Goal: Task Accomplishment & Management: Manage account settings

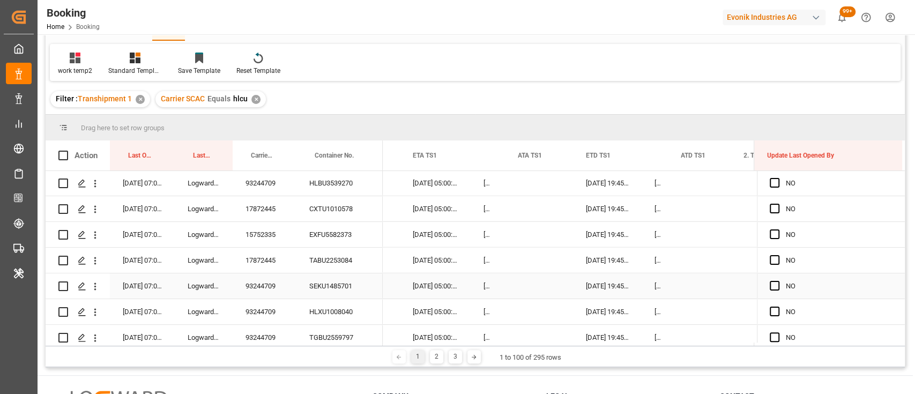
scroll to position [2405, 0]
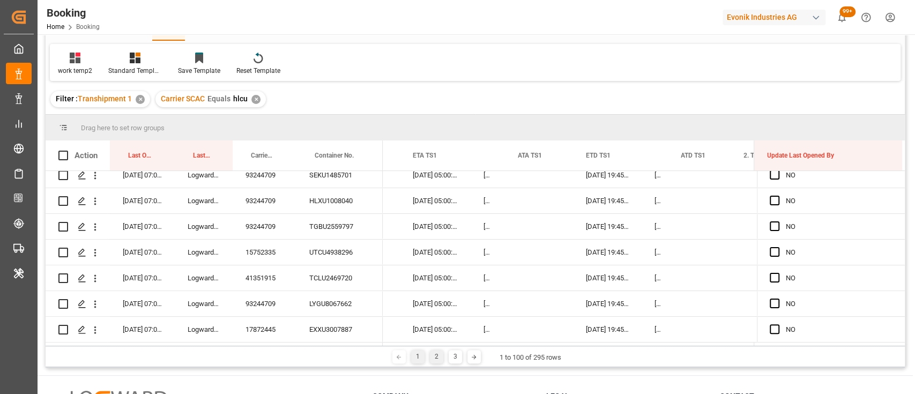
click at [437, 356] on div "2" at bounding box center [436, 356] width 13 height 13
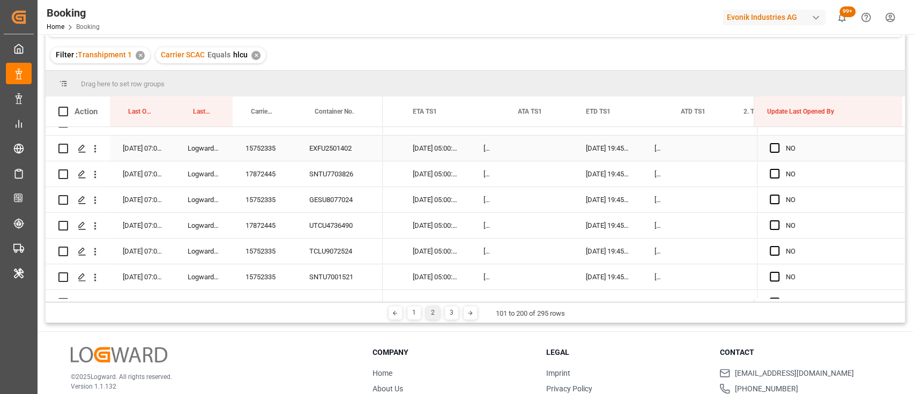
scroll to position [0, 0]
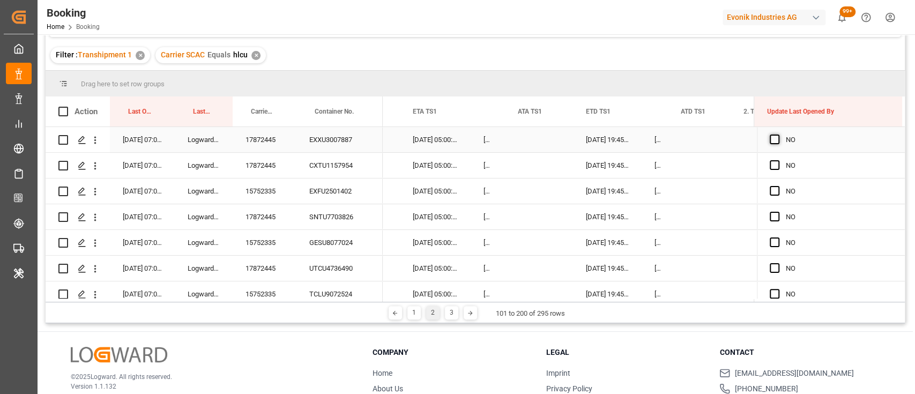
click at [770, 137] on span "Press SPACE to select this row." at bounding box center [775, 140] width 10 height 10
click at [778, 135] on input "Press SPACE to select this row." at bounding box center [778, 135] width 0 height 0
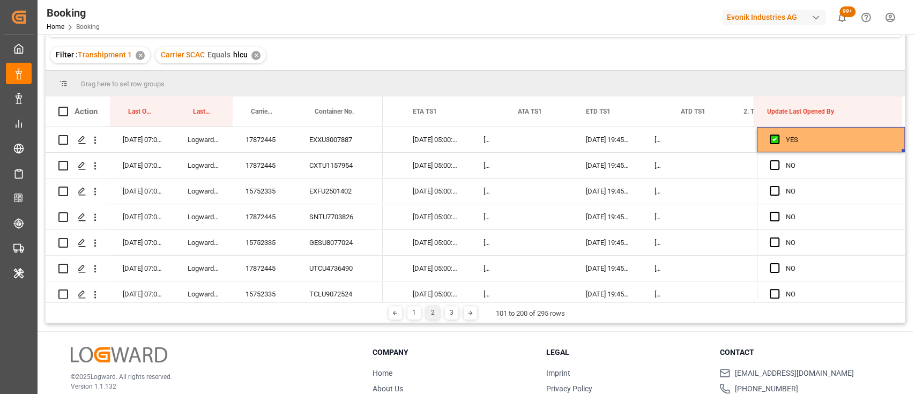
drag, startPoint x: 899, startPoint y: 151, endPoint x: 904, endPoint y: 264, distance: 112.7
click at [904, 264] on div "25-09-2025 07:02:18 Logward System 17872445 EXXU3007887 25-09-2025 07:02:18 Log…" at bounding box center [475, 213] width 859 height 172
drag, startPoint x: 900, startPoint y: 151, endPoint x: 889, endPoint y: 282, distance: 131.8
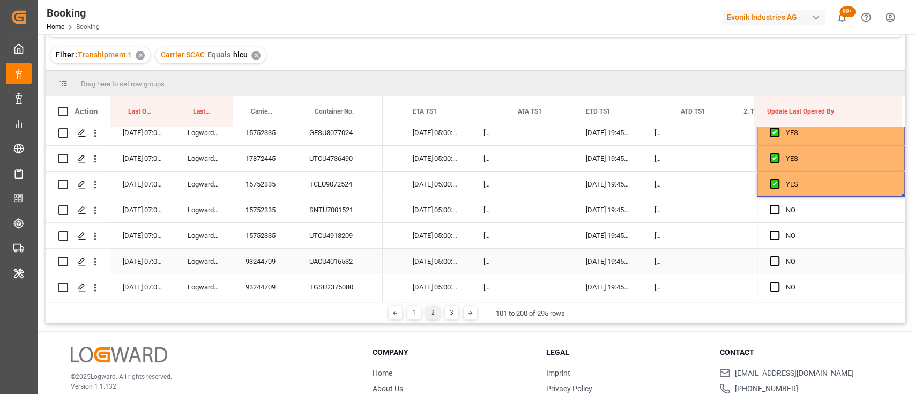
scroll to position [157, 0]
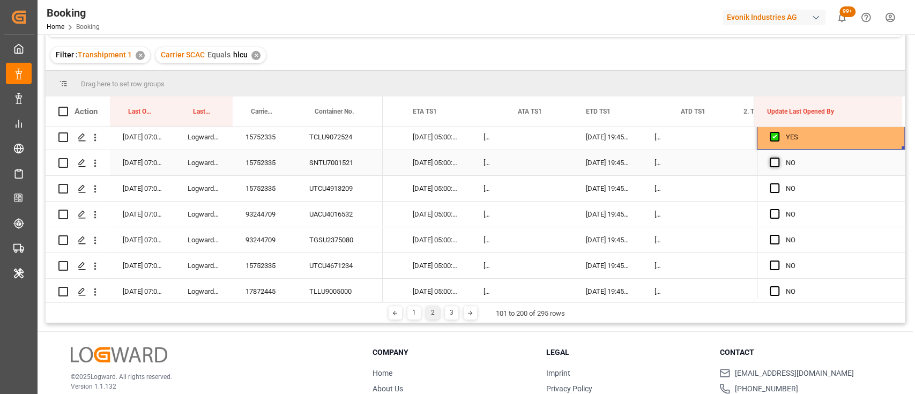
click at [771, 162] on span "Press SPACE to select this row." at bounding box center [775, 163] width 10 height 10
click at [778, 158] on input "Press SPACE to select this row." at bounding box center [778, 158] width 0 height 0
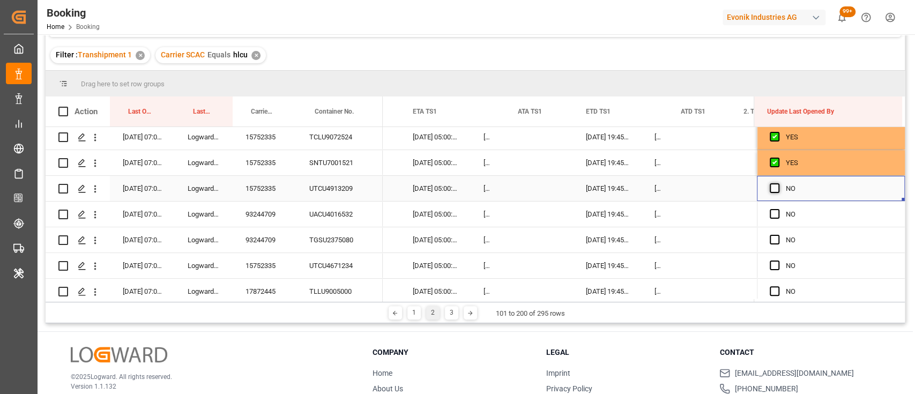
click at [770, 189] on span "Press SPACE to select this row." at bounding box center [775, 188] width 10 height 10
click at [778, 183] on input "Press SPACE to select this row." at bounding box center [778, 183] width 0 height 0
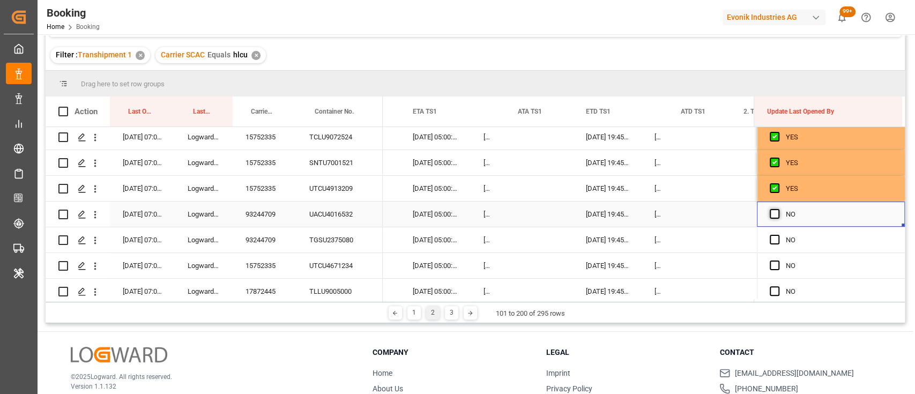
click at [770, 217] on span "Press SPACE to select this row." at bounding box center [775, 214] width 10 height 10
click at [778, 209] on input "Press SPACE to select this row." at bounding box center [778, 209] width 0 height 0
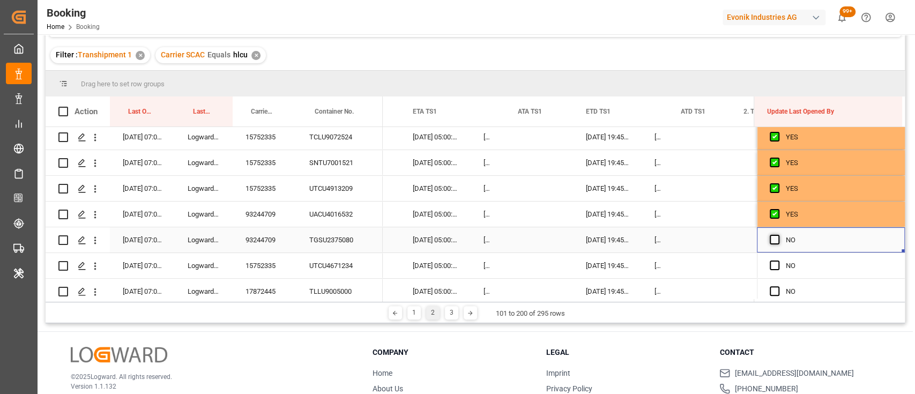
click at [770, 242] on span "Press SPACE to select this row." at bounding box center [775, 240] width 10 height 10
click at [778, 235] on input "Press SPACE to select this row." at bounding box center [778, 235] width 0 height 0
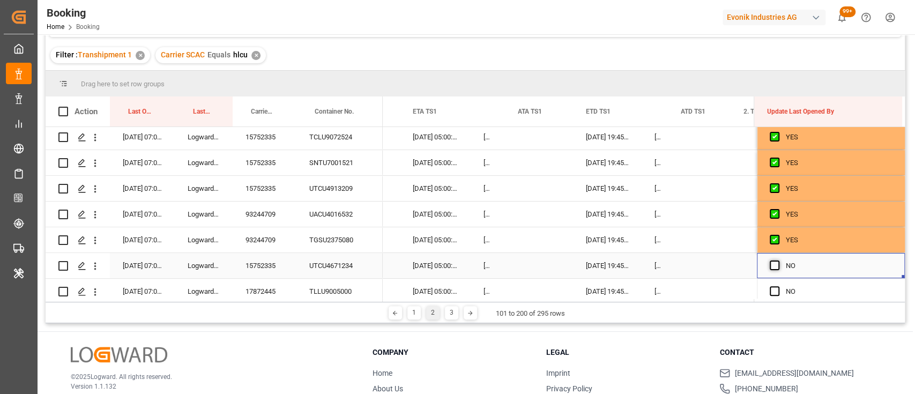
click at [771, 264] on span "Press SPACE to select this row." at bounding box center [775, 266] width 10 height 10
click at [778, 261] on input "Press SPACE to select this row." at bounding box center [778, 261] width 0 height 0
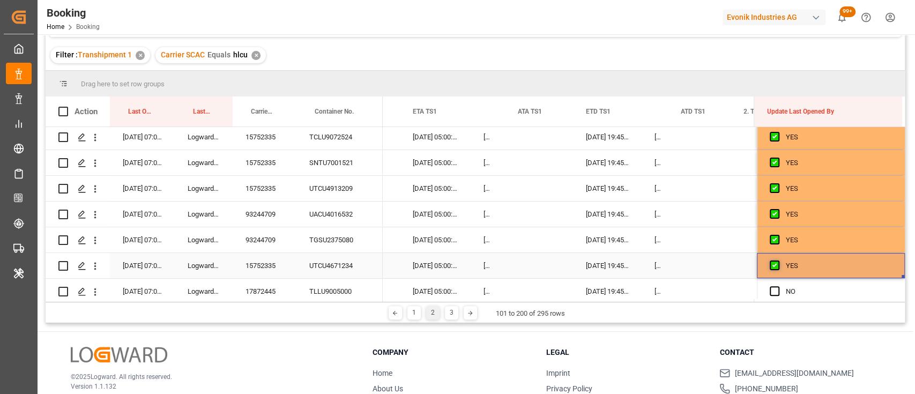
scroll to position [230, 0]
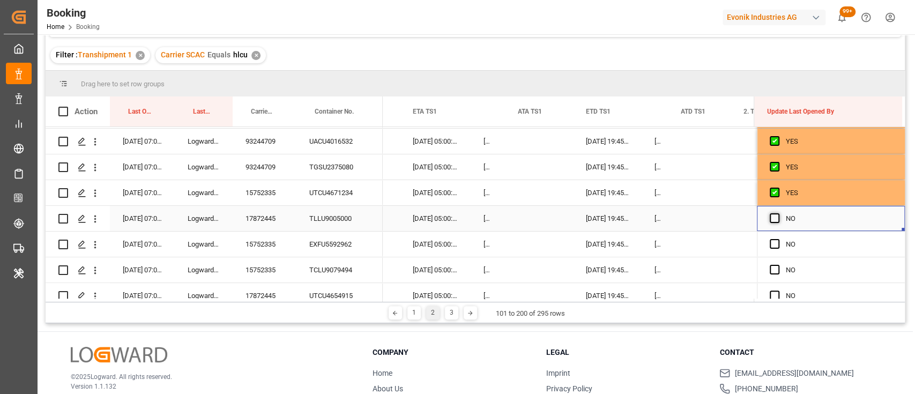
click at [771, 218] on span "Press SPACE to select this row." at bounding box center [775, 218] width 10 height 10
click at [778, 213] on input "Press SPACE to select this row." at bounding box center [778, 213] width 0 height 0
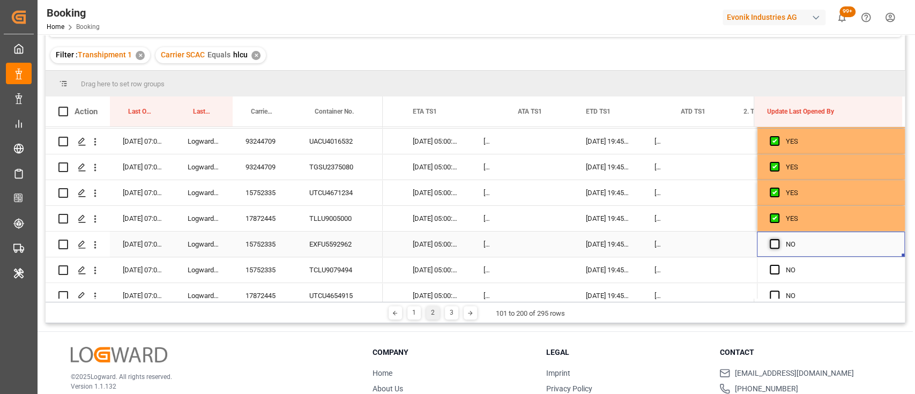
click at [771, 244] on span "Press SPACE to select this row." at bounding box center [775, 244] width 10 height 10
click at [778, 239] on input "Press SPACE to select this row." at bounding box center [778, 239] width 0 height 0
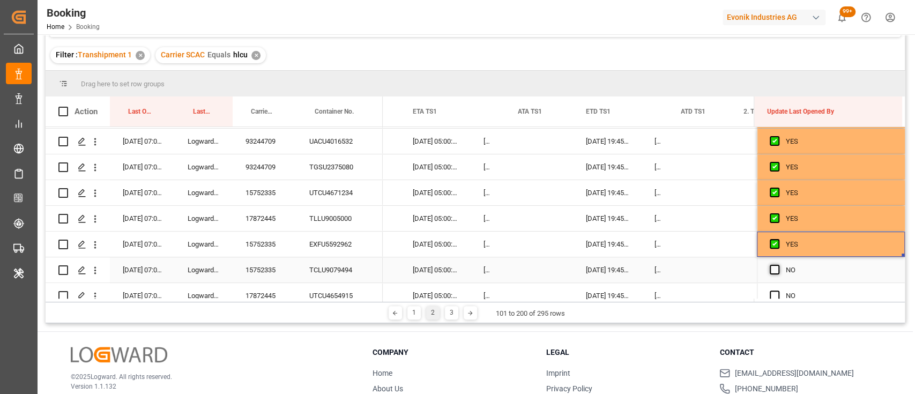
click at [772, 271] on span "Press SPACE to select this row." at bounding box center [775, 270] width 10 height 10
click at [778, 265] on input "Press SPACE to select this row." at bounding box center [778, 265] width 0 height 0
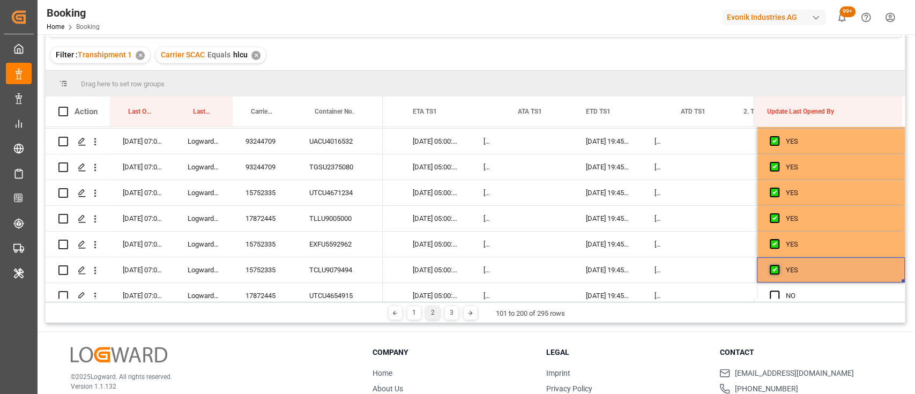
scroll to position [324, 0]
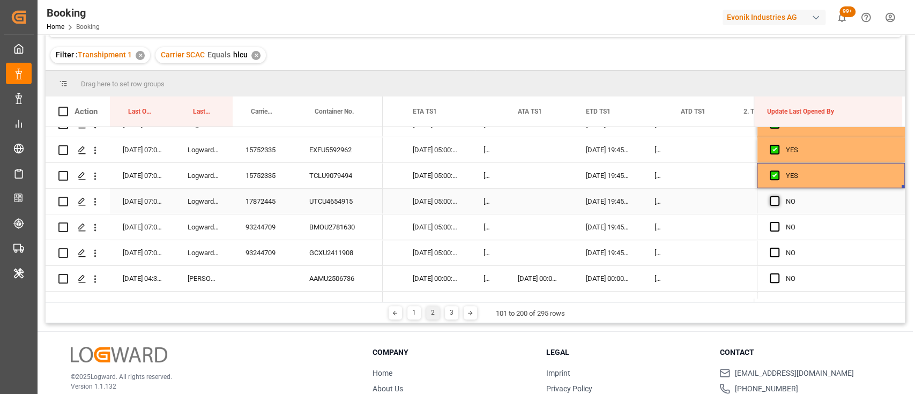
click at [774, 199] on span "Press SPACE to select this row." at bounding box center [775, 201] width 10 height 10
click at [778, 196] on input "Press SPACE to select this row." at bounding box center [778, 196] width 0 height 0
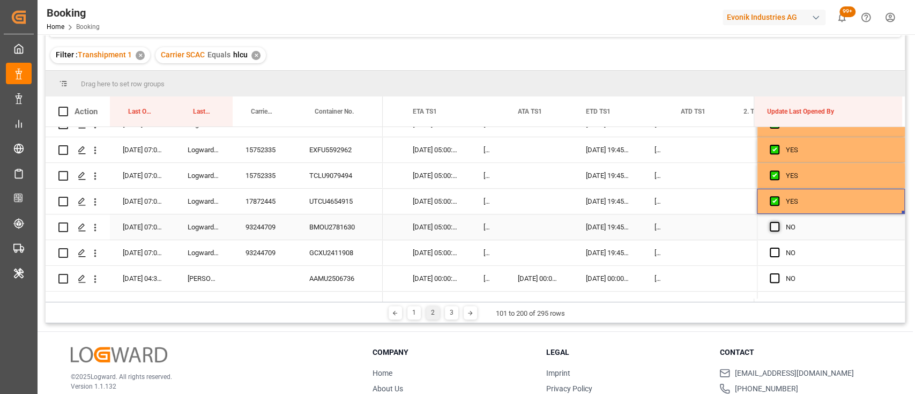
click at [771, 230] on span "Press SPACE to select this row." at bounding box center [775, 227] width 10 height 10
click at [778, 222] on input "Press SPACE to select this row." at bounding box center [778, 222] width 0 height 0
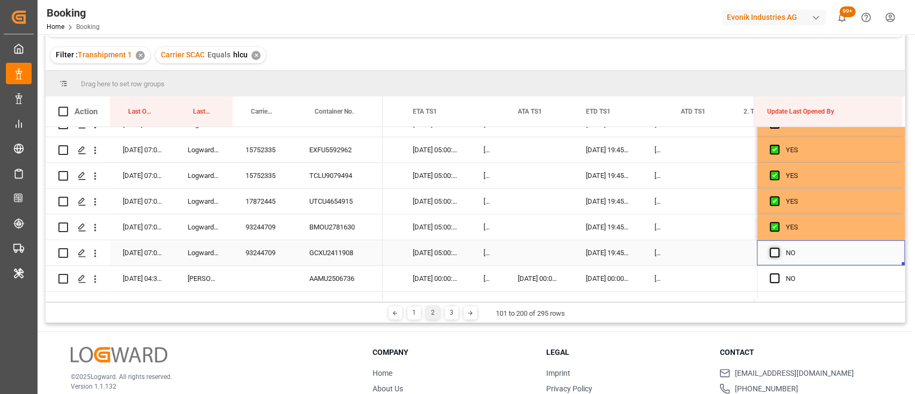
click at [771, 251] on span "Press SPACE to select this row." at bounding box center [775, 253] width 10 height 10
click at [778, 248] on input "Press SPACE to select this row." at bounding box center [778, 248] width 0 height 0
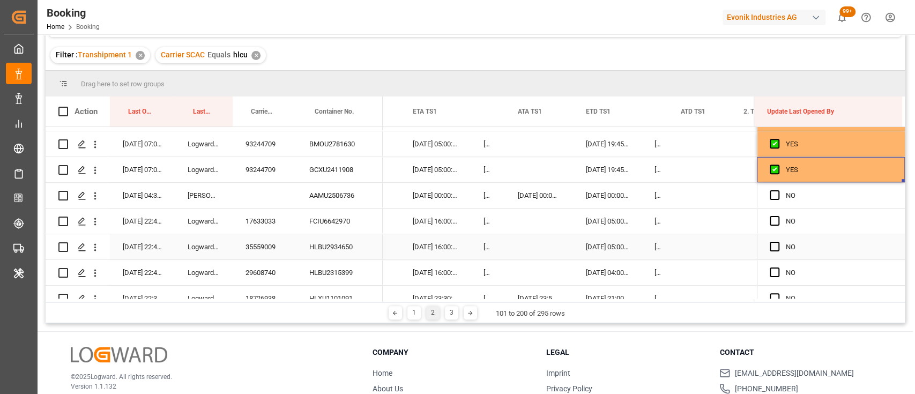
scroll to position [446, 0]
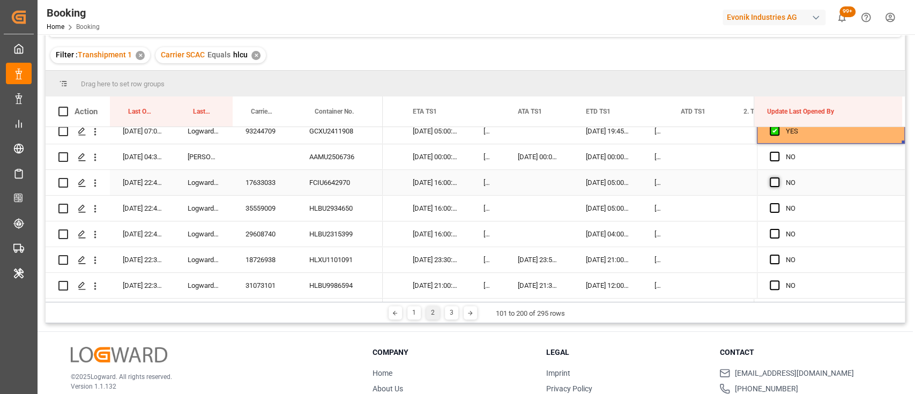
click at [771, 181] on span "Press SPACE to select this row." at bounding box center [775, 182] width 10 height 10
click at [778, 177] on input "Press SPACE to select this row." at bounding box center [778, 177] width 0 height 0
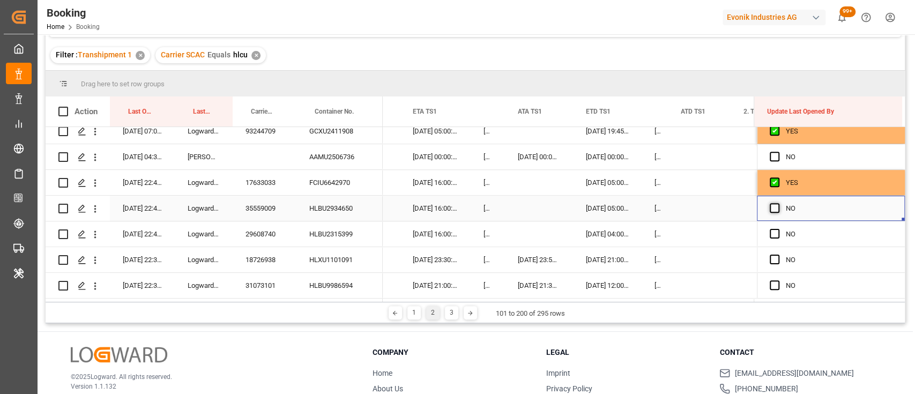
click at [771, 209] on span "Press SPACE to select this row." at bounding box center [775, 208] width 10 height 10
click at [778, 203] on input "Press SPACE to select this row." at bounding box center [778, 203] width 0 height 0
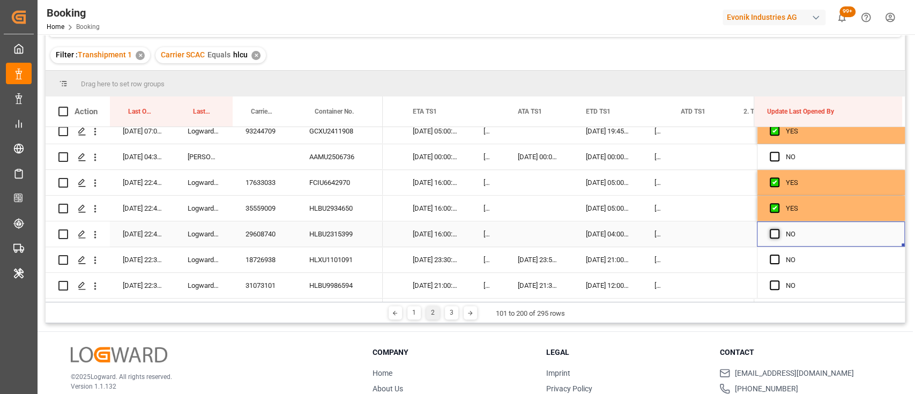
click at [772, 232] on span "Press SPACE to select this row." at bounding box center [775, 234] width 10 height 10
click at [778, 229] on input "Press SPACE to select this row." at bounding box center [778, 229] width 0 height 0
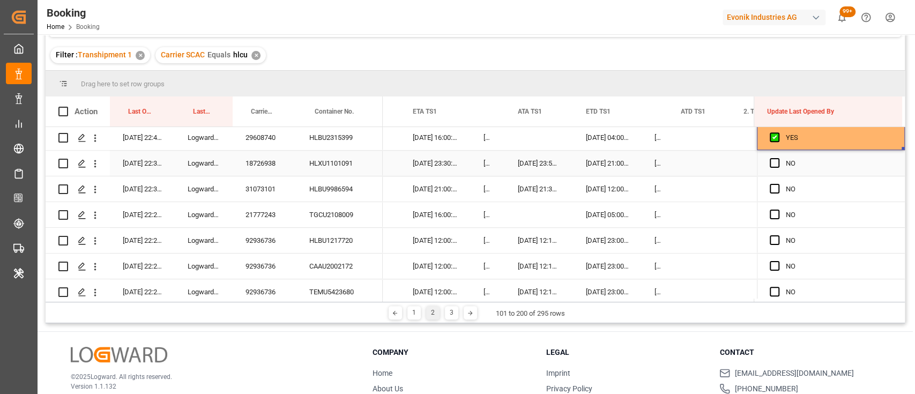
scroll to position [543, 0]
click at [771, 162] on span "Press SPACE to select this row." at bounding box center [775, 163] width 10 height 10
click at [778, 158] on input "Press SPACE to select this row." at bounding box center [778, 158] width 0 height 0
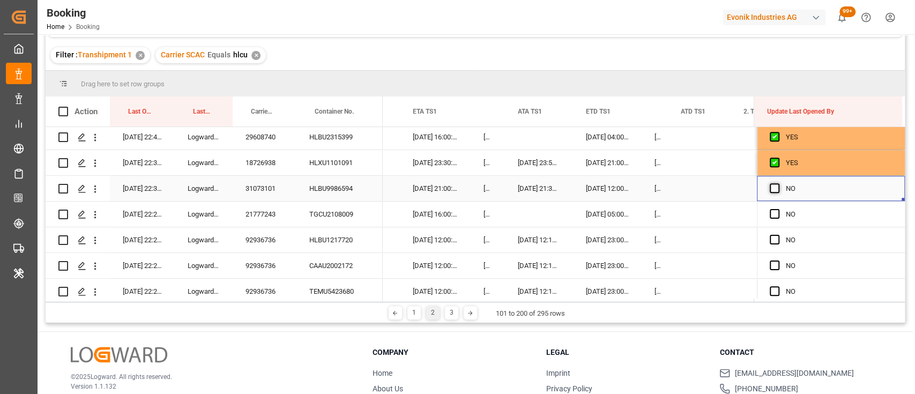
click at [770, 189] on span "Press SPACE to select this row." at bounding box center [775, 188] width 10 height 10
click at [778, 183] on input "Press SPACE to select this row." at bounding box center [778, 183] width 0 height 0
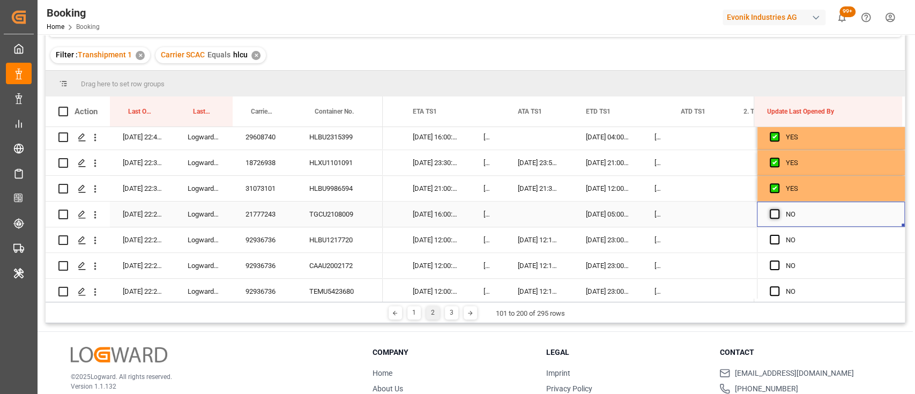
click at [773, 212] on span "Press SPACE to select this row." at bounding box center [775, 214] width 10 height 10
click at [778, 209] on input "Press SPACE to select this row." at bounding box center [778, 209] width 0 height 0
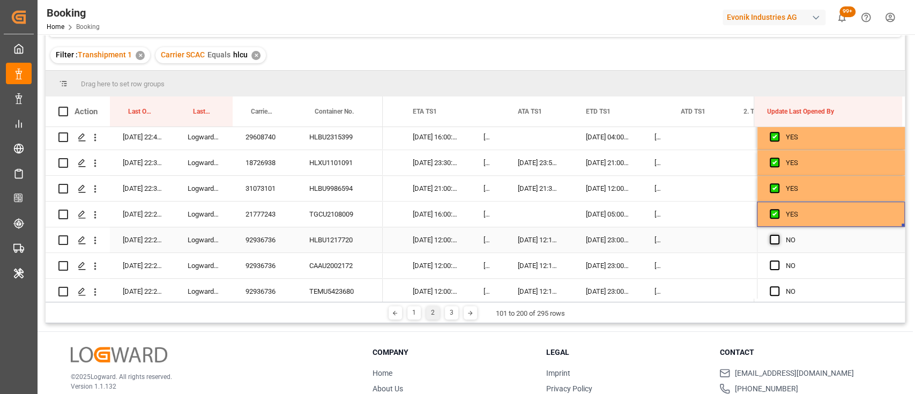
click at [770, 238] on span "Press SPACE to select this row." at bounding box center [775, 240] width 10 height 10
click at [778, 235] on input "Press SPACE to select this row." at bounding box center [778, 235] width 0 height 0
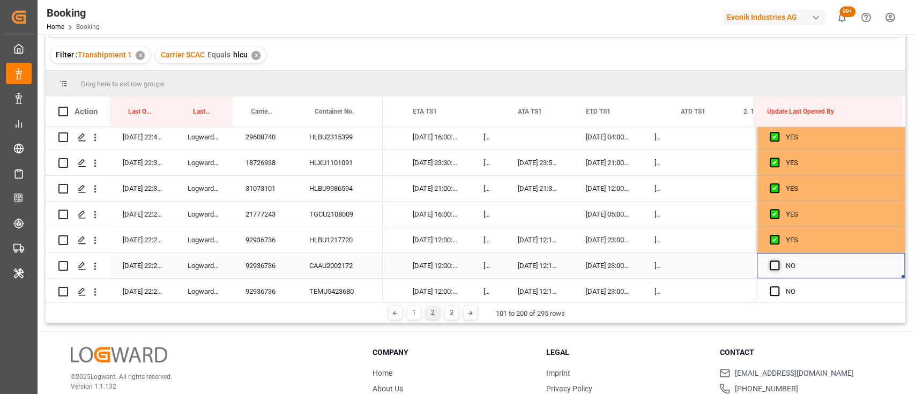
click at [770, 268] on span "Press SPACE to select this row." at bounding box center [775, 266] width 10 height 10
click at [778, 261] on input "Press SPACE to select this row." at bounding box center [778, 261] width 0 height 0
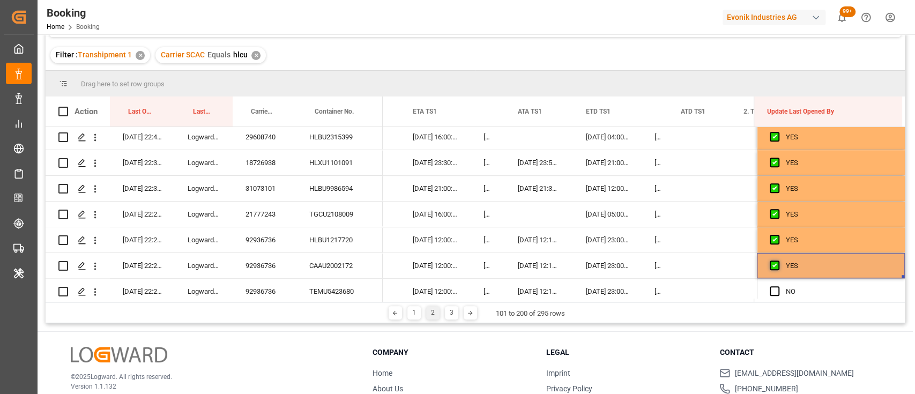
scroll to position [622, 0]
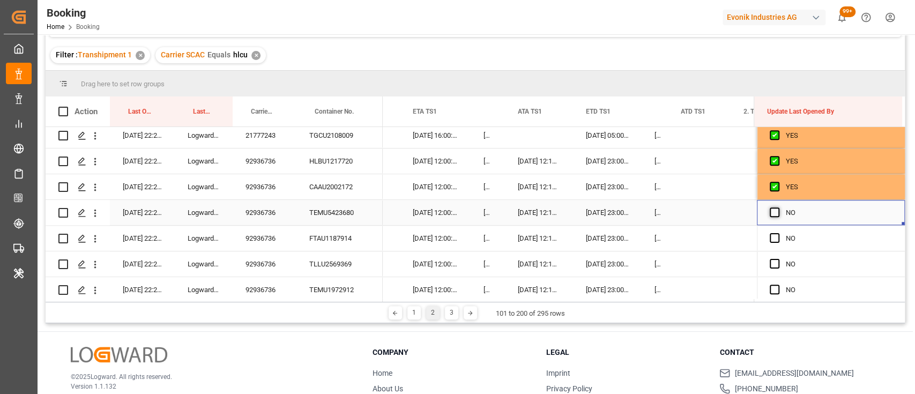
click at [772, 216] on span "Press SPACE to select this row." at bounding box center [775, 212] width 10 height 10
click at [778, 207] on input "Press SPACE to select this row." at bounding box center [778, 207] width 0 height 0
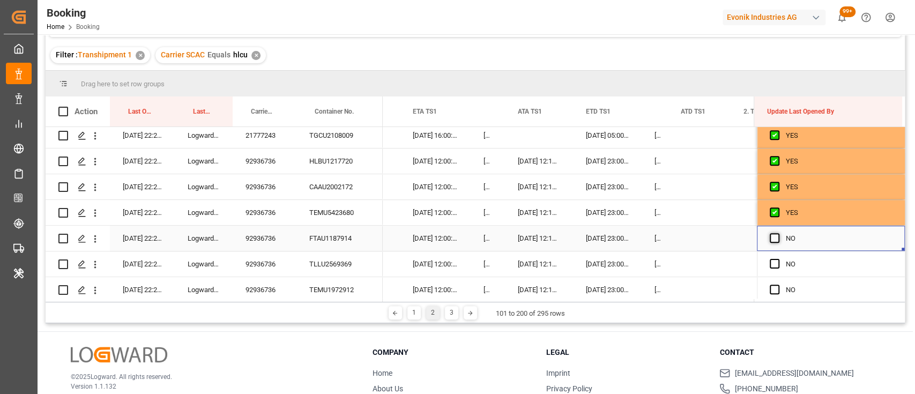
click at [770, 239] on span "Press SPACE to select this row." at bounding box center [775, 238] width 10 height 10
click at [778, 233] on input "Press SPACE to select this row." at bounding box center [778, 233] width 0 height 0
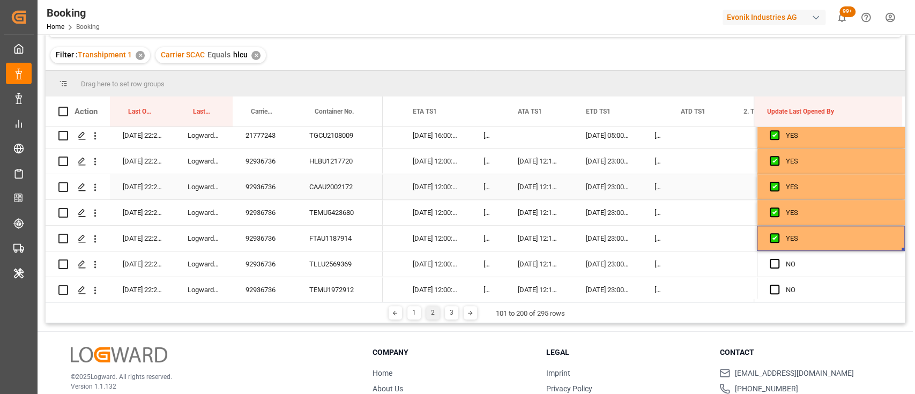
click at [270, 192] on div "92936736" at bounding box center [265, 186] width 64 height 25
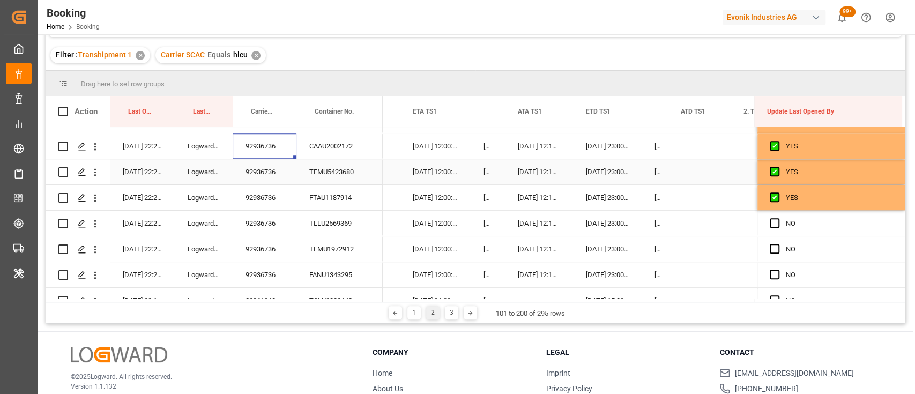
scroll to position [693, 0]
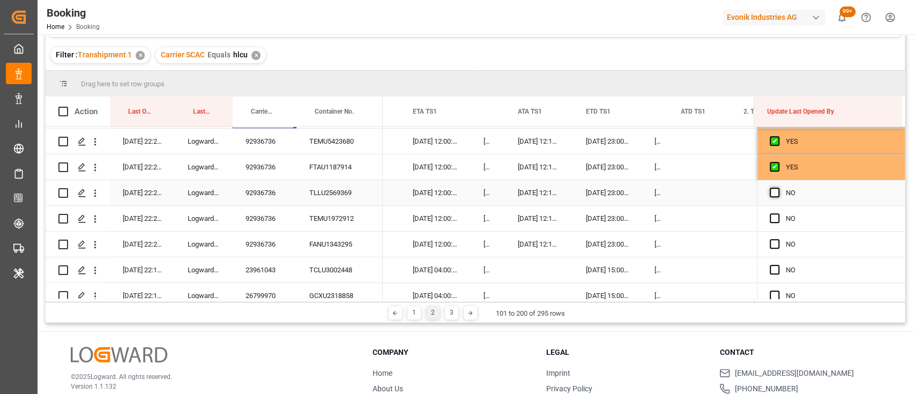
click at [773, 195] on span "Press SPACE to select this row." at bounding box center [775, 193] width 10 height 10
click at [778, 188] on input "Press SPACE to select this row." at bounding box center [778, 188] width 0 height 0
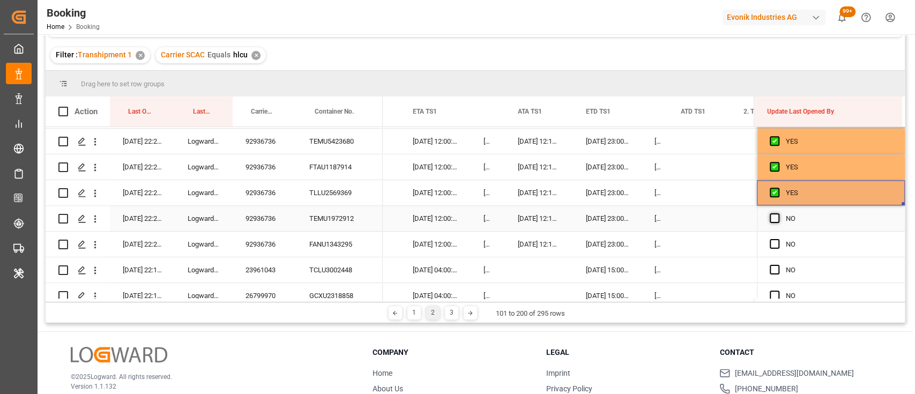
click at [774, 220] on span "Press SPACE to select this row." at bounding box center [775, 218] width 10 height 10
click at [778, 213] on input "Press SPACE to select this row." at bounding box center [778, 213] width 0 height 0
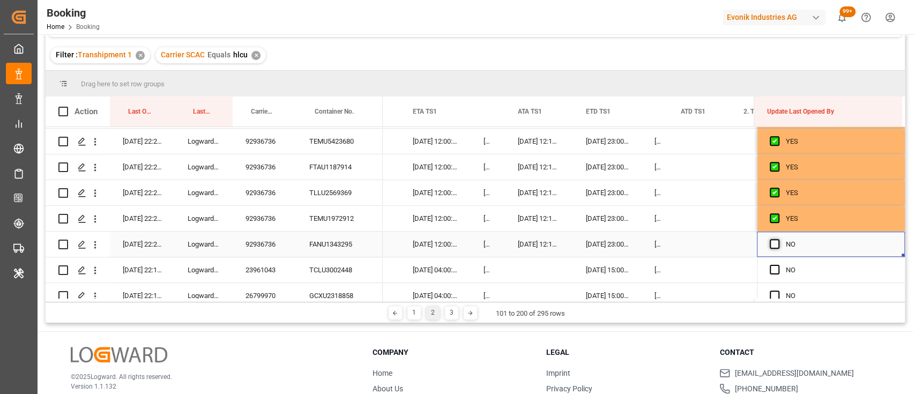
click at [770, 247] on span "Press SPACE to select this row." at bounding box center [775, 244] width 10 height 10
click at [778, 239] on input "Press SPACE to select this row." at bounding box center [778, 239] width 0 height 0
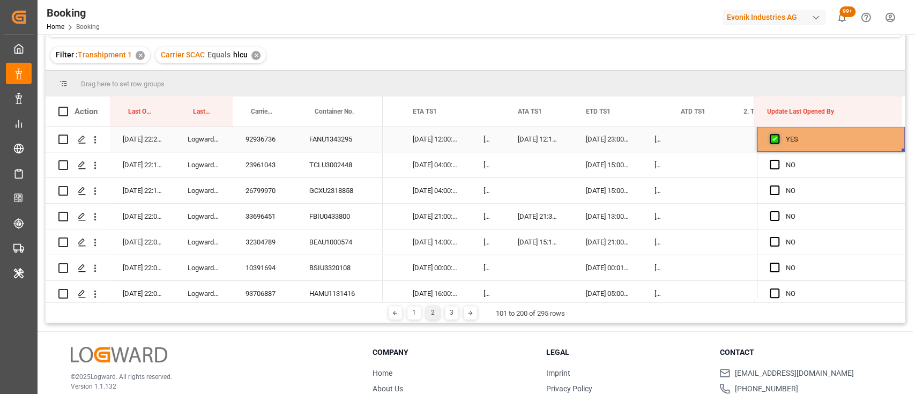
scroll to position [805, 0]
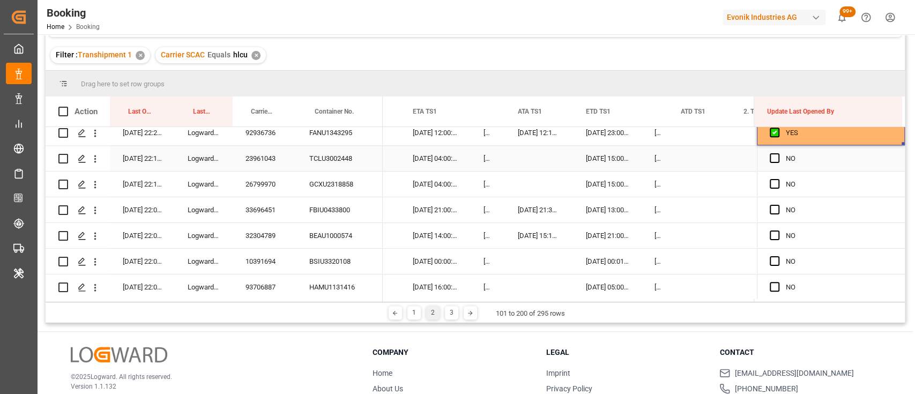
click at [771, 163] on div "Press SPACE to select this row." at bounding box center [778, 158] width 16 height 25
click at [771, 160] on span "Press SPACE to select this row." at bounding box center [775, 158] width 10 height 10
click at [778, 153] on input "Press SPACE to select this row." at bounding box center [778, 153] width 0 height 0
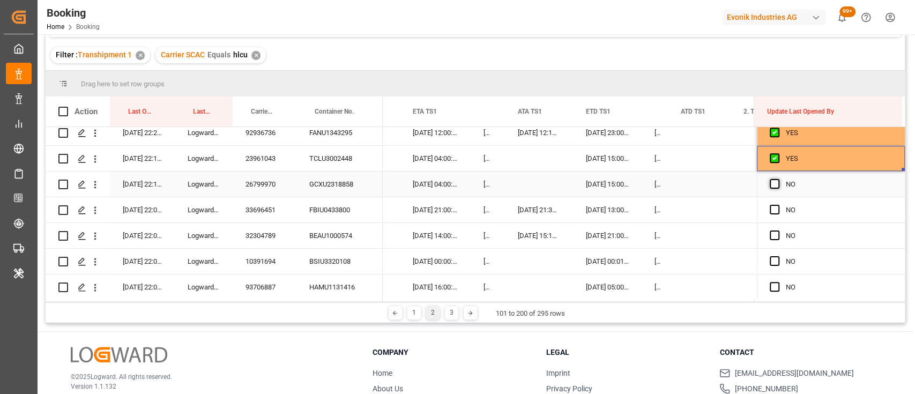
click at [770, 186] on span "Press SPACE to select this row." at bounding box center [775, 184] width 10 height 10
click at [778, 179] on input "Press SPACE to select this row." at bounding box center [778, 179] width 0 height 0
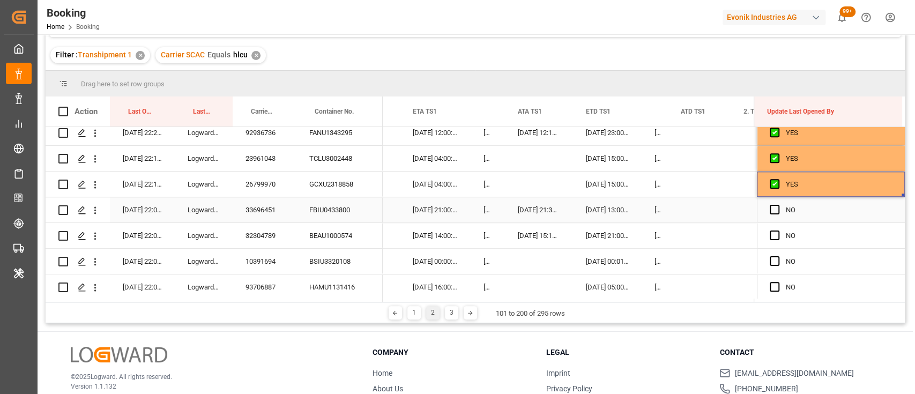
click at [770, 214] on div "Press SPACE to select this row." at bounding box center [778, 210] width 16 height 25
click at [770, 209] on span "Press SPACE to select this row." at bounding box center [775, 210] width 10 height 10
click at [778, 205] on input "Press SPACE to select this row." at bounding box center [778, 205] width 0 height 0
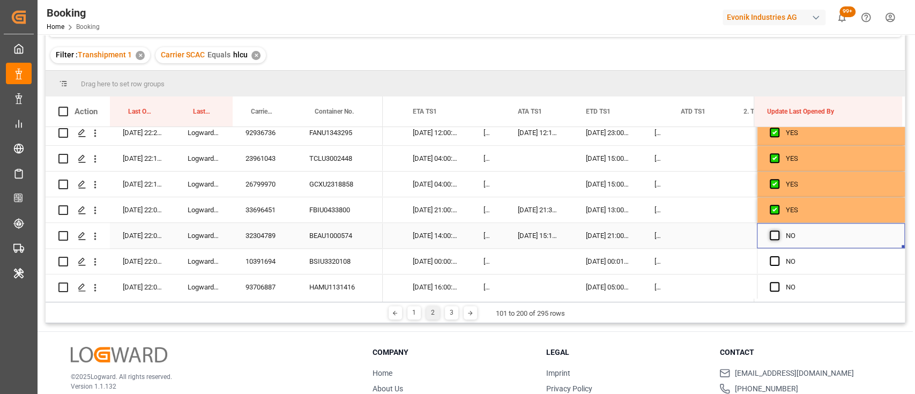
click at [770, 238] on span "Press SPACE to select this row." at bounding box center [775, 236] width 10 height 10
click at [778, 231] on input "Press SPACE to select this row." at bounding box center [778, 231] width 0 height 0
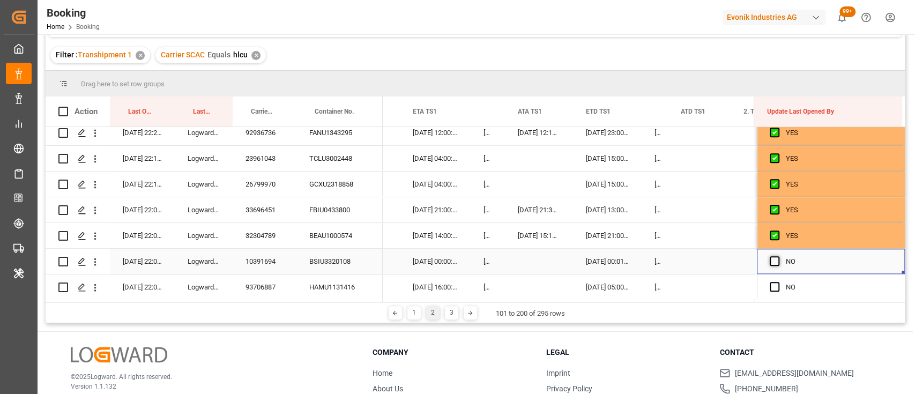
click at [770, 259] on span "Press SPACE to select this row." at bounding box center [775, 261] width 10 height 10
click at [778, 256] on input "Press SPACE to select this row." at bounding box center [778, 256] width 0 height 0
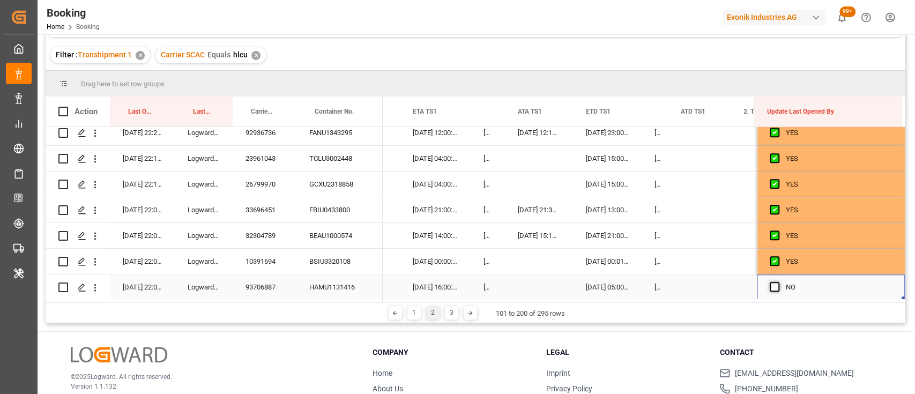
click at [772, 285] on span "Press SPACE to select this row." at bounding box center [775, 287] width 10 height 10
click at [778, 282] on input "Press SPACE to select this row." at bounding box center [778, 282] width 0 height 0
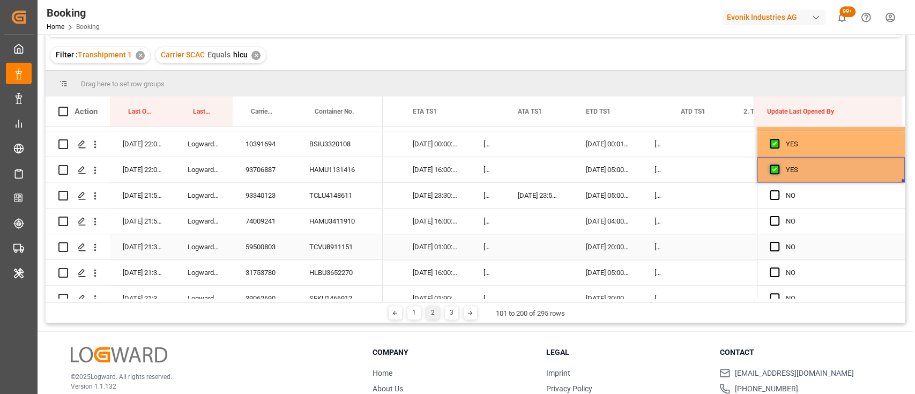
scroll to position [923, 0]
click at [772, 195] on span "Press SPACE to select this row." at bounding box center [775, 194] width 10 height 10
click at [778, 189] on input "Press SPACE to select this row." at bounding box center [778, 189] width 0 height 0
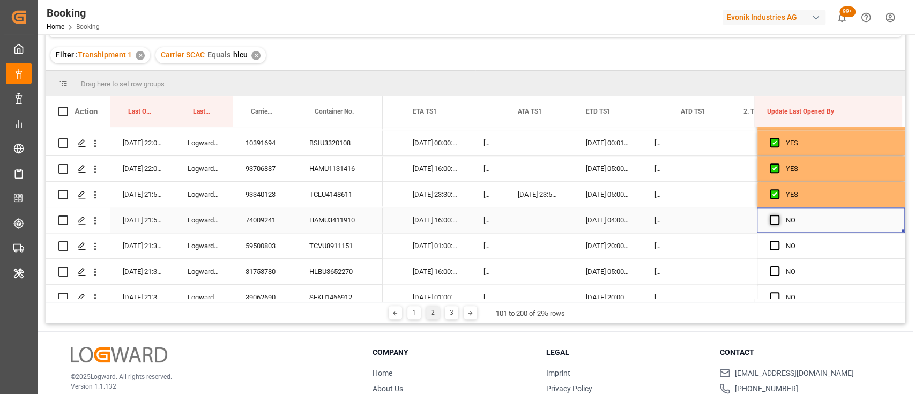
click at [770, 220] on span "Press SPACE to select this row." at bounding box center [775, 220] width 10 height 10
click at [778, 215] on input "Press SPACE to select this row." at bounding box center [778, 215] width 0 height 0
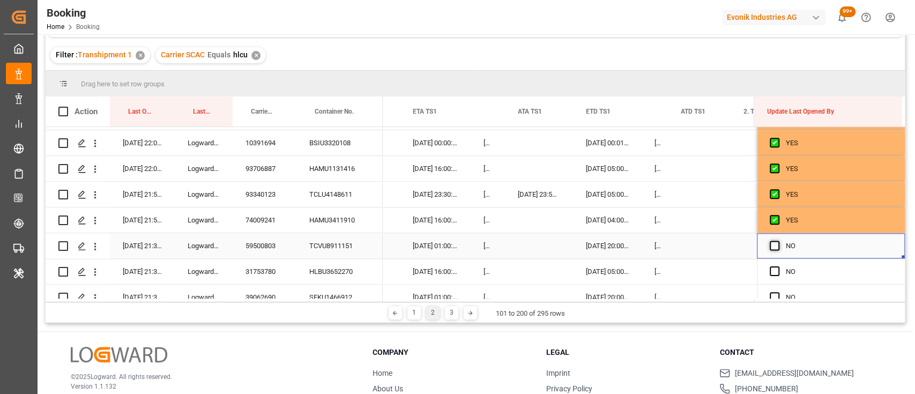
click at [771, 244] on span "Press SPACE to select this row." at bounding box center [775, 246] width 10 height 10
click at [778, 241] on input "Press SPACE to select this row." at bounding box center [778, 241] width 0 height 0
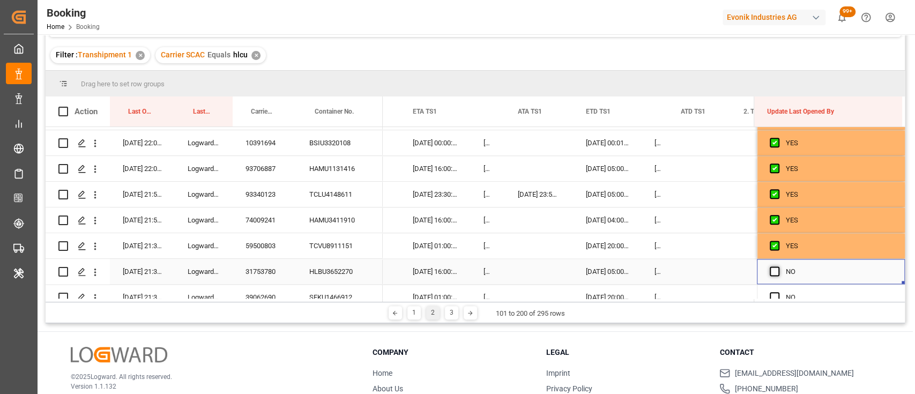
click at [774, 272] on span "Press SPACE to select this row." at bounding box center [775, 271] width 10 height 10
click at [778, 266] on input "Press SPACE to select this row." at bounding box center [778, 266] width 0 height 0
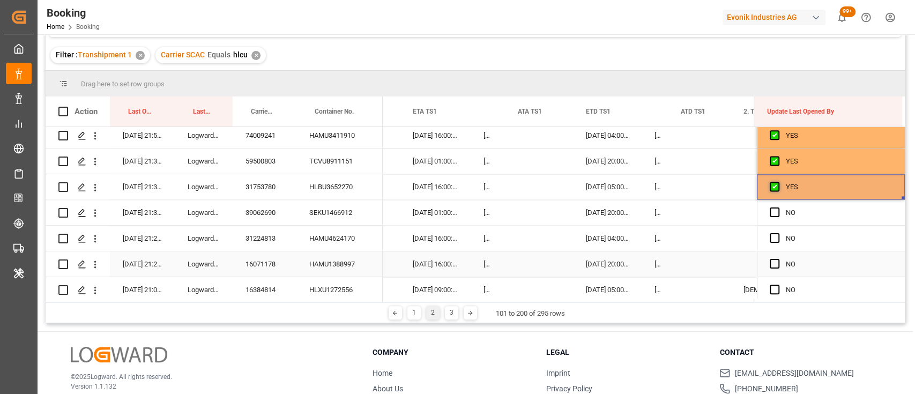
scroll to position [1010, 0]
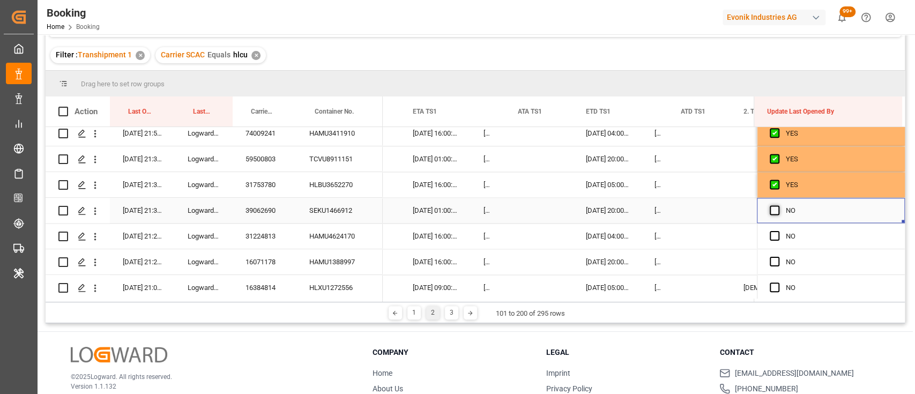
click at [770, 208] on span "Press SPACE to select this row." at bounding box center [775, 210] width 10 height 10
click at [778, 205] on input "Press SPACE to select this row." at bounding box center [778, 205] width 0 height 0
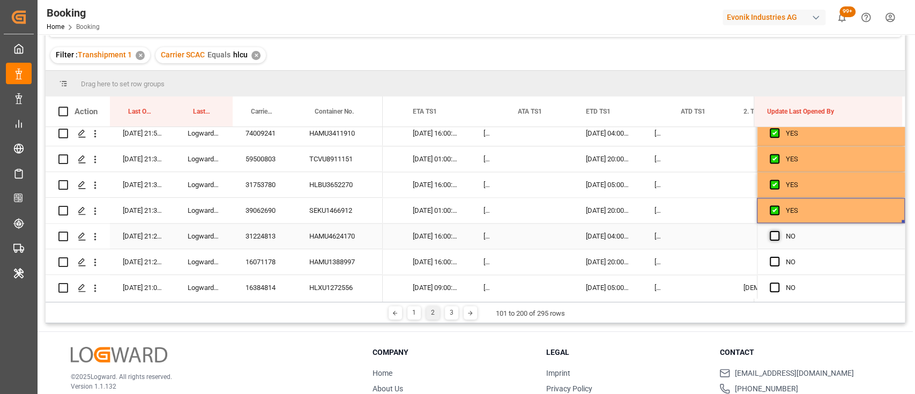
click at [774, 237] on span "Press SPACE to select this row." at bounding box center [775, 236] width 10 height 10
click at [778, 231] on input "Press SPACE to select this row." at bounding box center [778, 231] width 0 height 0
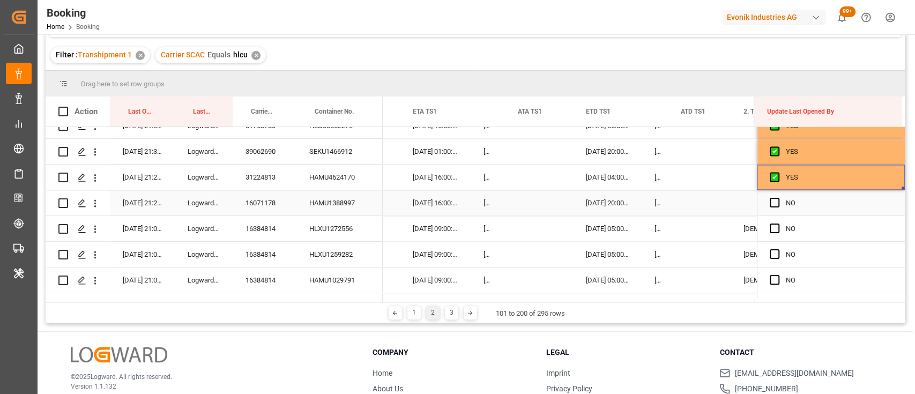
scroll to position [1074, 0]
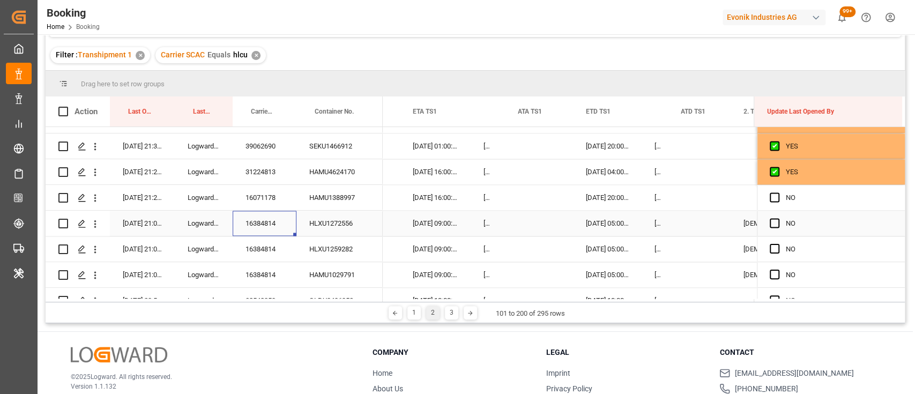
click at [253, 217] on div "16384814" at bounding box center [265, 223] width 64 height 25
click at [509, 221] on div "Press SPACE to select this row." at bounding box center [539, 223] width 68 height 25
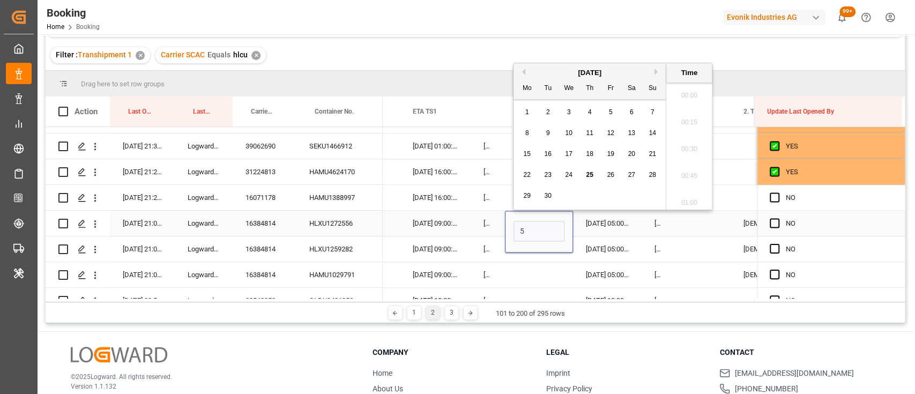
scroll to position [1478, 0]
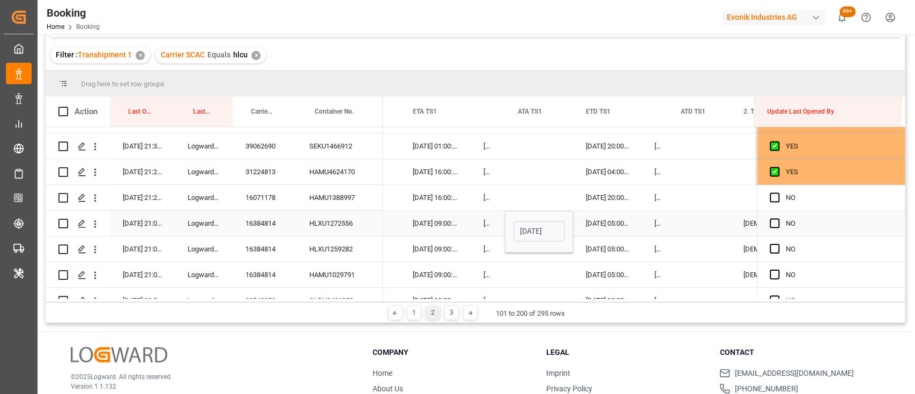
click at [523, 226] on input "05-09-2025 00:00" at bounding box center [539, 231] width 51 height 20
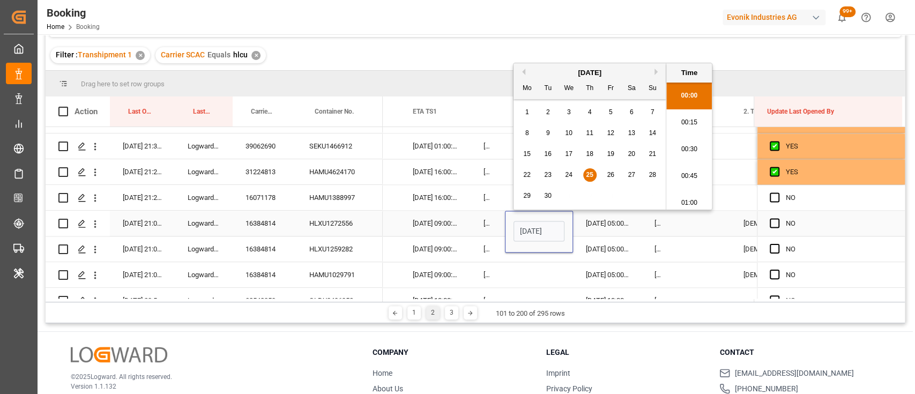
type input "25-09-2025 00:00"
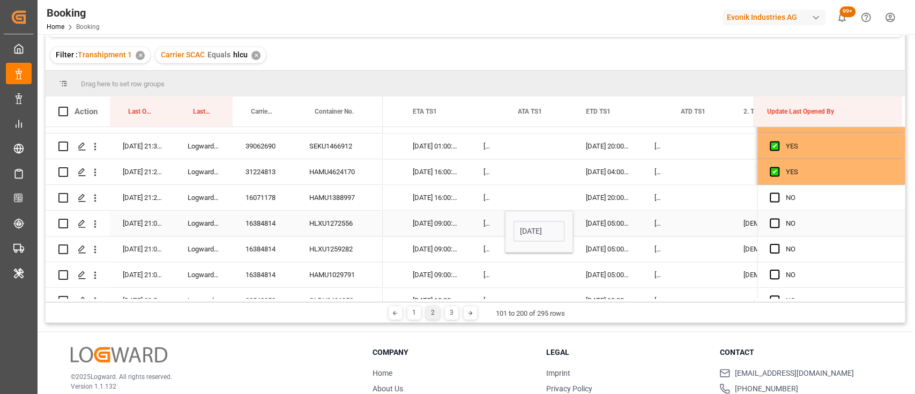
click at [478, 225] on div "[DATE] 00:00:00" at bounding box center [488, 223] width 34 height 25
click at [524, 228] on div "[DATE] 00:00:00" at bounding box center [539, 223] width 68 height 25
drag, startPoint x: 570, startPoint y: 234, endPoint x: 563, endPoint y: 268, distance: 34.9
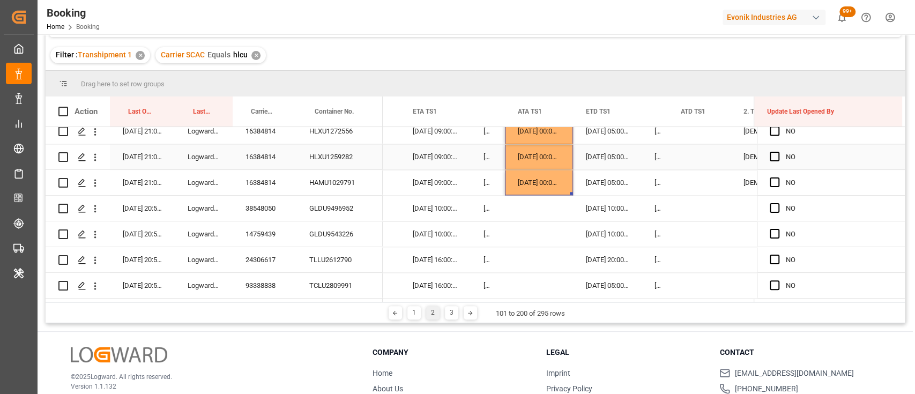
scroll to position [1167, 0]
click at [770, 207] on span "Press SPACE to select this row." at bounding box center [775, 208] width 10 height 10
click at [778, 203] on input "Press SPACE to select this row." at bounding box center [778, 203] width 0 height 0
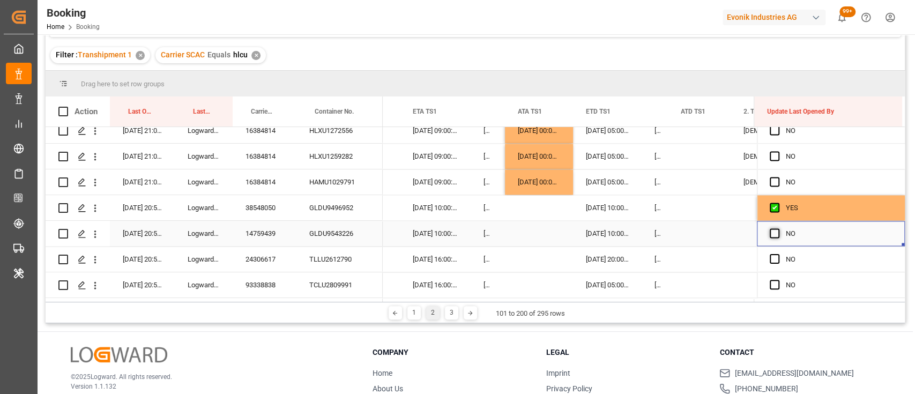
click at [770, 234] on span "Press SPACE to select this row." at bounding box center [775, 233] width 10 height 10
click at [778, 228] on input "Press SPACE to select this row." at bounding box center [778, 228] width 0 height 0
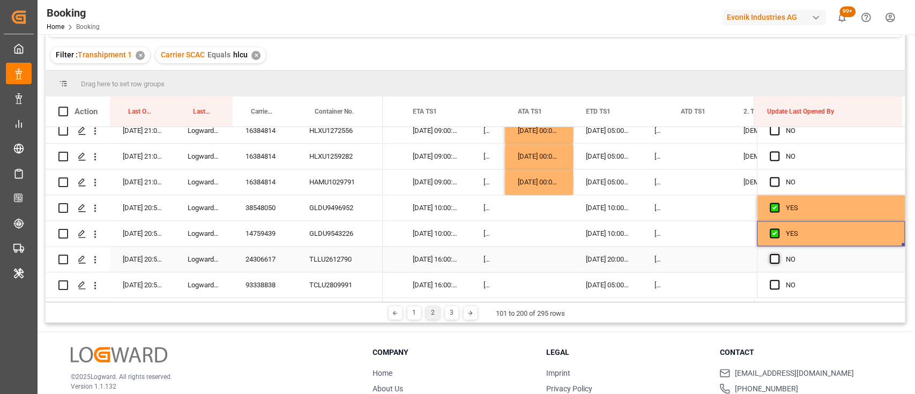
click at [771, 258] on span "Press SPACE to select this row." at bounding box center [775, 259] width 10 height 10
click at [778, 254] on input "Press SPACE to select this row." at bounding box center [778, 254] width 0 height 0
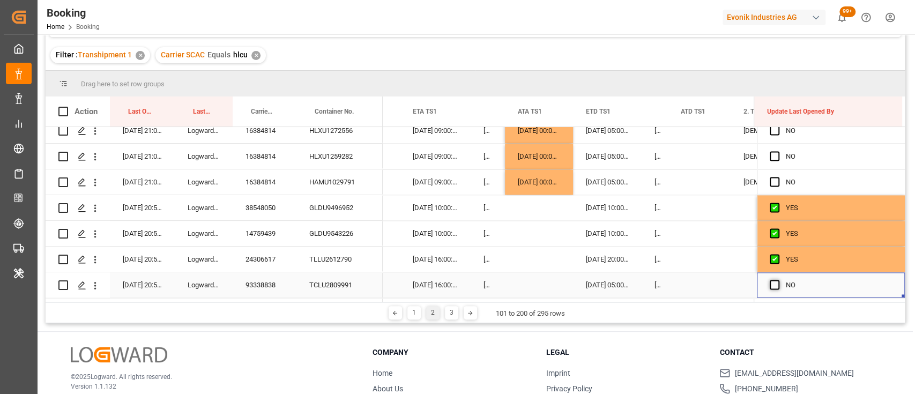
click at [770, 282] on span "Press SPACE to select this row." at bounding box center [775, 285] width 10 height 10
click at [778, 280] on input "Press SPACE to select this row." at bounding box center [778, 280] width 0 height 0
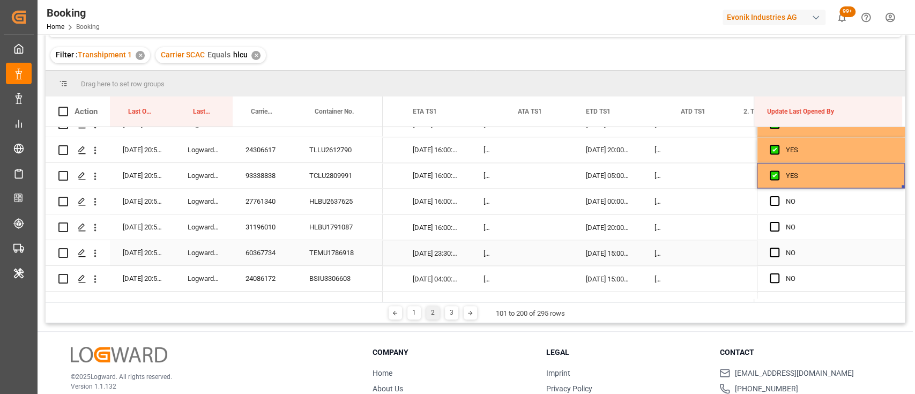
scroll to position [1282, 0]
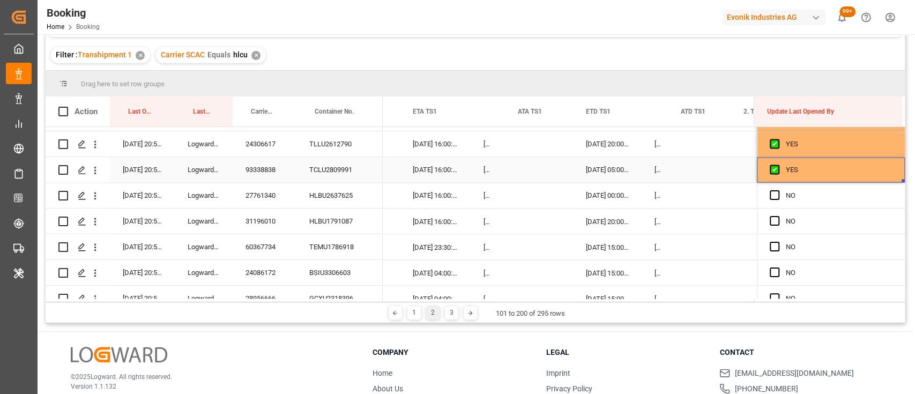
drag, startPoint x: 899, startPoint y: 181, endPoint x: 890, endPoint y: 296, distance: 116.1
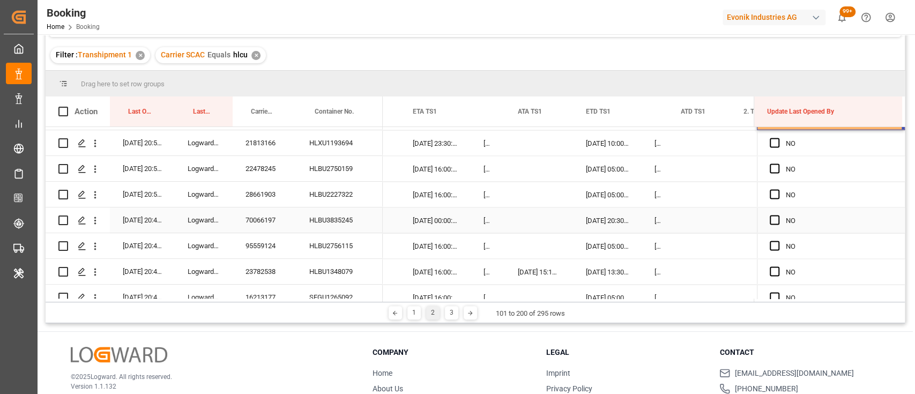
scroll to position [1463, 0]
drag, startPoint x: 900, startPoint y: 127, endPoint x: 885, endPoint y: 275, distance: 148.7
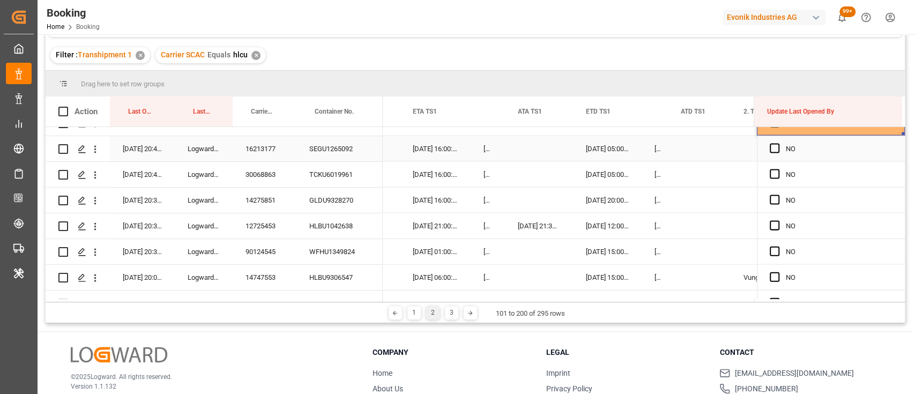
scroll to position [1611, 0]
click at [770, 149] on span "Press SPACE to select this row." at bounding box center [775, 150] width 10 height 10
click at [778, 145] on input "Press SPACE to select this row." at bounding box center [778, 145] width 0 height 0
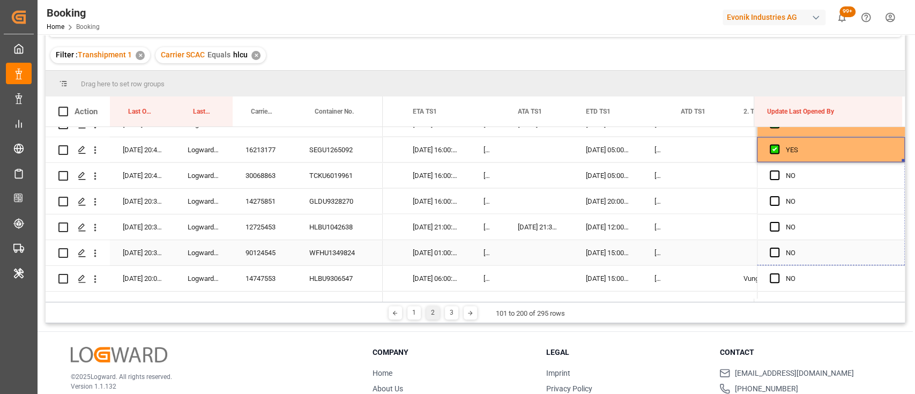
drag, startPoint x: 898, startPoint y: 160, endPoint x: 712, endPoint y: 224, distance: 196.3
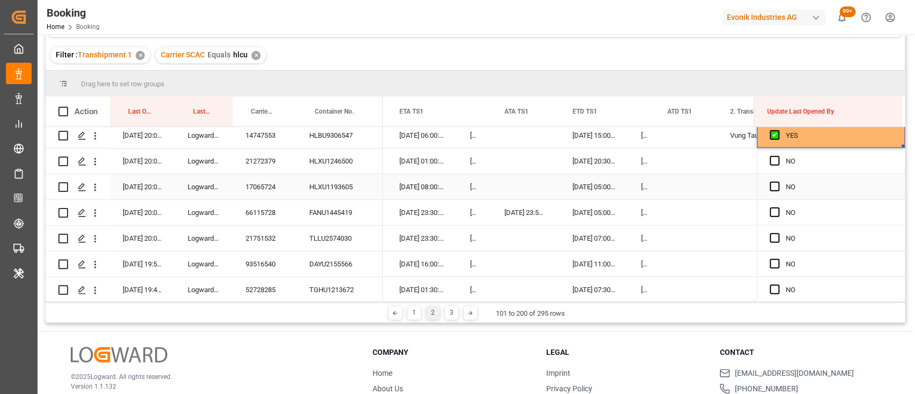
scroll to position [1755, 0]
click at [771, 158] on span "Press SPACE to select this row." at bounding box center [775, 160] width 10 height 10
click at [778, 155] on input "Press SPACE to select this row." at bounding box center [778, 155] width 0 height 0
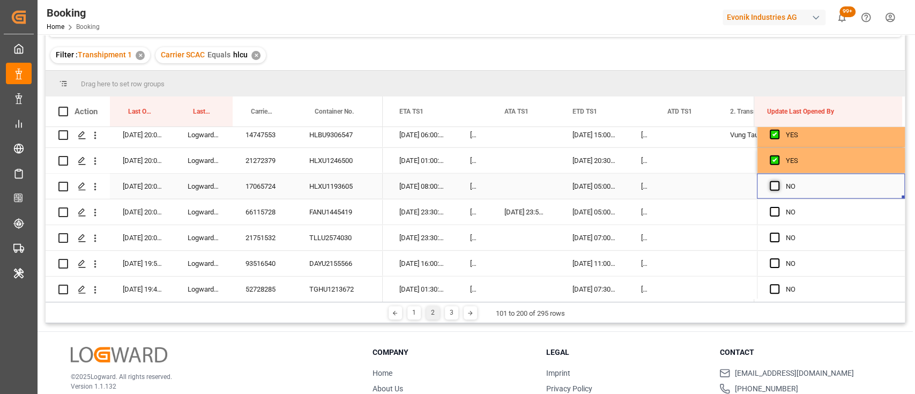
click at [773, 188] on span "Press SPACE to select this row." at bounding box center [775, 186] width 10 height 10
click at [778, 181] on input "Press SPACE to select this row." at bounding box center [778, 181] width 0 height 0
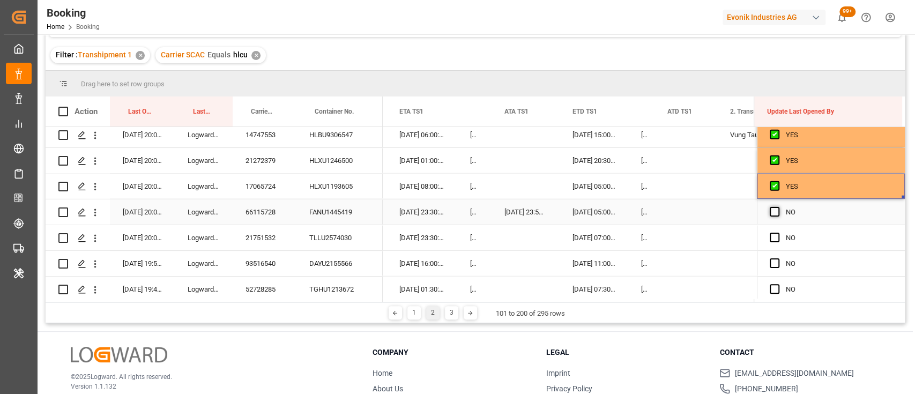
click at [772, 212] on span "Press SPACE to select this row." at bounding box center [775, 212] width 10 height 10
click at [778, 207] on input "Press SPACE to select this row." at bounding box center [778, 207] width 0 height 0
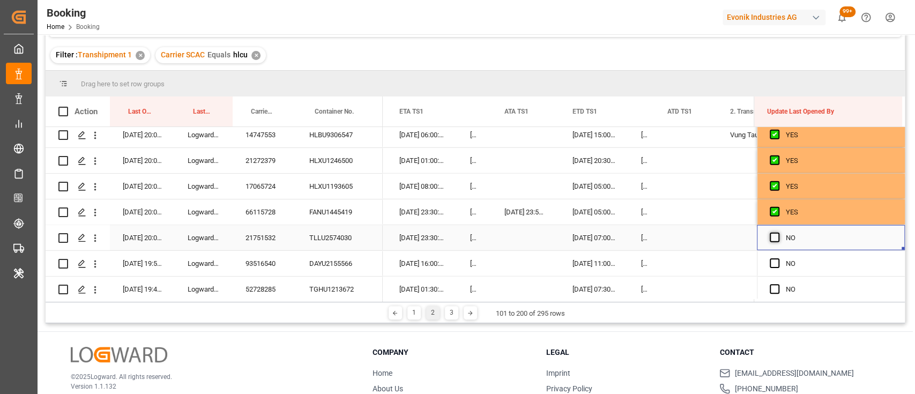
drag, startPoint x: 781, startPoint y: 229, endPoint x: 773, endPoint y: 237, distance: 11.0
click at [773, 237] on div "Press SPACE to select this row." at bounding box center [778, 238] width 16 height 25
click at [773, 237] on span "Press SPACE to select this row." at bounding box center [775, 238] width 10 height 10
click at [778, 233] on input "Press SPACE to select this row." at bounding box center [778, 233] width 0 height 0
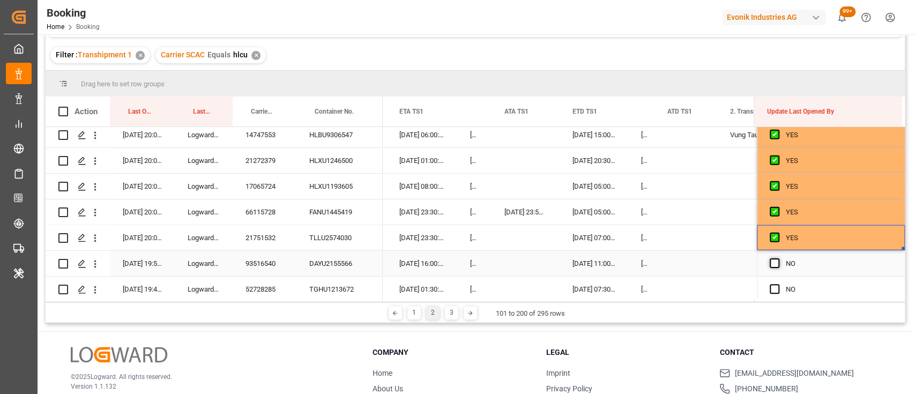
click at [771, 261] on span "Press SPACE to select this row." at bounding box center [775, 263] width 10 height 10
click at [778, 258] on input "Press SPACE to select this row." at bounding box center [778, 258] width 0 height 0
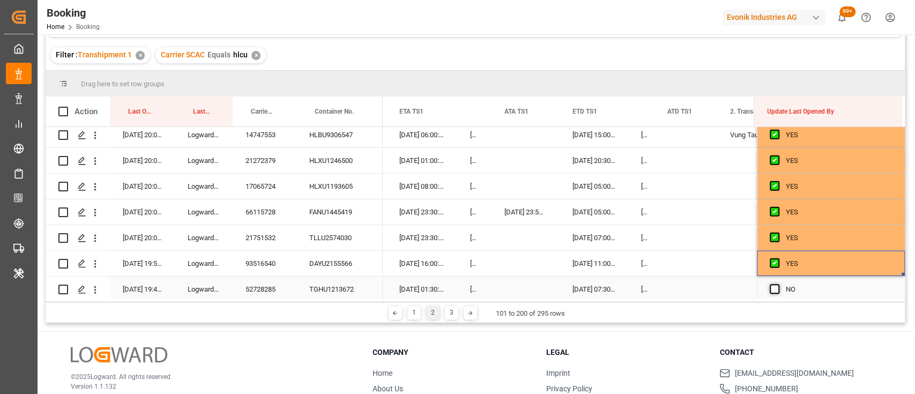
click at [770, 291] on span "Press SPACE to select this row." at bounding box center [775, 289] width 10 height 10
click at [778, 284] on input "Press SPACE to select this row." at bounding box center [778, 284] width 0 height 0
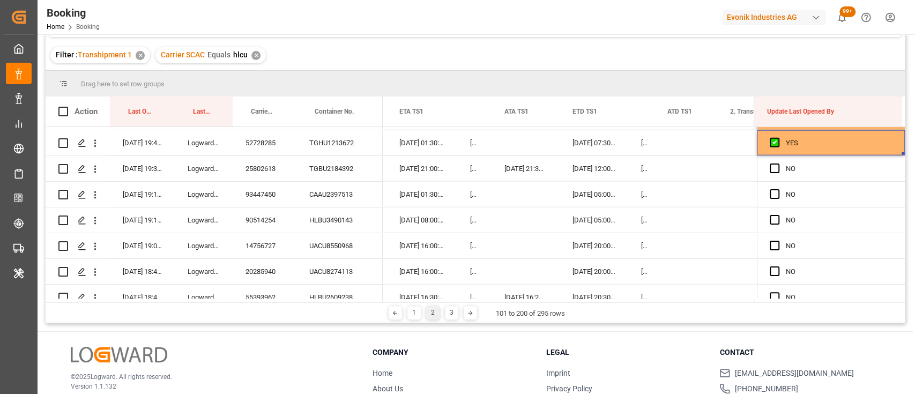
scroll to position [1896, 0]
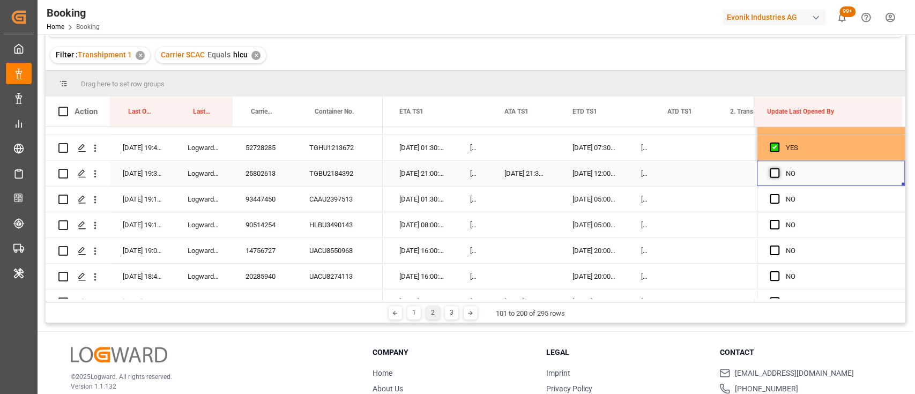
click at [771, 169] on span "Press SPACE to select this row." at bounding box center [775, 173] width 10 height 10
click at [778, 168] on input "Press SPACE to select this row." at bounding box center [778, 168] width 0 height 0
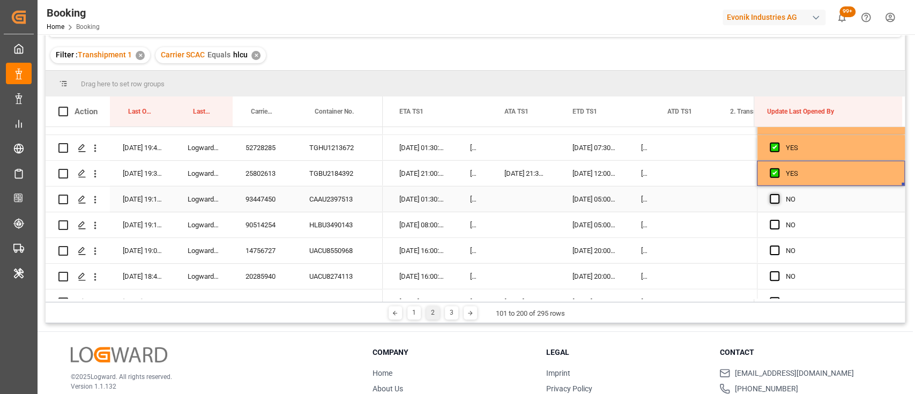
click at [773, 202] on span "Press SPACE to select this row." at bounding box center [775, 199] width 10 height 10
click at [778, 194] on input "Press SPACE to select this row." at bounding box center [778, 194] width 0 height 0
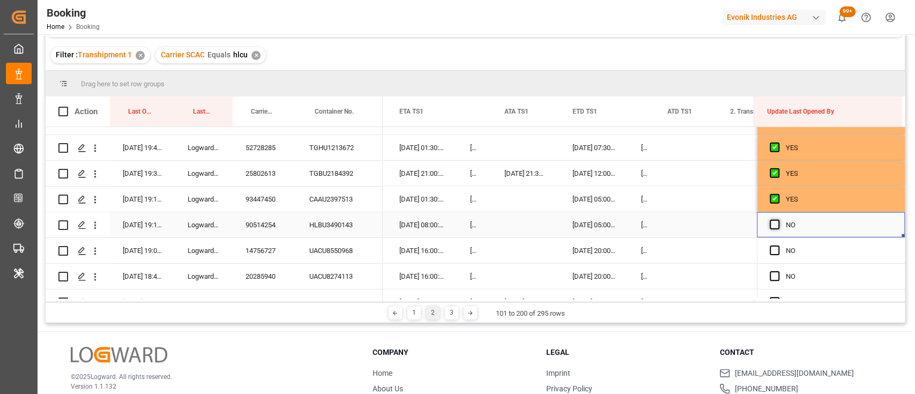
click at [770, 224] on span "Press SPACE to select this row." at bounding box center [775, 225] width 10 height 10
click at [778, 220] on input "Press SPACE to select this row." at bounding box center [778, 220] width 0 height 0
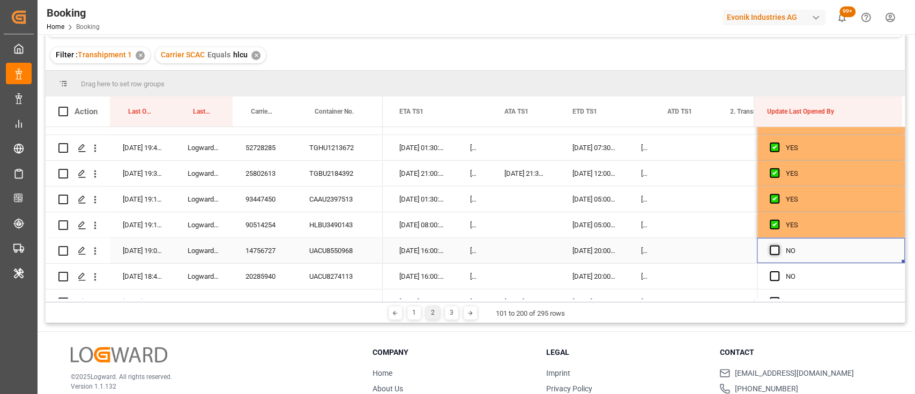
click at [773, 248] on span "Press SPACE to select this row." at bounding box center [775, 251] width 10 height 10
click at [778, 246] on input "Press SPACE to select this row." at bounding box center [778, 246] width 0 height 0
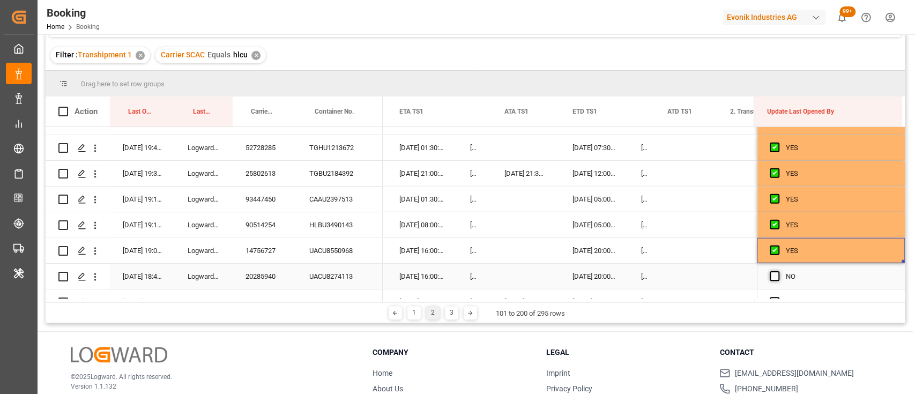
click at [770, 274] on span "Press SPACE to select this row." at bounding box center [775, 276] width 10 height 10
click at [778, 271] on input "Press SPACE to select this row." at bounding box center [778, 271] width 0 height 0
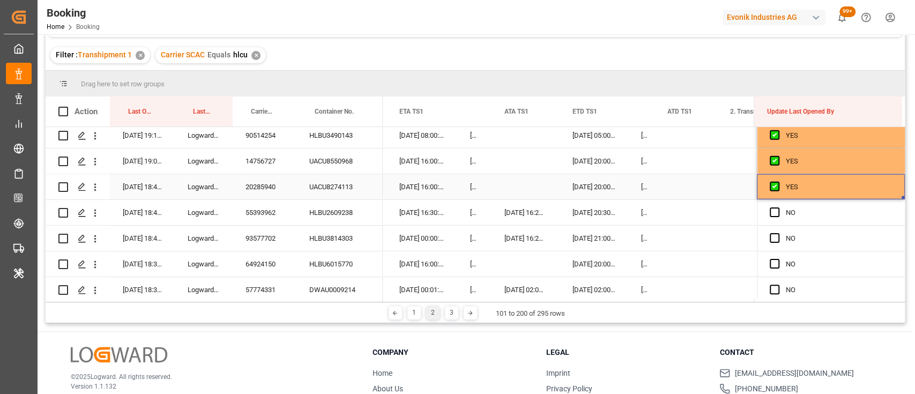
scroll to position [1986, 0]
click at [256, 205] on div "55393962" at bounding box center [265, 211] width 64 height 25
click at [339, 210] on div "HLBU2609238" at bounding box center [339, 211] width 86 height 25
click at [772, 211] on span "Press SPACE to select this row." at bounding box center [775, 212] width 10 height 10
click at [778, 207] on input "Press SPACE to select this row." at bounding box center [778, 207] width 0 height 0
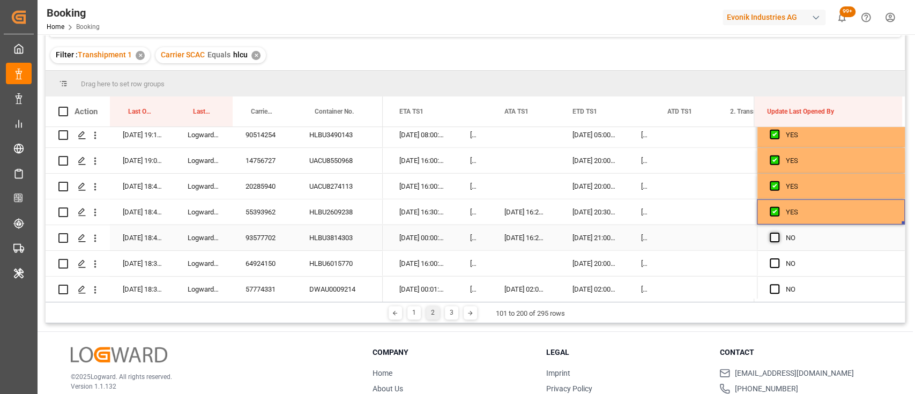
click at [770, 238] on span "Press SPACE to select this row." at bounding box center [775, 238] width 10 height 10
click at [778, 233] on input "Press SPACE to select this row." at bounding box center [778, 233] width 0 height 0
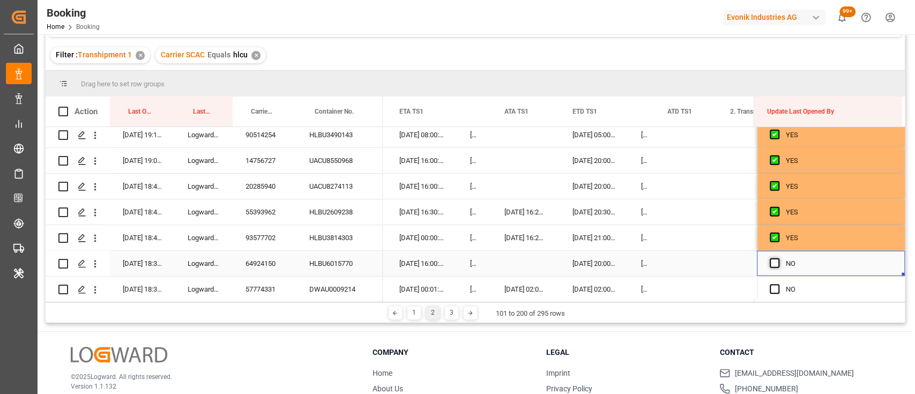
click at [771, 259] on span "Press SPACE to select this row." at bounding box center [775, 263] width 10 height 10
click at [778, 258] on input "Press SPACE to select this row." at bounding box center [778, 258] width 0 height 0
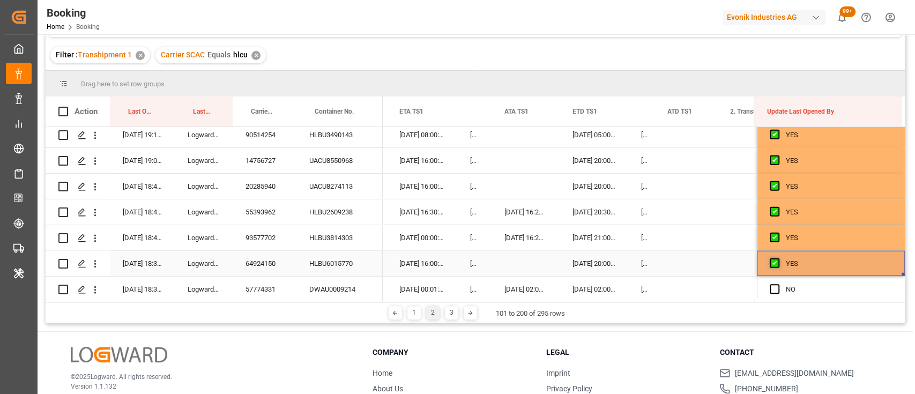
scroll to position [2077, 0]
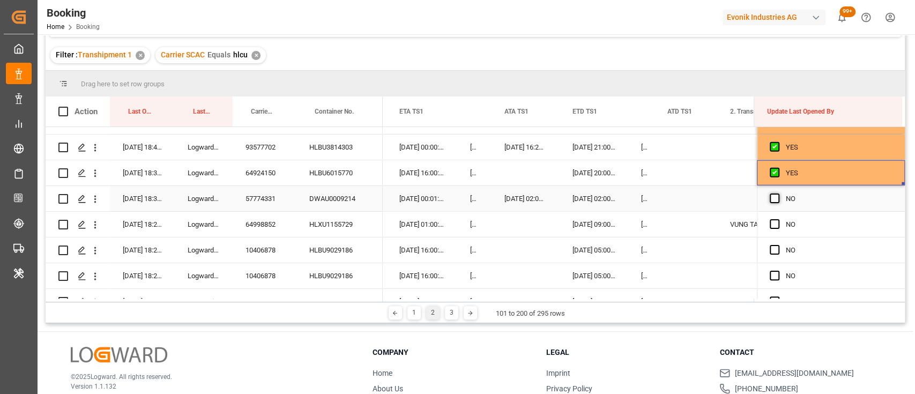
click at [771, 198] on span "Press SPACE to select this row." at bounding box center [775, 199] width 10 height 10
click at [778, 194] on input "Press SPACE to select this row." at bounding box center [778, 194] width 0 height 0
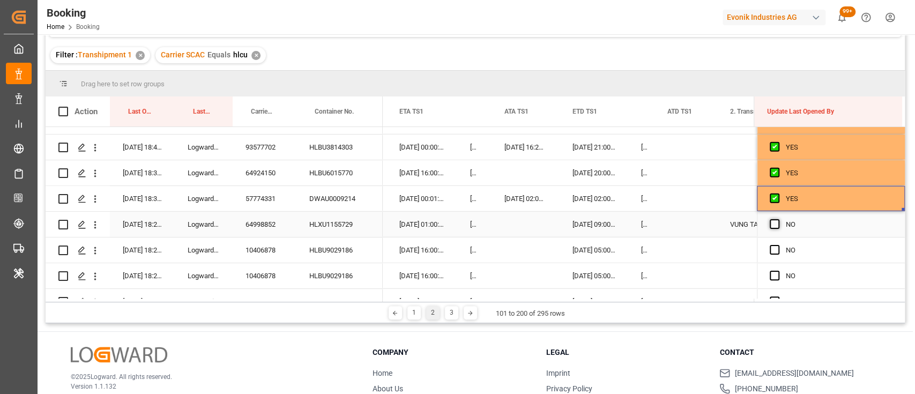
click at [773, 223] on span "Press SPACE to select this row." at bounding box center [775, 224] width 10 height 10
click at [778, 219] on input "Press SPACE to select this row." at bounding box center [778, 219] width 0 height 0
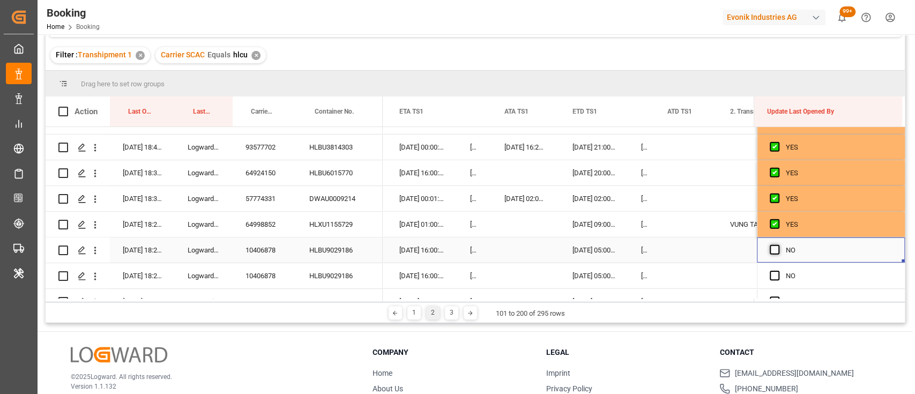
click at [773, 249] on span "Press SPACE to select this row." at bounding box center [775, 250] width 10 height 10
click at [778, 245] on input "Press SPACE to select this row." at bounding box center [778, 245] width 0 height 0
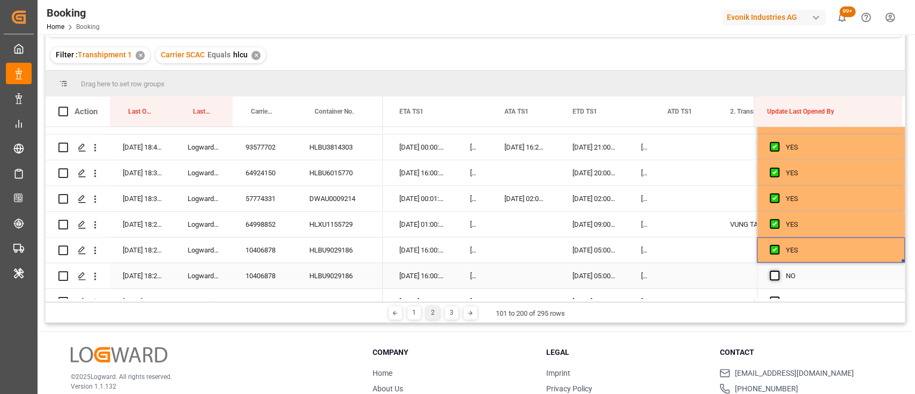
click at [772, 277] on span "Press SPACE to select this row." at bounding box center [775, 276] width 10 height 10
click at [778, 271] on input "Press SPACE to select this row." at bounding box center [778, 271] width 0 height 0
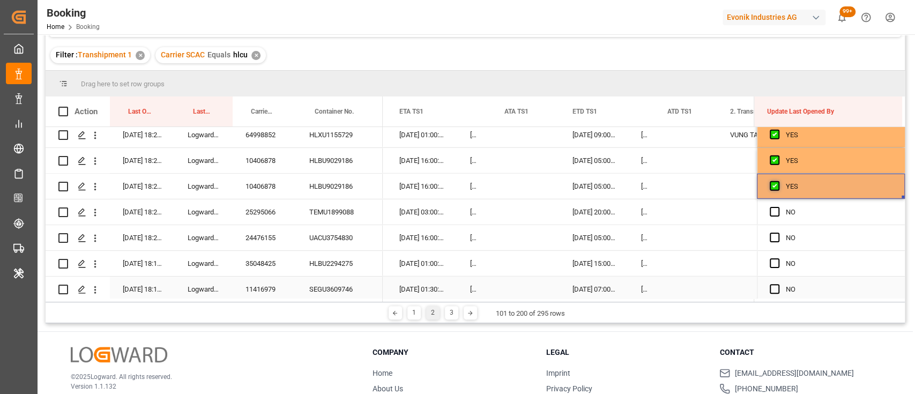
scroll to position [2177, 0]
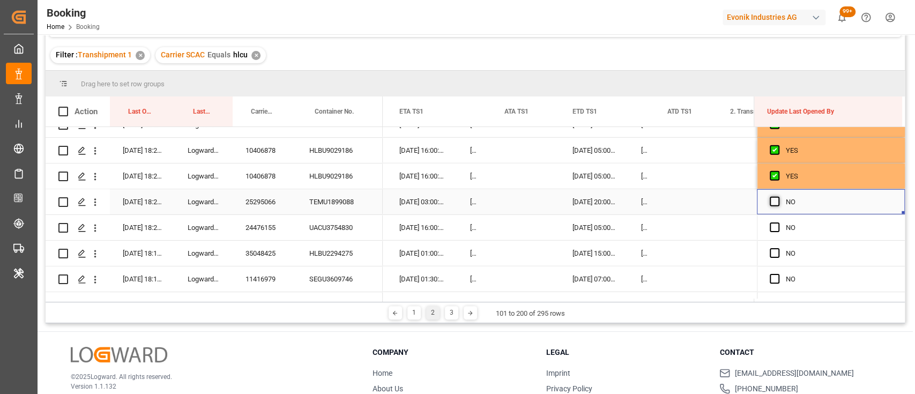
click at [773, 204] on span "Press SPACE to select this row." at bounding box center [775, 202] width 10 height 10
click at [778, 197] on input "Press SPACE to select this row." at bounding box center [778, 197] width 0 height 0
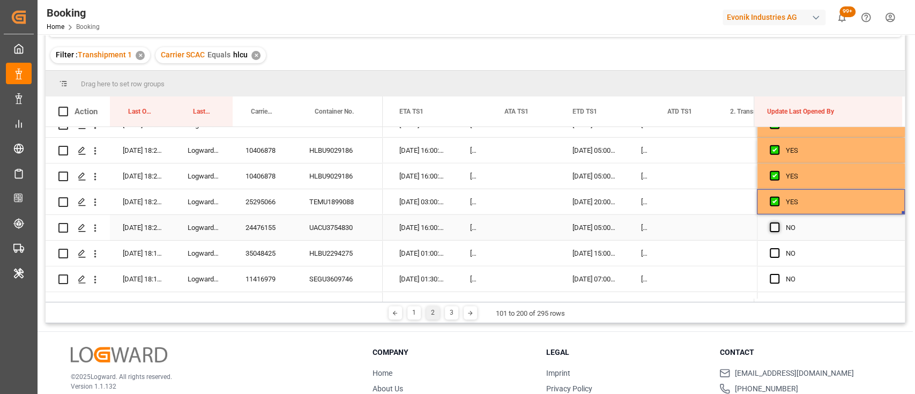
click at [772, 225] on span "Press SPACE to select this row." at bounding box center [775, 227] width 10 height 10
click at [778, 222] on input "Press SPACE to select this row." at bounding box center [778, 222] width 0 height 0
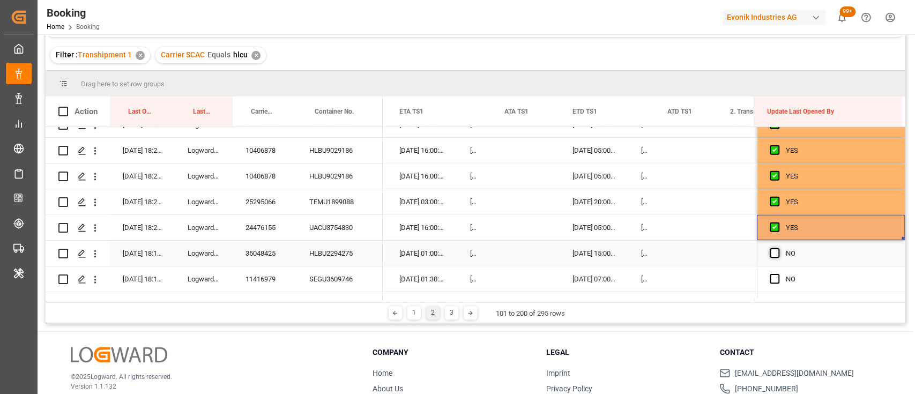
click at [772, 255] on span "Press SPACE to select this row." at bounding box center [775, 253] width 10 height 10
click at [778, 248] on input "Press SPACE to select this row." at bounding box center [778, 248] width 0 height 0
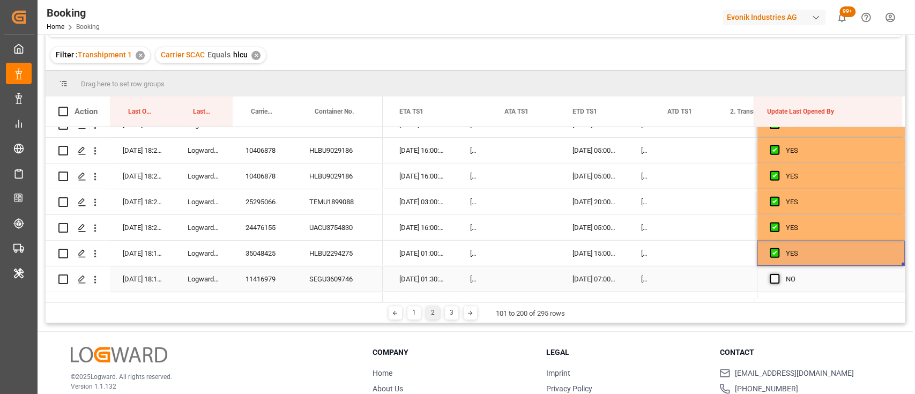
click at [772, 282] on span "Press SPACE to select this row." at bounding box center [775, 279] width 10 height 10
click at [778, 274] on input "Press SPACE to select this row." at bounding box center [778, 274] width 0 height 0
click at [772, 282] on span "Press SPACE to select this row." at bounding box center [775, 279] width 10 height 10
click at [778, 274] on input "Press SPACE to select this row." at bounding box center [778, 274] width 0 height 0
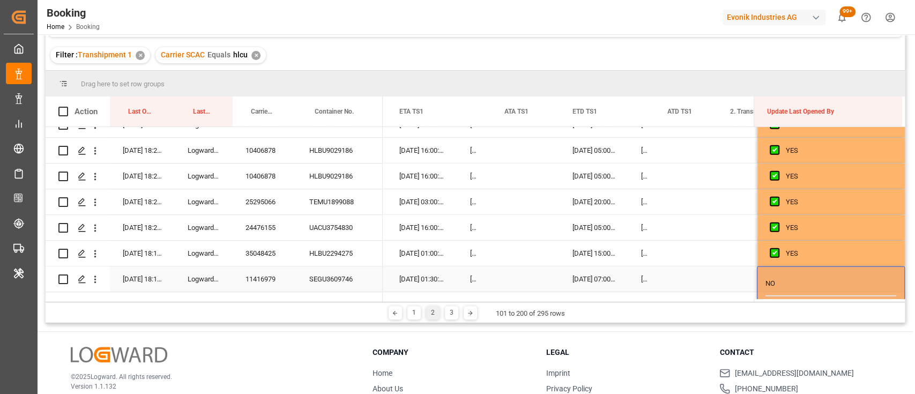
scroll to position [2290, 0]
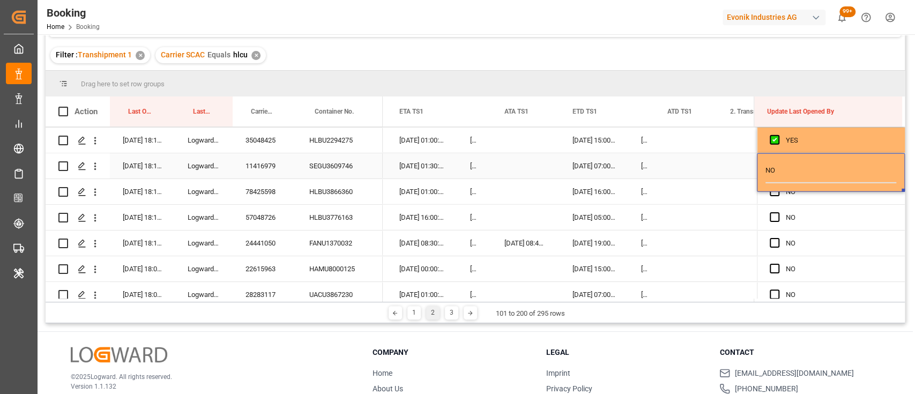
click at [773, 190] on div "NO" at bounding box center [831, 172] width 148 height 39
click at [772, 192] on span "Press SPACE to select this row." at bounding box center [775, 192] width 10 height 10
click at [778, 187] on input "Press SPACE to select this row." at bounding box center [778, 187] width 0 height 0
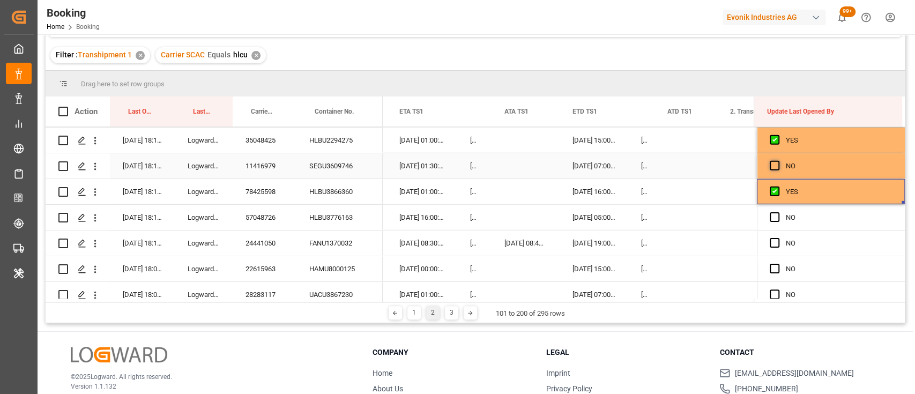
click at [771, 167] on span "Press SPACE to select this row." at bounding box center [775, 166] width 10 height 10
click at [778, 161] on input "Press SPACE to select this row." at bounding box center [778, 161] width 0 height 0
click at [773, 218] on span "Press SPACE to select this row." at bounding box center [775, 217] width 10 height 10
click at [778, 212] on input "Press SPACE to select this row." at bounding box center [778, 212] width 0 height 0
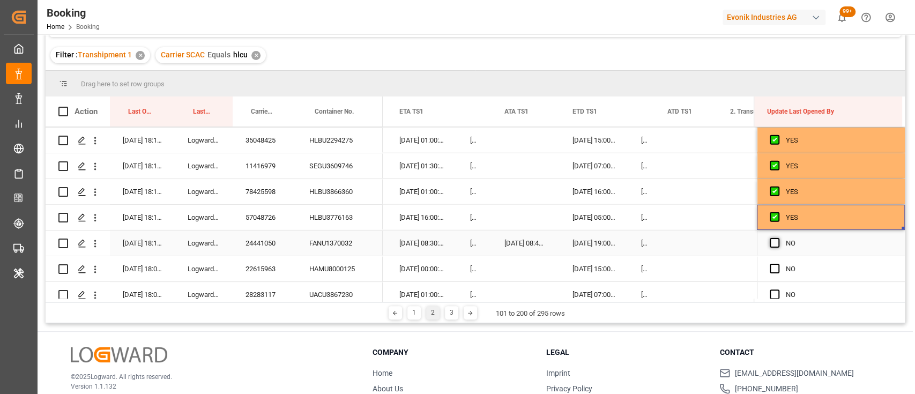
click at [770, 242] on span "Press SPACE to select this row." at bounding box center [775, 243] width 10 height 10
click at [778, 238] on input "Press SPACE to select this row." at bounding box center [778, 238] width 0 height 0
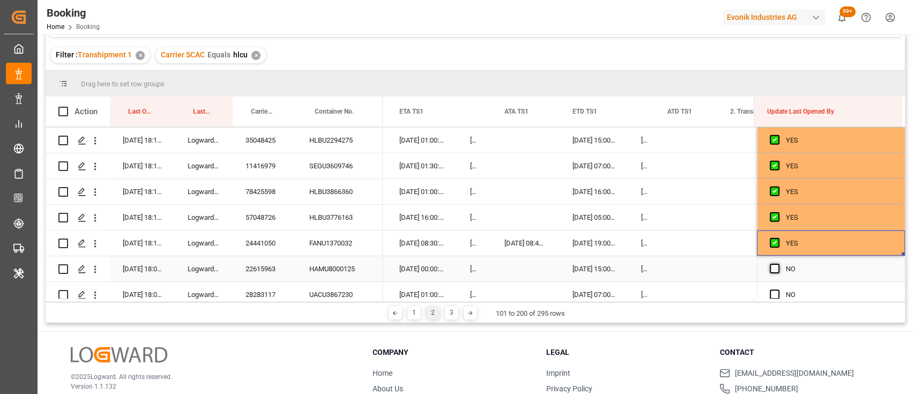
click at [771, 268] on span "Press SPACE to select this row." at bounding box center [775, 269] width 10 height 10
click at [778, 264] on input "Press SPACE to select this row." at bounding box center [778, 264] width 0 height 0
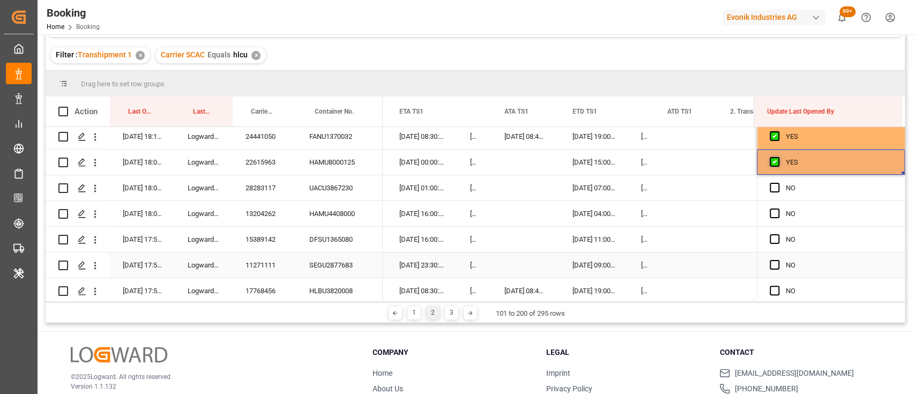
scroll to position [2399, 0]
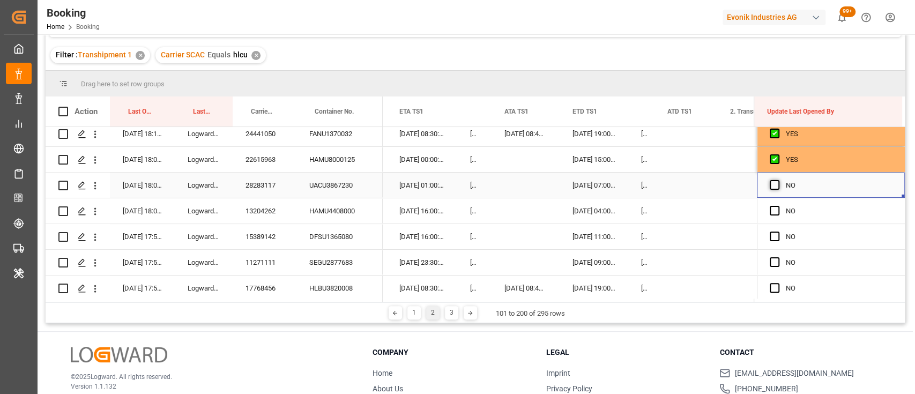
click at [770, 184] on span "Press SPACE to select this row." at bounding box center [775, 185] width 10 height 10
click at [778, 180] on input "Press SPACE to select this row." at bounding box center [778, 180] width 0 height 0
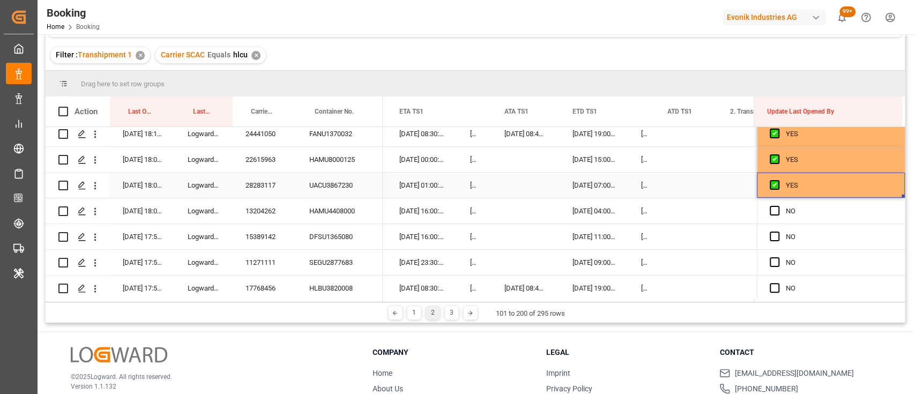
drag, startPoint x: 901, startPoint y: 194, endPoint x: 890, endPoint y: 259, distance: 66.3
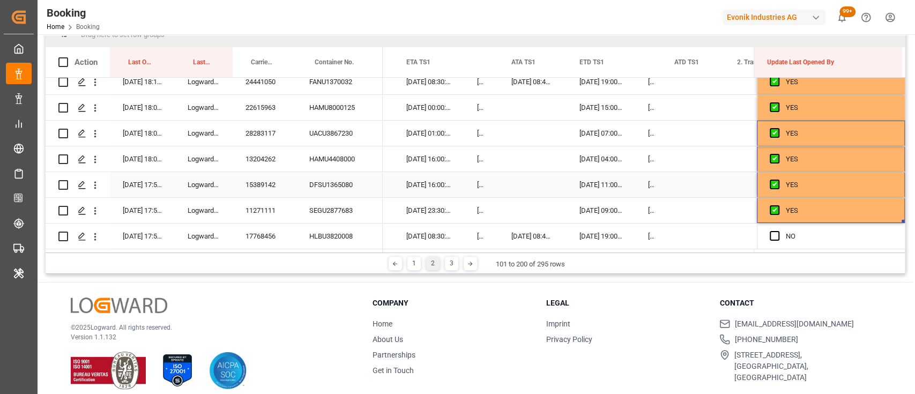
scroll to position [159, 0]
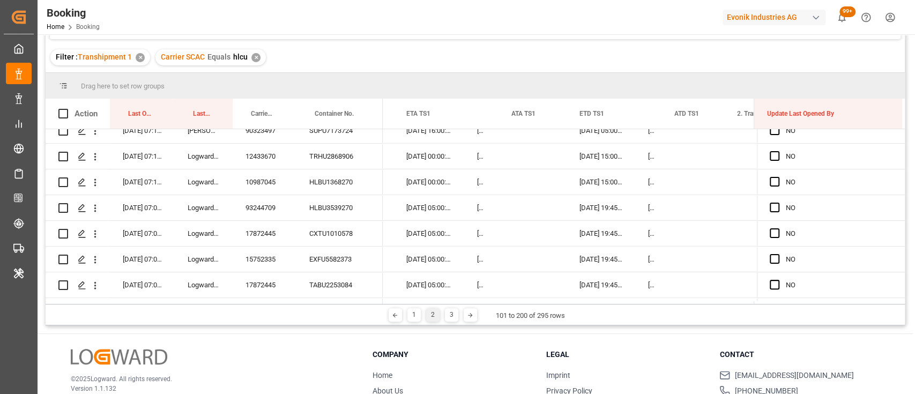
scroll to position [2199, 0]
click at [770, 154] on span "Press SPACE to select this row." at bounding box center [775, 156] width 10 height 10
click at [778, 151] on input "Press SPACE to select this row." at bounding box center [778, 151] width 0 height 0
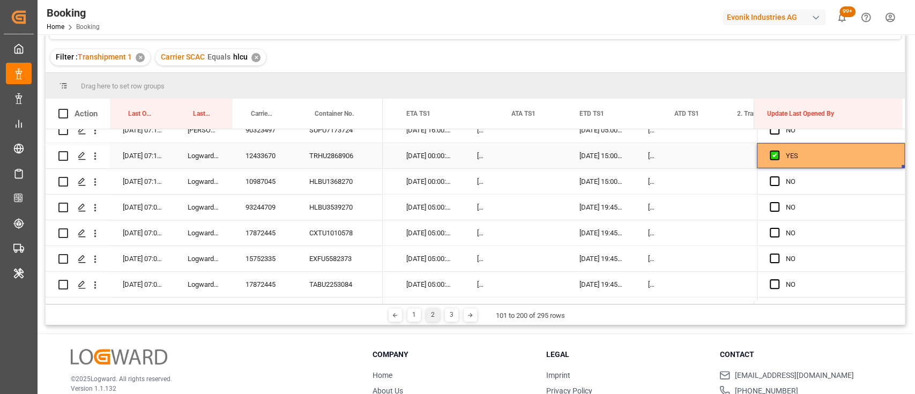
drag, startPoint x: 899, startPoint y: 165, endPoint x: 886, endPoint y: 357, distance: 192.4
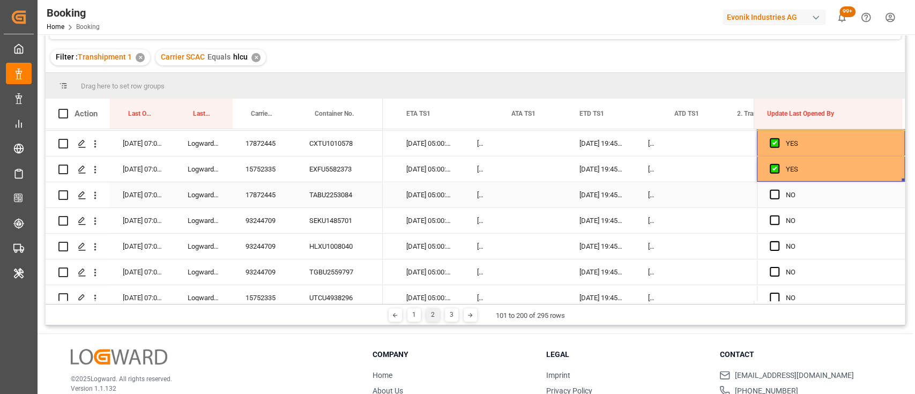
scroll to position [2289, 0]
drag, startPoint x: 899, startPoint y: 177, endPoint x: 893, endPoint y: 262, distance: 84.9
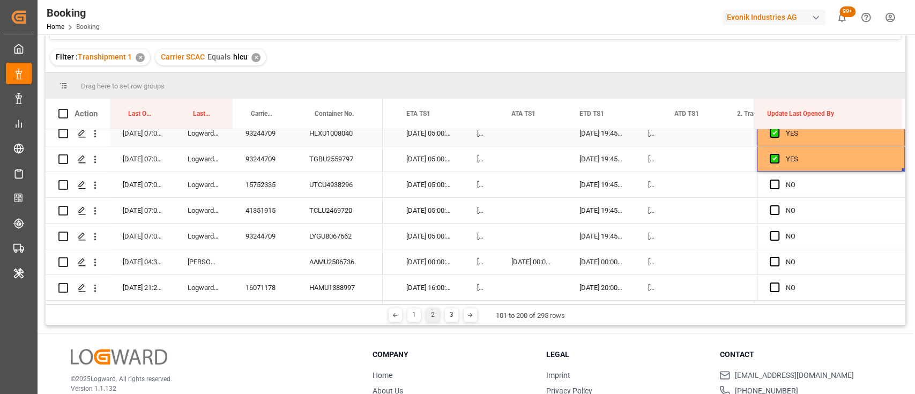
scroll to position [2405, 0]
drag, startPoint x: 899, startPoint y: 165, endPoint x: 899, endPoint y: 281, distance: 115.8
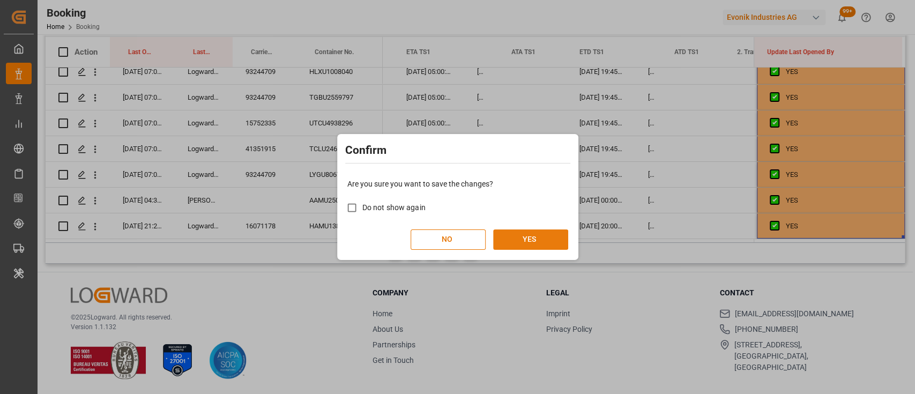
click at [516, 242] on button "YES" at bounding box center [530, 239] width 75 height 20
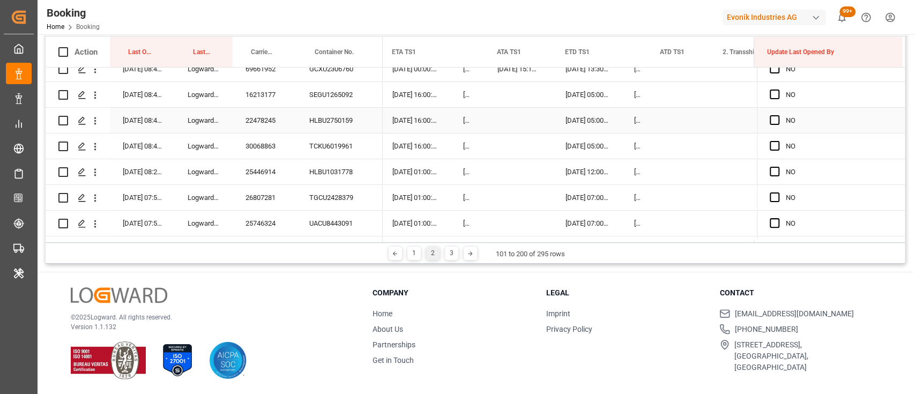
scroll to position [197, 0]
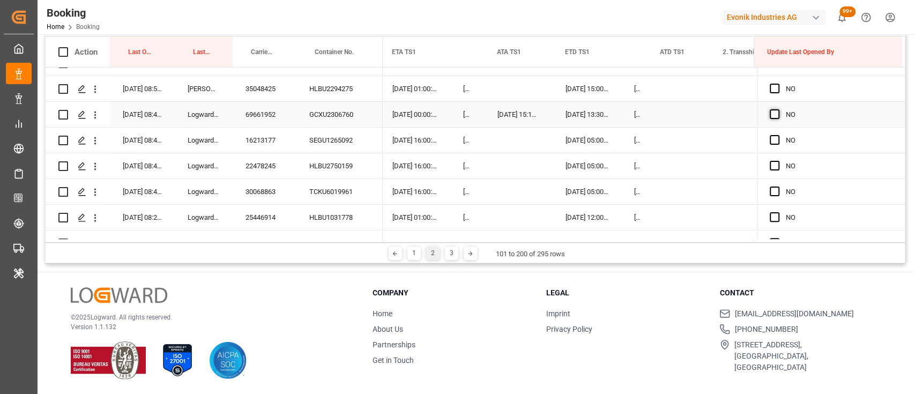
click at [772, 118] on span "Press SPACE to select this row." at bounding box center [775, 114] width 10 height 10
click at [778, 109] on input "Press SPACE to select this row." at bounding box center [778, 109] width 0 height 0
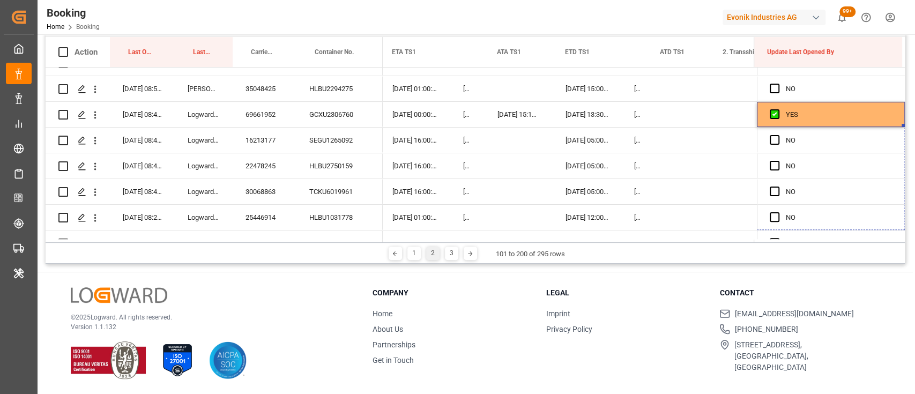
drag, startPoint x: 900, startPoint y: 127, endPoint x: 887, endPoint y: 258, distance: 132.0
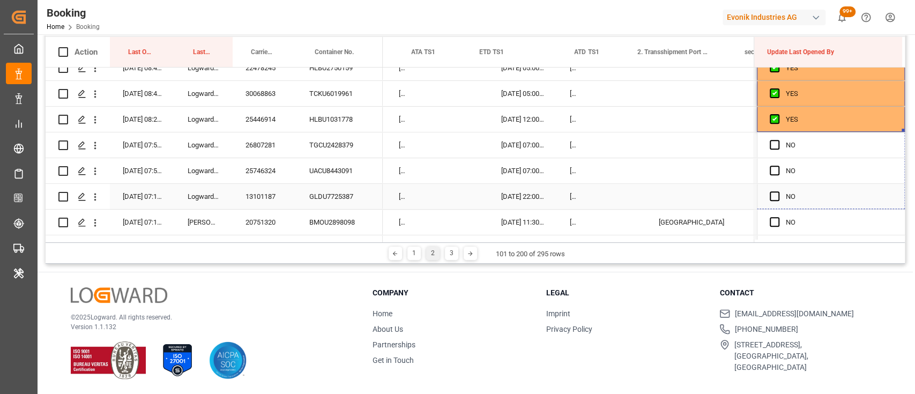
scroll to position [0, 11045]
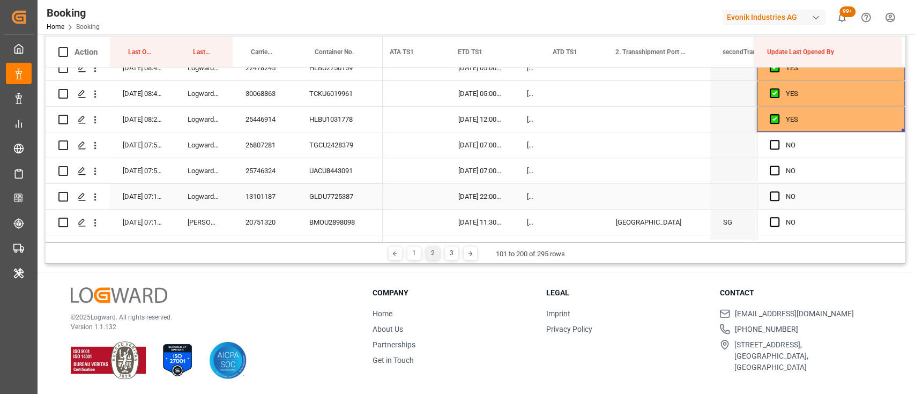
drag, startPoint x: 900, startPoint y: 131, endPoint x: 900, endPoint y: 189, distance: 57.9
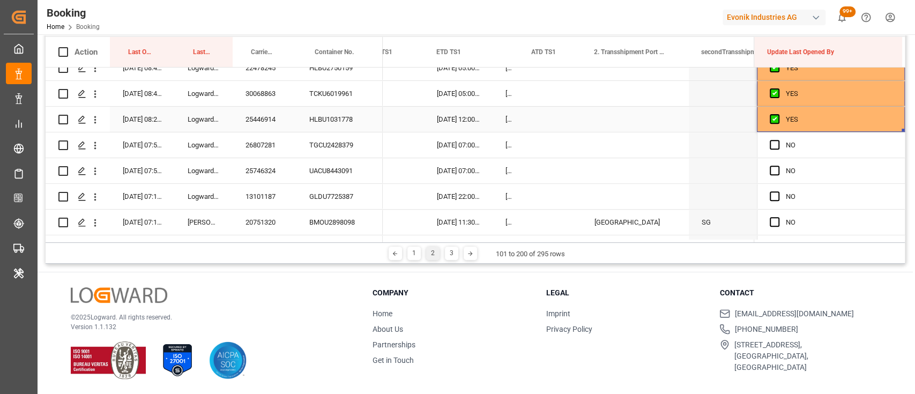
drag, startPoint x: 901, startPoint y: 131, endPoint x: 888, endPoint y: 229, distance: 98.9
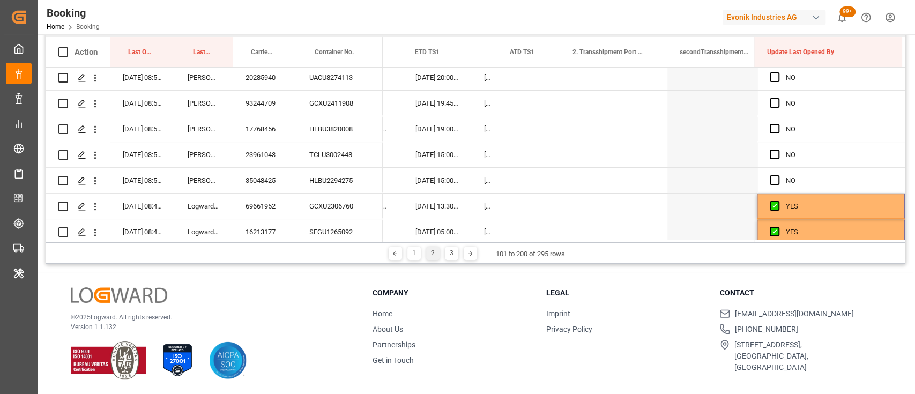
scroll to position [101, 0]
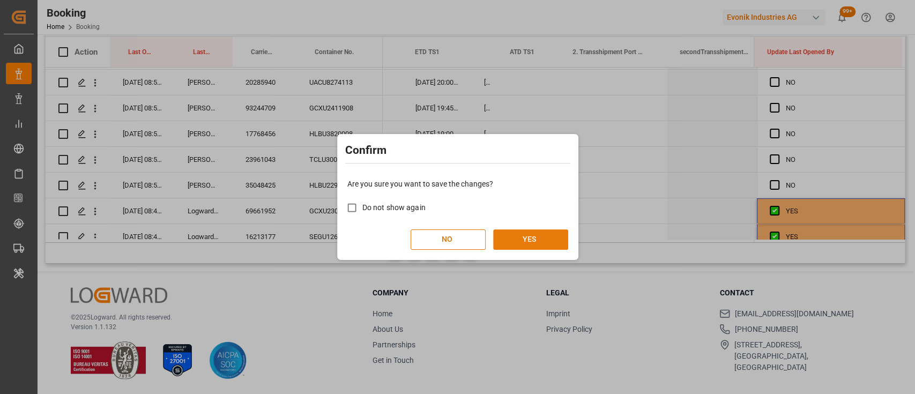
click at [523, 229] on button "YES" at bounding box center [530, 239] width 75 height 20
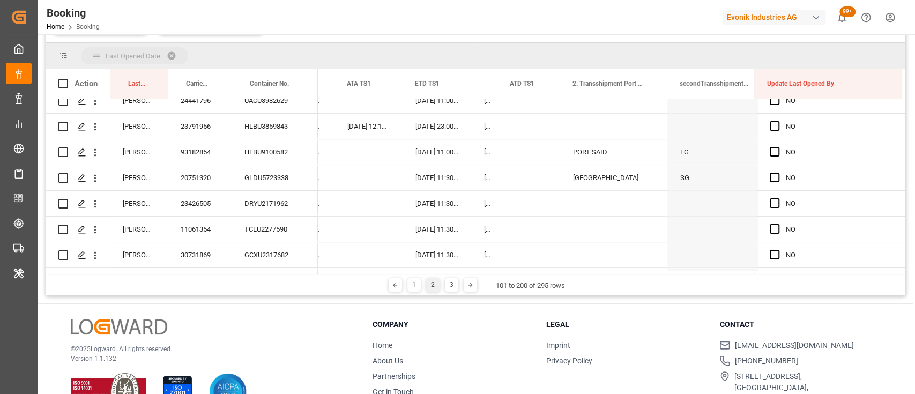
scroll to position [810, 0]
drag, startPoint x: 133, startPoint y: 79, endPoint x: 168, endPoint y: 74, distance: 35.8
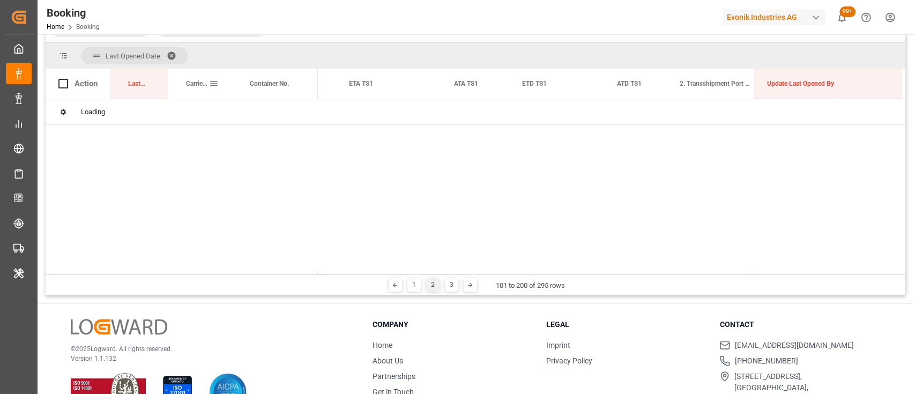
scroll to position [0, 0]
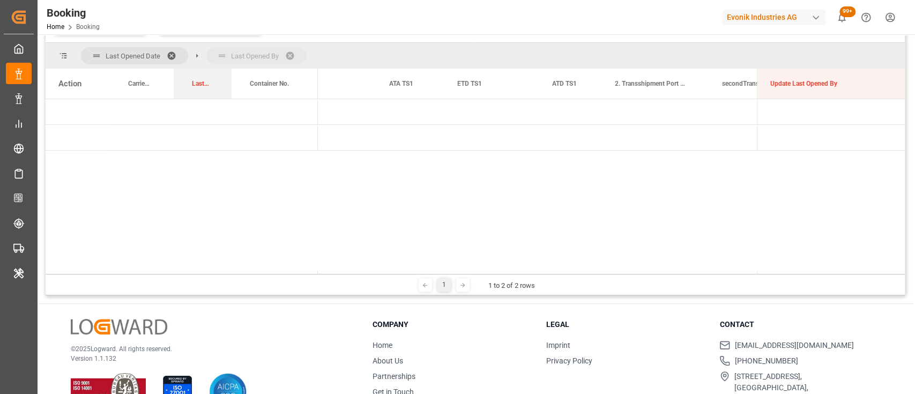
drag, startPoint x: 128, startPoint y: 85, endPoint x: 191, endPoint y: 64, distance: 66.5
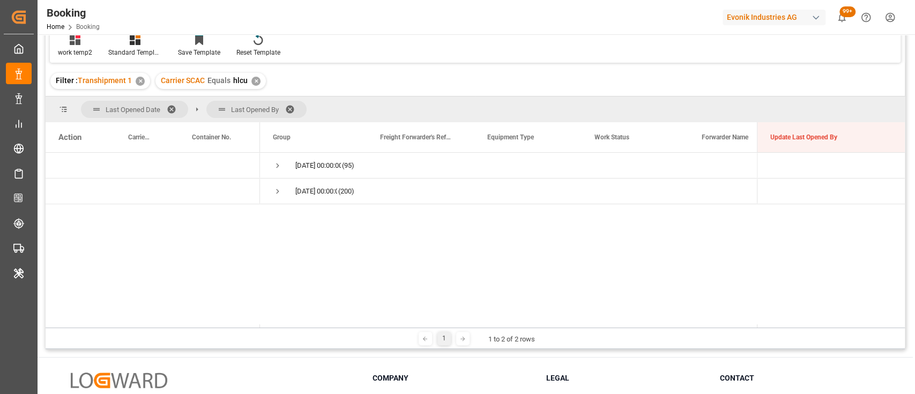
scroll to position [104, 0]
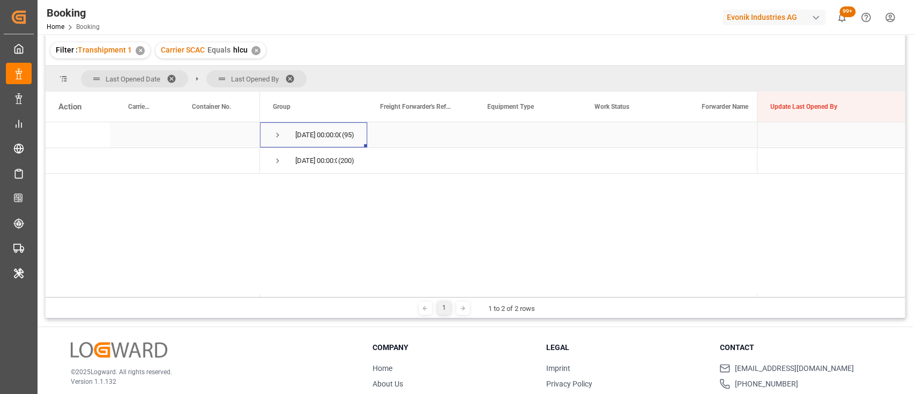
click at [278, 135] on span "Press SPACE to select this row." at bounding box center [278, 135] width 10 height 10
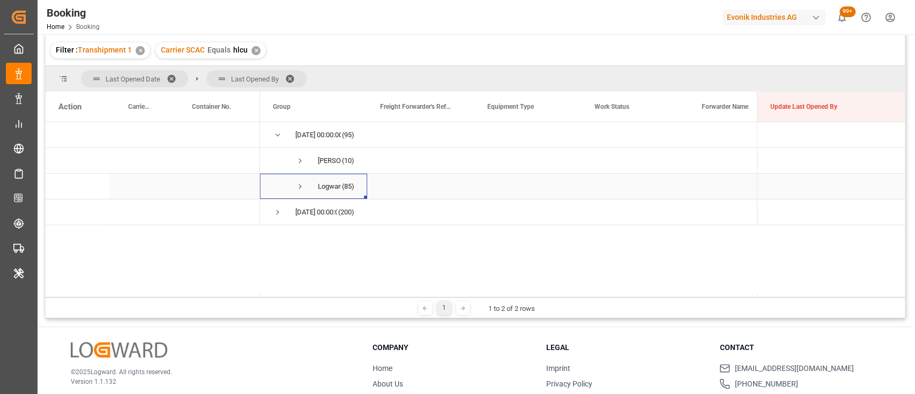
click at [300, 184] on span "Press SPACE to select this row." at bounding box center [300, 187] width 10 height 10
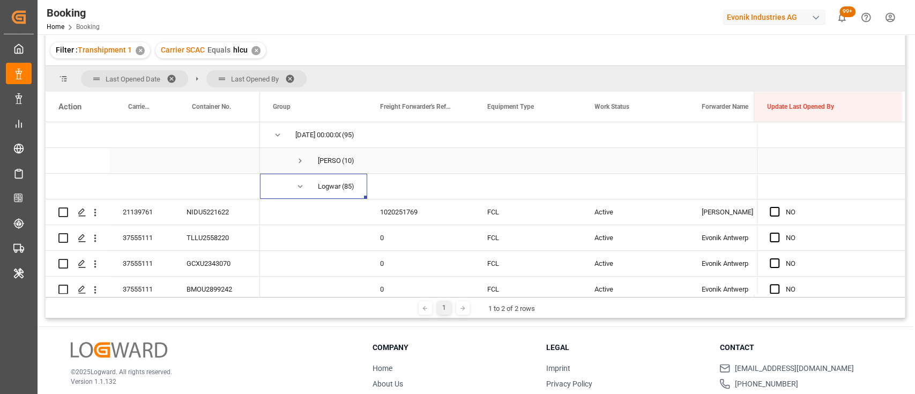
click at [300, 164] on span "Press SPACE to select this row." at bounding box center [300, 161] width 10 height 10
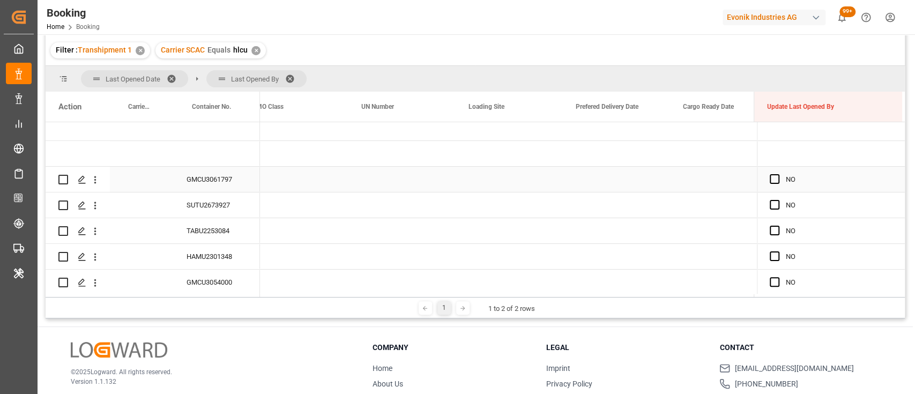
scroll to position [0, 2638]
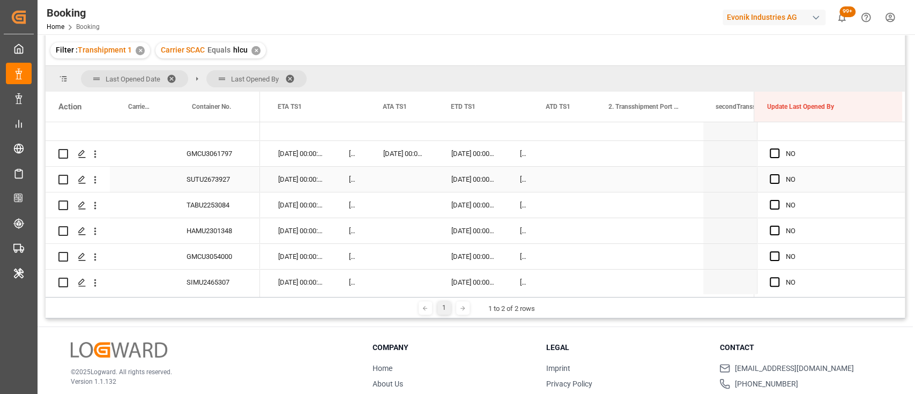
click at [198, 169] on div "SUTU2673927" at bounding box center [217, 179] width 86 height 25
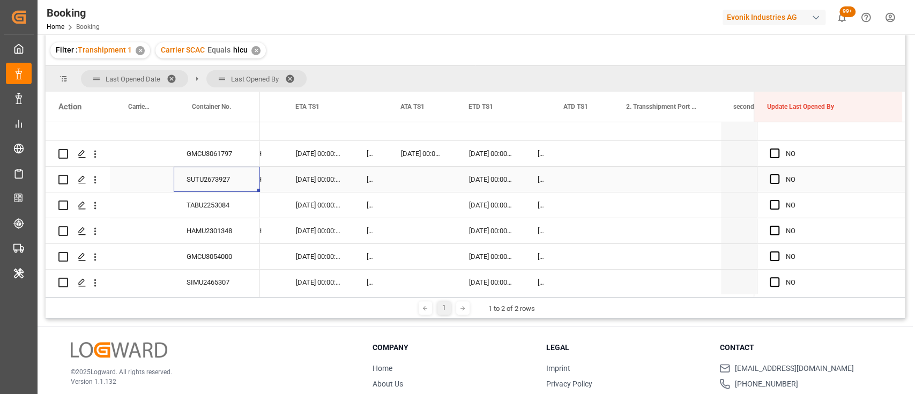
click at [408, 179] on div "Press SPACE to select this row." at bounding box center [422, 179] width 68 height 25
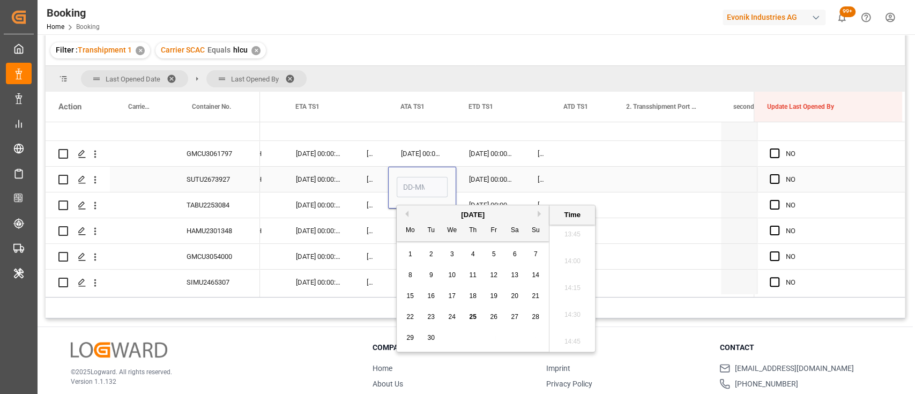
type input "3"
type input "[DATE] 00:00"
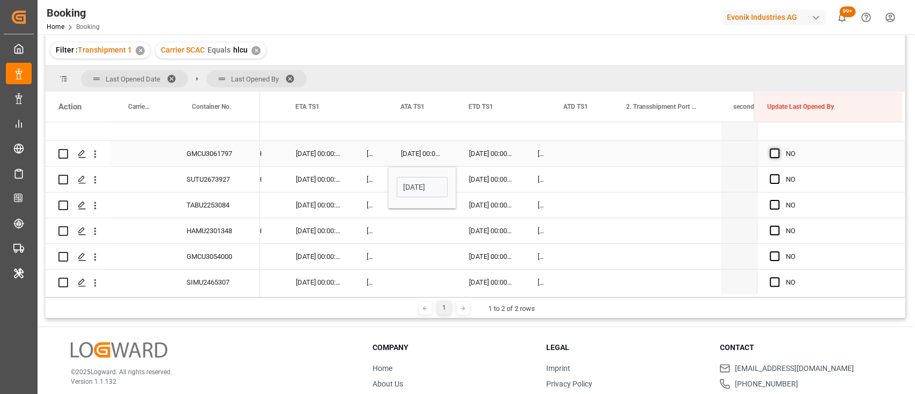
click at [771, 152] on span "Press SPACE to select this row." at bounding box center [775, 154] width 10 height 10
click at [778, 149] on input "Press SPACE to select this row." at bounding box center [778, 149] width 0 height 0
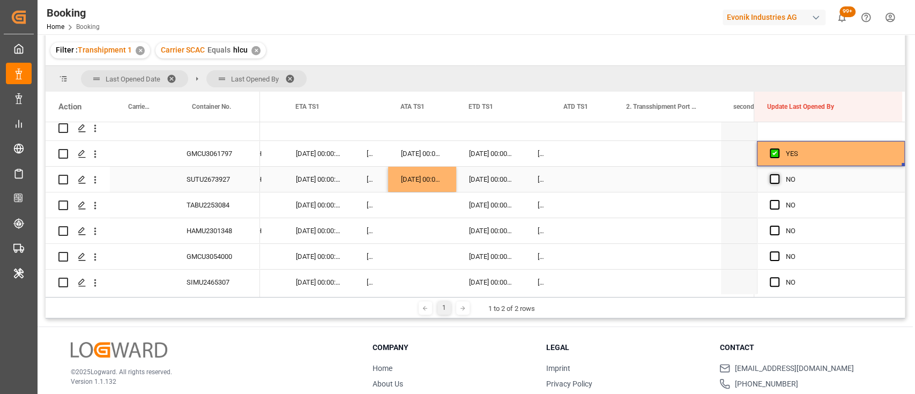
click at [771, 182] on span "Press SPACE to select this row." at bounding box center [775, 179] width 10 height 10
click at [778, 174] on input "Press SPACE to select this row." at bounding box center [778, 174] width 0 height 0
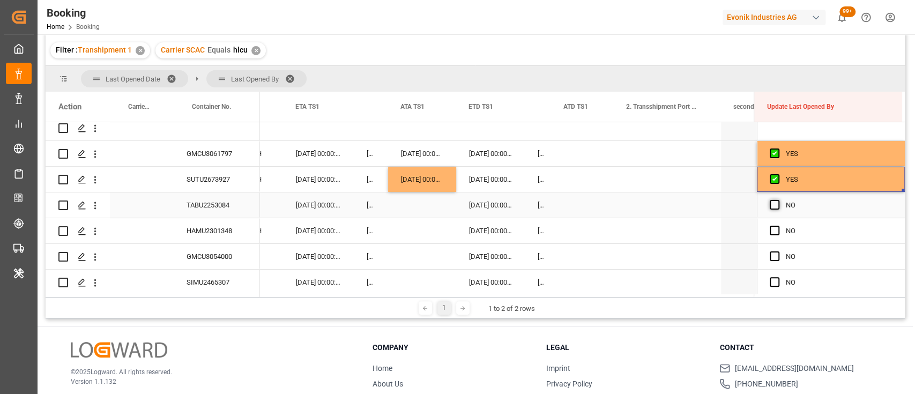
click at [770, 204] on span "Press SPACE to select this row." at bounding box center [775, 205] width 10 height 10
click at [778, 200] on input "Press SPACE to select this row." at bounding box center [778, 200] width 0 height 0
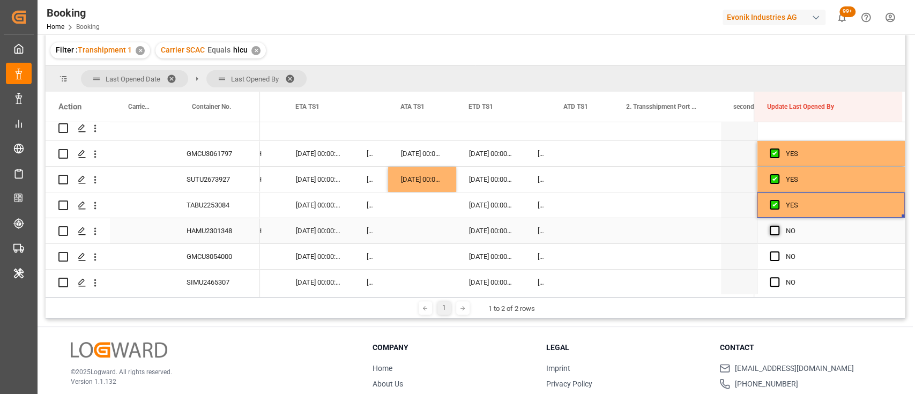
click at [772, 231] on span "Press SPACE to select this row." at bounding box center [775, 231] width 10 height 10
click at [778, 226] on input "Press SPACE to select this row." at bounding box center [778, 226] width 0 height 0
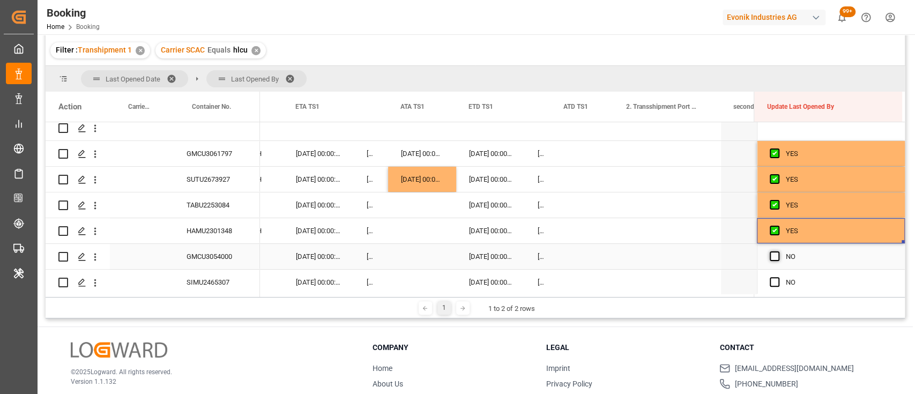
click at [770, 257] on span "Press SPACE to select this row." at bounding box center [775, 256] width 10 height 10
click at [778, 251] on input "Press SPACE to select this row." at bounding box center [778, 251] width 0 height 0
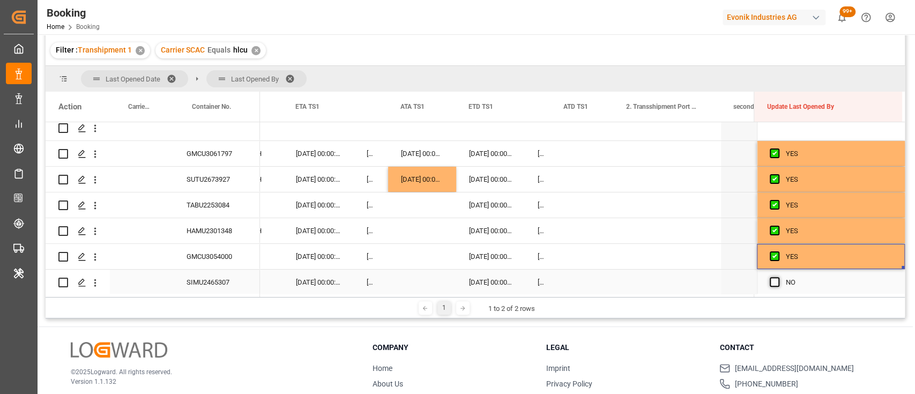
click at [773, 281] on span "Press SPACE to select this row." at bounding box center [775, 282] width 10 height 10
click at [778, 277] on input "Press SPACE to select this row." at bounding box center [778, 277] width 0 height 0
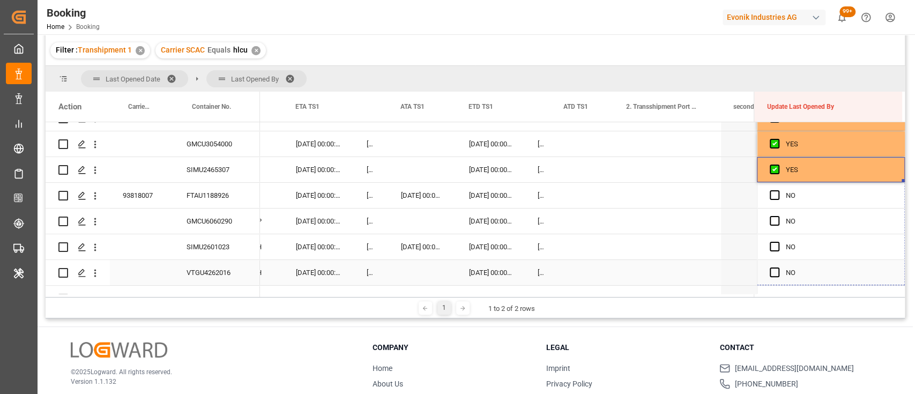
drag, startPoint x: 900, startPoint y: 180, endPoint x: 895, endPoint y: 274, distance: 94.5
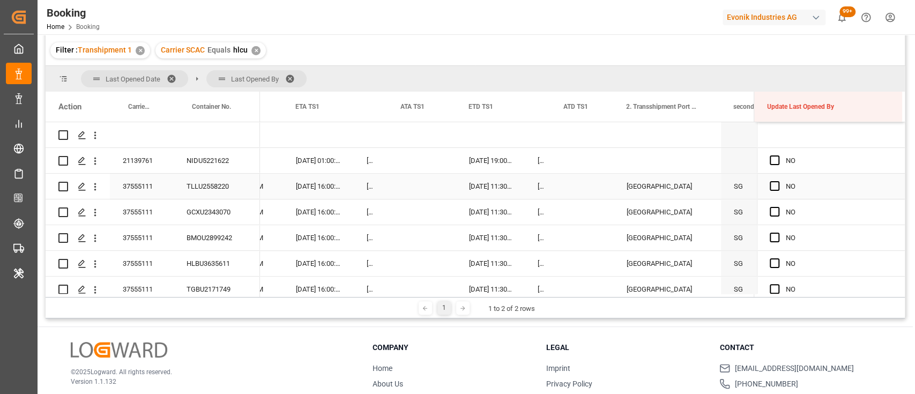
click at [142, 189] on div "37555111" at bounding box center [142, 186] width 64 height 25
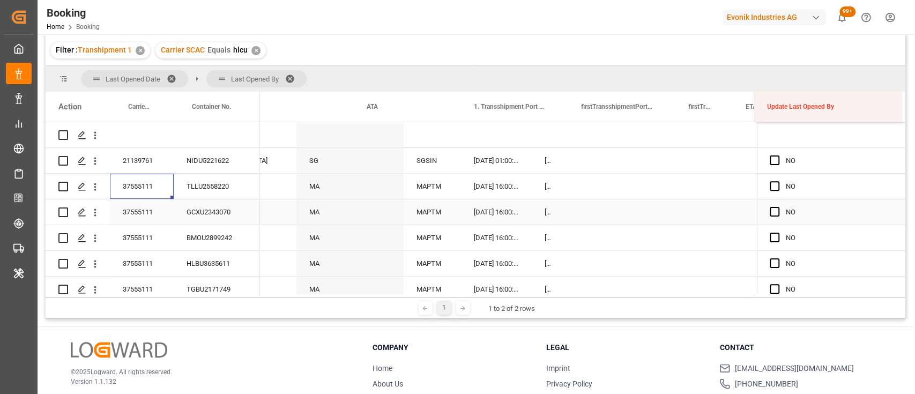
scroll to position [0, 10565]
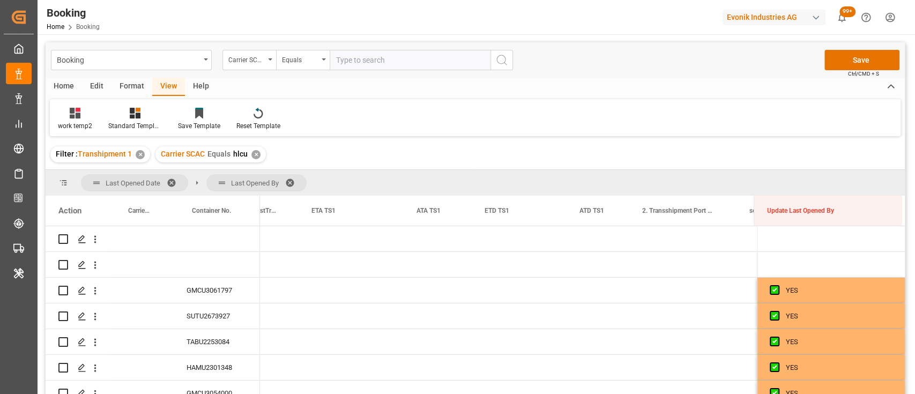
scroll to position [0, 11003]
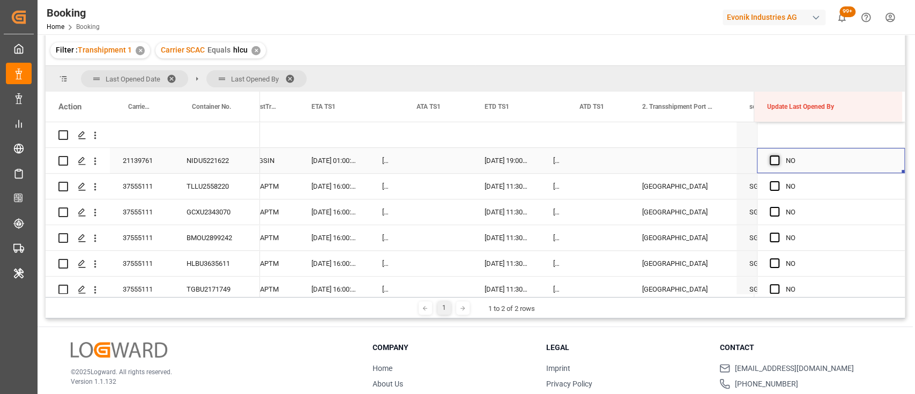
click at [770, 162] on span "Press SPACE to select this row." at bounding box center [775, 160] width 10 height 10
click at [778, 155] on input "Press SPACE to select this row." at bounding box center [778, 155] width 0 height 0
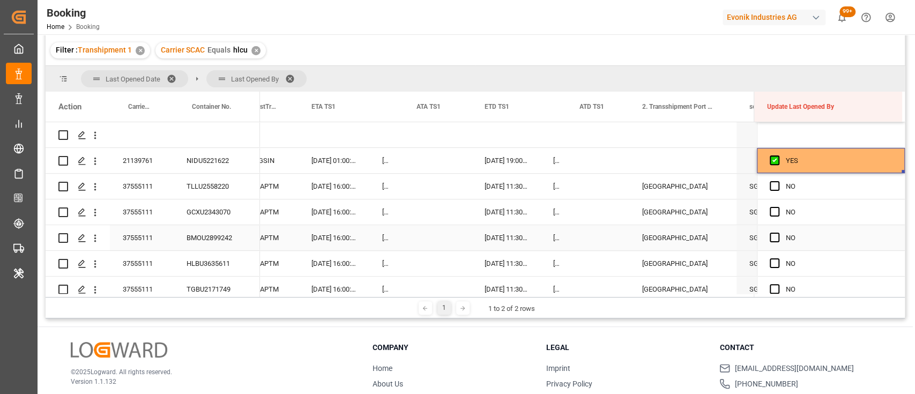
scroll to position [0, 10997]
drag, startPoint x: 900, startPoint y: 170, endPoint x: 894, endPoint y: 296, distance: 126.1
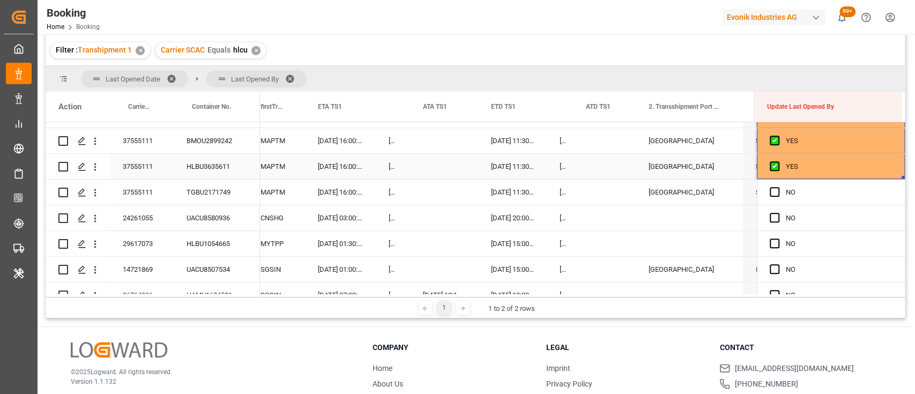
scroll to position [407, 0]
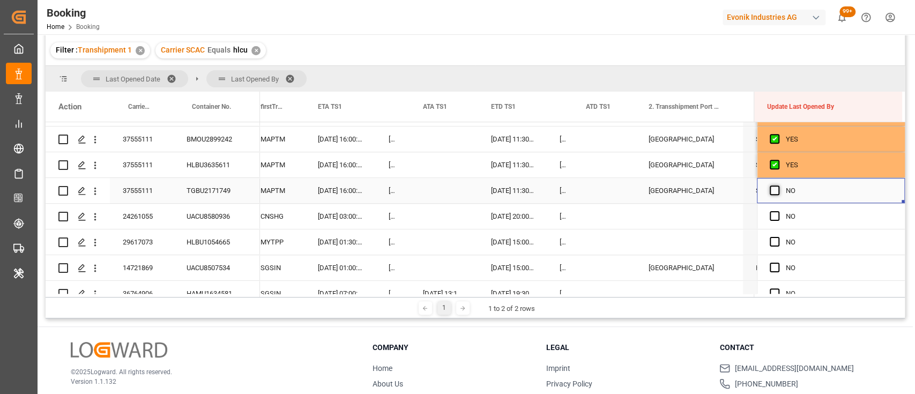
click at [770, 190] on span "Press SPACE to select this row." at bounding box center [775, 190] width 10 height 10
click at [778, 185] on input "Press SPACE to select this row." at bounding box center [778, 185] width 0 height 0
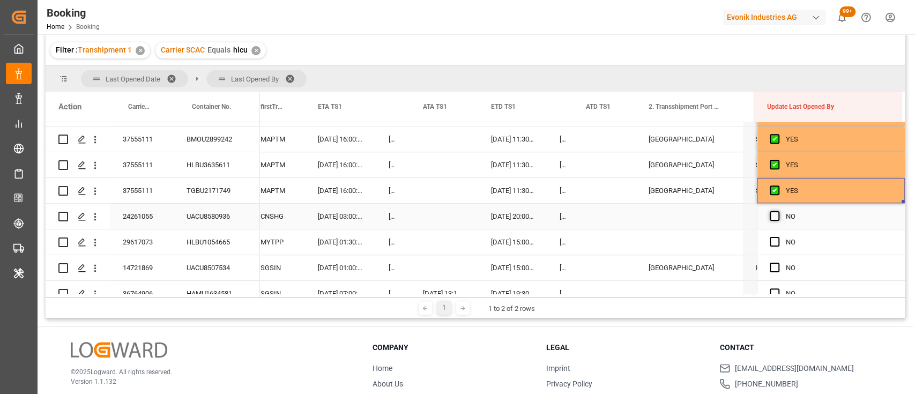
click at [771, 218] on span "Press SPACE to select this row." at bounding box center [775, 216] width 10 height 10
click at [778, 211] on input "Press SPACE to select this row." at bounding box center [778, 211] width 0 height 0
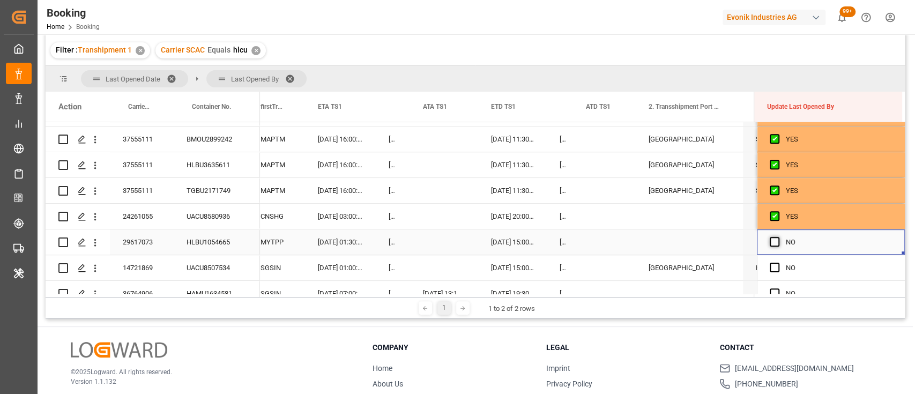
click at [770, 239] on span "Press SPACE to select this row." at bounding box center [775, 242] width 10 height 10
click at [778, 237] on input "Press SPACE to select this row." at bounding box center [778, 237] width 0 height 0
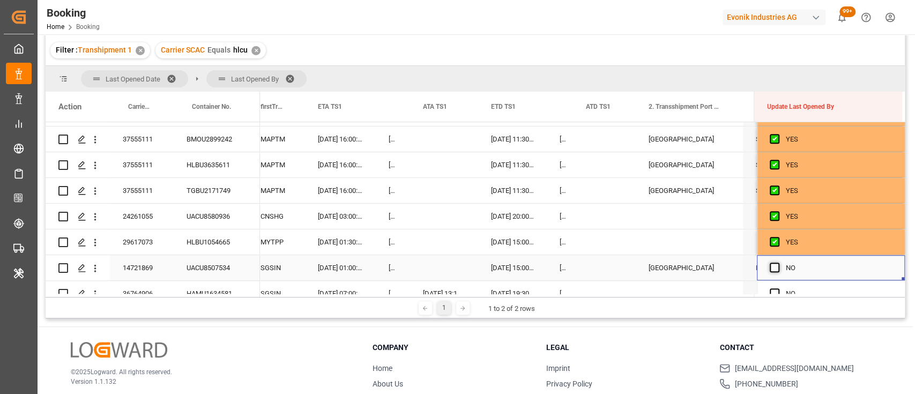
click at [771, 263] on span "Press SPACE to select this row." at bounding box center [775, 268] width 10 height 10
click at [778, 263] on input "Press SPACE to select this row." at bounding box center [778, 263] width 0 height 0
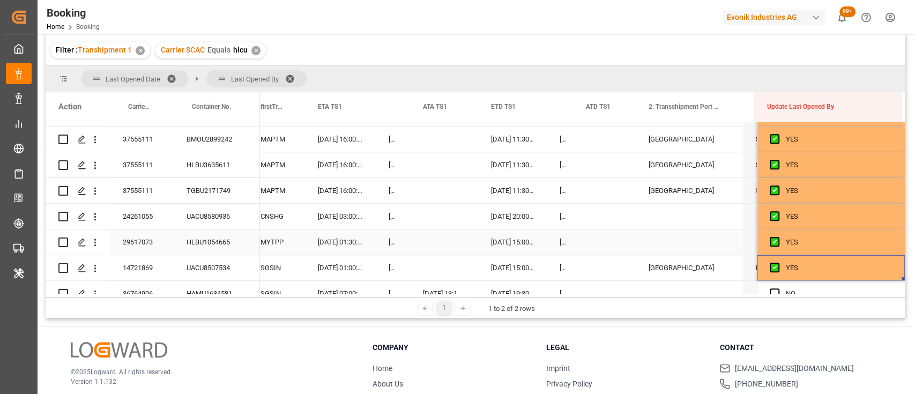
scroll to position [516, 0]
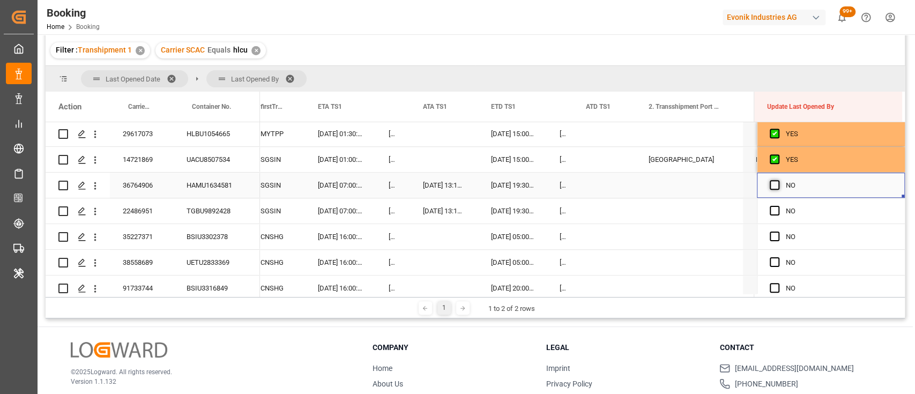
click at [770, 186] on span "Press SPACE to select this row." at bounding box center [775, 185] width 10 height 10
click at [778, 180] on input "Press SPACE to select this row." at bounding box center [778, 180] width 0 height 0
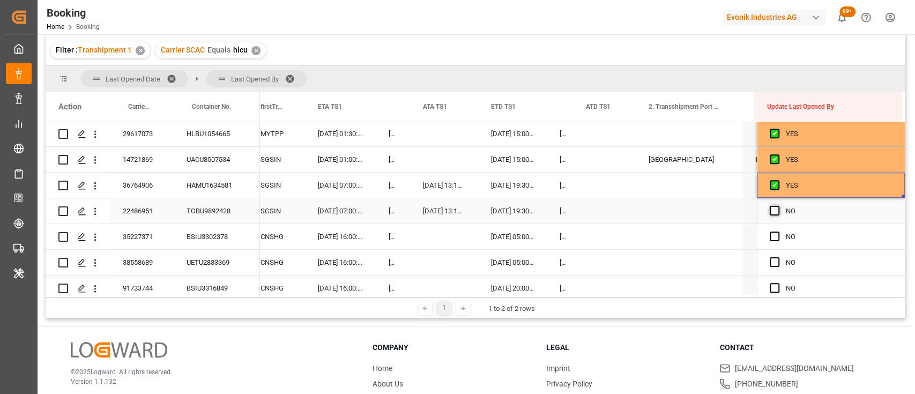
click at [773, 209] on span "Press SPACE to select this row." at bounding box center [775, 211] width 10 height 10
click at [778, 206] on input "Press SPACE to select this row." at bounding box center [778, 206] width 0 height 0
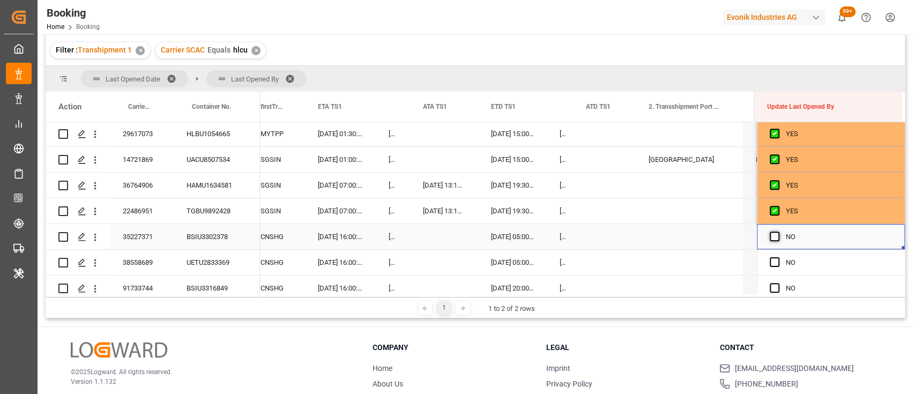
click at [771, 233] on span "Press SPACE to select this row." at bounding box center [775, 237] width 10 height 10
click at [778, 232] on input "Press SPACE to select this row." at bounding box center [778, 232] width 0 height 0
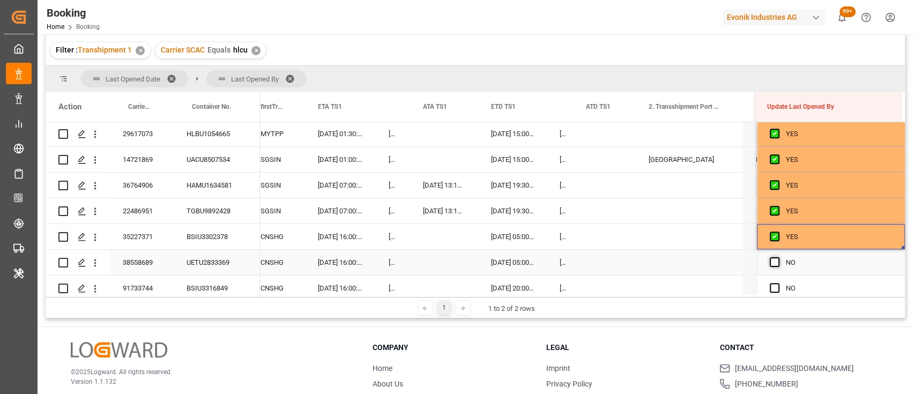
click at [771, 260] on span "Press SPACE to select this row." at bounding box center [775, 262] width 10 height 10
click at [778, 257] on input "Press SPACE to select this row." at bounding box center [778, 257] width 0 height 0
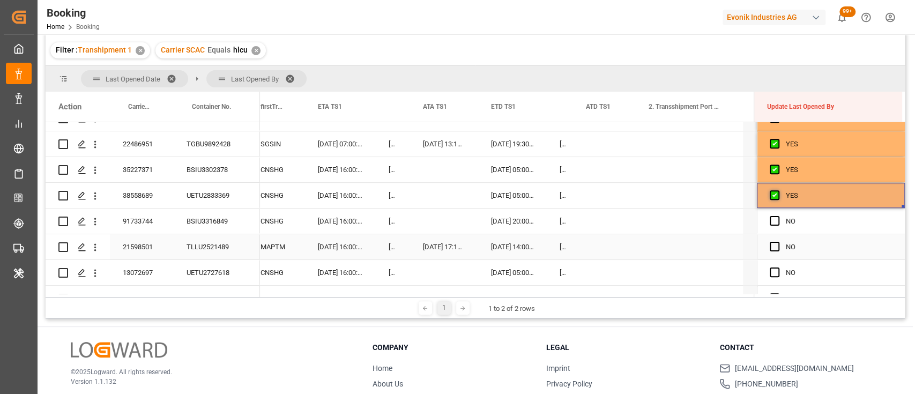
scroll to position [583, 0]
click at [772, 221] on span "Press SPACE to select this row." at bounding box center [775, 221] width 10 height 10
click at [778, 216] on input "Press SPACE to select this row." at bounding box center [778, 216] width 0 height 0
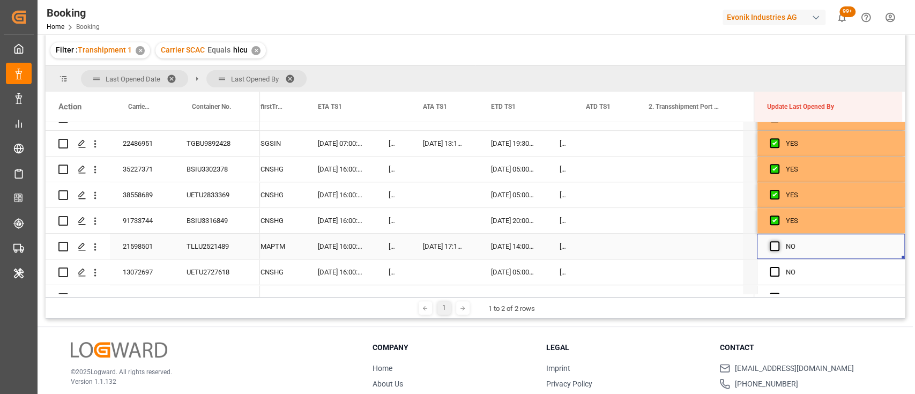
click at [772, 248] on span "Press SPACE to select this row." at bounding box center [775, 246] width 10 height 10
click at [778, 241] on input "Press SPACE to select this row." at bounding box center [778, 241] width 0 height 0
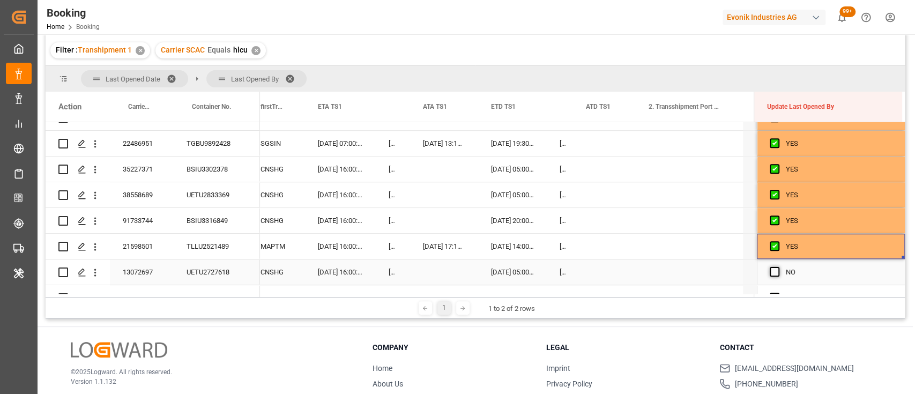
click at [771, 273] on span "Press SPACE to select this row." at bounding box center [775, 272] width 10 height 10
click at [778, 267] on input "Press SPACE to select this row." at bounding box center [778, 267] width 0 height 0
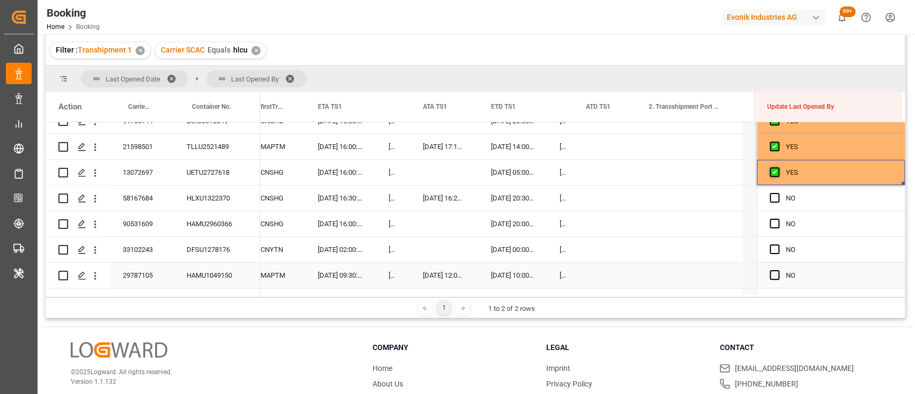
scroll to position [686, 0]
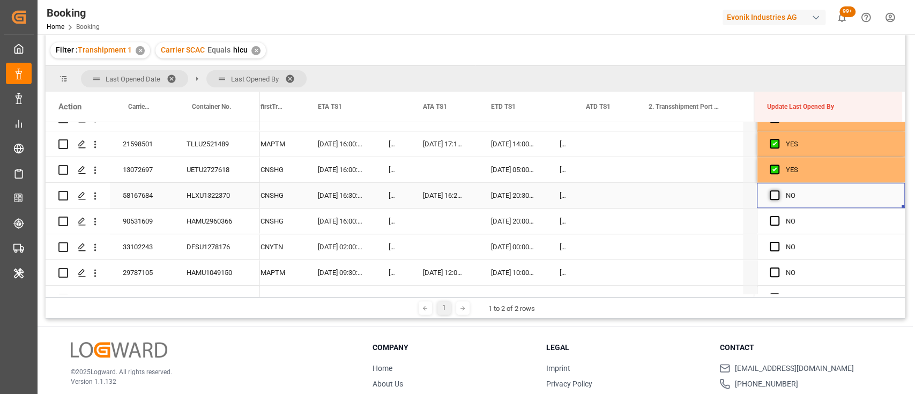
click at [772, 198] on span "Press SPACE to select this row." at bounding box center [775, 195] width 10 height 10
click at [778, 190] on input "Press SPACE to select this row." at bounding box center [778, 190] width 0 height 0
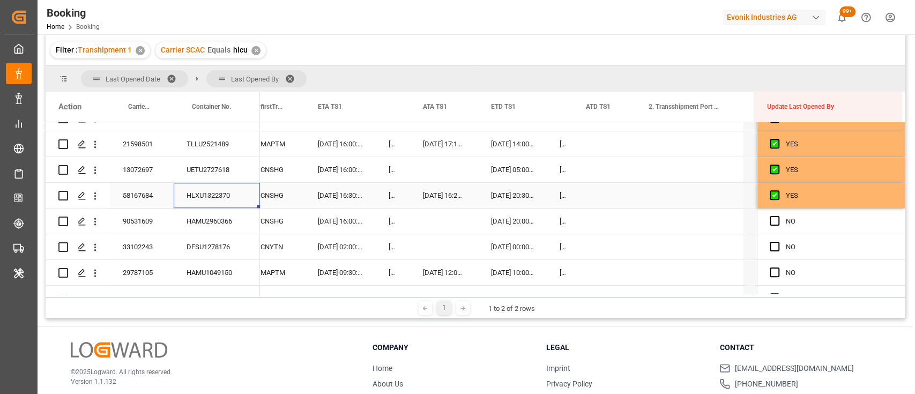
click at [225, 197] on div "HLXU1322370" at bounding box center [217, 195] width 86 height 25
click at [771, 218] on span "Press SPACE to select this row." at bounding box center [775, 221] width 10 height 10
click at [778, 216] on input "Press SPACE to select this row." at bounding box center [778, 216] width 0 height 0
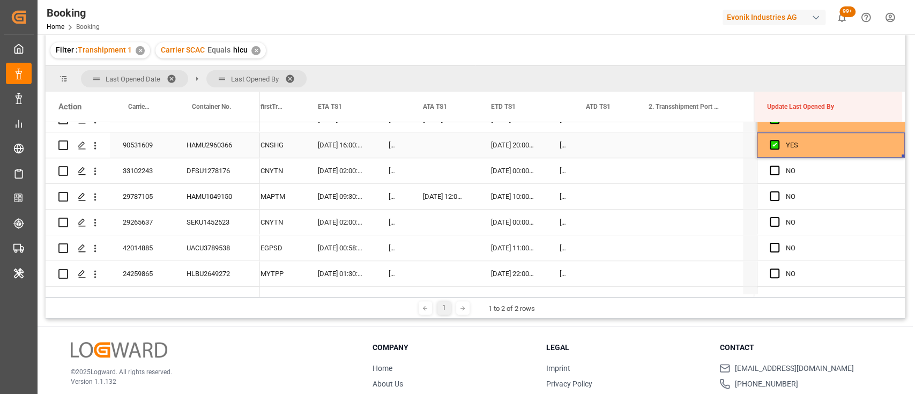
scroll to position [768, 0]
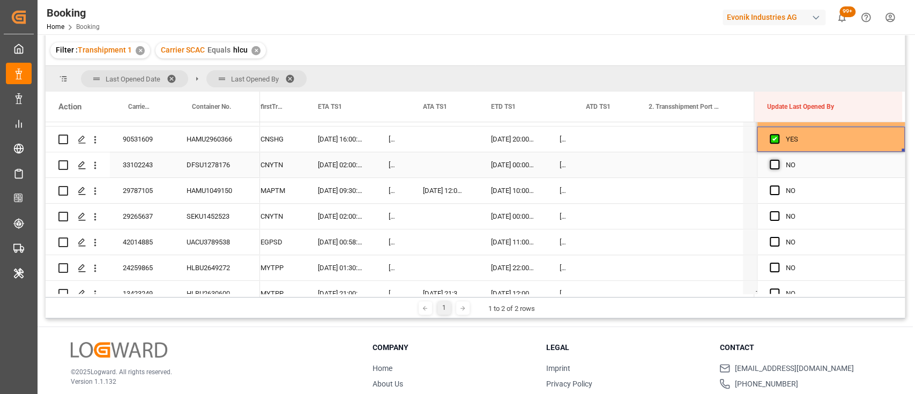
click at [770, 161] on span "Press SPACE to select this row." at bounding box center [775, 165] width 10 height 10
click at [778, 160] on input "Press SPACE to select this row." at bounding box center [778, 160] width 0 height 0
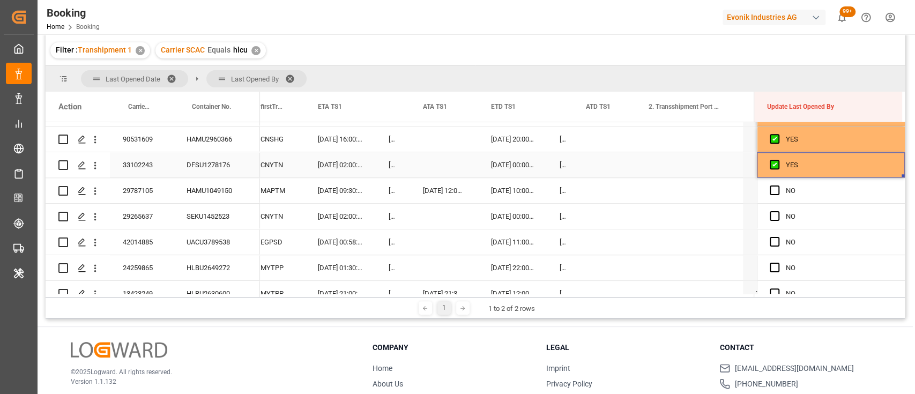
drag, startPoint x: 899, startPoint y: 174, endPoint x: 889, endPoint y: 289, distance: 115.6
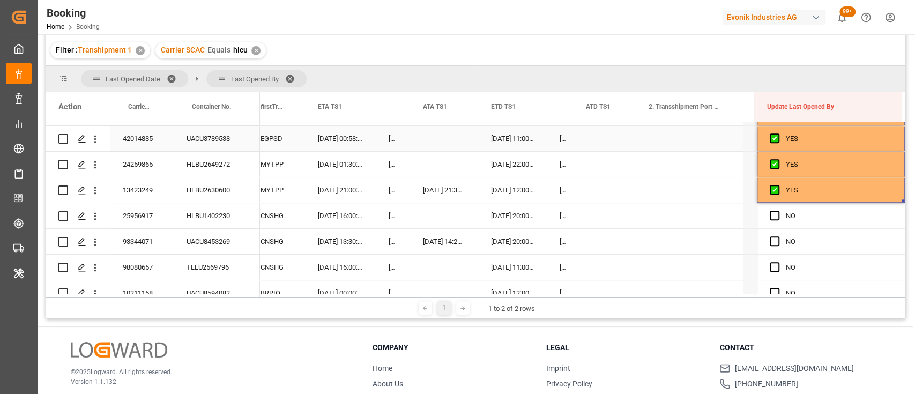
scroll to position [872, 0]
click at [770, 214] on span "Press SPACE to select this row." at bounding box center [775, 215] width 10 height 10
click at [778, 210] on input "Press SPACE to select this row." at bounding box center [778, 210] width 0 height 0
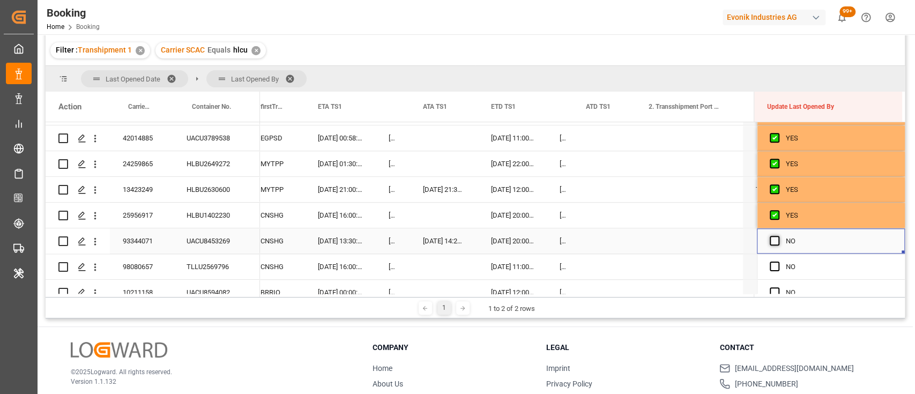
click at [772, 241] on span "Press SPACE to select this row." at bounding box center [775, 241] width 10 height 10
click at [778, 236] on input "Press SPACE to select this row." at bounding box center [778, 236] width 0 height 0
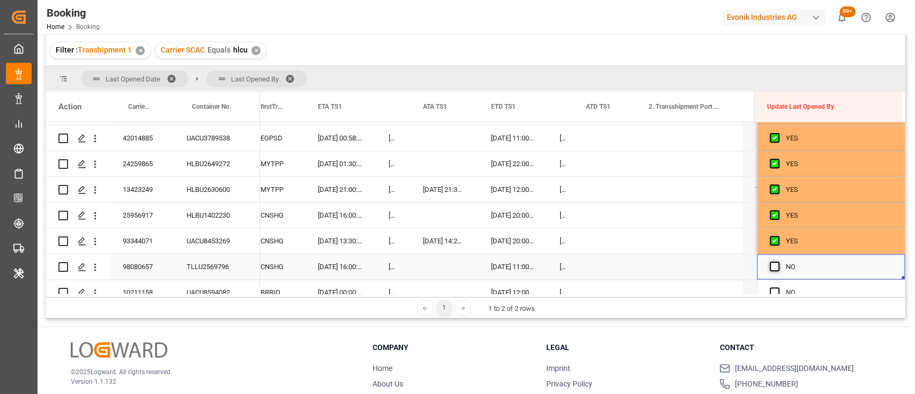
click at [776, 266] on span "Press SPACE to select this row." at bounding box center [775, 267] width 10 height 10
click at [778, 262] on input "Press SPACE to select this row." at bounding box center [778, 262] width 0 height 0
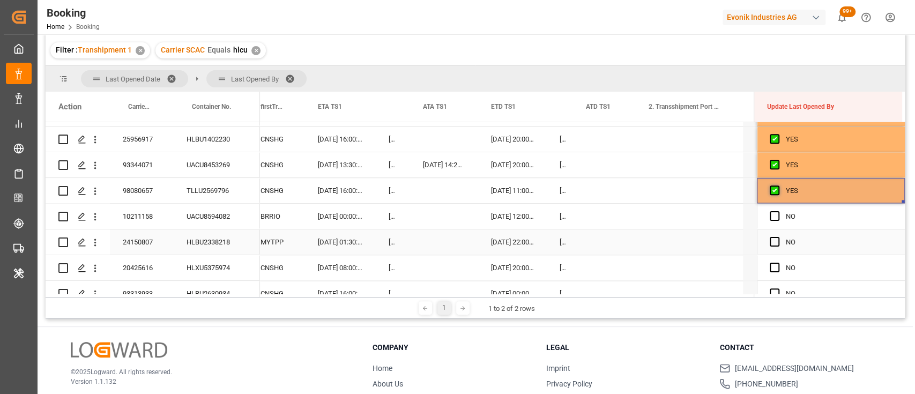
scroll to position [983, 0]
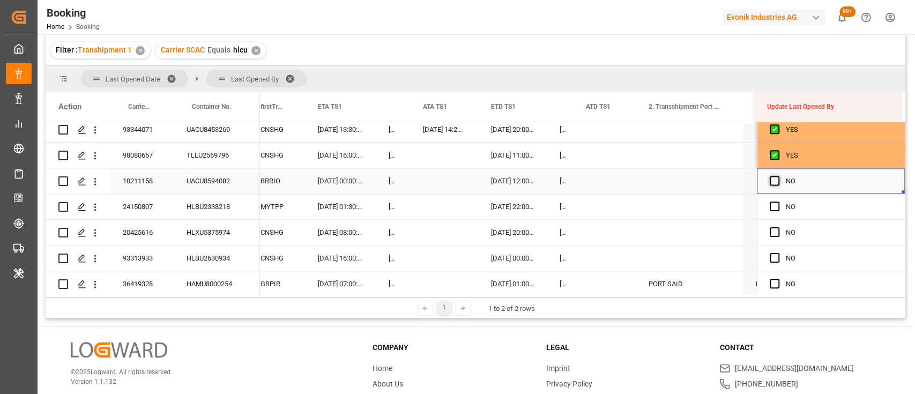
click at [770, 181] on span "Press SPACE to select this row." at bounding box center [775, 181] width 10 height 10
click at [778, 176] on input "Press SPACE to select this row." at bounding box center [778, 176] width 0 height 0
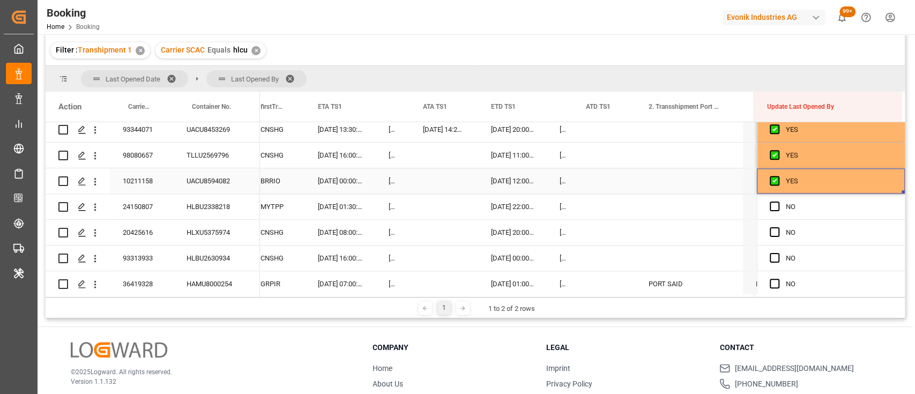
drag, startPoint x: 898, startPoint y: 190, endPoint x: 891, endPoint y: 302, distance: 112.3
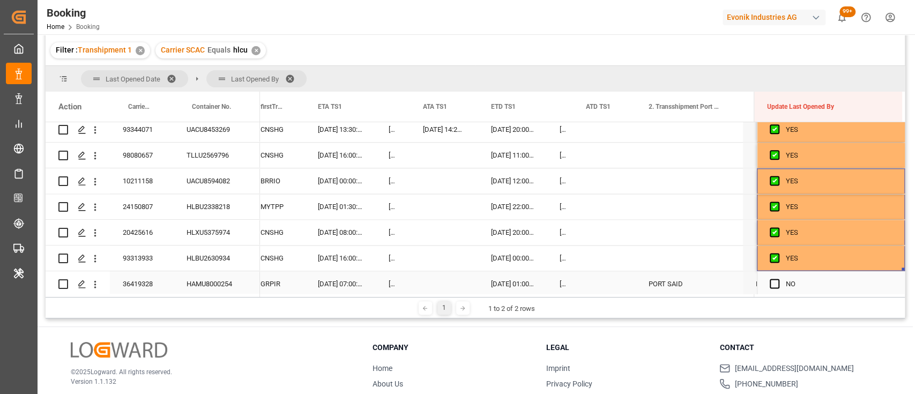
scroll to position [1049, 0]
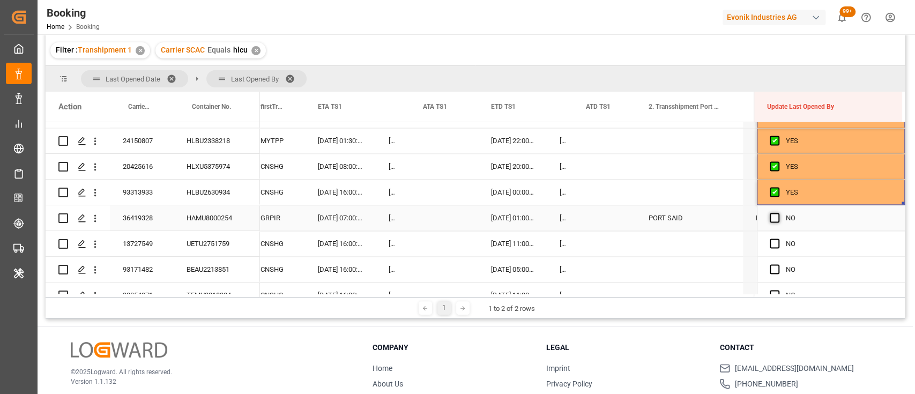
click at [772, 220] on span "Press SPACE to select this row." at bounding box center [775, 218] width 10 height 10
click at [778, 213] on input "Press SPACE to select this row." at bounding box center [778, 213] width 0 height 0
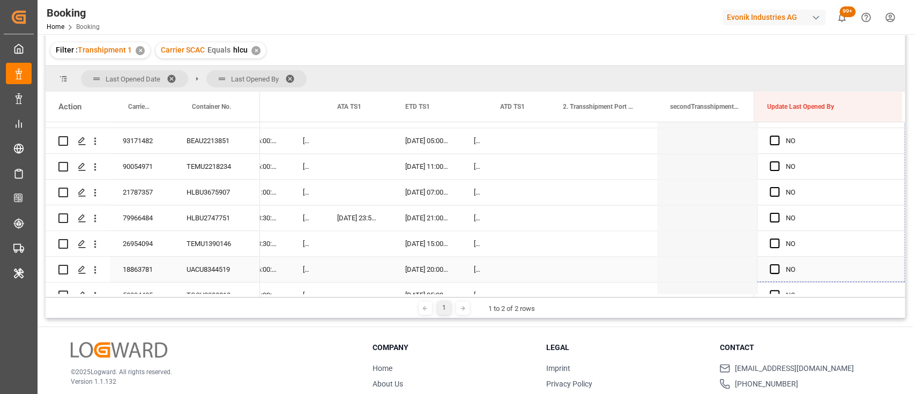
scroll to position [1199, 0]
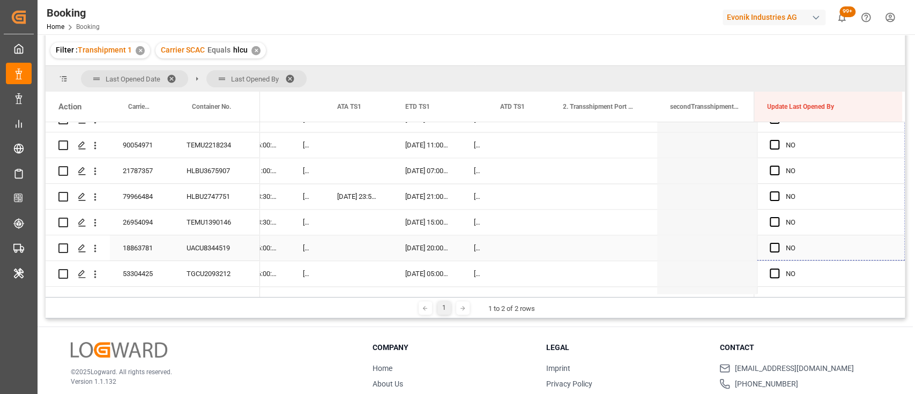
drag, startPoint x: 899, startPoint y: 226, endPoint x: 887, endPoint y: 253, distance: 29.1
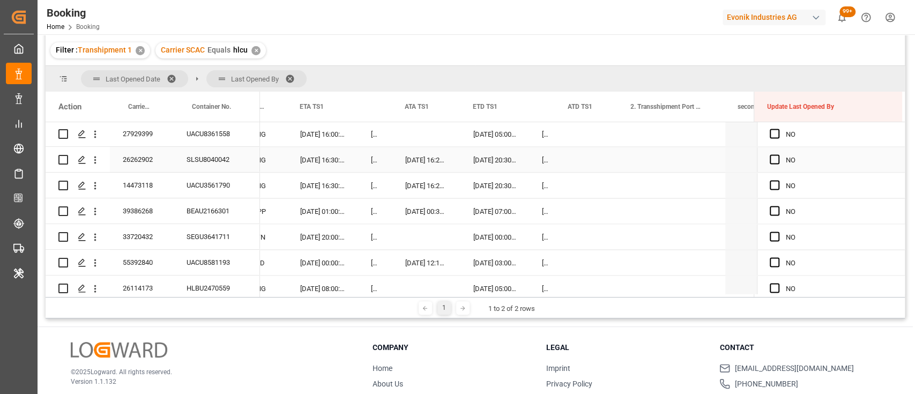
scroll to position [1394, 0]
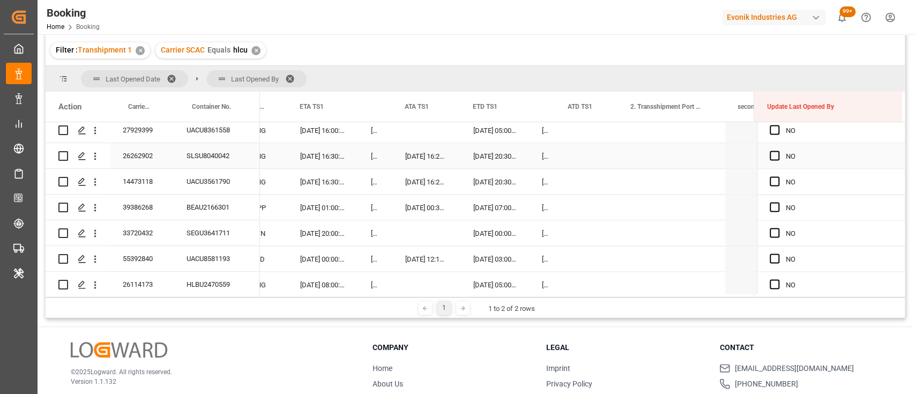
click at [195, 152] on div "SLSU8040042" at bounding box center [217, 155] width 86 height 25
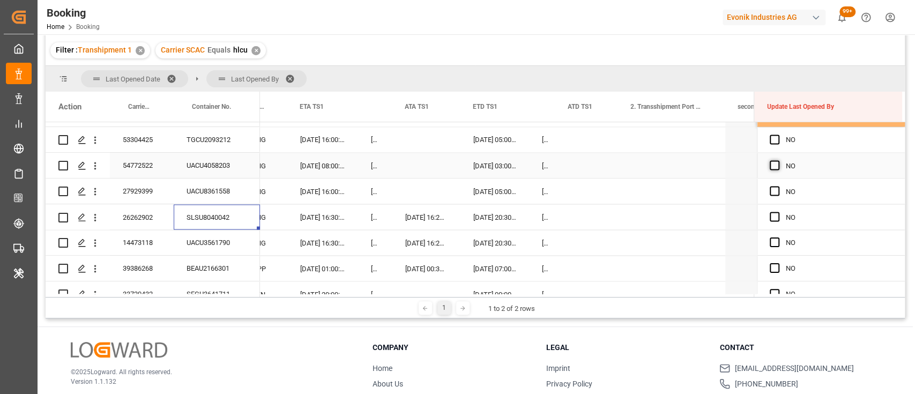
scroll to position [1335, 0]
click at [772, 140] on span "Press SPACE to select this row." at bounding box center [775, 138] width 10 height 10
click at [778, 133] on input "Press SPACE to select this row." at bounding box center [778, 133] width 0 height 0
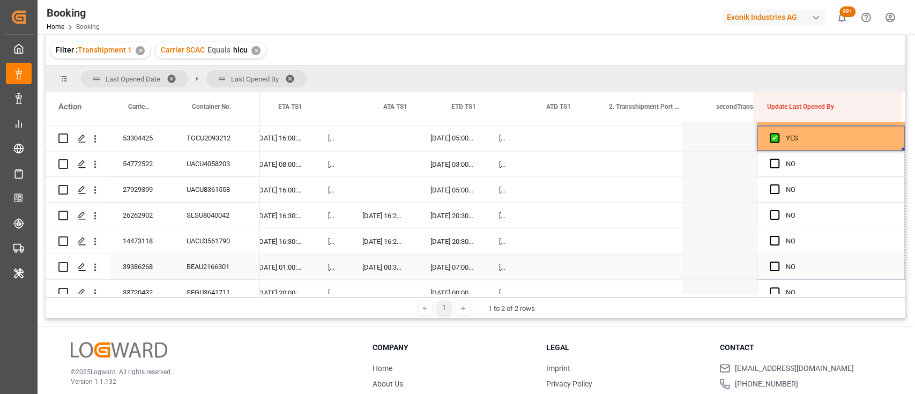
scroll to position [0, 11057]
drag, startPoint x: 900, startPoint y: 148, endPoint x: 573, endPoint y: 216, distance: 333.5
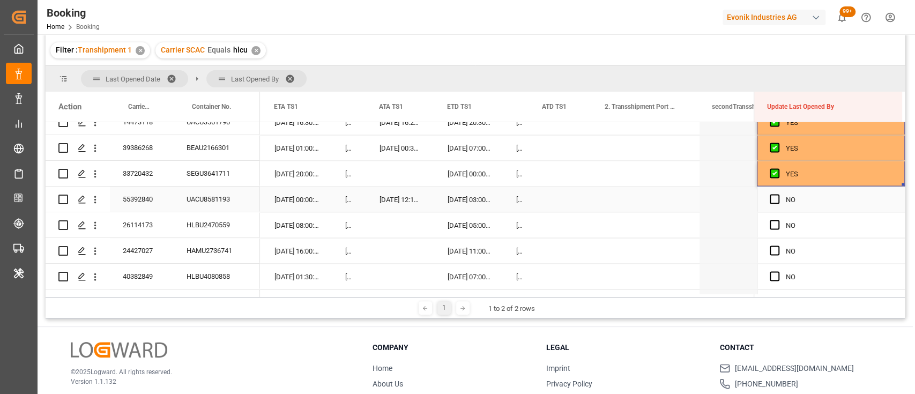
scroll to position [1459, 0]
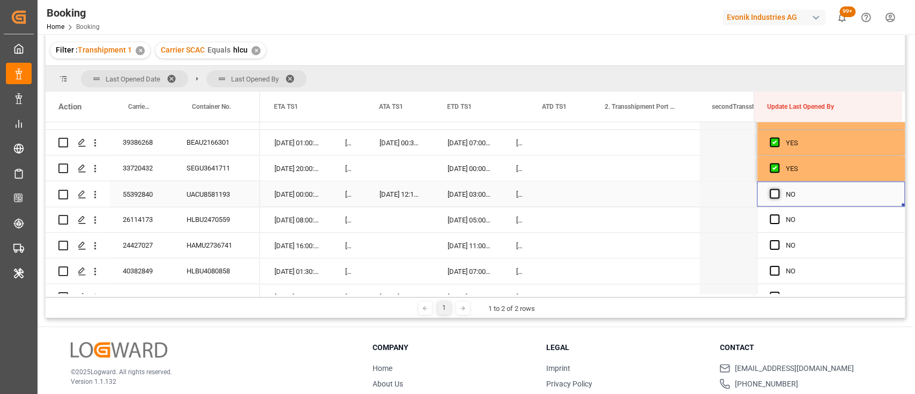
click at [773, 190] on span "Press SPACE to select this row." at bounding box center [775, 194] width 10 height 10
click at [778, 189] on input "Press SPACE to select this row." at bounding box center [778, 189] width 0 height 0
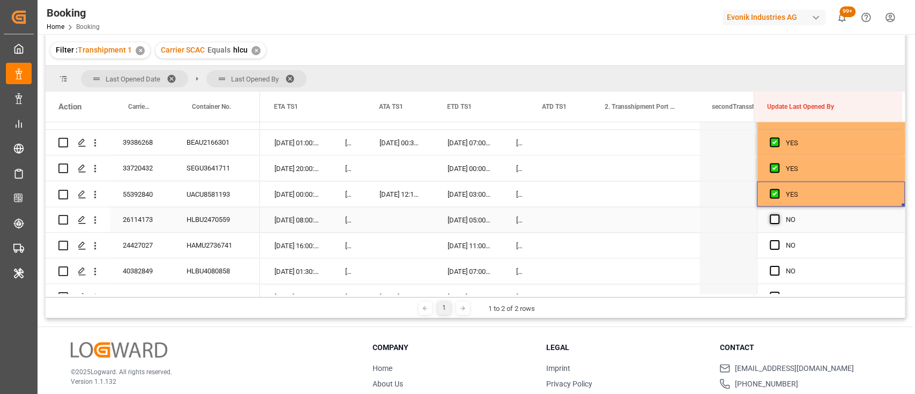
click at [771, 221] on span "Press SPACE to select this row." at bounding box center [775, 219] width 10 height 10
click at [778, 214] on input "Press SPACE to select this row." at bounding box center [778, 214] width 0 height 0
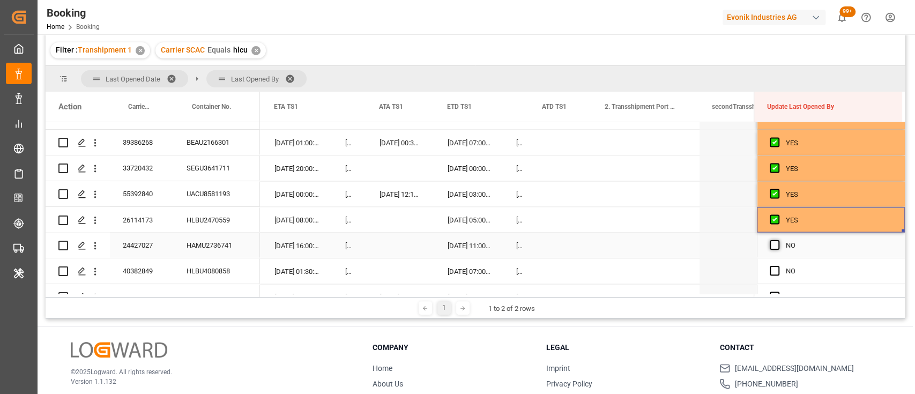
click at [772, 247] on span "Press SPACE to select this row." at bounding box center [775, 245] width 10 height 10
click at [778, 240] on input "Press SPACE to select this row." at bounding box center [778, 240] width 0 height 0
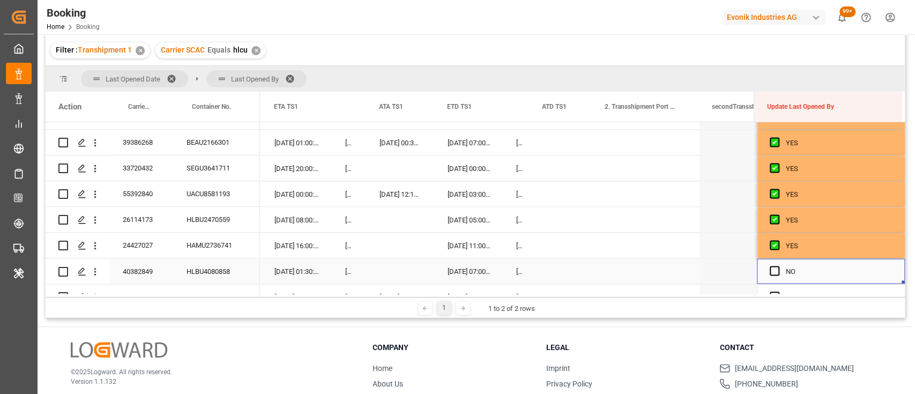
drag, startPoint x: 770, startPoint y: 270, endPoint x: 532, endPoint y: 240, distance: 240.5
click at [532, 240] on div "21139761 NIDU5221622" at bounding box center [475, 208] width 859 height 172
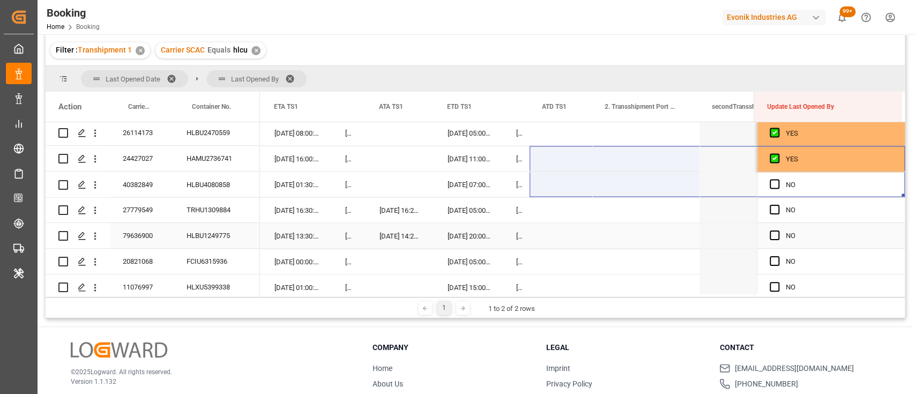
scroll to position [1545, 0]
click at [770, 185] on span "Press SPACE to select this row." at bounding box center [775, 185] width 10 height 10
click at [778, 180] on input "Press SPACE to select this row." at bounding box center [778, 180] width 0 height 0
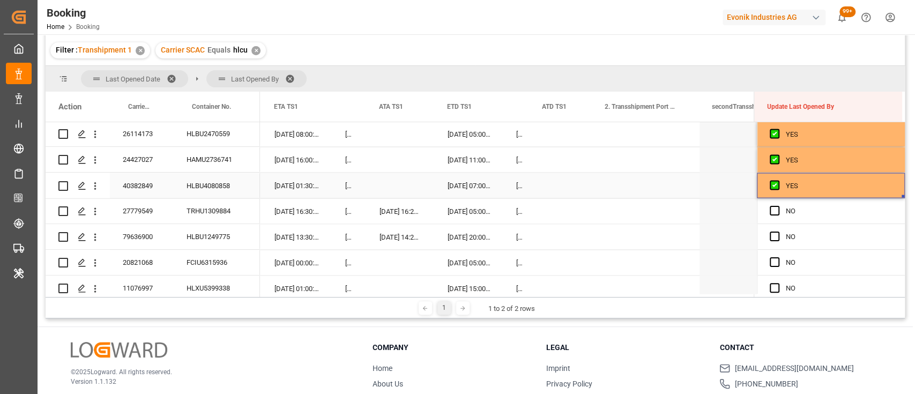
drag, startPoint x: 900, startPoint y: 195, endPoint x: 896, endPoint y: 308, distance: 113.2
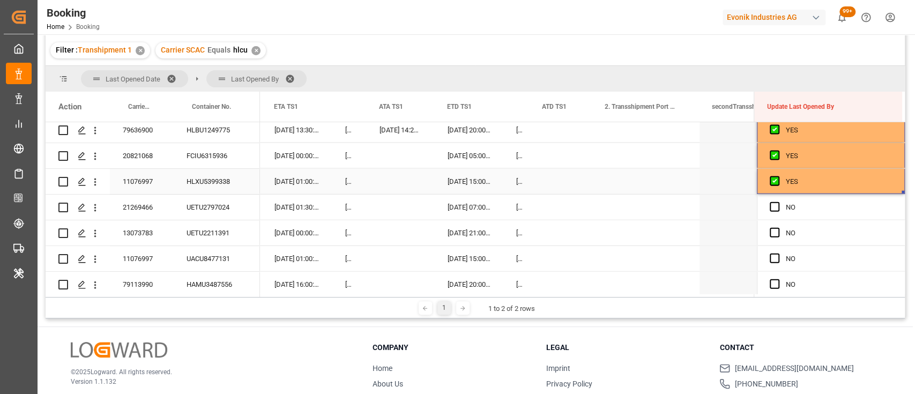
scroll to position [1652, 0]
click at [772, 210] on span "Press SPACE to select this row." at bounding box center [775, 207] width 10 height 10
click at [778, 202] on input "Press SPACE to select this row." at bounding box center [778, 202] width 0 height 0
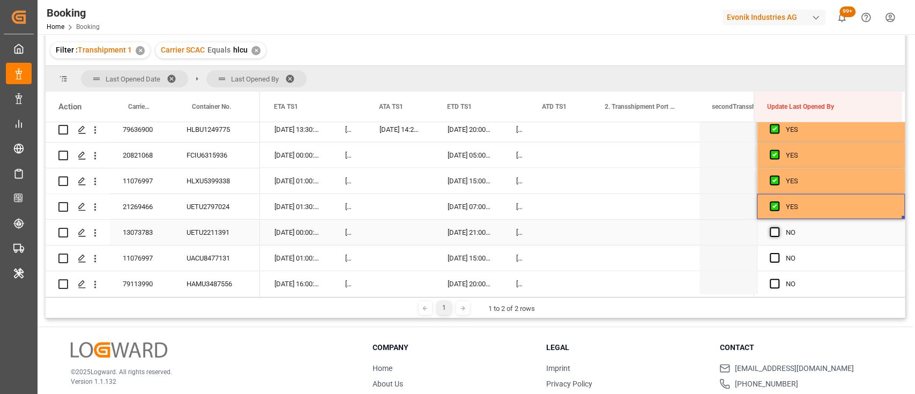
click at [771, 234] on span "Press SPACE to select this row." at bounding box center [775, 232] width 10 height 10
click at [778, 227] on input "Press SPACE to select this row." at bounding box center [778, 227] width 0 height 0
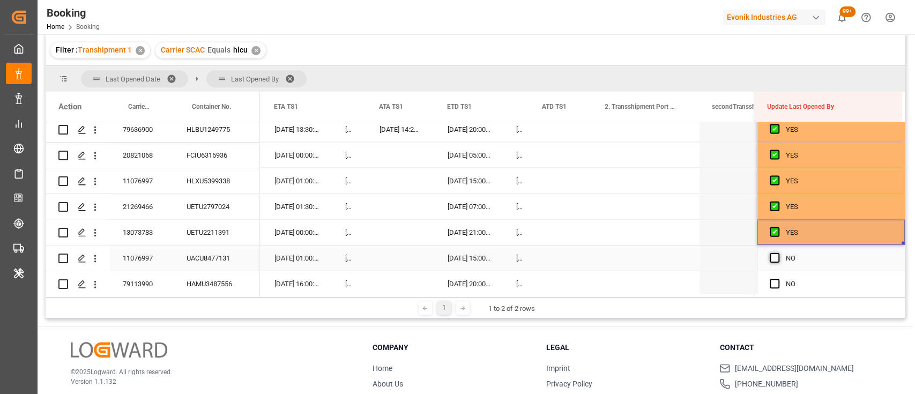
click at [772, 260] on span "Press SPACE to select this row." at bounding box center [775, 258] width 10 height 10
click at [778, 253] on input "Press SPACE to select this row." at bounding box center [778, 253] width 0 height 0
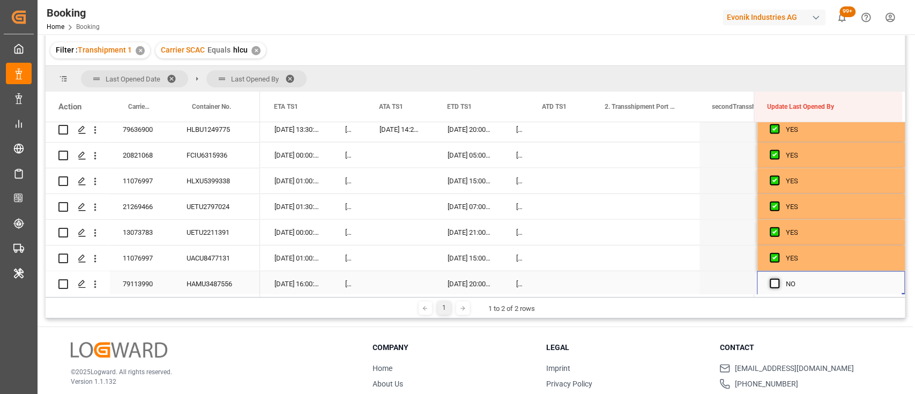
click at [772, 281] on span "Press SPACE to select this row." at bounding box center [775, 284] width 10 height 10
click at [778, 279] on input "Press SPACE to select this row." at bounding box center [778, 279] width 0 height 0
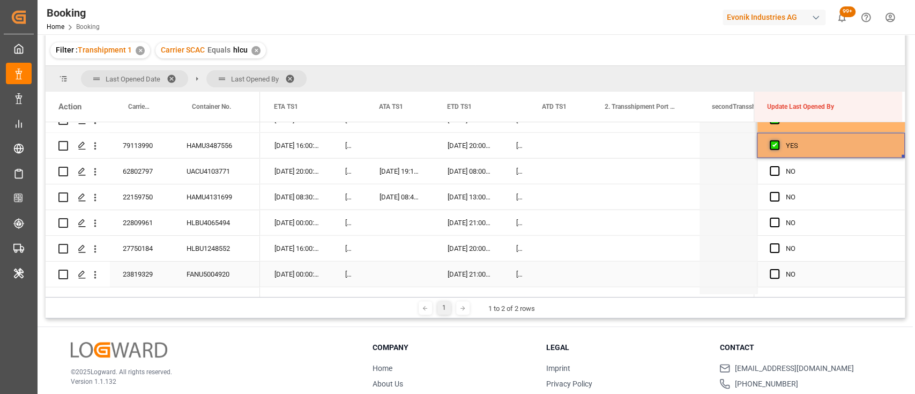
scroll to position [1794, 0]
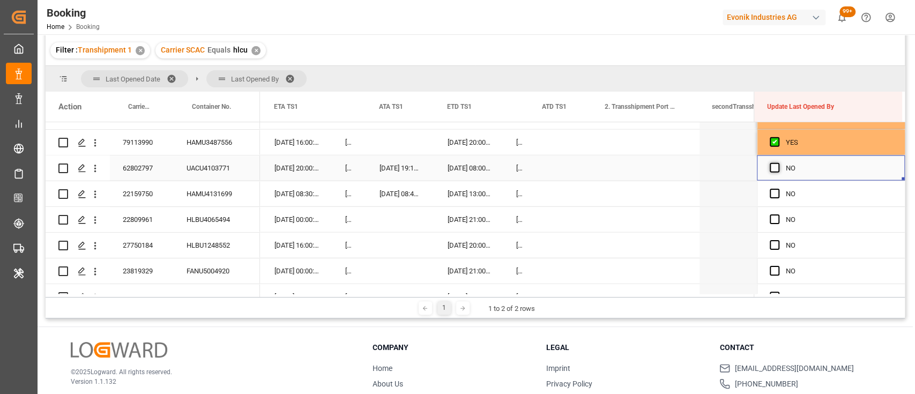
click at [771, 166] on span "Press SPACE to select this row." at bounding box center [775, 168] width 10 height 10
click at [778, 163] on input "Press SPACE to select this row." at bounding box center [778, 163] width 0 height 0
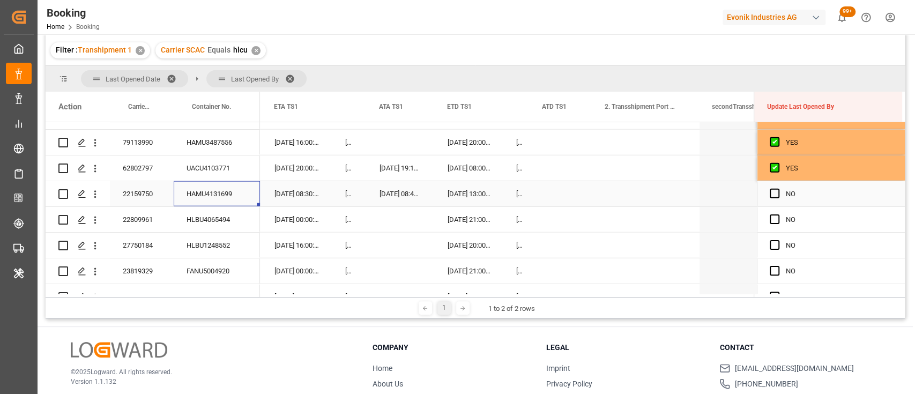
click at [200, 196] on div "HAMU4131699" at bounding box center [217, 193] width 86 height 25
click at [770, 190] on span "Press SPACE to select this row." at bounding box center [775, 194] width 10 height 10
click at [778, 189] on input "Press SPACE to select this row." at bounding box center [778, 189] width 0 height 0
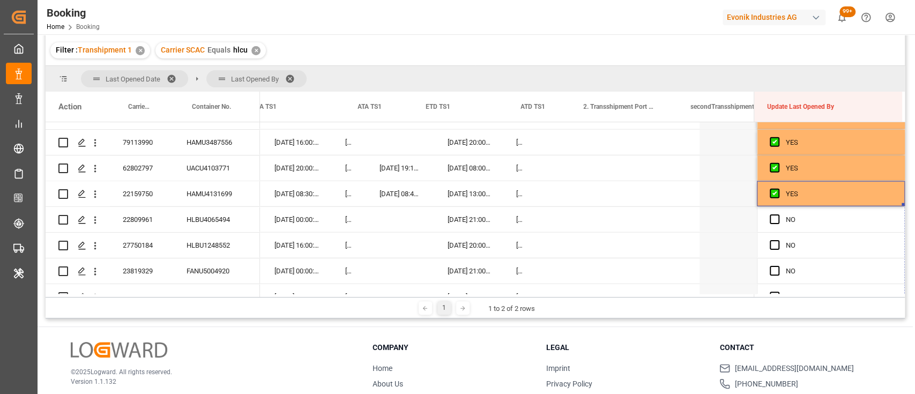
drag, startPoint x: 899, startPoint y: 203, endPoint x: 730, endPoint y: 255, distance: 176.7
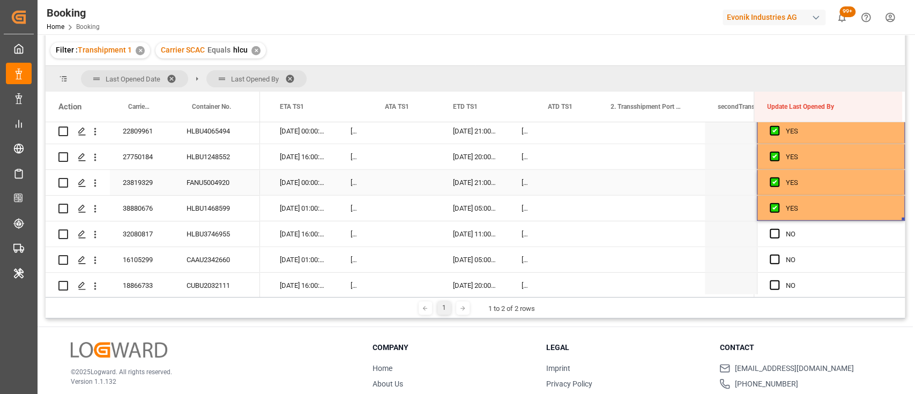
scroll to position [1888, 0]
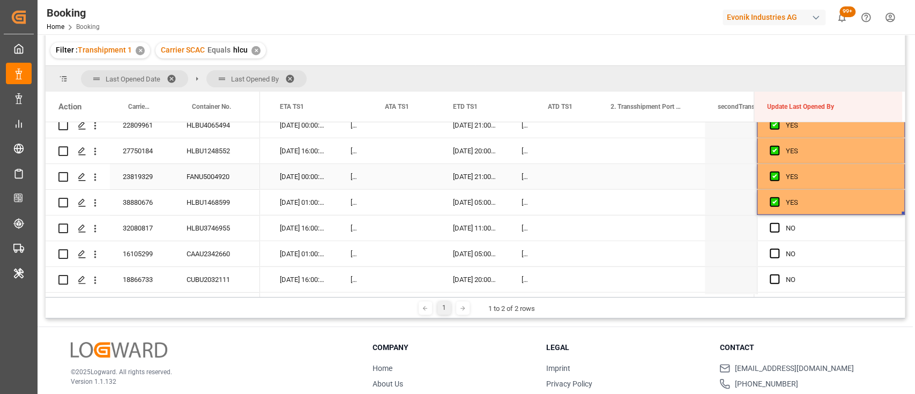
click at [224, 171] on div "FANU5004920" at bounding box center [217, 176] width 86 height 25
click at [381, 178] on div "Press SPACE to select this row." at bounding box center [406, 176] width 68 height 25
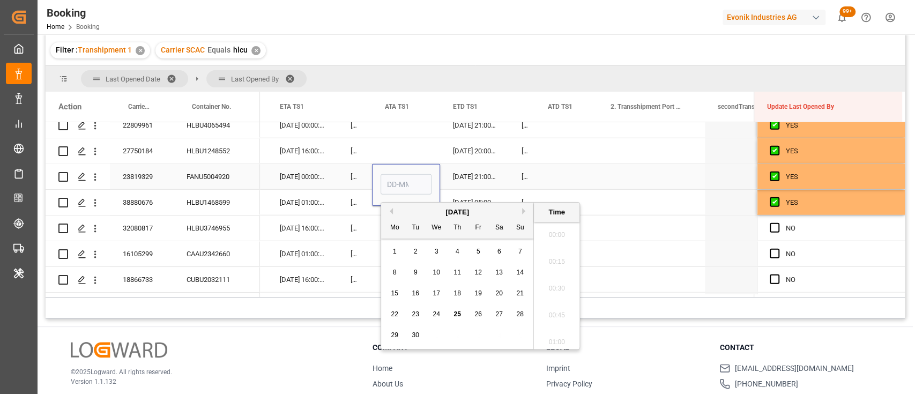
scroll to position [1504, 0]
type input "23-09-2025 00:00"
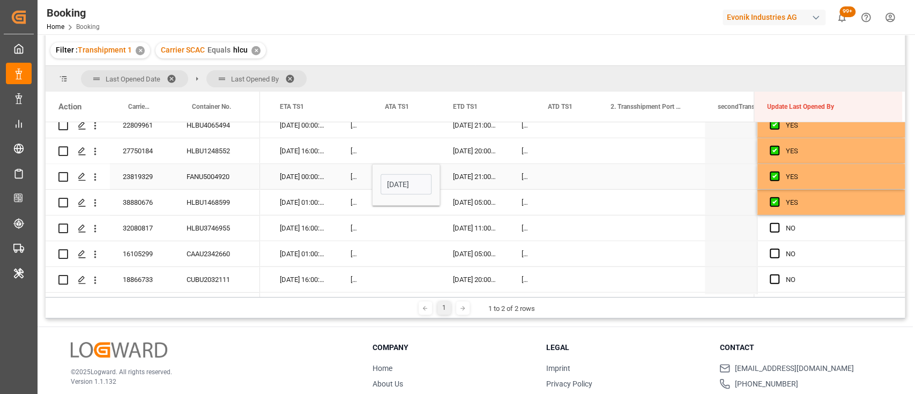
click at [498, 183] on div "02-10-2025 21:00:00" at bounding box center [474, 176] width 69 height 25
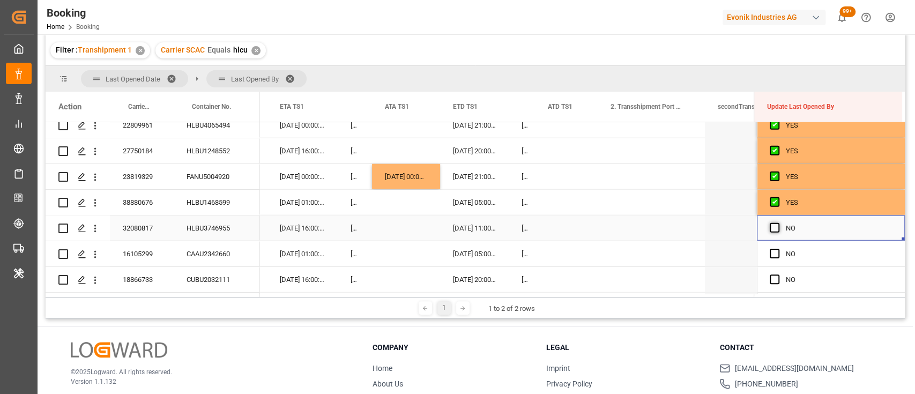
click at [771, 229] on span "Press SPACE to select this row." at bounding box center [775, 228] width 10 height 10
click at [778, 223] on input "Press SPACE to select this row." at bounding box center [778, 223] width 0 height 0
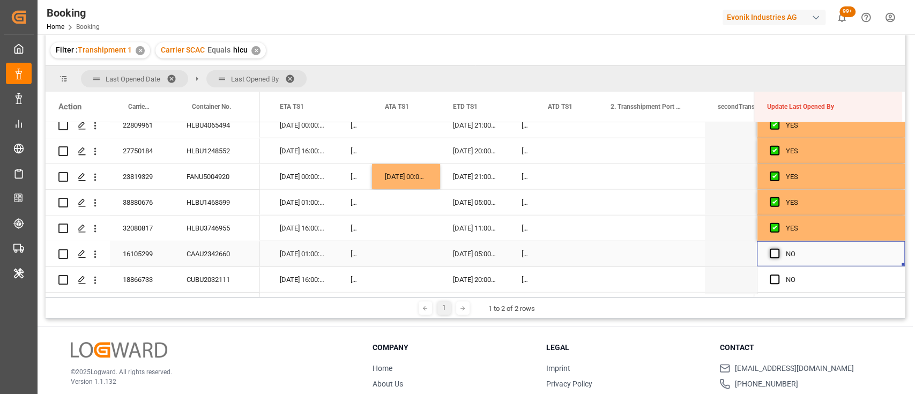
click at [772, 251] on span "Press SPACE to select this row." at bounding box center [775, 254] width 10 height 10
click at [778, 249] on input "Press SPACE to select this row." at bounding box center [778, 249] width 0 height 0
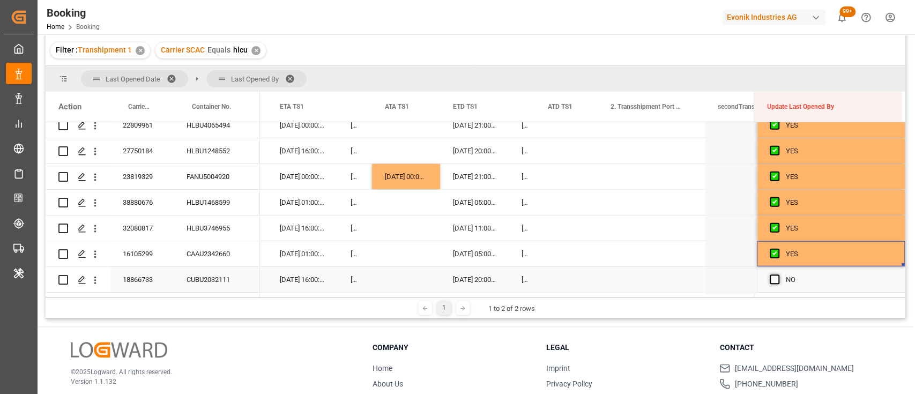
click at [773, 276] on span "Press SPACE to select this row." at bounding box center [775, 279] width 10 height 10
click at [778, 274] on input "Press SPACE to select this row." at bounding box center [778, 274] width 0 height 0
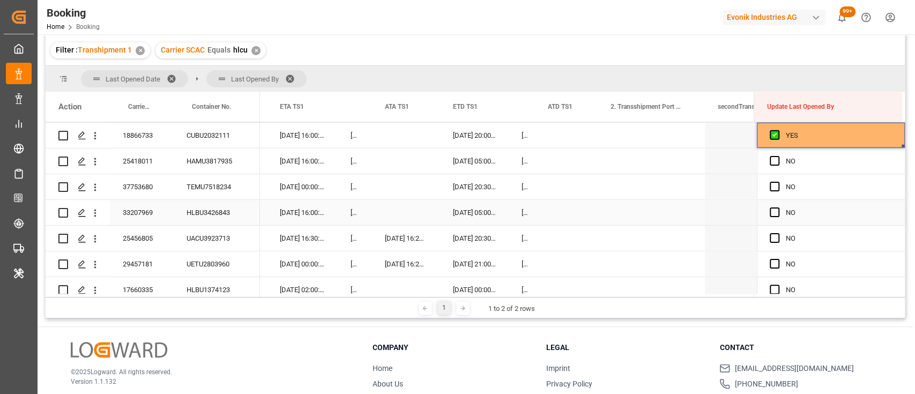
scroll to position [2033, 0]
click at [771, 159] on span "Press SPACE to select this row." at bounding box center [775, 160] width 10 height 10
click at [778, 155] on input "Press SPACE to select this row." at bounding box center [778, 155] width 0 height 0
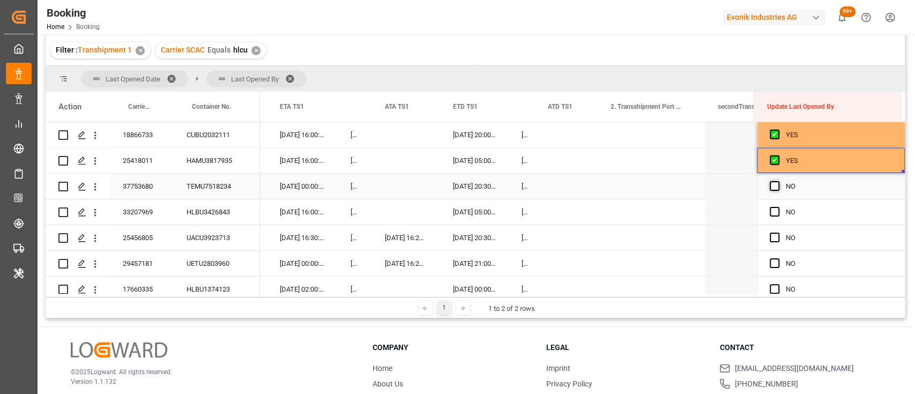
click at [771, 186] on span "Press SPACE to select this row." at bounding box center [775, 186] width 10 height 10
click at [778, 181] on input "Press SPACE to select this row." at bounding box center [778, 181] width 0 height 0
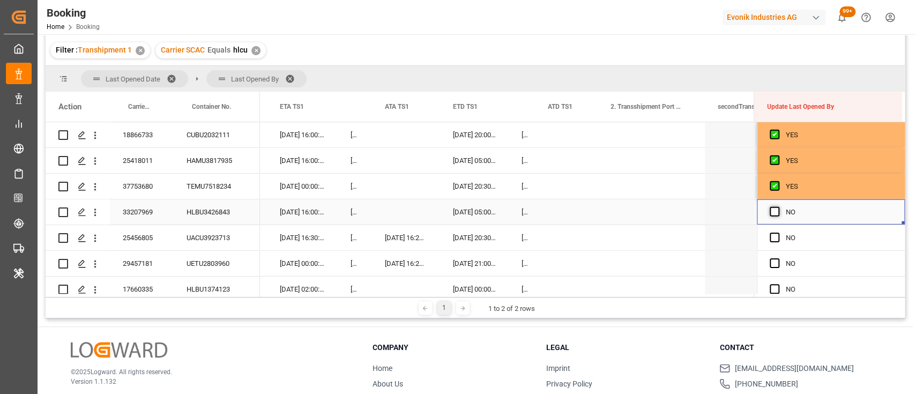
click at [770, 212] on span "Press SPACE to select this row." at bounding box center [775, 212] width 10 height 10
click at [778, 207] on input "Press SPACE to select this row." at bounding box center [778, 207] width 0 height 0
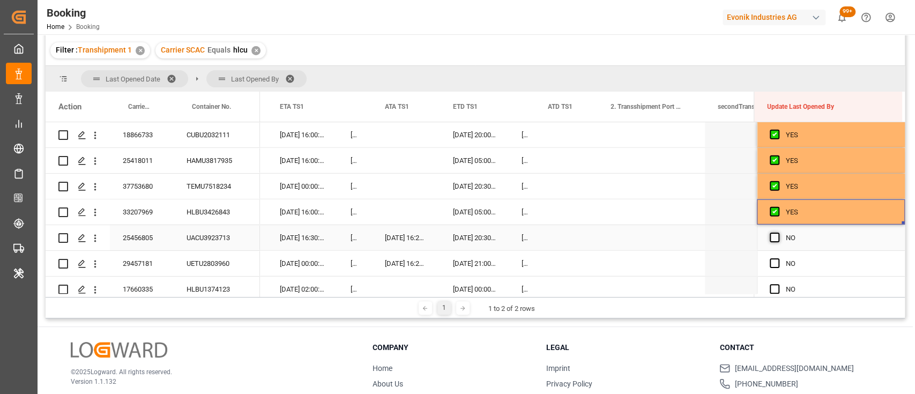
click at [770, 237] on span "Press SPACE to select this row." at bounding box center [775, 238] width 10 height 10
click at [778, 233] on input "Press SPACE to select this row." at bounding box center [778, 233] width 0 height 0
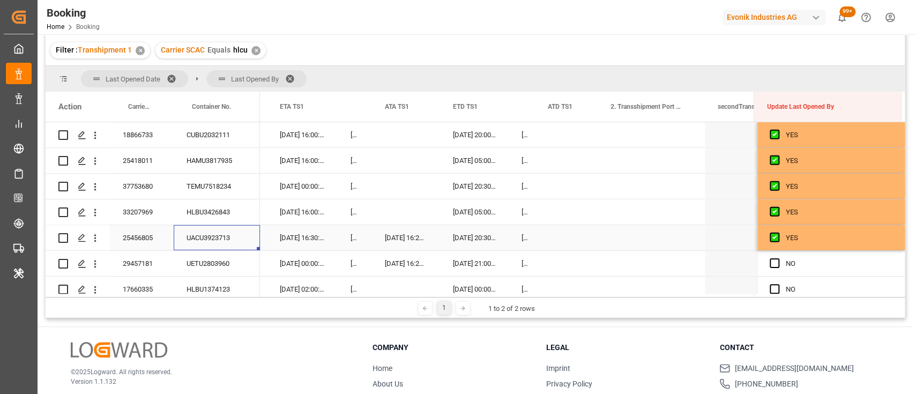
click at [209, 234] on div "UACU3923713" at bounding box center [217, 237] width 86 height 25
click at [770, 269] on div "Press SPACE to select this row." at bounding box center [778, 263] width 16 height 25
click at [773, 263] on span "Press SPACE to select this row." at bounding box center [775, 263] width 10 height 10
click at [778, 258] on input "Press SPACE to select this row." at bounding box center [778, 258] width 0 height 0
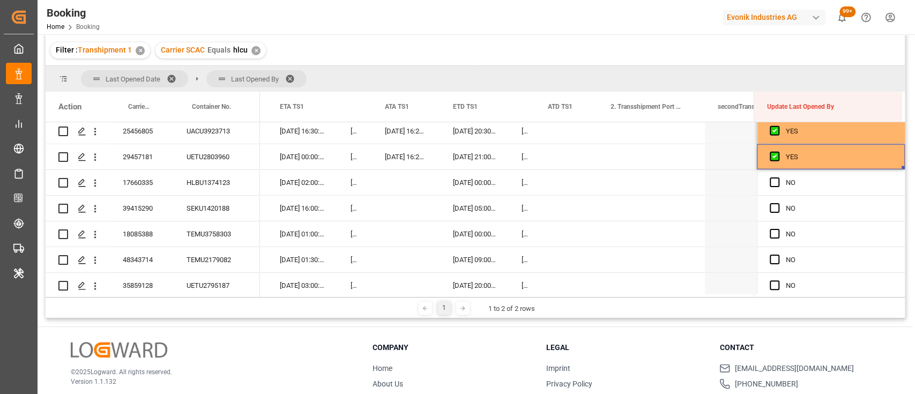
scroll to position [2140, 0]
click at [770, 184] on span "Press SPACE to select this row." at bounding box center [775, 182] width 10 height 10
click at [778, 177] on input "Press SPACE to select this row." at bounding box center [778, 177] width 0 height 0
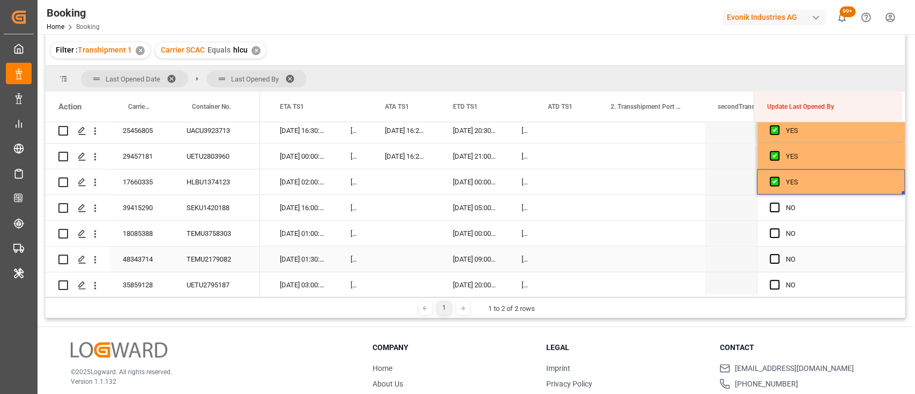
scroll to position [2149, 0]
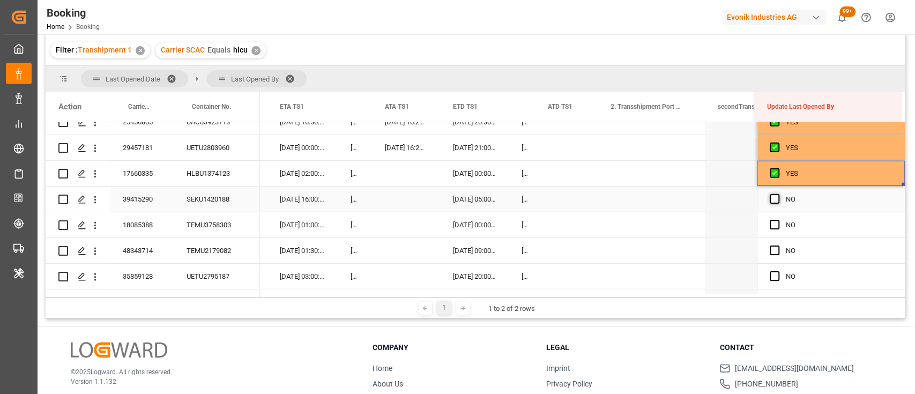
click at [774, 197] on span "Press SPACE to select this row." at bounding box center [775, 199] width 10 height 10
click at [778, 194] on input "Press SPACE to select this row." at bounding box center [778, 194] width 0 height 0
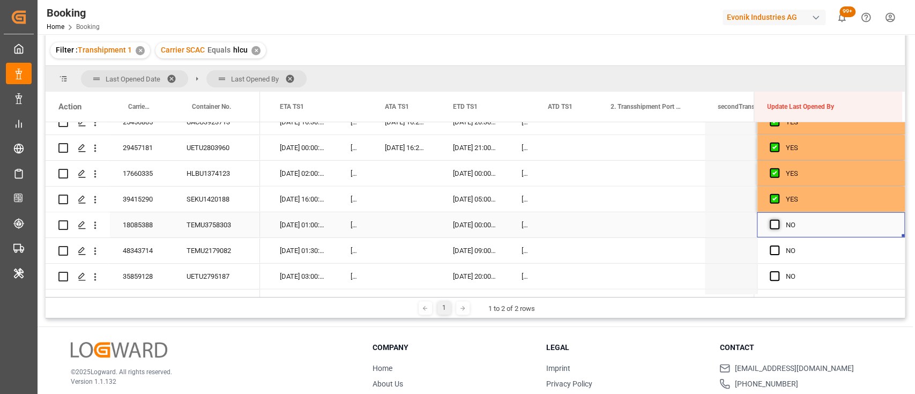
click at [772, 227] on span "Press SPACE to select this row." at bounding box center [775, 225] width 10 height 10
click at [778, 220] on input "Press SPACE to select this row." at bounding box center [778, 220] width 0 height 0
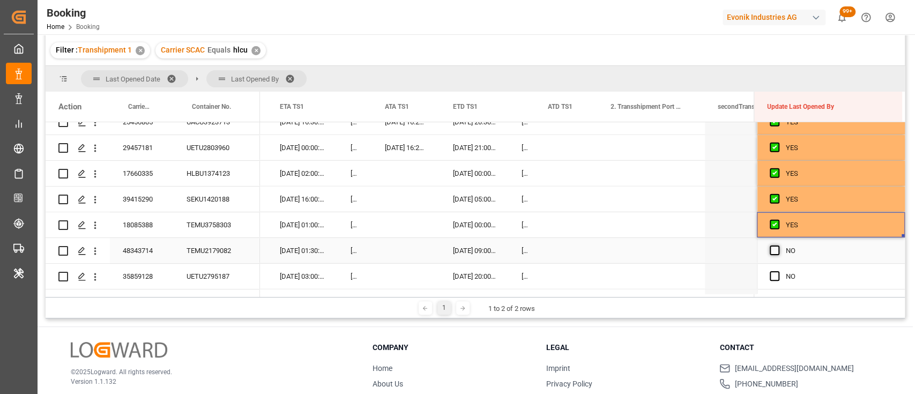
click at [774, 250] on span "Press SPACE to select this row." at bounding box center [775, 251] width 10 height 10
click at [778, 246] on input "Press SPACE to select this row." at bounding box center [778, 246] width 0 height 0
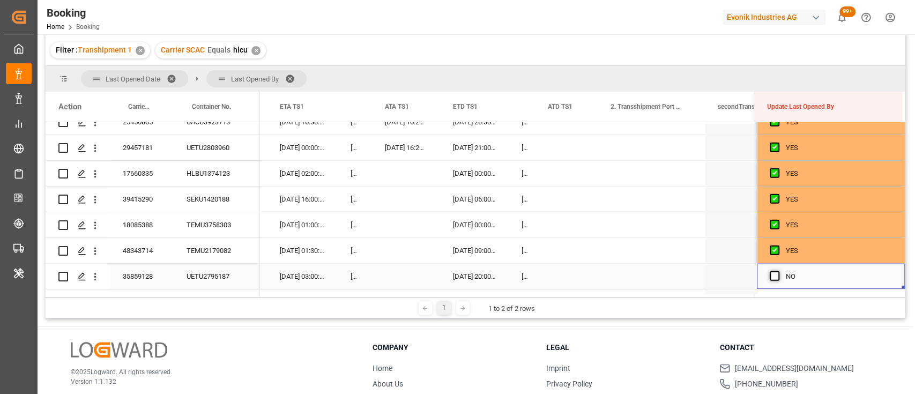
click at [772, 276] on span "Press SPACE to select this row." at bounding box center [775, 276] width 10 height 10
click at [778, 271] on input "Press SPACE to select this row." at bounding box center [778, 271] width 0 height 0
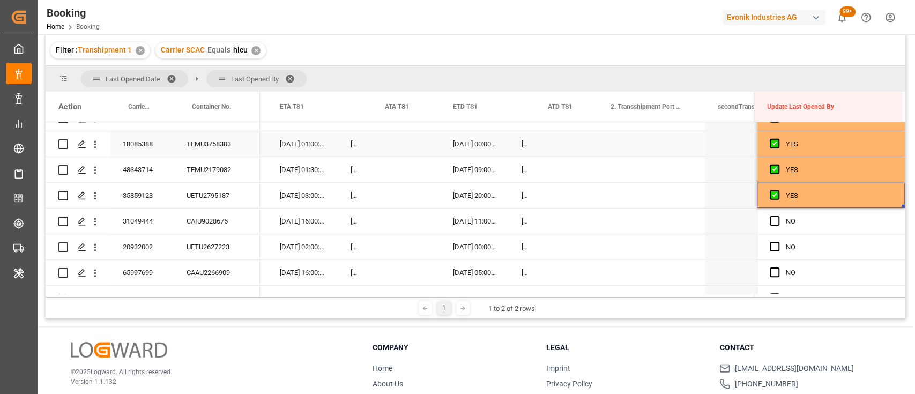
scroll to position [2231, 0]
click at [771, 218] on span "Press SPACE to select this row." at bounding box center [775, 220] width 10 height 10
click at [778, 215] on input "Press SPACE to select this row." at bounding box center [778, 215] width 0 height 0
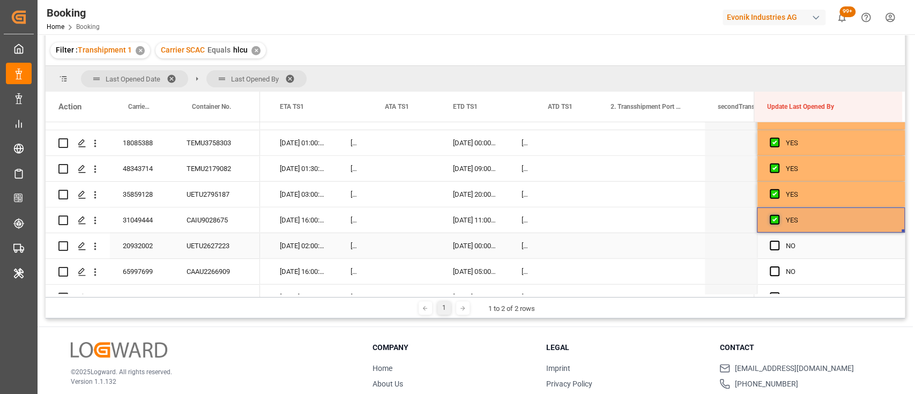
scroll to position [2277, 0]
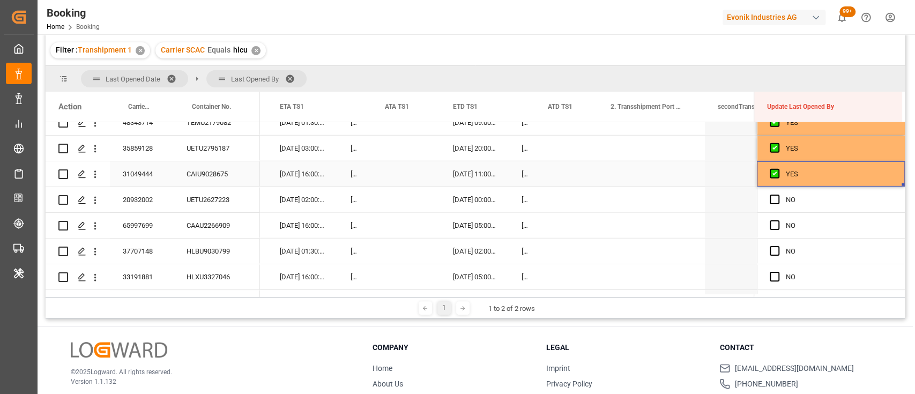
drag, startPoint x: 901, startPoint y: 184, endPoint x: 884, endPoint y: 303, distance: 119.7
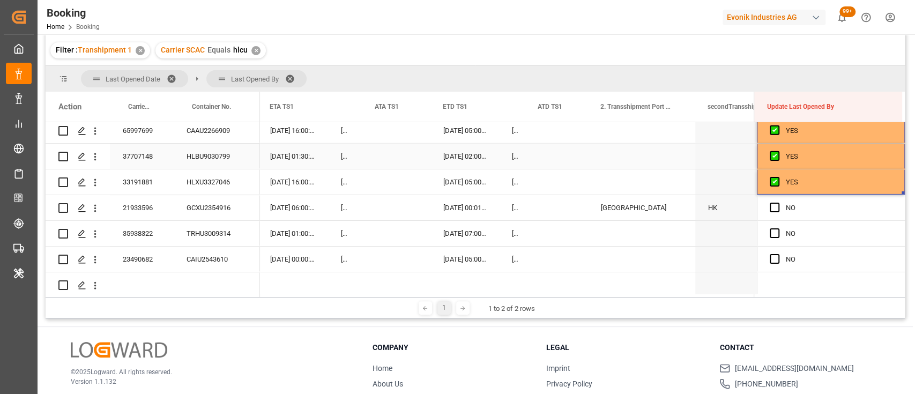
scroll to position [2379, 0]
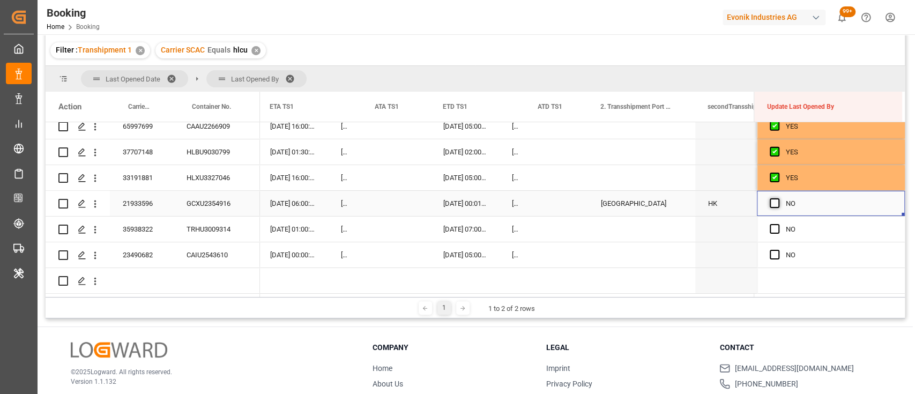
click at [770, 200] on span "Press SPACE to select this row." at bounding box center [775, 203] width 10 height 10
click at [778, 198] on input "Press SPACE to select this row." at bounding box center [778, 198] width 0 height 0
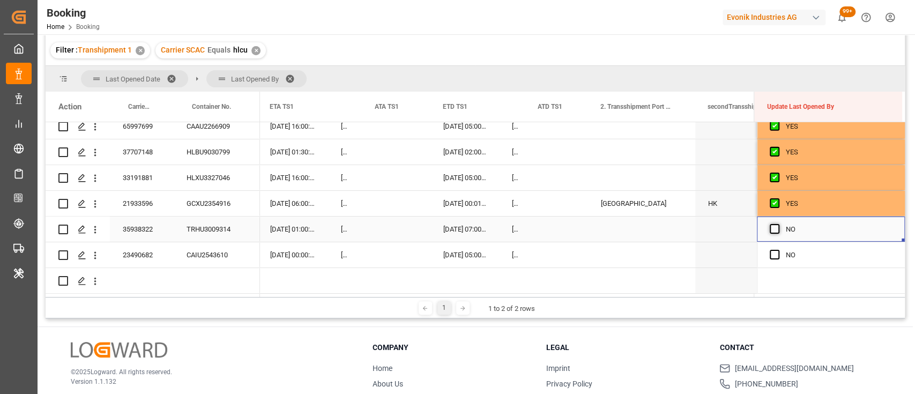
click at [775, 224] on span "Press SPACE to select this row." at bounding box center [775, 229] width 10 height 10
click at [778, 224] on input "Press SPACE to select this row." at bounding box center [778, 224] width 0 height 0
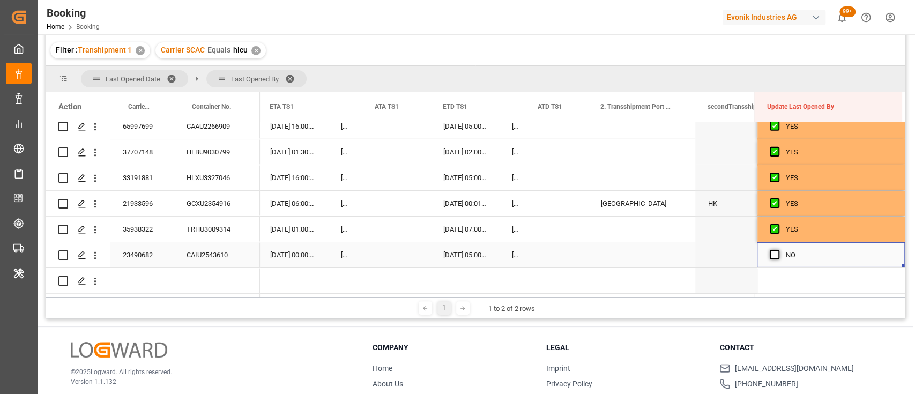
click at [772, 250] on span "Press SPACE to select this row." at bounding box center [775, 255] width 10 height 10
click at [778, 250] on input "Press SPACE to select this row." at bounding box center [778, 250] width 0 height 0
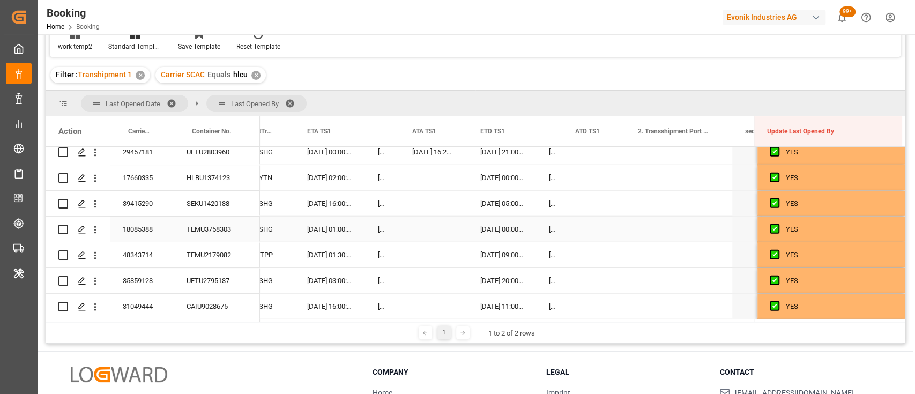
scroll to position [2163, 0]
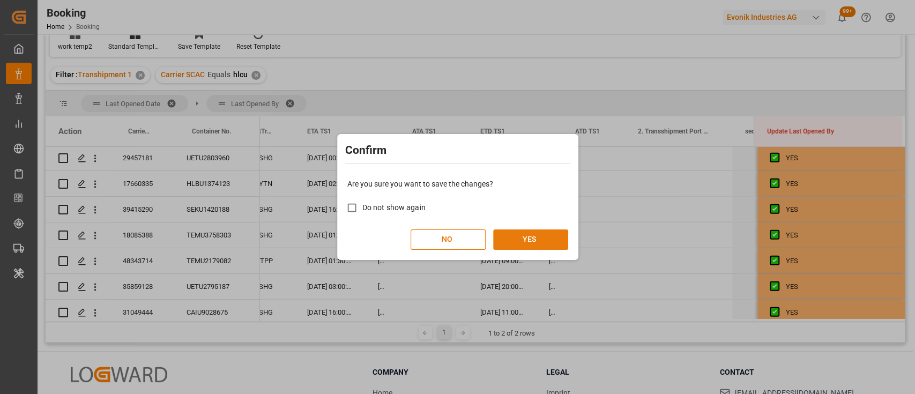
click at [521, 245] on button "YES" at bounding box center [530, 239] width 75 height 20
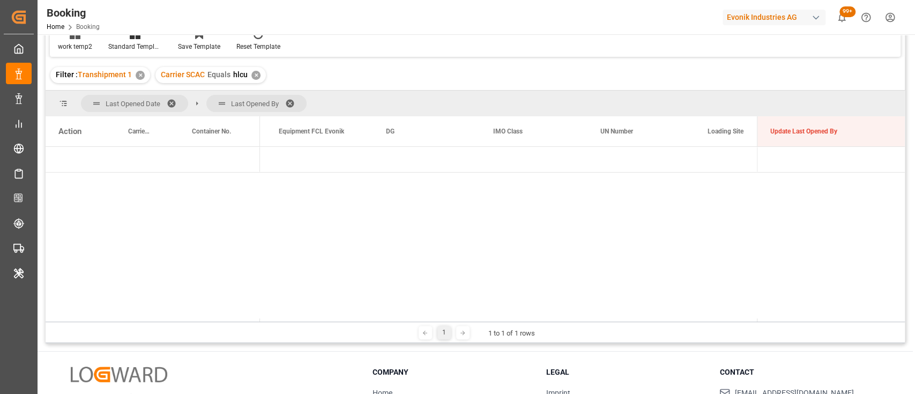
scroll to position [0, 0]
click at [276, 160] on span "Press SPACE to select this row." at bounding box center [278, 160] width 10 height 10
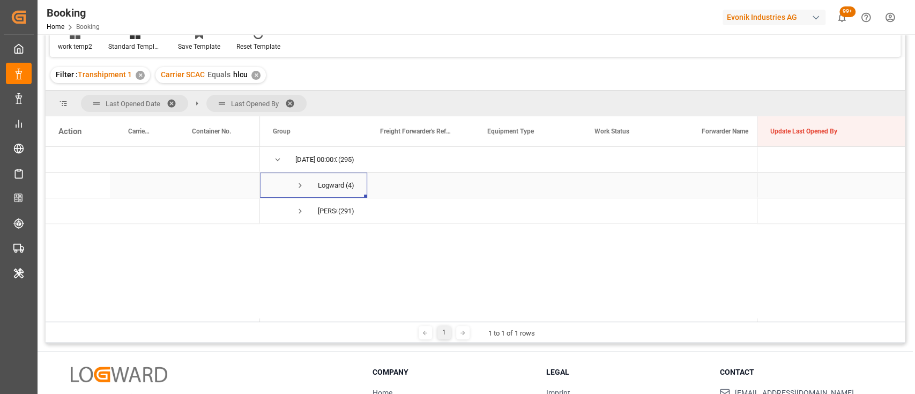
click at [300, 186] on span "Press SPACE to select this row." at bounding box center [300, 186] width 10 height 10
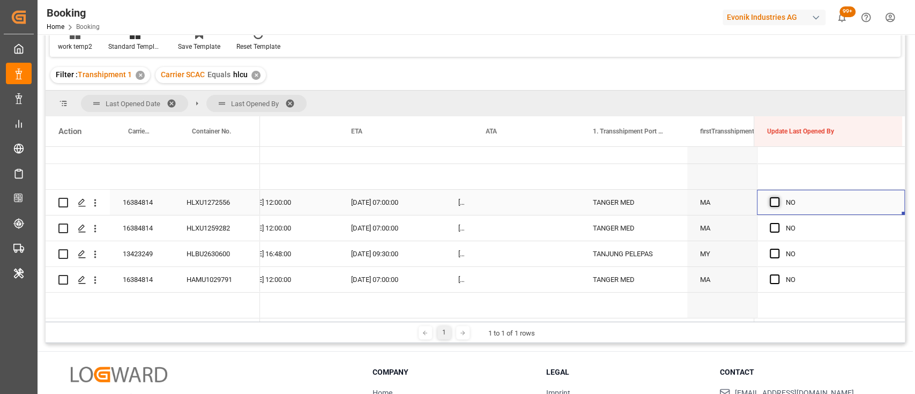
click at [770, 199] on span "Press SPACE to select this row." at bounding box center [775, 202] width 10 height 10
click at [778, 197] on input "Press SPACE to select this row." at bounding box center [778, 197] width 0 height 0
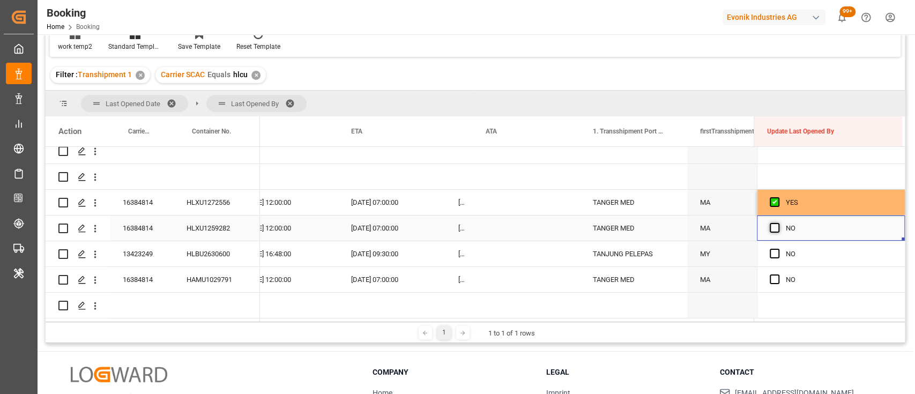
click at [774, 224] on span "Press SPACE to select this row." at bounding box center [775, 228] width 10 height 10
click at [778, 223] on input "Press SPACE to select this row." at bounding box center [778, 223] width 0 height 0
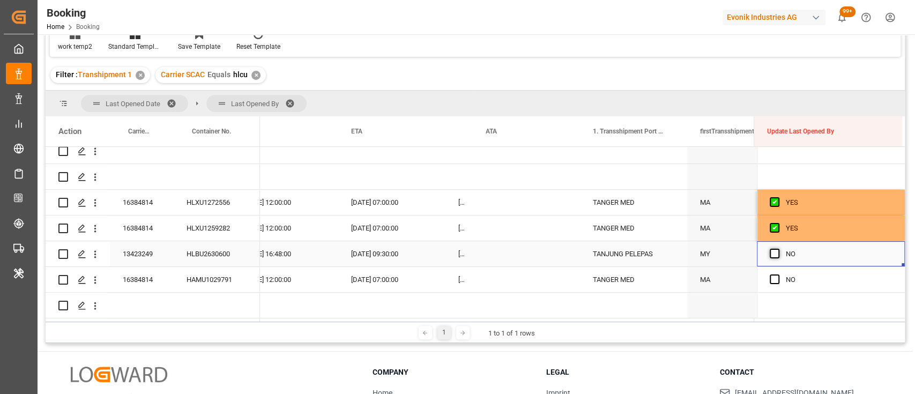
click at [773, 250] on span "Press SPACE to select this row." at bounding box center [775, 254] width 10 height 10
click at [778, 249] on input "Press SPACE to select this row." at bounding box center [778, 249] width 0 height 0
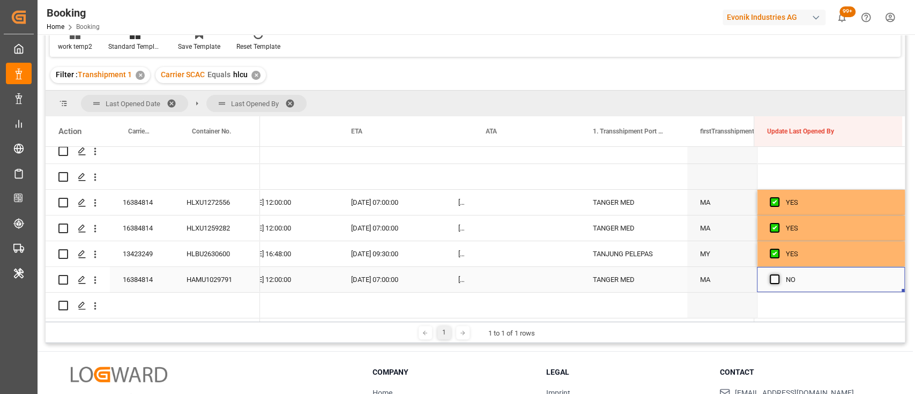
click at [770, 277] on span "Press SPACE to select this row." at bounding box center [775, 279] width 10 height 10
click at [778, 274] on input "Press SPACE to select this row." at bounding box center [778, 274] width 0 height 0
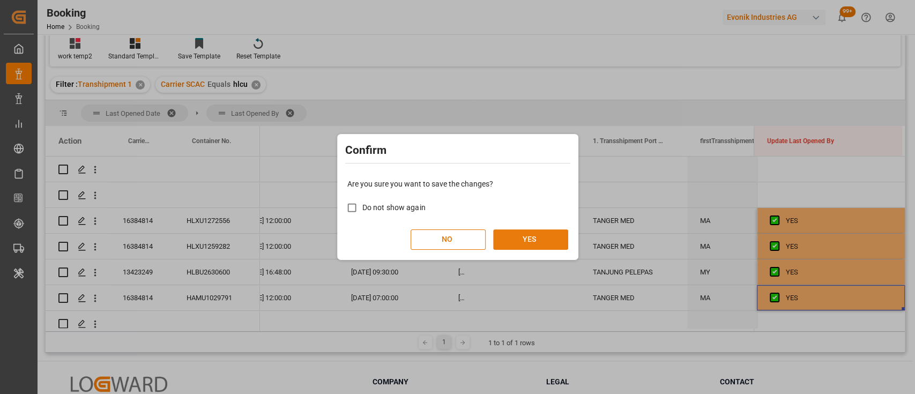
click at [517, 242] on button "YES" at bounding box center [530, 239] width 75 height 20
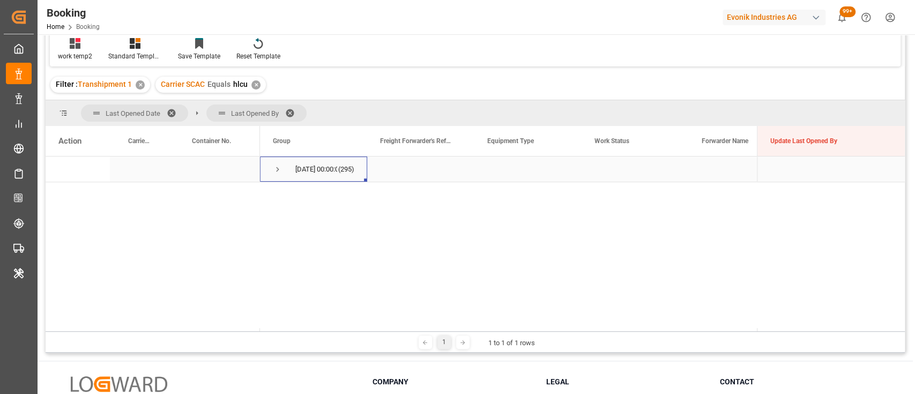
click at [276, 167] on span "Press SPACE to select this row." at bounding box center [278, 170] width 10 height 10
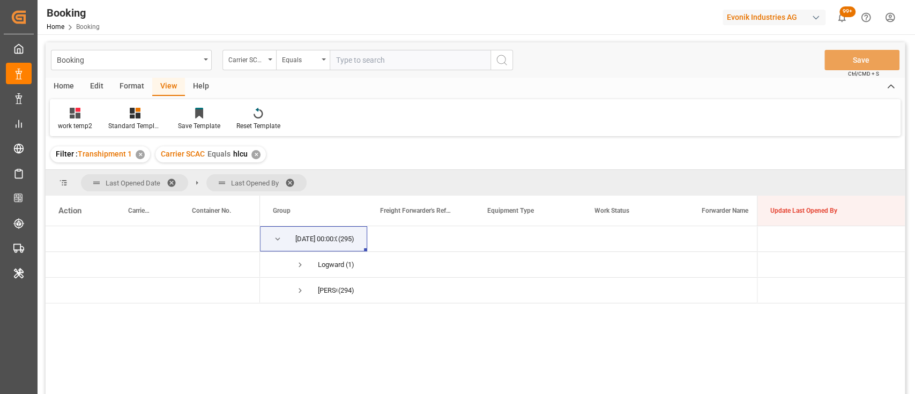
click at [412, 66] on input "text" at bounding box center [410, 60] width 161 height 20
type input "cmdu"
click at [255, 153] on div "✕" at bounding box center [255, 154] width 9 height 9
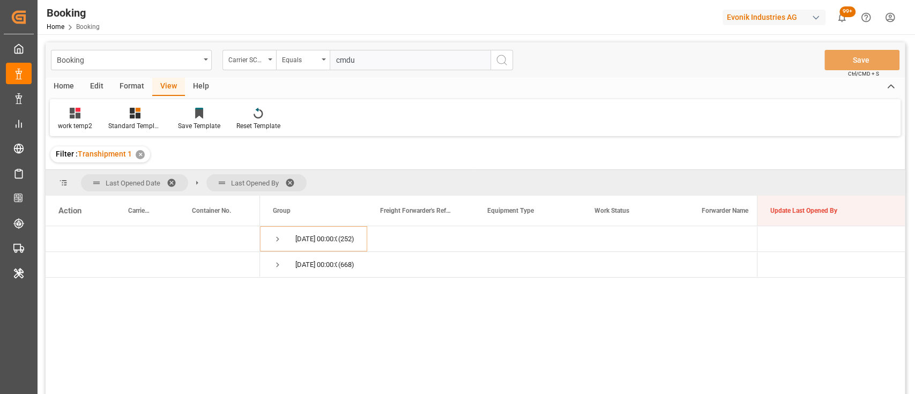
click at [504, 63] on line "search button" at bounding box center [505, 64] width 2 height 2
click at [173, 181] on span at bounding box center [175, 183] width 17 height 10
click at [166, 181] on span at bounding box center [168, 183] width 17 height 10
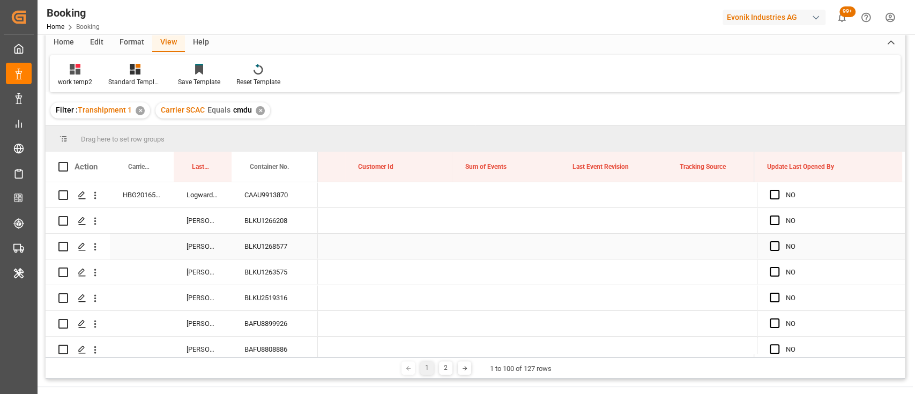
scroll to position [0, 8331]
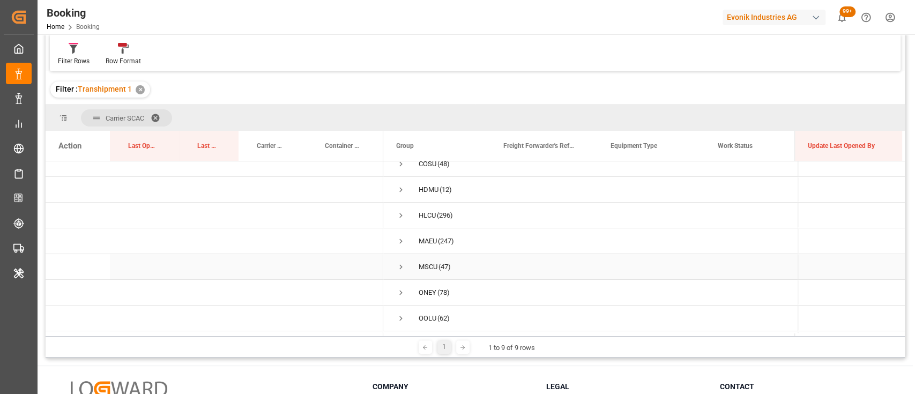
scroll to position [63, 0]
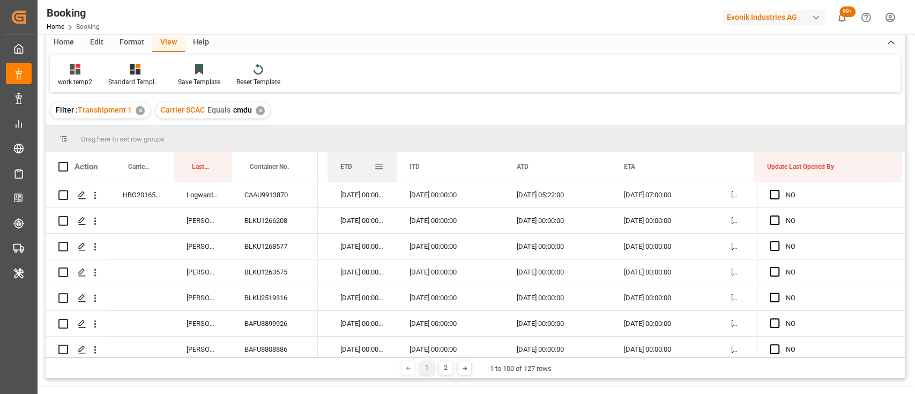
drag, startPoint x: 432, startPoint y: 173, endPoint x: 394, endPoint y: 170, distance: 38.2
click at [394, 170] on div "ETD" at bounding box center [362, 167] width 69 height 30
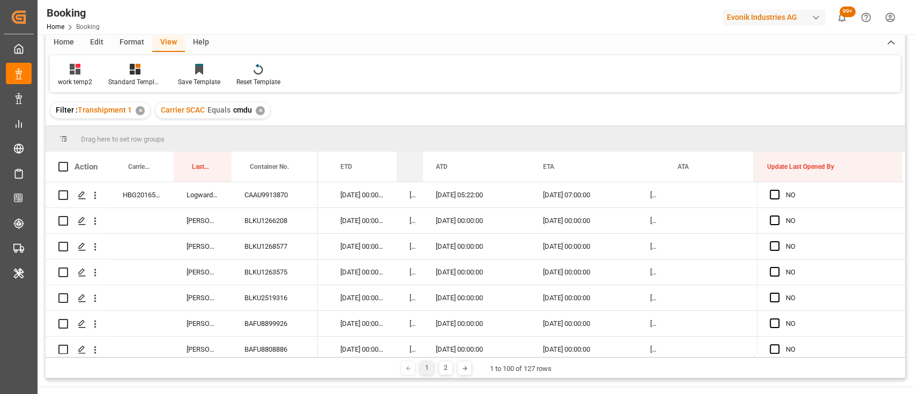
drag, startPoint x: 503, startPoint y: 171, endPoint x: 398, endPoint y: 165, distance: 105.2
click at [398, 165] on div "ITD" at bounding box center [410, 167] width 26 height 30
drag, startPoint x: 421, startPoint y: 170, endPoint x: 395, endPoint y: 170, distance: 25.7
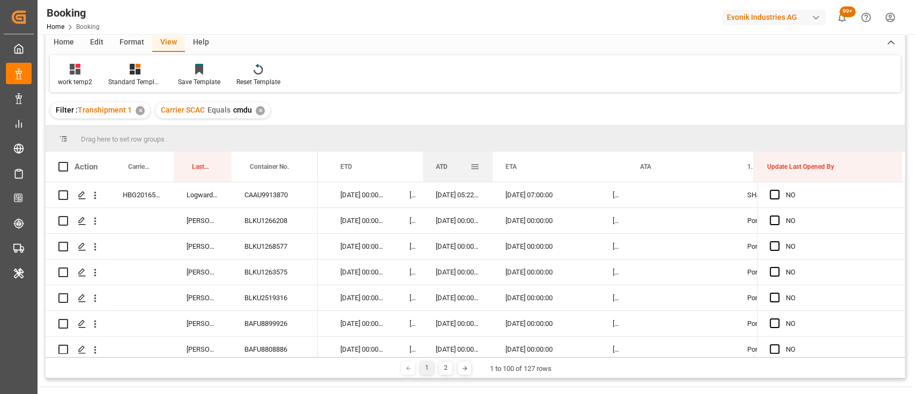
drag, startPoint x: 528, startPoint y: 164, endPoint x: 491, endPoint y: 158, distance: 38.0
click at [491, 158] on div at bounding box center [493, 167] width 4 height 30
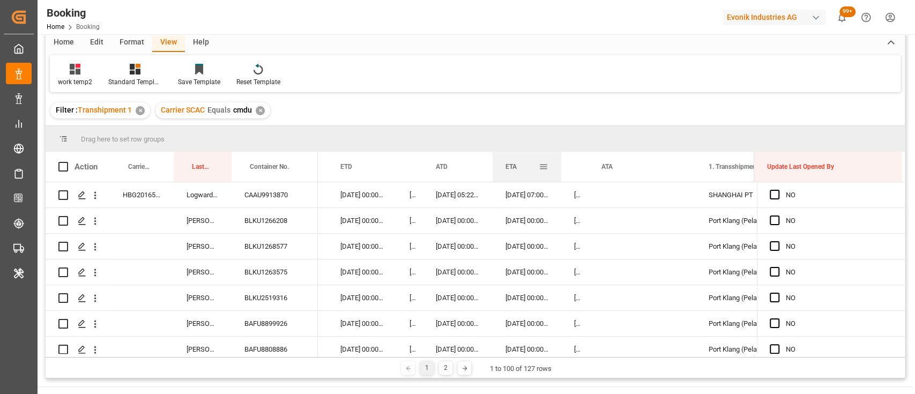
drag, startPoint x: 598, startPoint y: 167, endPoint x: 559, endPoint y: 164, distance: 38.8
click at [559, 164] on div at bounding box center [561, 167] width 4 height 30
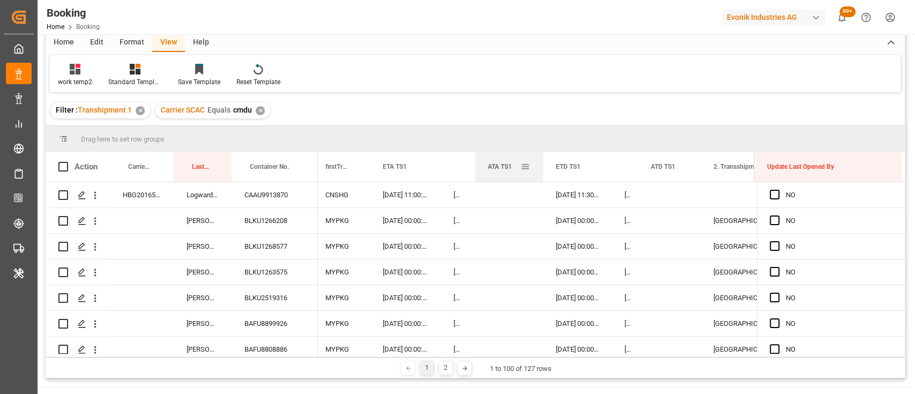
drag, startPoint x: 541, startPoint y: 167, endPoint x: 531, endPoint y: 167, distance: 9.7
click at [541, 167] on div at bounding box center [543, 167] width 4 height 30
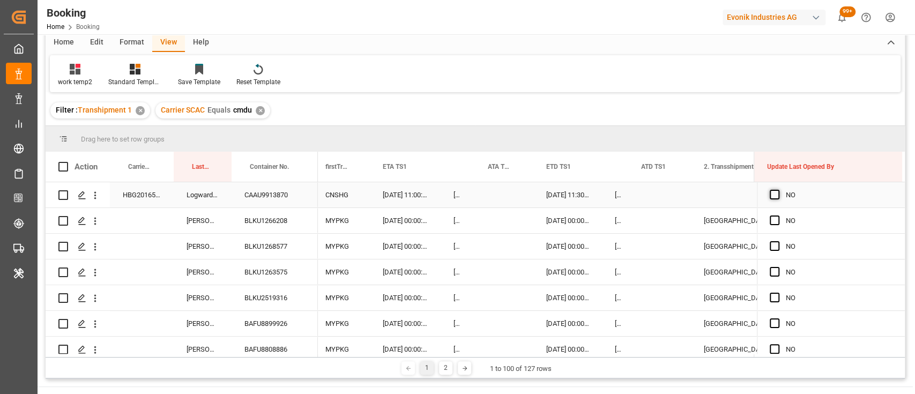
click at [771, 195] on span "Press SPACE to select this row." at bounding box center [775, 195] width 10 height 10
click at [778, 190] on input "Press SPACE to select this row." at bounding box center [778, 190] width 0 height 0
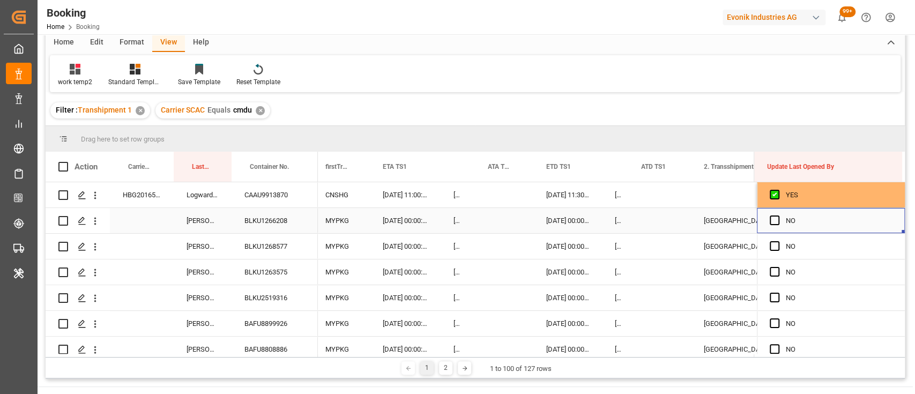
click at [775, 225] on span "Press SPACE to select this row." at bounding box center [775, 221] width 10 height 10
click at [778, 216] on input "Press SPACE to select this row." at bounding box center [778, 216] width 0 height 0
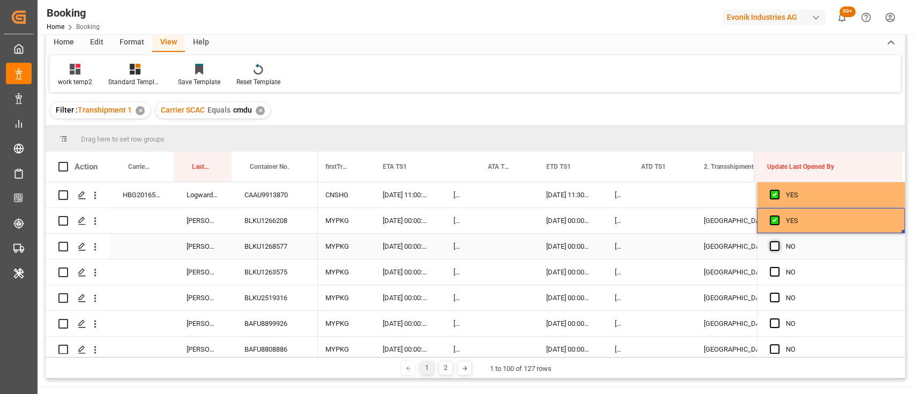
click at [770, 249] on span "Press SPACE to select this row." at bounding box center [775, 246] width 10 height 10
click at [778, 241] on input "Press SPACE to select this row." at bounding box center [778, 241] width 0 height 0
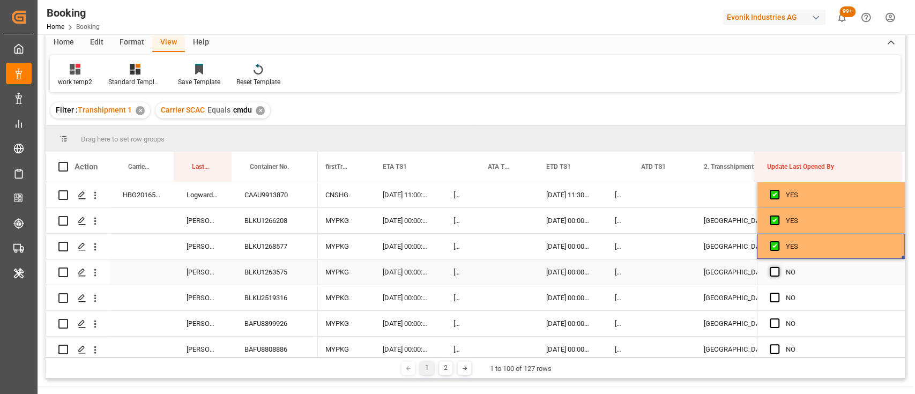
click at [770, 272] on span "Press SPACE to select this row." at bounding box center [775, 272] width 10 height 10
click at [778, 267] on input "Press SPACE to select this row." at bounding box center [778, 267] width 0 height 0
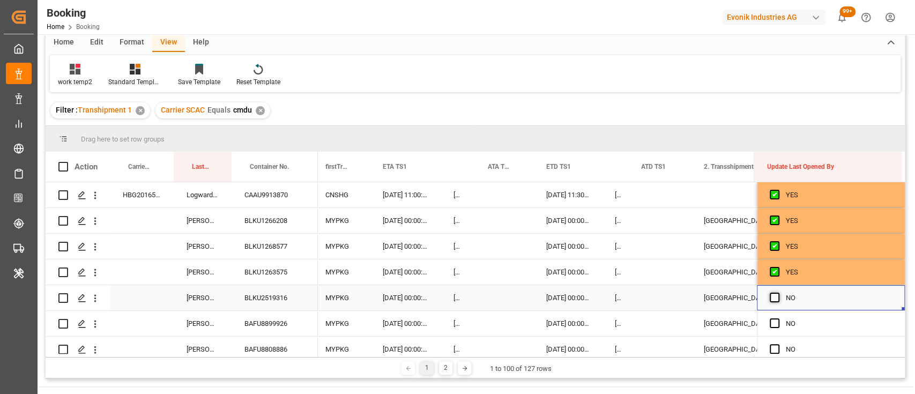
click at [771, 296] on span "Press SPACE to select this row." at bounding box center [775, 298] width 10 height 10
click at [778, 293] on input "Press SPACE to select this row." at bounding box center [778, 293] width 0 height 0
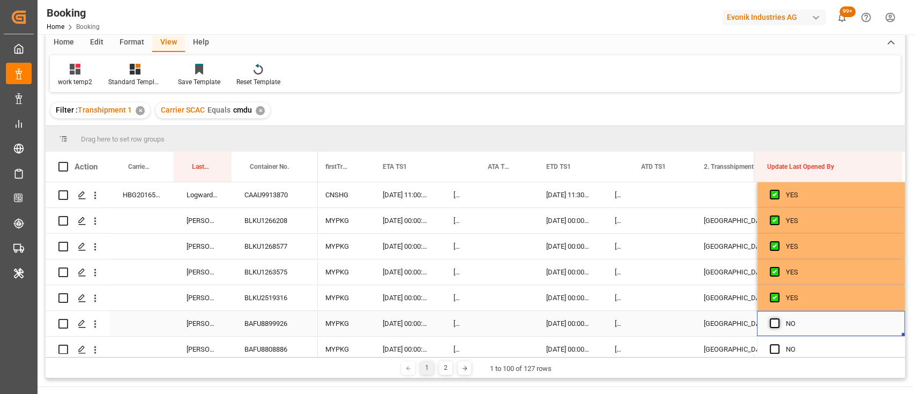
click at [772, 324] on span "Press SPACE to select this row." at bounding box center [775, 323] width 10 height 10
click at [778, 318] on input "Press SPACE to select this row." at bounding box center [778, 318] width 0 height 0
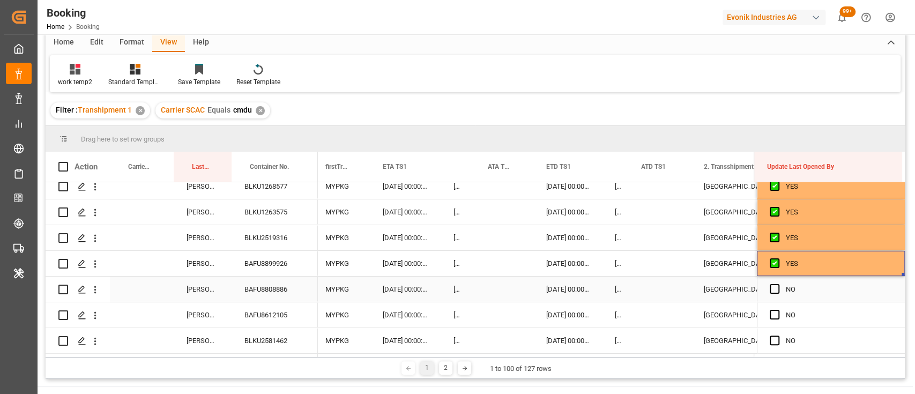
scroll to position [100, 0]
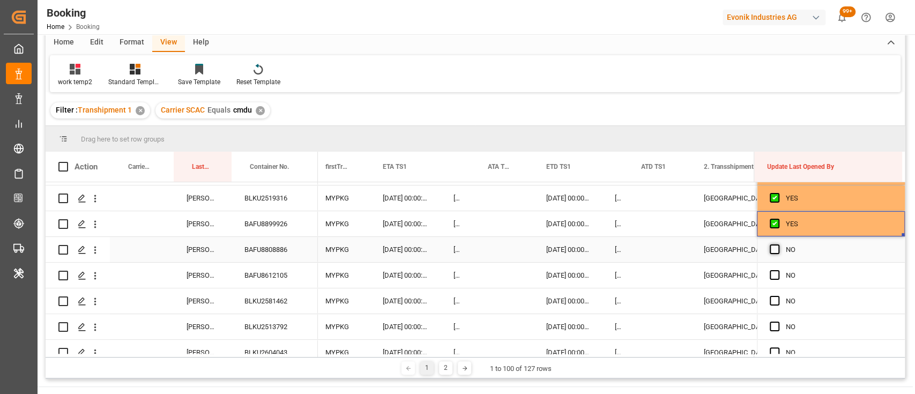
click at [770, 247] on span "Press SPACE to select this row." at bounding box center [775, 249] width 10 height 10
click at [778, 244] on input "Press SPACE to select this row." at bounding box center [778, 244] width 0 height 0
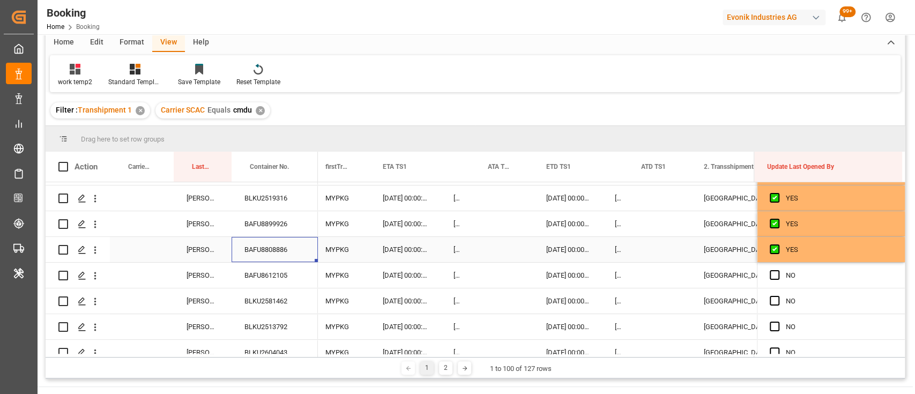
click at [266, 249] on div "BAFU8808886" at bounding box center [275, 249] width 86 height 25
click at [771, 273] on span "Press SPACE to select this row." at bounding box center [775, 275] width 10 height 10
click at [778, 270] on input "Press SPACE to select this row." at bounding box center [778, 270] width 0 height 0
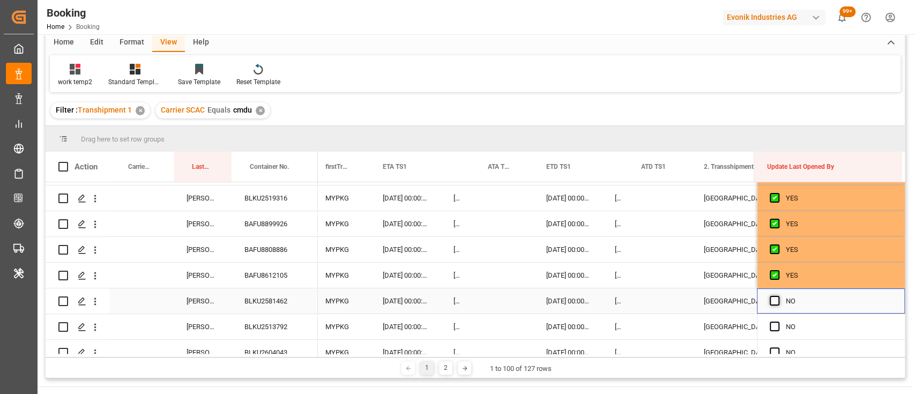
click at [773, 299] on span "Press SPACE to select this row." at bounding box center [775, 301] width 10 height 10
click at [778, 296] on input "Press SPACE to select this row." at bounding box center [778, 296] width 0 height 0
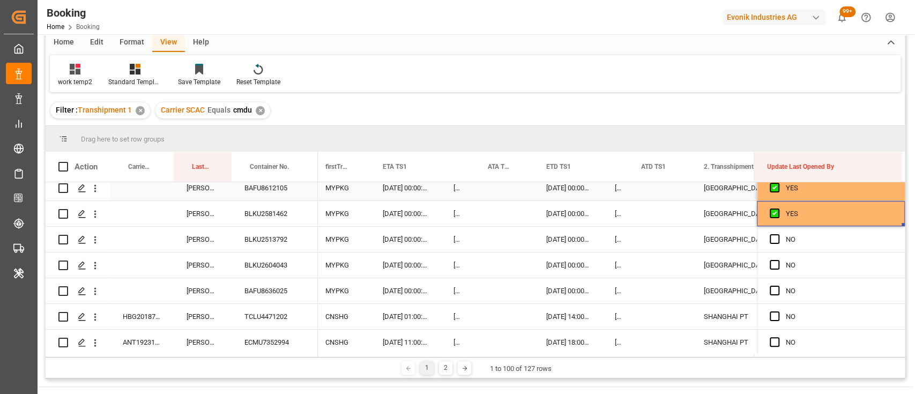
scroll to position [191, 0]
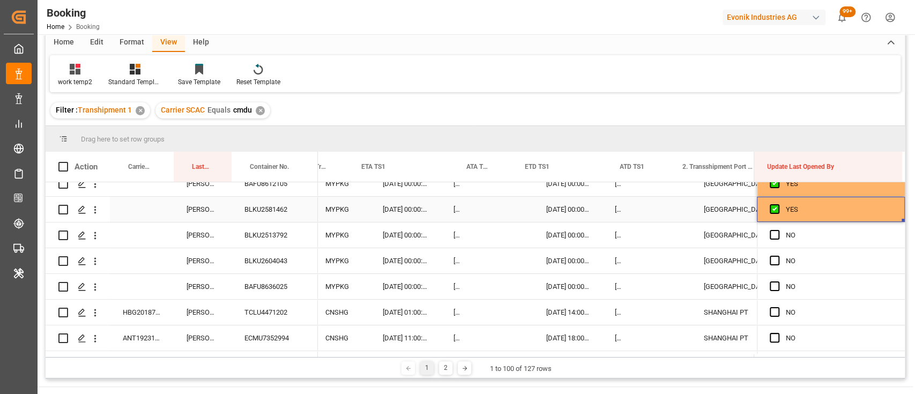
drag, startPoint x: 899, startPoint y: 218, endPoint x: 901, endPoint y: 345, distance: 127.1
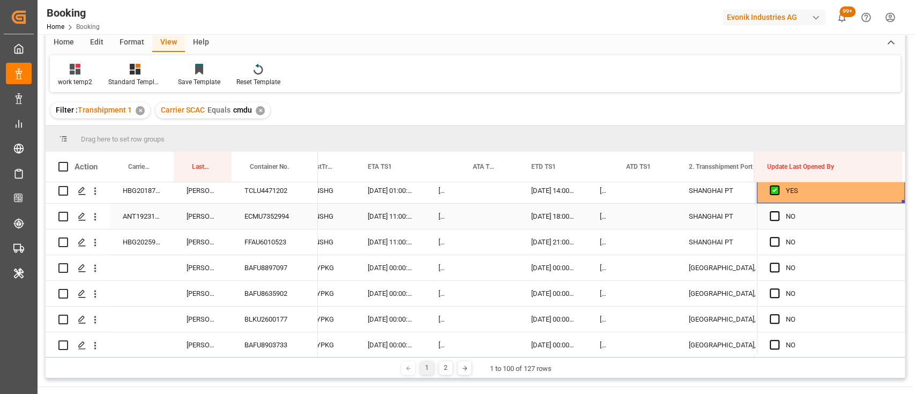
scroll to position [318, 0]
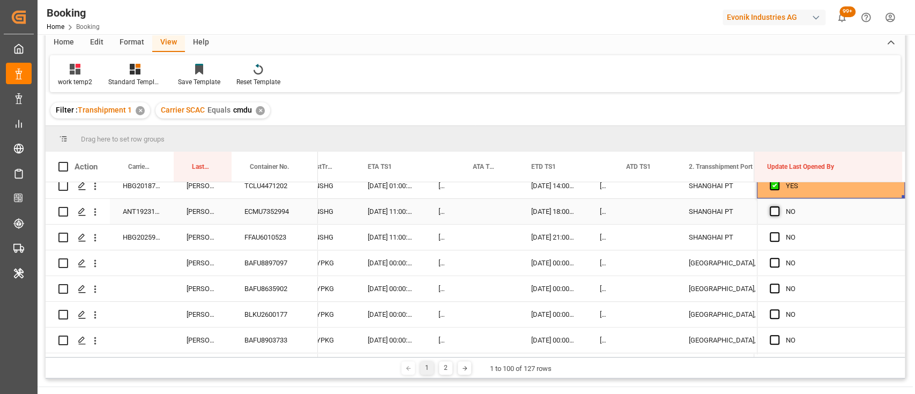
click at [774, 213] on span "Press SPACE to select this row." at bounding box center [775, 211] width 10 height 10
click at [778, 206] on input "Press SPACE to select this row." at bounding box center [778, 206] width 0 height 0
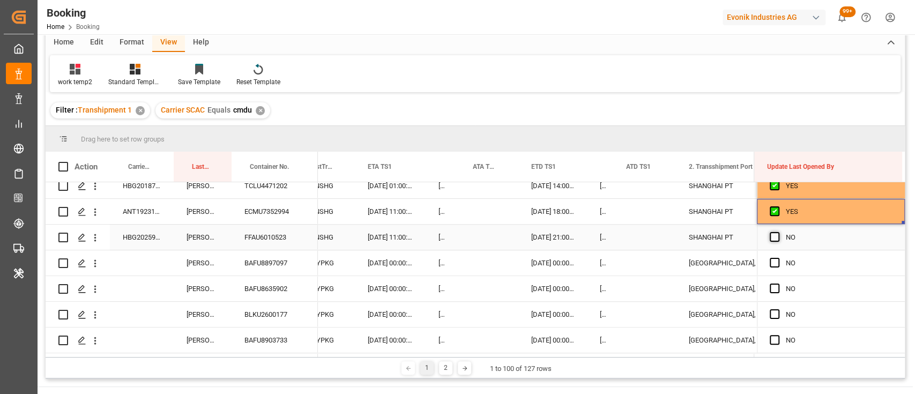
click at [770, 238] on span "Press SPACE to select this row." at bounding box center [775, 237] width 10 height 10
click at [778, 232] on input "Press SPACE to select this row." at bounding box center [778, 232] width 0 height 0
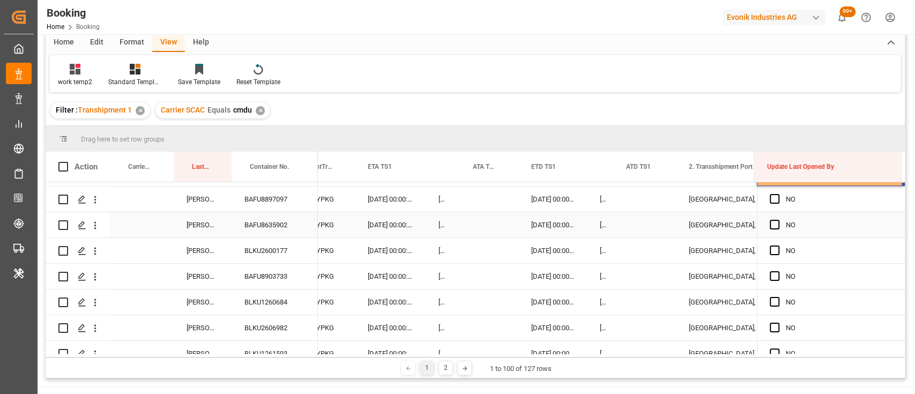
scroll to position [382, 0]
click at [770, 199] on span "Press SPACE to select this row." at bounding box center [775, 199] width 10 height 10
click at [778, 194] on input "Press SPACE to select this row." at bounding box center [778, 194] width 0 height 0
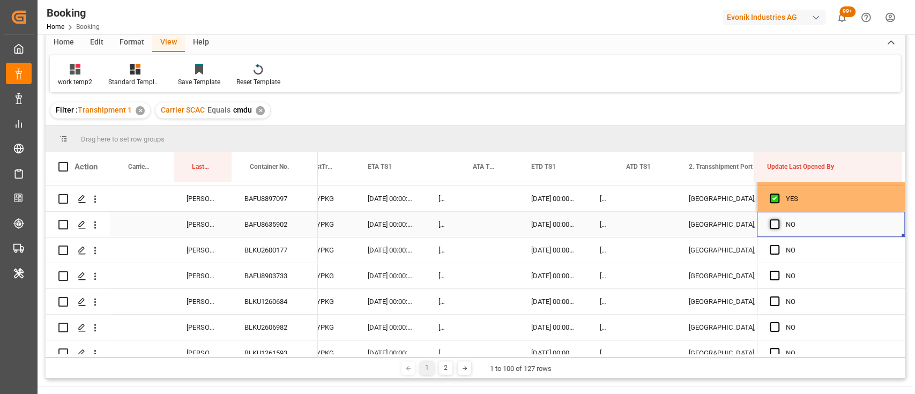
click at [772, 226] on span "Press SPACE to select this row." at bounding box center [775, 224] width 10 height 10
click at [778, 219] on input "Press SPACE to select this row." at bounding box center [778, 219] width 0 height 0
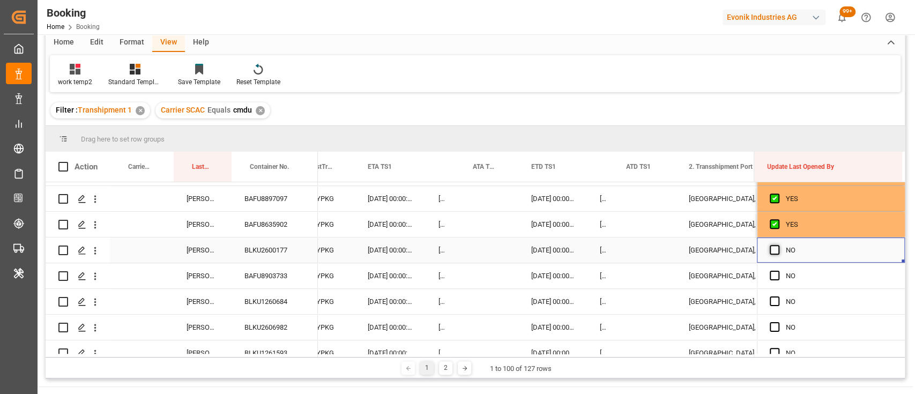
click at [770, 249] on span "Press SPACE to select this row." at bounding box center [775, 250] width 10 height 10
click at [778, 245] on input "Press SPACE to select this row." at bounding box center [778, 245] width 0 height 0
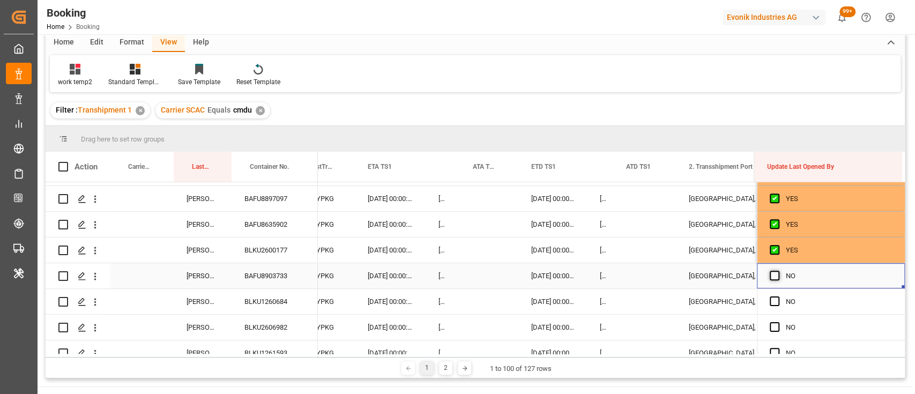
click at [771, 276] on span "Press SPACE to select this row." at bounding box center [775, 276] width 10 height 10
click at [778, 271] on input "Press SPACE to select this row." at bounding box center [778, 271] width 0 height 0
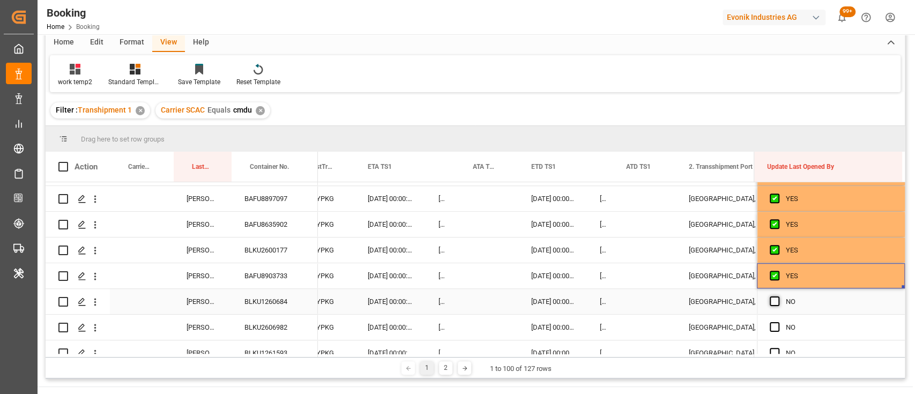
click at [772, 302] on span "Press SPACE to select this row." at bounding box center [775, 301] width 10 height 10
click at [778, 296] on input "Press SPACE to select this row." at bounding box center [778, 296] width 0 height 0
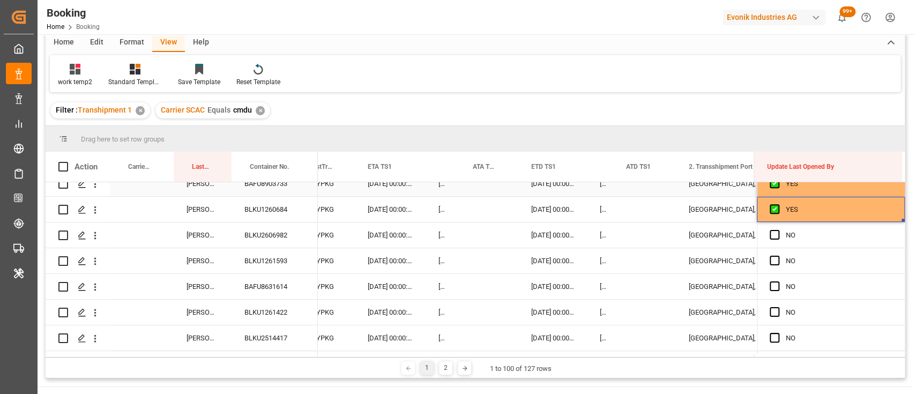
scroll to position [483, 0]
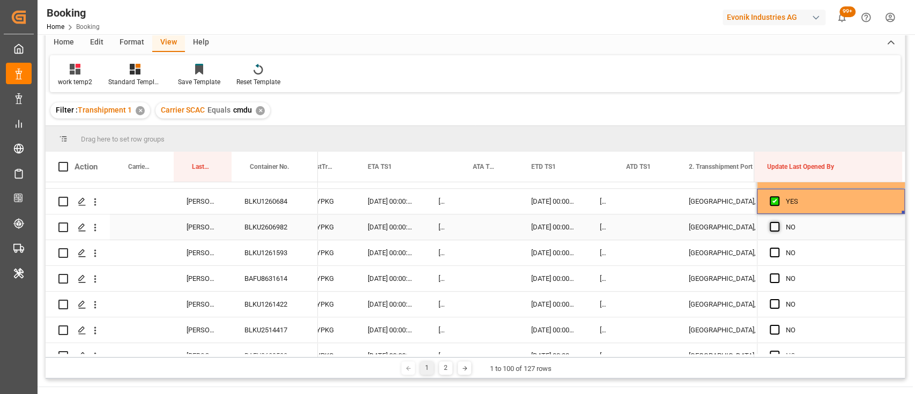
click at [770, 225] on span "Press SPACE to select this row." at bounding box center [775, 227] width 10 height 10
click at [778, 222] on input "Press SPACE to select this row." at bounding box center [778, 222] width 0 height 0
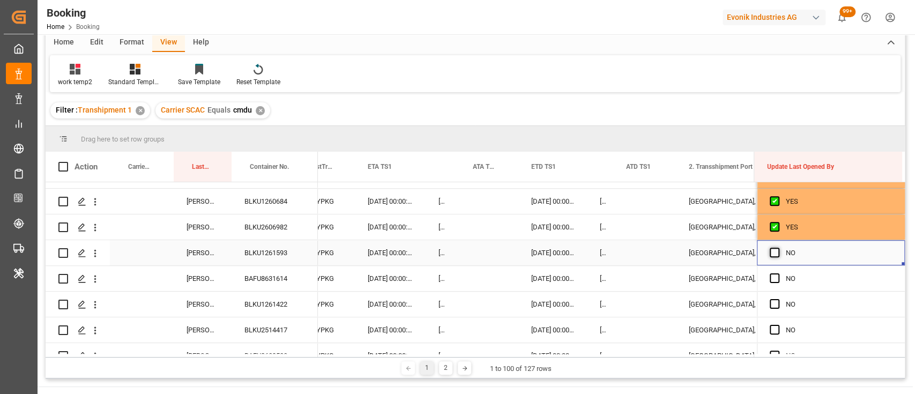
click at [770, 253] on span "Press SPACE to select this row." at bounding box center [775, 253] width 10 height 10
click at [778, 248] on input "Press SPACE to select this row." at bounding box center [778, 248] width 0 height 0
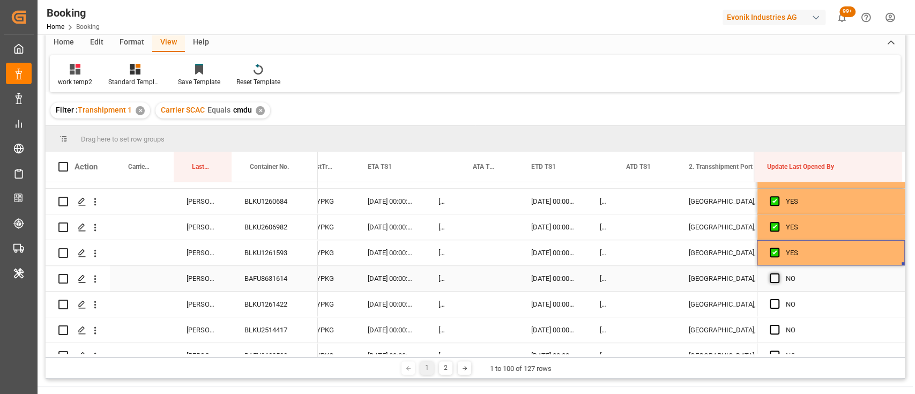
click at [770, 279] on span "Press SPACE to select this row." at bounding box center [775, 278] width 10 height 10
click at [778, 273] on input "Press SPACE to select this row." at bounding box center [778, 273] width 0 height 0
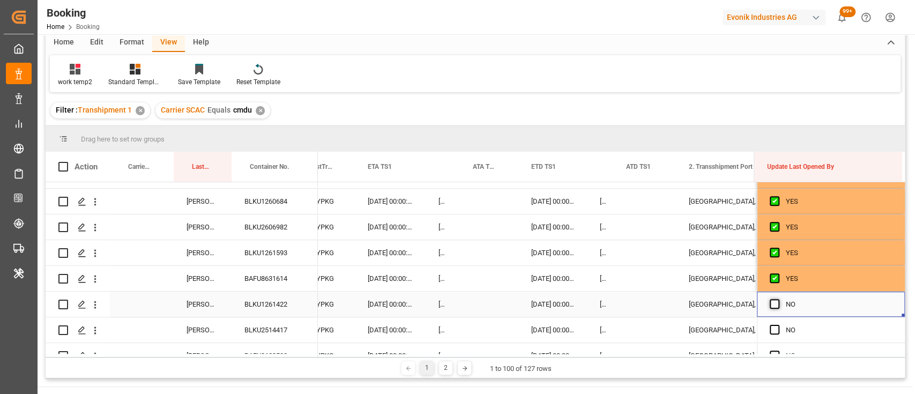
click at [771, 306] on span "Press SPACE to select this row." at bounding box center [775, 304] width 10 height 10
click at [778, 299] on input "Press SPACE to select this row." at bounding box center [778, 299] width 0 height 0
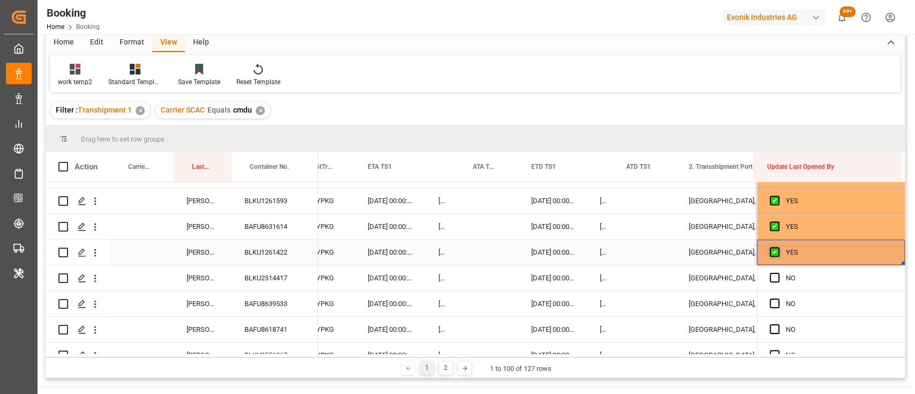
scroll to position [550, 0]
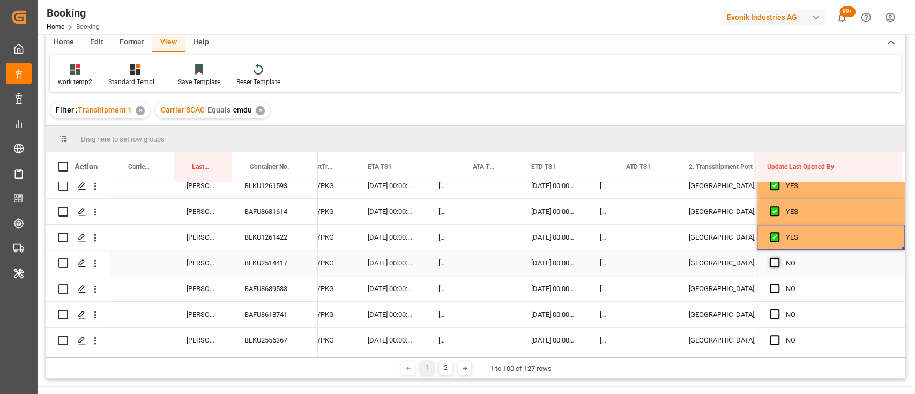
click at [772, 262] on span "Press SPACE to select this row." at bounding box center [775, 263] width 10 height 10
click at [778, 258] on input "Press SPACE to select this row." at bounding box center [778, 258] width 0 height 0
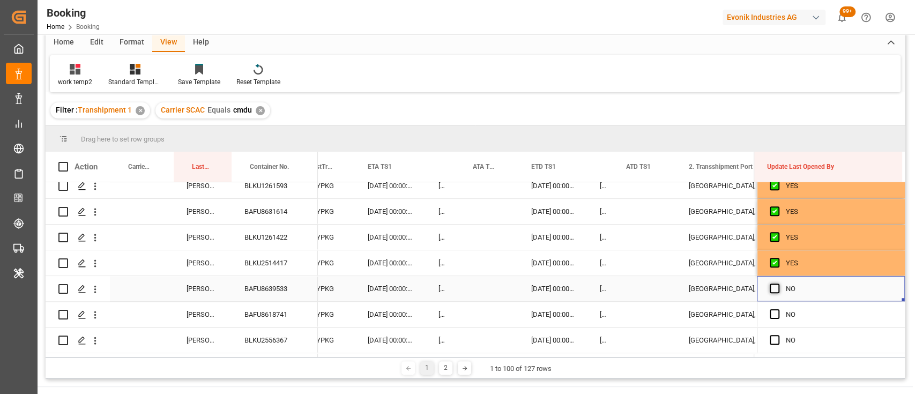
click at [771, 290] on span "Press SPACE to select this row." at bounding box center [775, 289] width 10 height 10
click at [778, 284] on input "Press SPACE to select this row." at bounding box center [778, 284] width 0 height 0
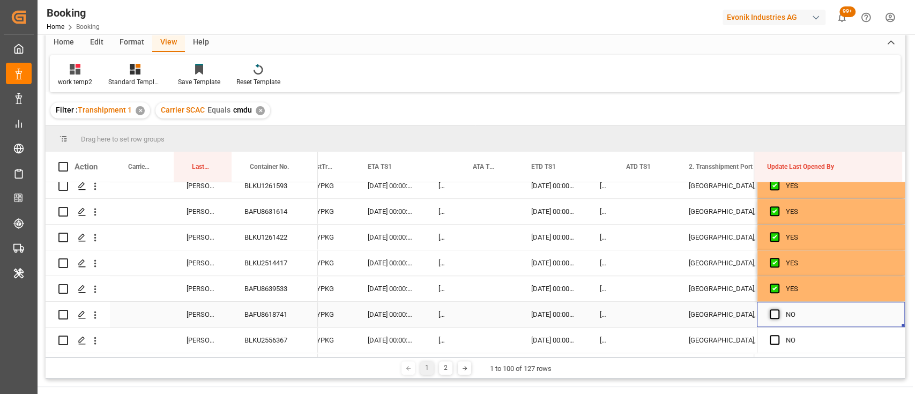
click at [770, 315] on span "Press SPACE to select this row." at bounding box center [775, 314] width 10 height 10
click at [778, 309] on input "Press SPACE to select this row." at bounding box center [778, 309] width 0 height 0
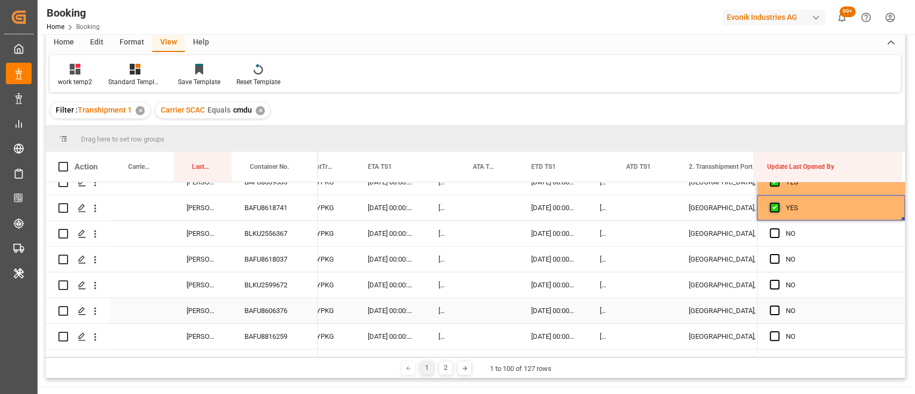
scroll to position [657, 0]
drag, startPoint x: 900, startPoint y: 217, endPoint x: 893, endPoint y: 320, distance: 103.2
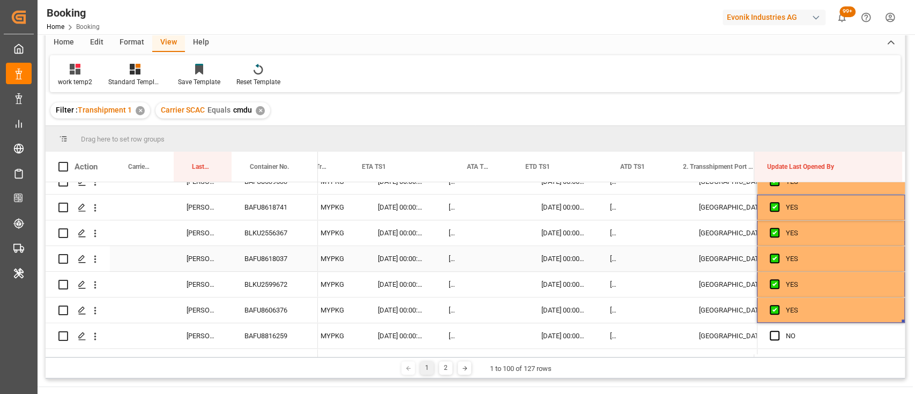
scroll to position [0, 10776]
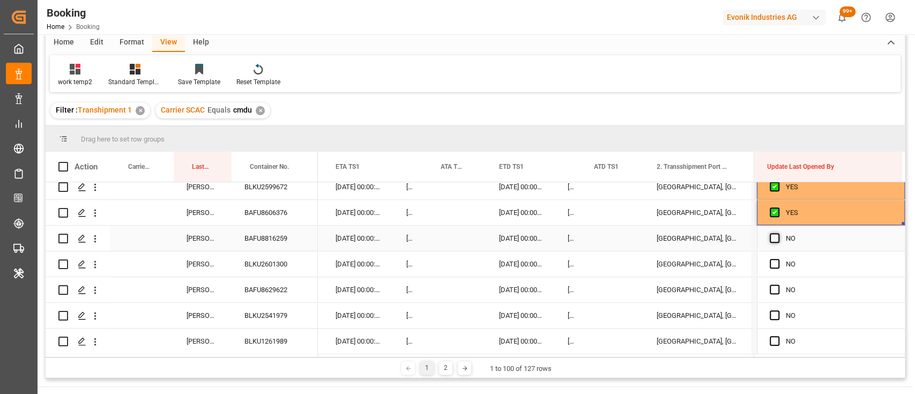
click at [774, 239] on span "Press SPACE to select this row." at bounding box center [775, 238] width 10 height 10
click at [778, 233] on input "Press SPACE to select this row." at bounding box center [778, 233] width 0 height 0
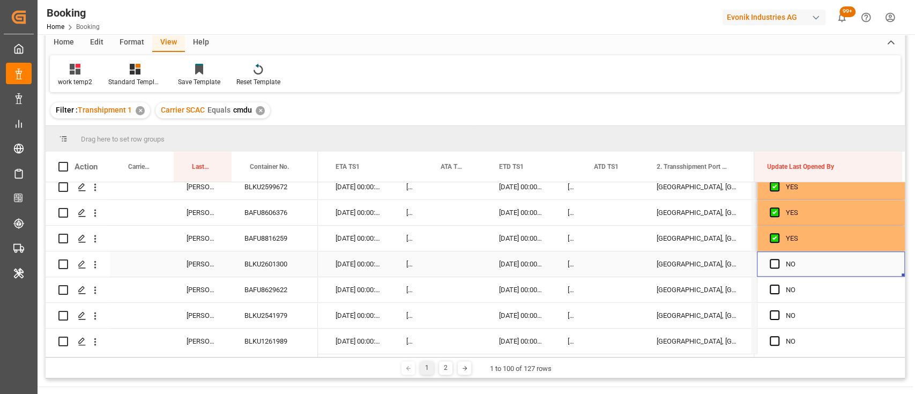
click at [770, 268] on span "Press SPACE to select this row." at bounding box center [775, 264] width 10 height 10
click at [778, 259] on input "Press SPACE to select this row." at bounding box center [778, 259] width 0 height 0
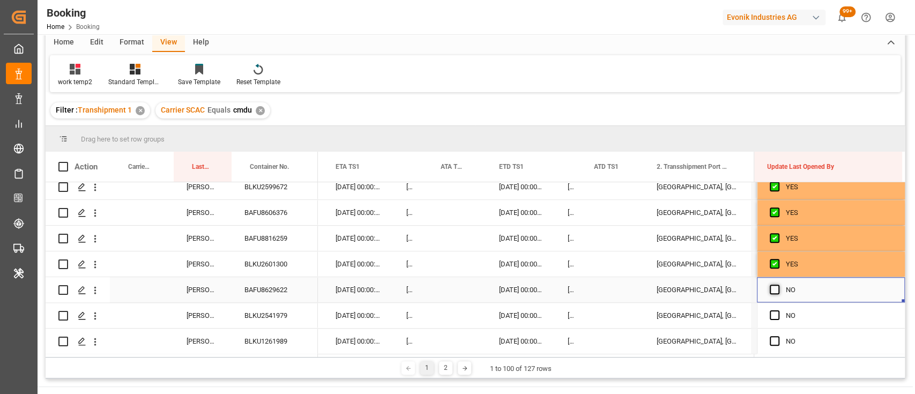
click at [771, 289] on span "Press SPACE to select this row." at bounding box center [775, 290] width 10 height 10
click at [778, 285] on input "Press SPACE to select this row." at bounding box center [778, 285] width 0 height 0
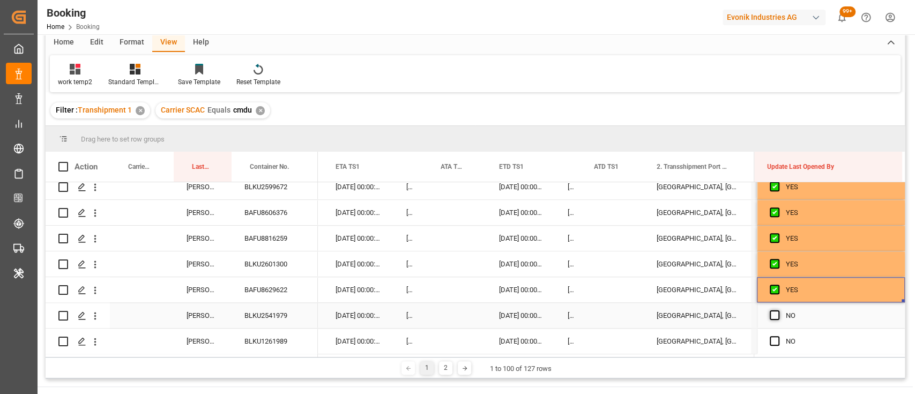
click at [770, 313] on span "Press SPACE to select this row." at bounding box center [775, 315] width 10 height 10
click at [778, 310] on input "Press SPACE to select this row." at bounding box center [778, 310] width 0 height 0
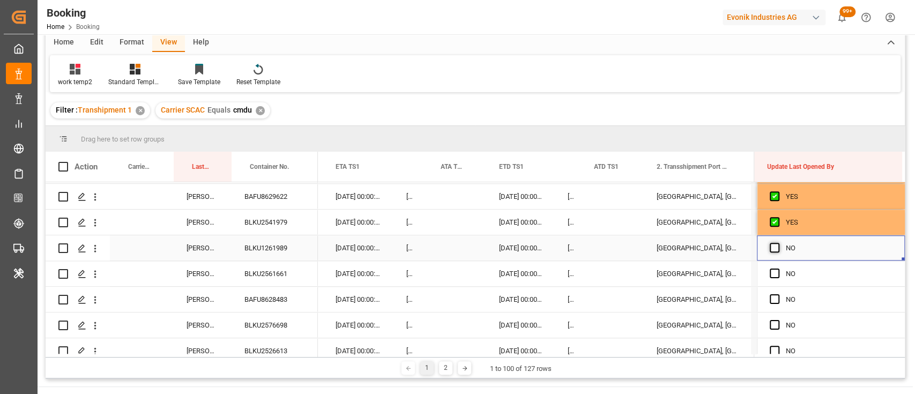
click at [770, 247] on span "Press SPACE to select this row." at bounding box center [775, 248] width 10 height 10
click at [778, 243] on input "Press SPACE to select this row." at bounding box center [778, 243] width 0 height 0
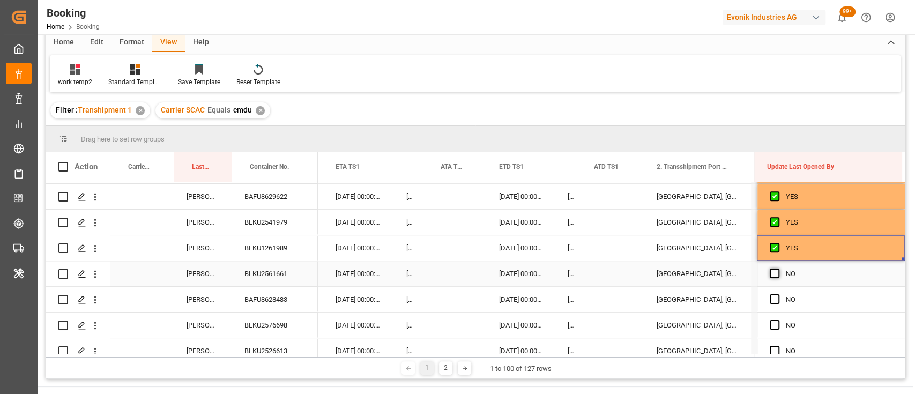
click at [770, 276] on span "Press SPACE to select this row." at bounding box center [775, 274] width 10 height 10
click at [778, 269] on input "Press SPACE to select this row." at bounding box center [778, 269] width 0 height 0
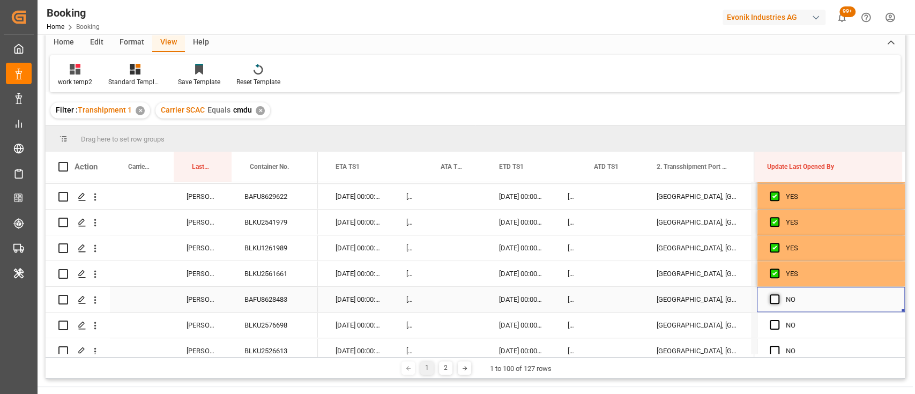
click at [772, 301] on span "Press SPACE to select this row." at bounding box center [775, 299] width 10 height 10
click at [778, 294] on input "Press SPACE to select this row." at bounding box center [778, 294] width 0 height 0
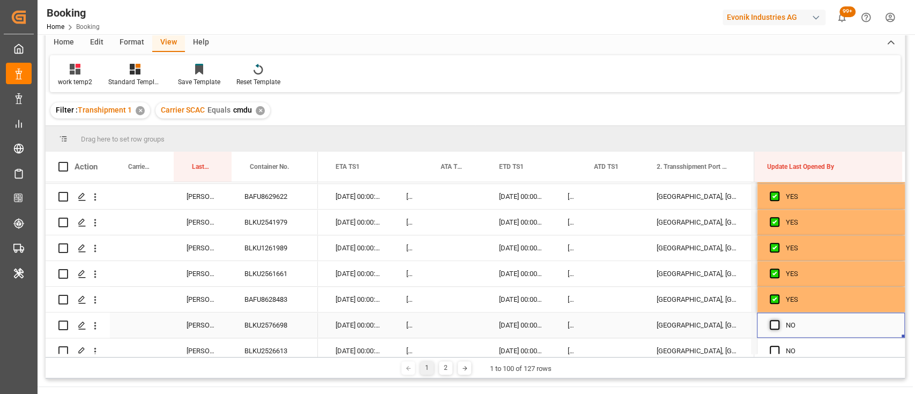
click at [772, 325] on span "Press SPACE to select this row." at bounding box center [775, 325] width 10 height 10
click at [778, 320] on input "Press SPACE to select this row." at bounding box center [778, 320] width 0 height 0
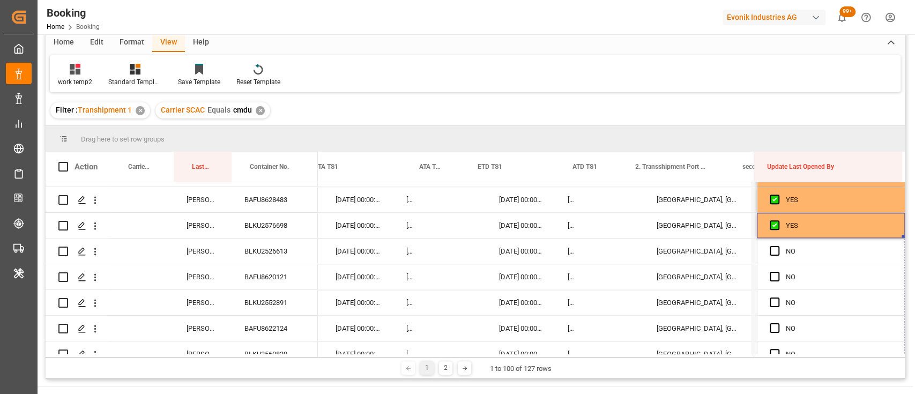
drag, startPoint x: 900, startPoint y: 234, endPoint x: 897, endPoint y: 378, distance: 144.2
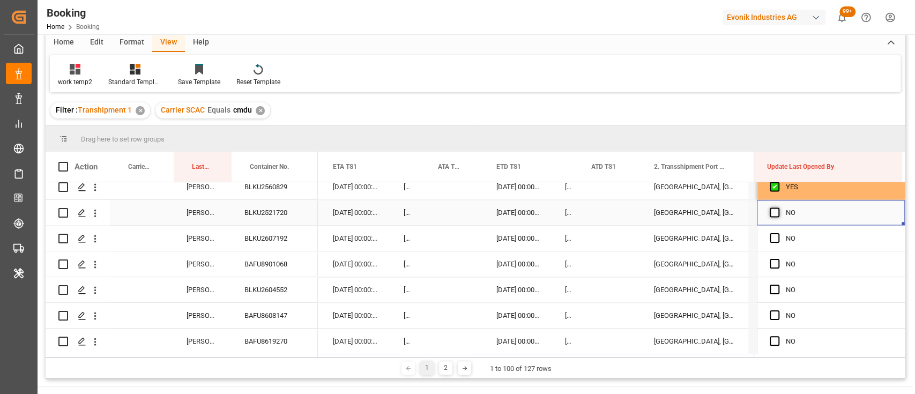
click at [770, 211] on span "Press SPACE to select this row." at bounding box center [775, 212] width 10 height 10
click at [778, 207] on input "Press SPACE to select this row." at bounding box center [778, 207] width 0 height 0
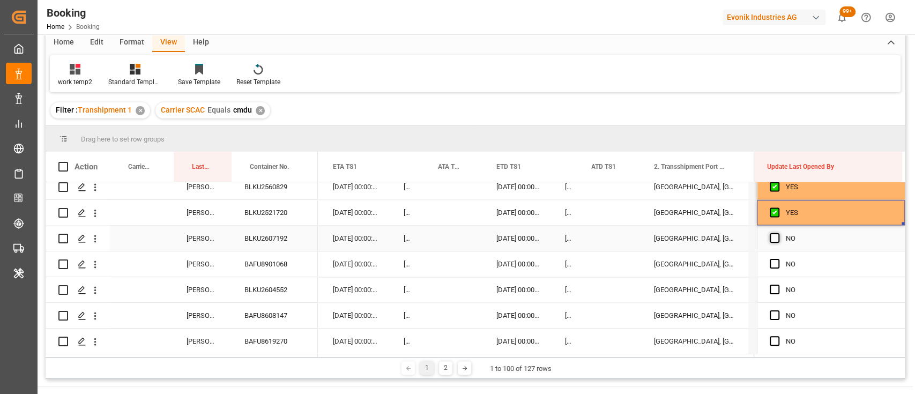
click at [770, 237] on span "Press SPACE to select this row." at bounding box center [775, 238] width 10 height 10
click at [778, 233] on input "Press SPACE to select this row." at bounding box center [778, 233] width 0 height 0
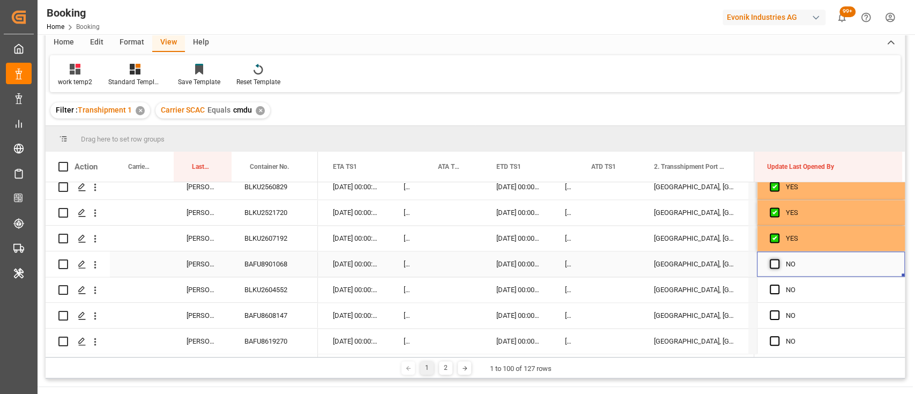
click at [773, 263] on span "Press SPACE to select this row." at bounding box center [775, 264] width 10 height 10
click at [778, 259] on input "Press SPACE to select this row." at bounding box center [778, 259] width 0 height 0
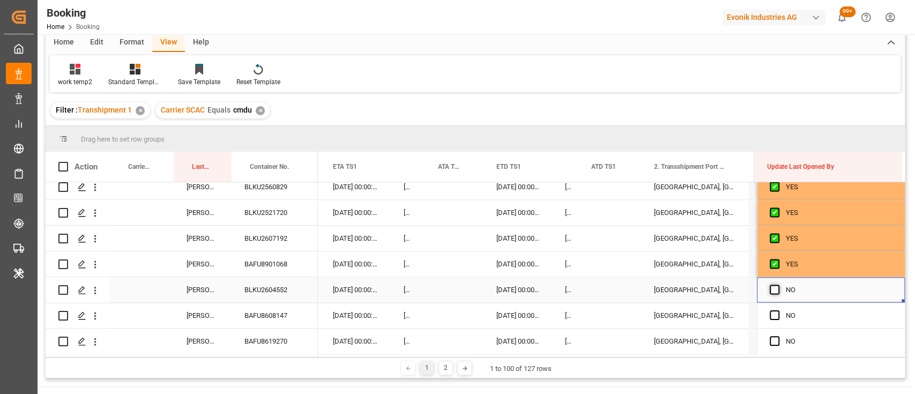
click at [771, 291] on span "Press SPACE to select this row." at bounding box center [775, 290] width 10 height 10
click at [778, 285] on input "Press SPACE to select this row." at bounding box center [778, 285] width 0 height 0
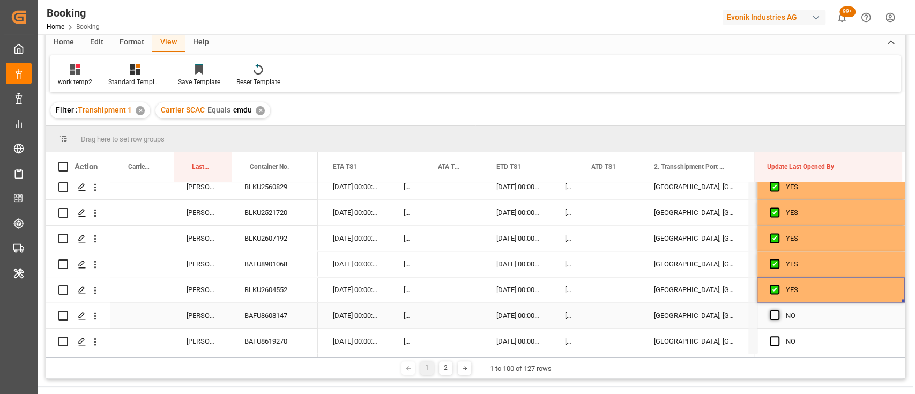
click at [771, 315] on span "Press SPACE to select this row." at bounding box center [775, 315] width 10 height 10
click at [778, 310] on input "Press SPACE to select this row." at bounding box center [778, 310] width 0 height 0
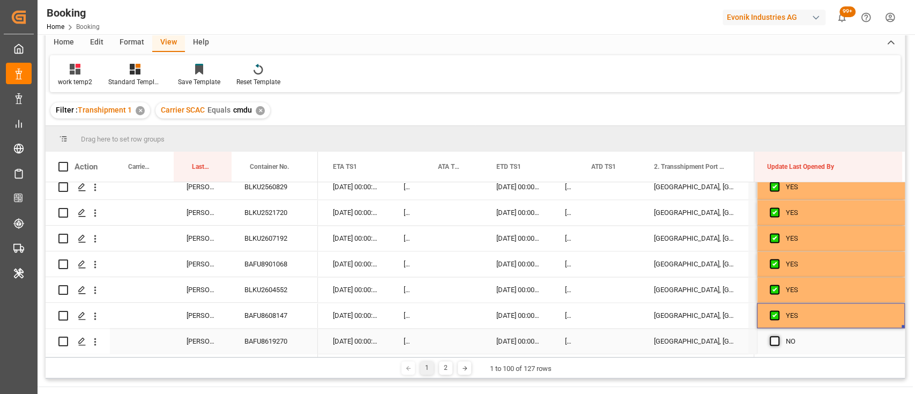
click at [773, 340] on span "Press SPACE to select this row." at bounding box center [775, 341] width 10 height 10
click at [778, 336] on input "Press SPACE to select this row." at bounding box center [778, 336] width 0 height 0
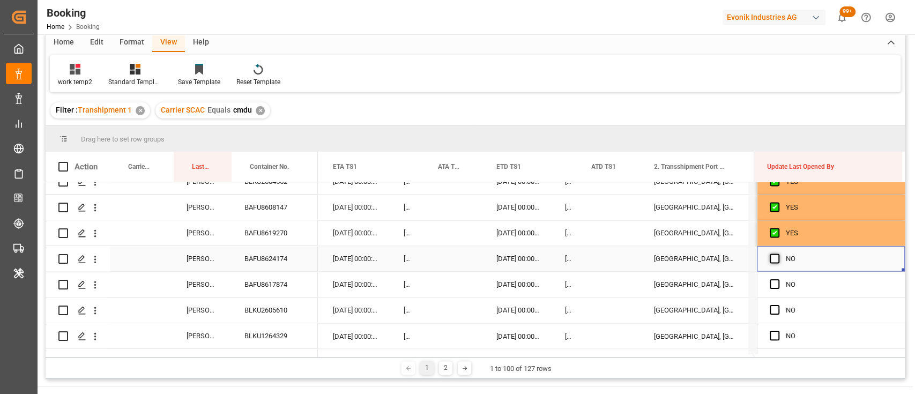
click at [770, 256] on span "Press SPACE to select this row." at bounding box center [775, 259] width 10 height 10
click at [778, 254] on input "Press SPACE to select this row." at bounding box center [778, 254] width 0 height 0
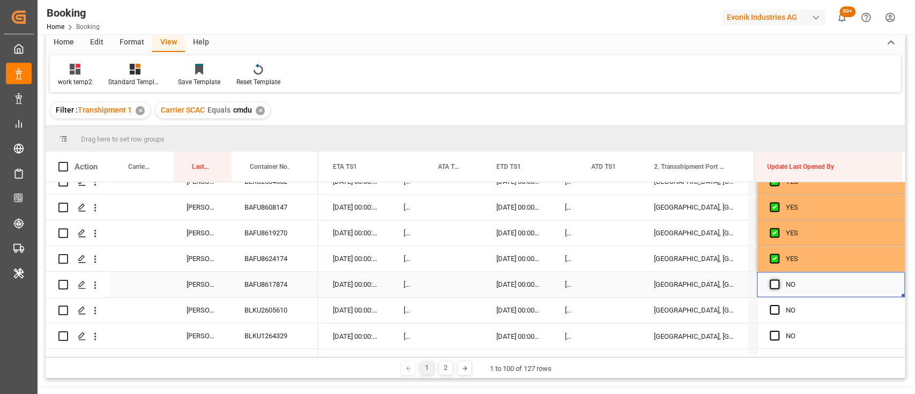
click at [771, 281] on span "Press SPACE to select this row." at bounding box center [775, 284] width 10 height 10
click at [778, 279] on input "Press SPACE to select this row." at bounding box center [778, 279] width 0 height 0
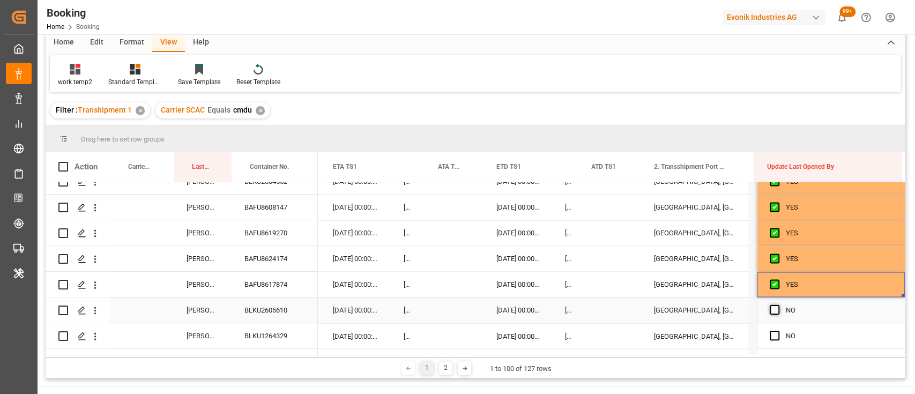
click at [771, 312] on span "Press SPACE to select this row." at bounding box center [775, 310] width 10 height 10
click at [778, 305] on input "Press SPACE to select this row." at bounding box center [778, 305] width 0 height 0
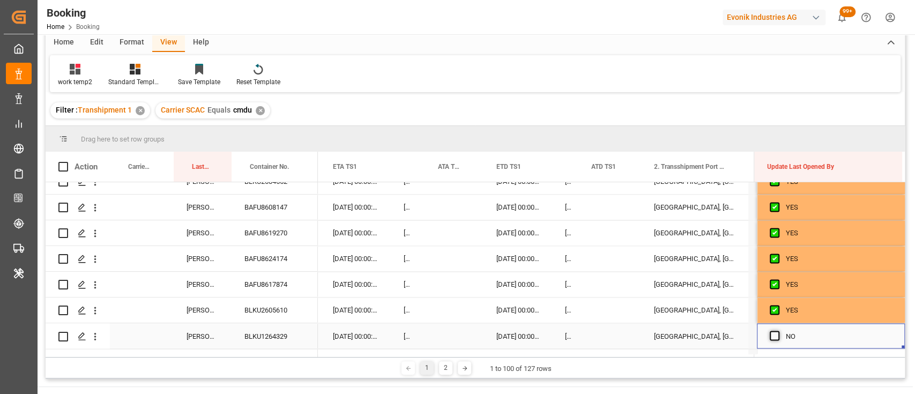
click at [770, 338] on span "Press SPACE to select this row." at bounding box center [775, 336] width 10 height 10
click at [778, 331] on input "Press SPACE to select this row." at bounding box center [778, 331] width 0 height 0
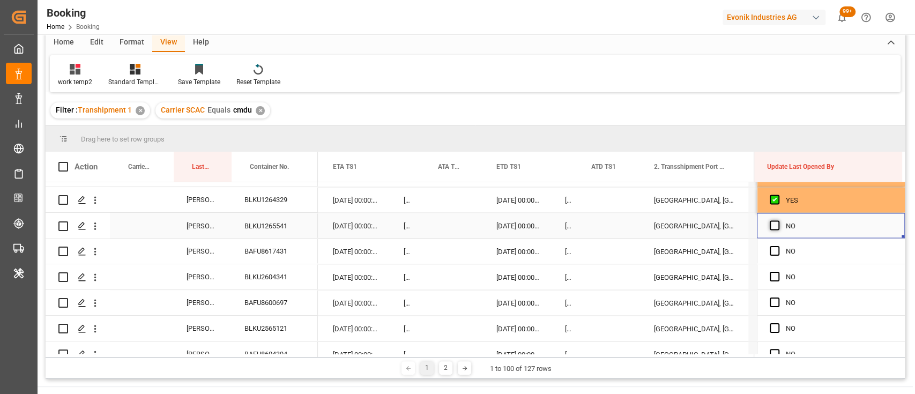
click at [771, 226] on span "Press SPACE to select this row." at bounding box center [775, 225] width 10 height 10
click at [778, 220] on input "Press SPACE to select this row." at bounding box center [778, 220] width 0 height 0
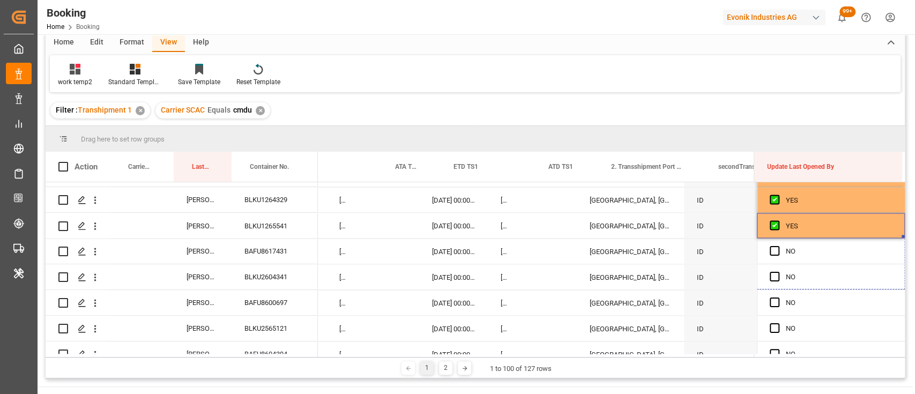
drag, startPoint x: 900, startPoint y: 236, endPoint x: 906, endPoint y: 336, distance: 99.9
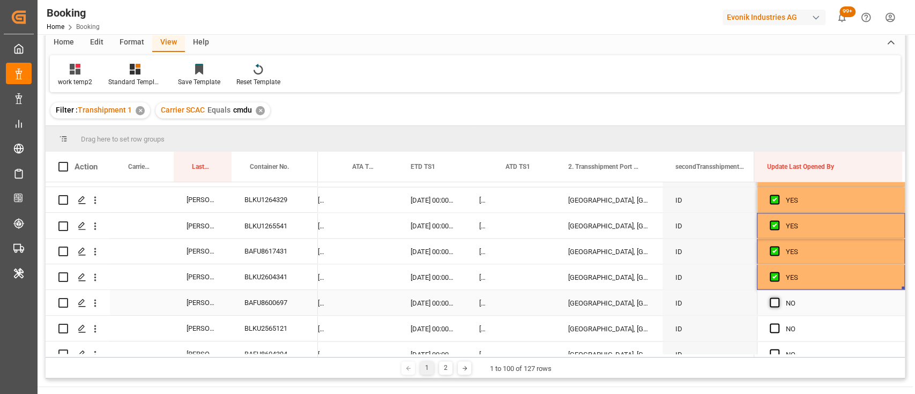
click at [770, 302] on span "Press SPACE to select this row." at bounding box center [775, 303] width 10 height 10
click at [778, 298] on input "Press SPACE to select this row." at bounding box center [778, 298] width 0 height 0
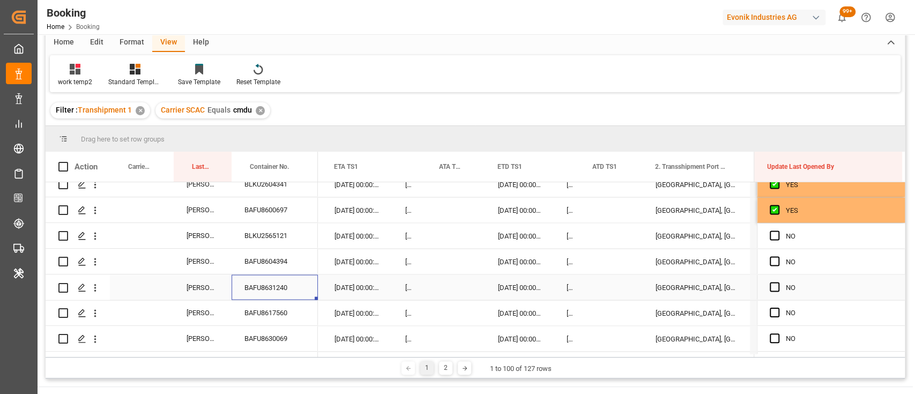
click at [254, 284] on div "BAFU8631240" at bounding box center [275, 286] width 86 height 25
click at [770, 234] on span "Press SPACE to select this row." at bounding box center [775, 236] width 10 height 10
click at [778, 231] on input "Press SPACE to select this row." at bounding box center [778, 231] width 0 height 0
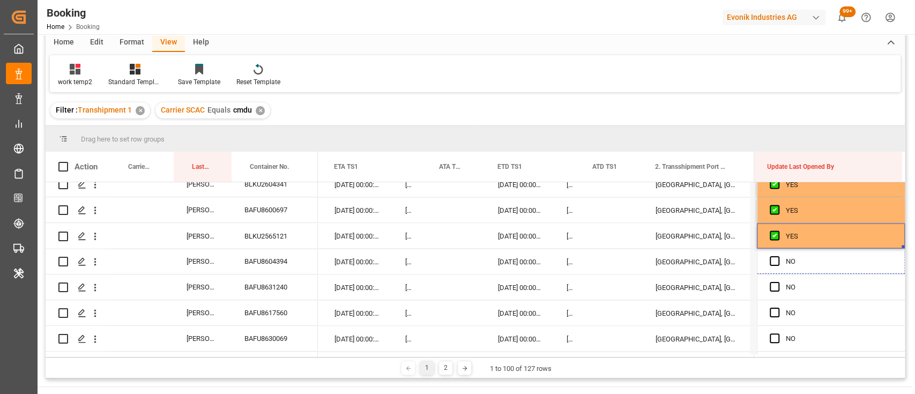
drag, startPoint x: 900, startPoint y: 247, endPoint x: 910, endPoint y: 383, distance: 137.1
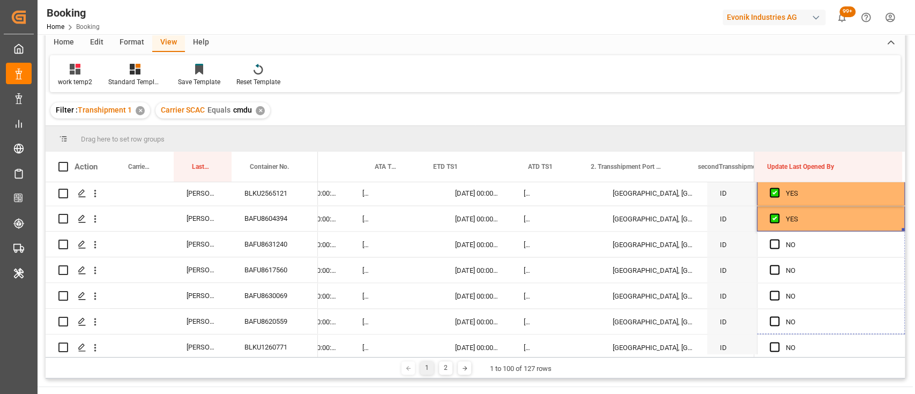
drag, startPoint x: 899, startPoint y: 229, endPoint x: 897, endPoint y: 380, distance: 150.7
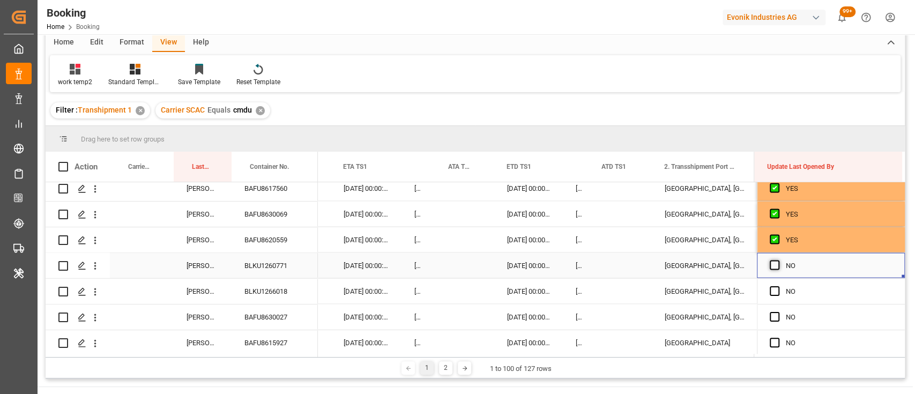
click at [774, 266] on span "Press SPACE to select this row." at bounding box center [775, 266] width 10 height 10
click at [778, 261] on input "Press SPACE to select this row." at bounding box center [778, 261] width 0 height 0
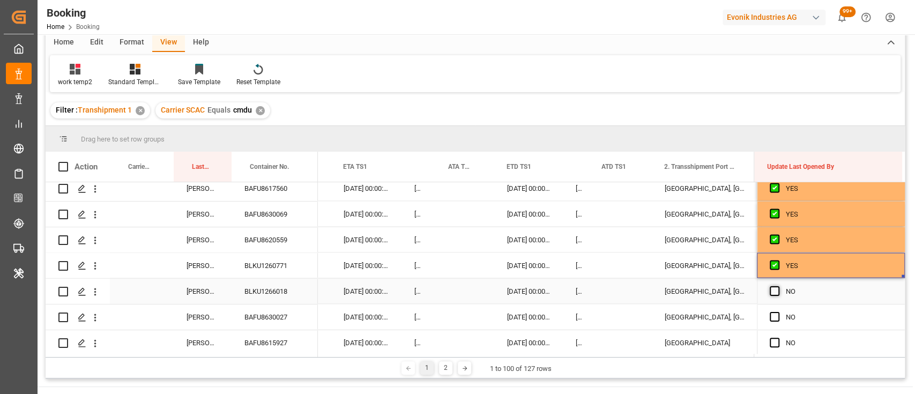
click at [772, 291] on span "Press SPACE to select this row." at bounding box center [775, 291] width 10 height 10
click at [778, 286] on input "Press SPACE to select this row." at bounding box center [778, 286] width 0 height 0
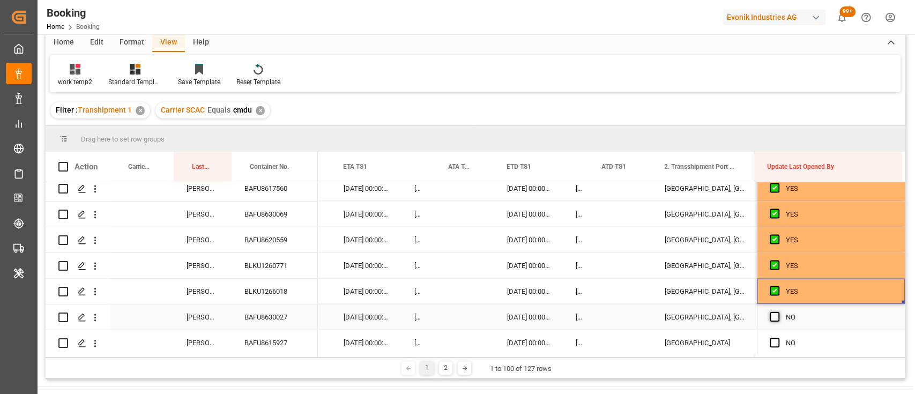
click at [771, 316] on span "Press SPACE to select this row." at bounding box center [775, 317] width 10 height 10
click at [778, 312] on input "Press SPACE to select this row." at bounding box center [778, 312] width 0 height 0
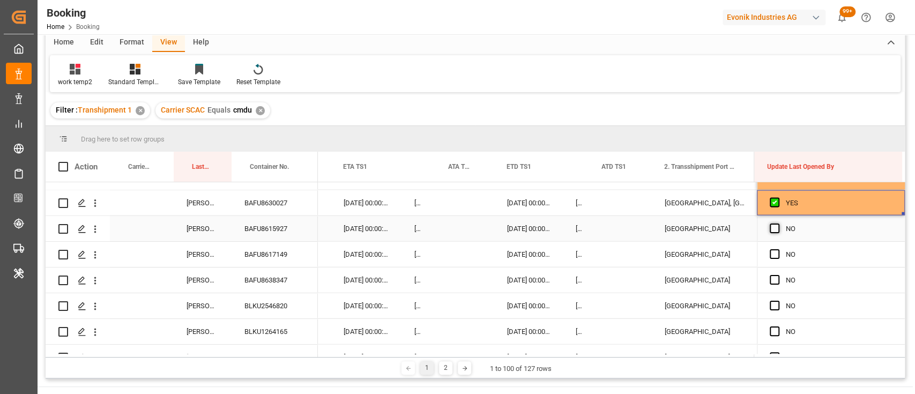
click at [770, 228] on span "Press SPACE to select this row." at bounding box center [775, 229] width 10 height 10
click at [778, 224] on input "Press SPACE to select this row." at bounding box center [778, 224] width 0 height 0
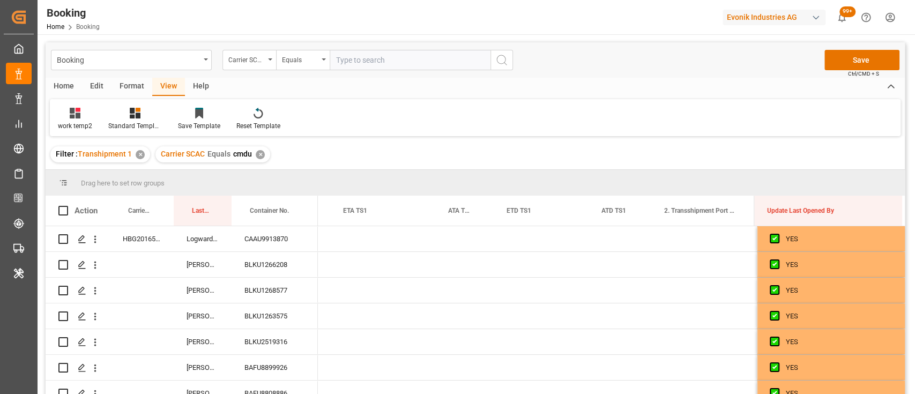
scroll to position [0, 10791]
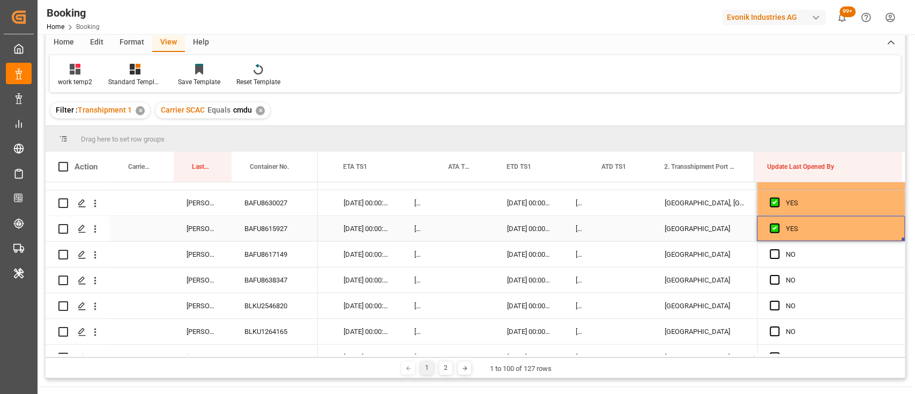
drag, startPoint x: 899, startPoint y: 239, endPoint x: 894, endPoint y: 360, distance: 121.3
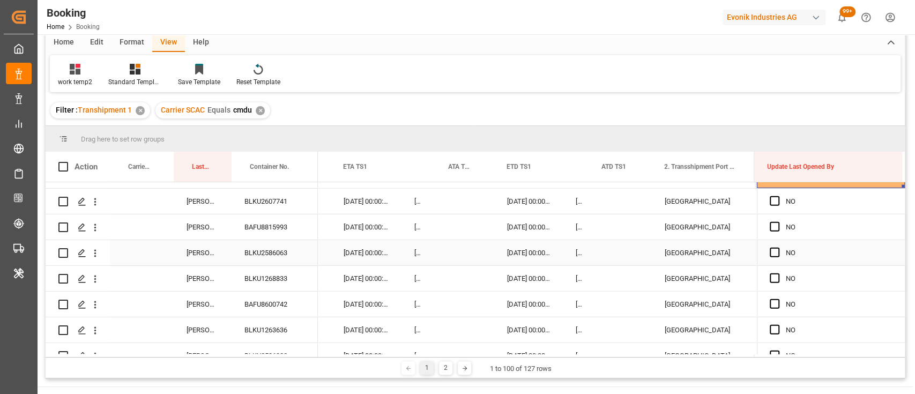
scroll to position [1847, 0]
drag, startPoint x: 899, startPoint y: 186, endPoint x: 888, endPoint y: 333, distance: 147.2
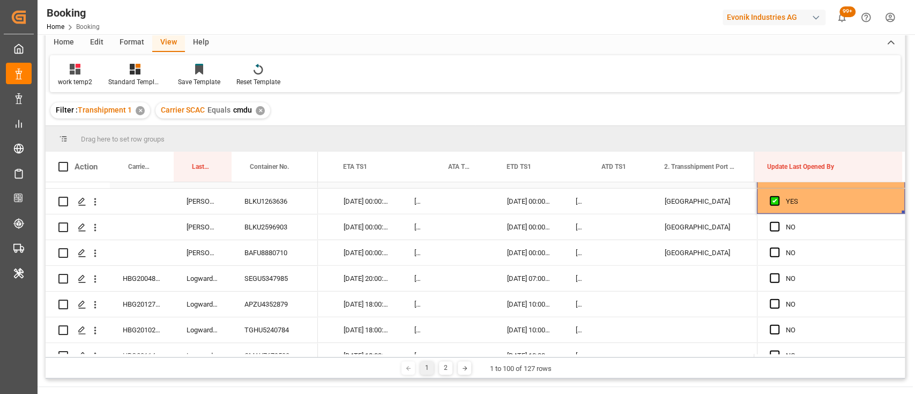
scroll to position [1976, 0]
drag, startPoint x: 900, startPoint y: 210, endPoint x: 888, endPoint y: 366, distance: 157.0
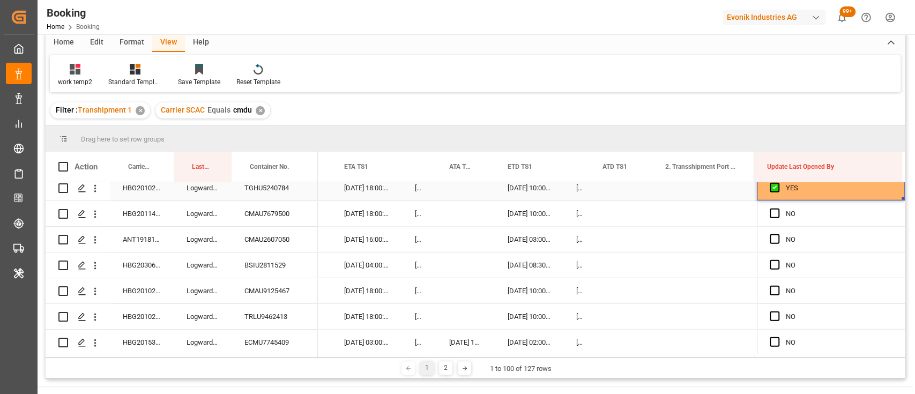
scroll to position [2119, 0]
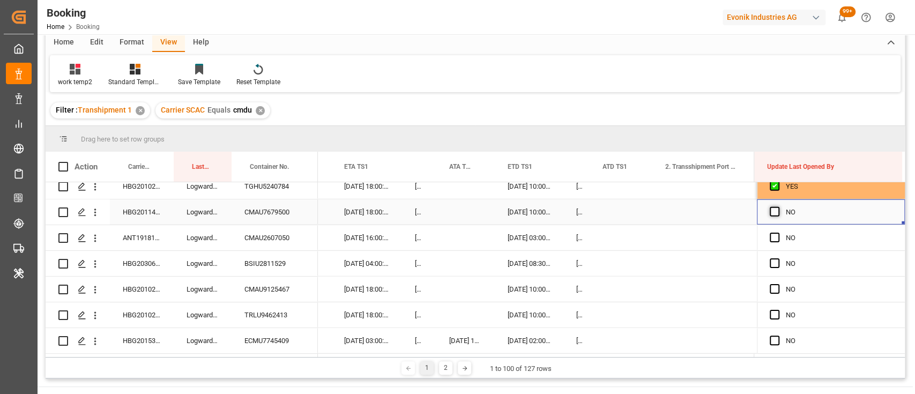
click at [770, 211] on span "Press SPACE to select this row." at bounding box center [775, 212] width 10 height 10
click at [778, 207] on input "Press SPACE to select this row." at bounding box center [778, 207] width 0 height 0
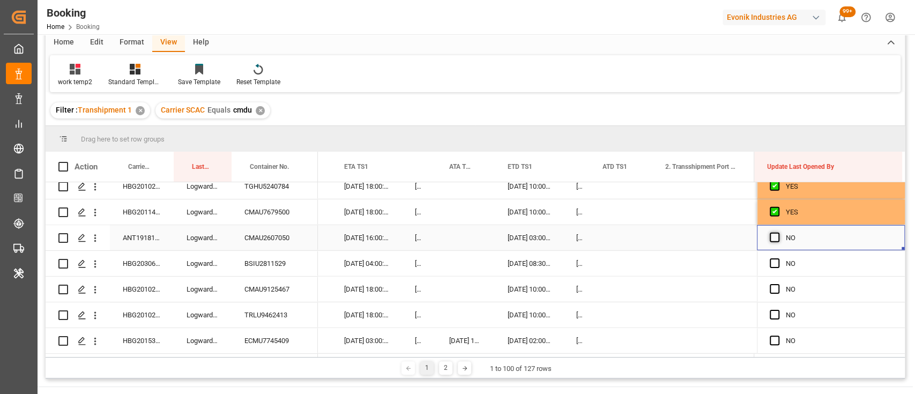
click at [772, 237] on span "Press SPACE to select this row." at bounding box center [775, 238] width 10 height 10
click at [778, 233] on input "Press SPACE to select this row." at bounding box center [778, 233] width 0 height 0
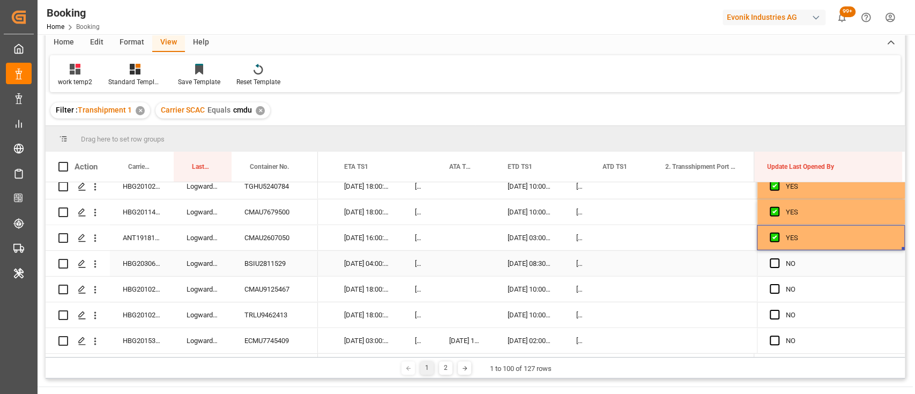
click at [260, 271] on div "BSIU2811529" at bounding box center [275, 263] width 86 height 25
click at [143, 265] on div "HBG2030662" at bounding box center [142, 263] width 64 height 25
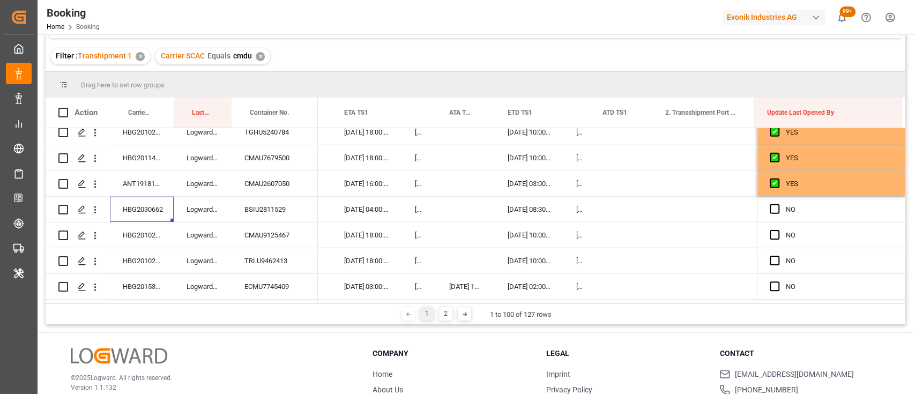
scroll to position [100, 0]
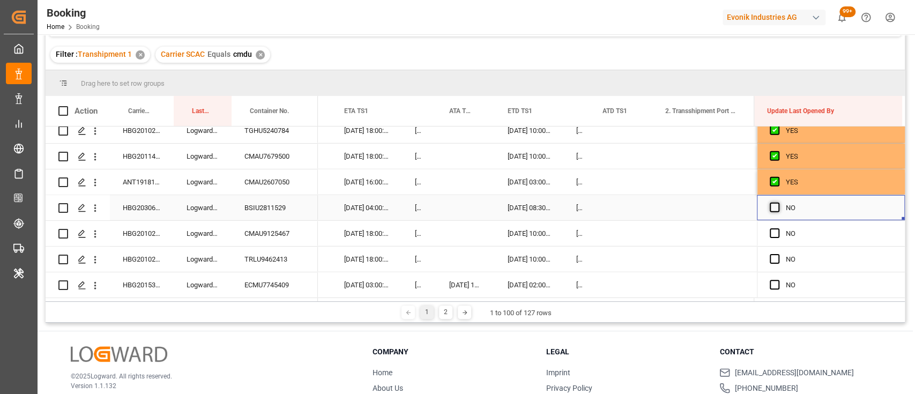
click at [770, 211] on span "Press SPACE to select this row." at bounding box center [775, 208] width 10 height 10
click at [778, 203] on input "Press SPACE to select this row." at bounding box center [778, 203] width 0 height 0
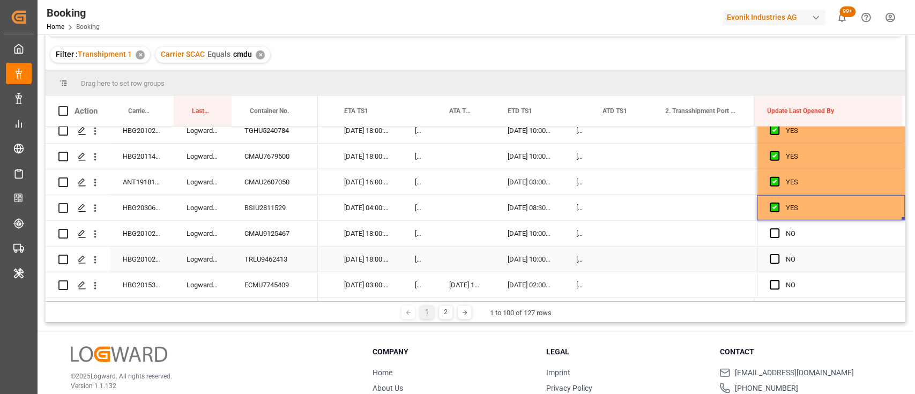
scroll to position [2157, 0]
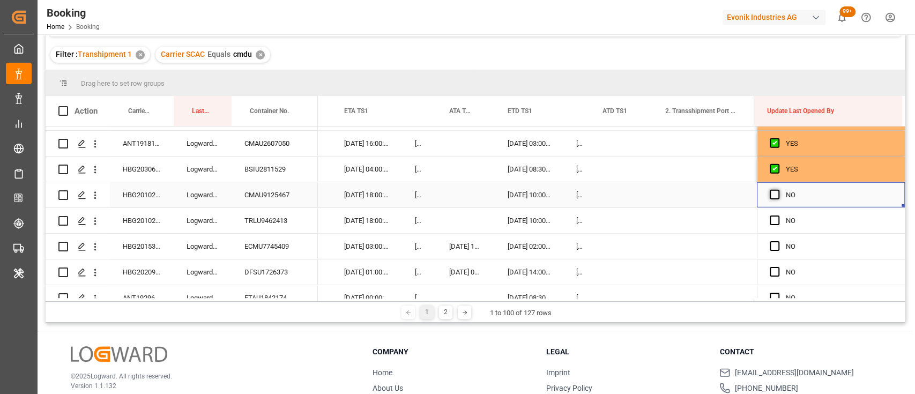
click at [772, 195] on span "Press SPACE to select this row." at bounding box center [775, 195] width 10 height 10
click at [778, 190] on input "Press SPACE to select this row." at bounding box center [778, 190] width 0 height 0
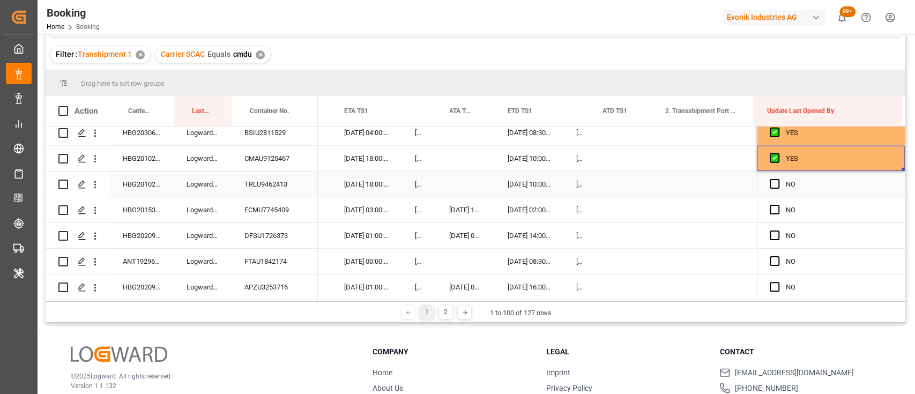
scroll to position [2206, 0]
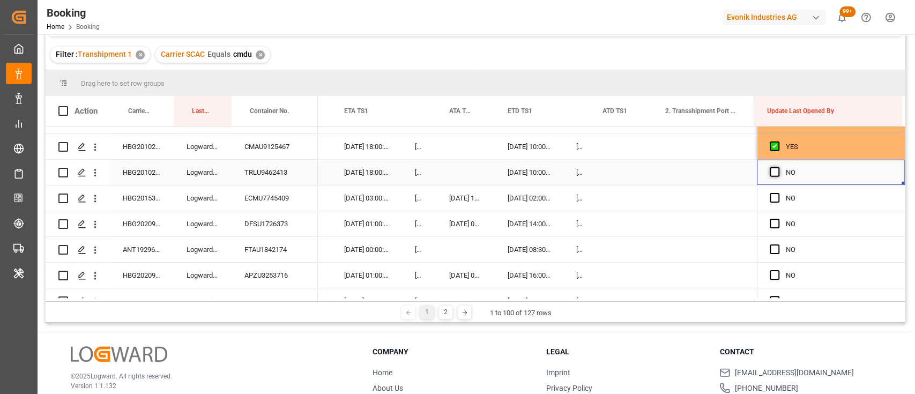
click at [772, 169] on span "Press SPACE to select this row." at bounding box center [775, 172] width 10 height 10
click at [778, 167] on input "Press SPACE to select this row." at bounding box center [778, 167] width 0 height 0
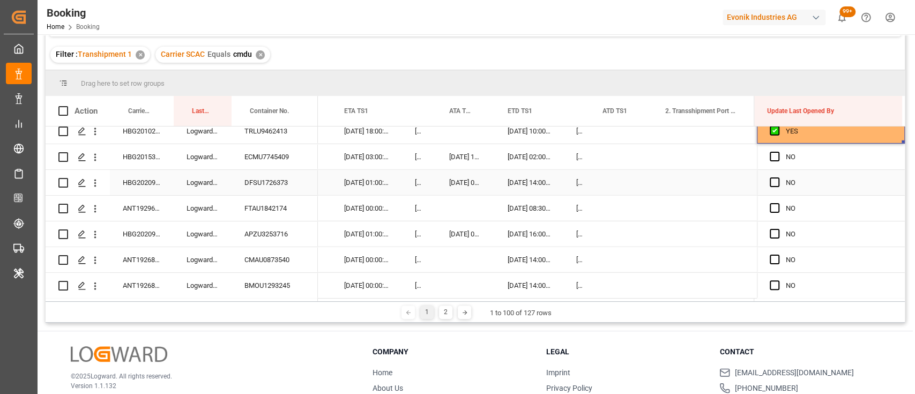
scroll to position [2247, 0]
click at [770, 157] on span "Press SPACE to select this row." at bounding box center [775, 156] width 10 height 10
click at [778, 151] on input "Press SPACE to select this row." at bounding box center [778, 151] width 0 height 0
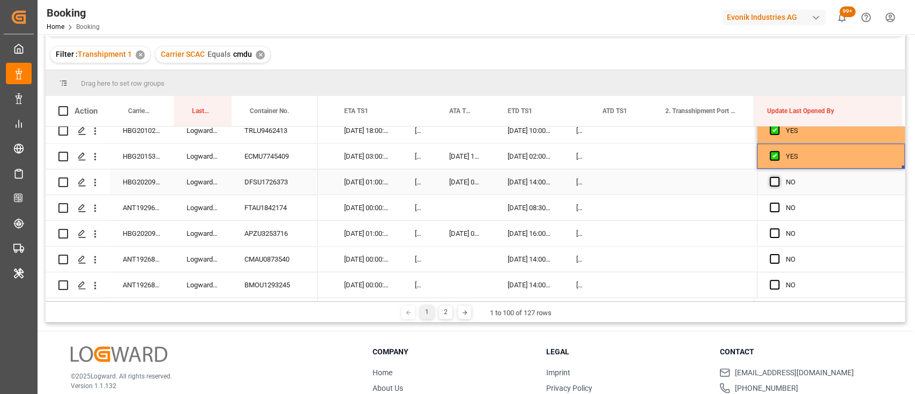
click at [770, 184] on span "Press SPACE to select this row." at bounding box center [775, 182] width 10 height 10
click at [778, 177] on input "Press SPACE to select this row." at bounding box center [778, 177] width 0 height 0
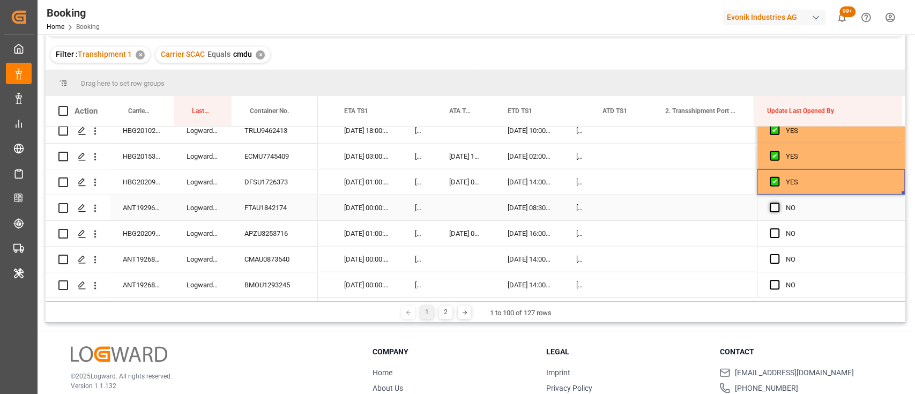
click at [770, 204] on span "Press SPACE to select this row." at bounding box center [775, 208] width 10 height 10
click at [778, 203] on input "Press SPACE to select this row." at bounding box center [778, 203] width 0 height 0
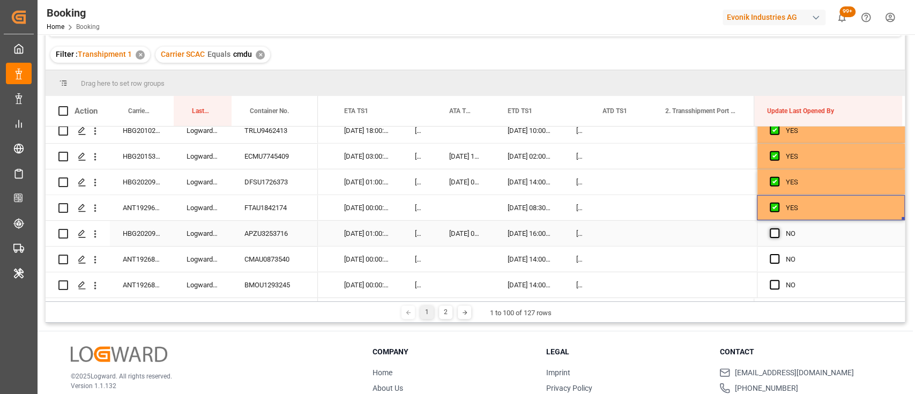
click at [770, 234] on span "Press SPACE to select this row." at bounding box center [775, 233] width 10 height 10
click at [778, 228] on input "Press SPACE to select this row." at bounding box center [778, 228] width 0 height 0
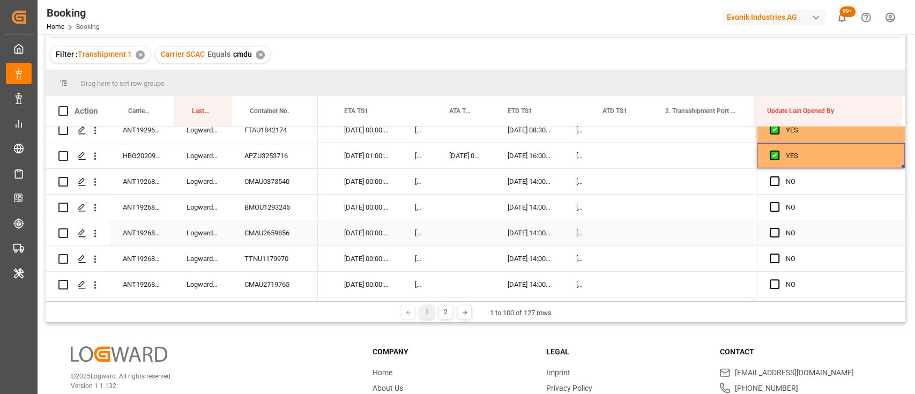
scroll to position [2327, 0]
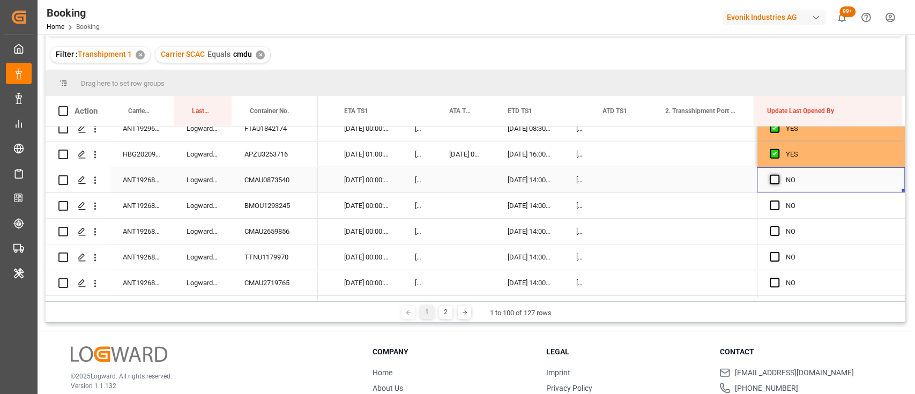
click at [772, 178] on span "Press SPACE to select this row." at bounding box center [775, 180] width 10 height 10
click at [778, 175] on input "Press SPACE to select this row." at bounding box center [778, 175] width 0 height 0
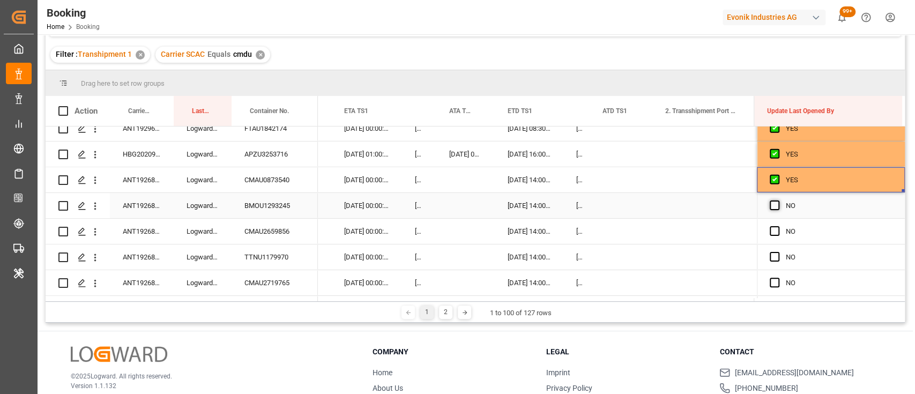
click at [770, 209] on span "Press SPACE to select this row." at bounding box center [775, 206] width 10 height 10
click at [778, 201] on input "Press SPACE to select this row." at bounding box center [778, 201] width 0 height 0
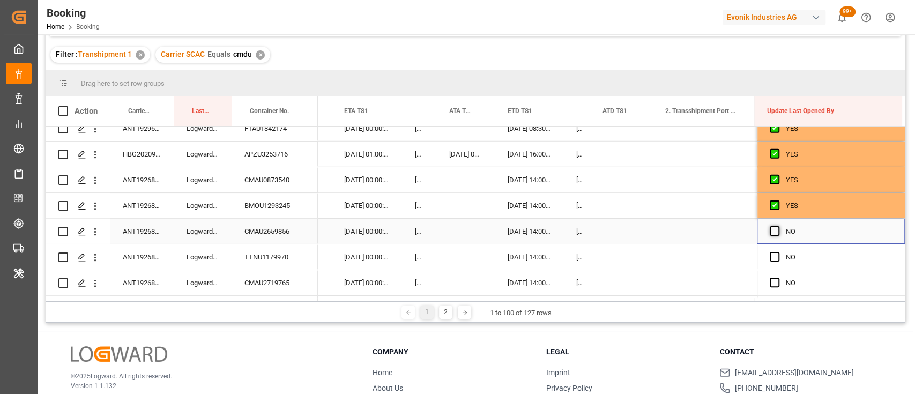
click at [771, 233] on span "Press SPACE to select this row." at bounding box center [775, 231] width 10 height 10
click at [778, 226] on input "Press SPACE to select this row." at bounding box center [778, 226] width 0 height 0
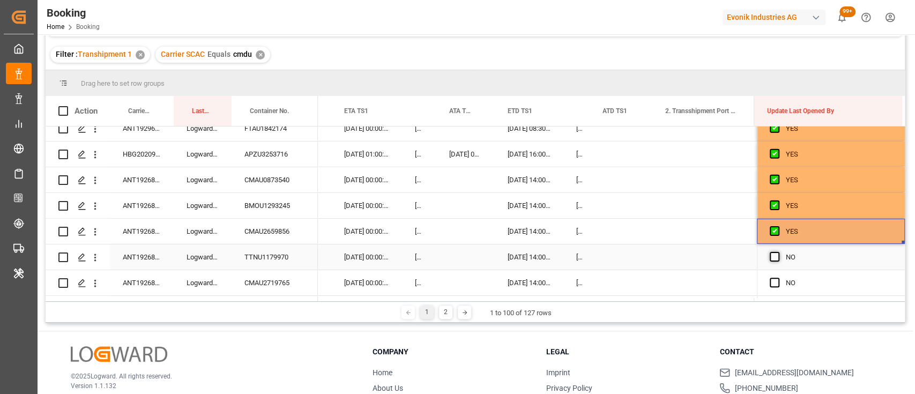
click at [770, 257] on span "Press SPACE to select this row." at bounding box center [775, 257] width 10 height 10
click at [778, 252] on input "Press SPACE to select this row." at bounding box center [778, 252] width 0 height 0
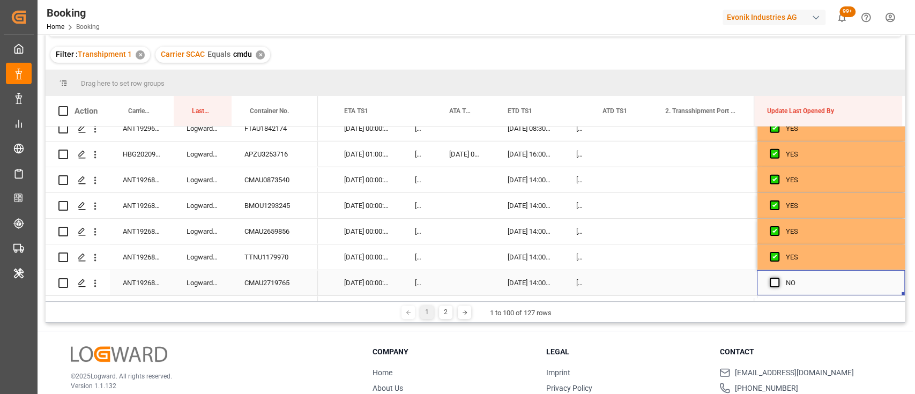
click at [770, 283] on span "Press SPACE to select this row." at bounding box center [775, 283] width 10 height 10
click at [778, 278] on input "Press SPACE to select this row." at bounding box center [778, 278] width 0 height 0
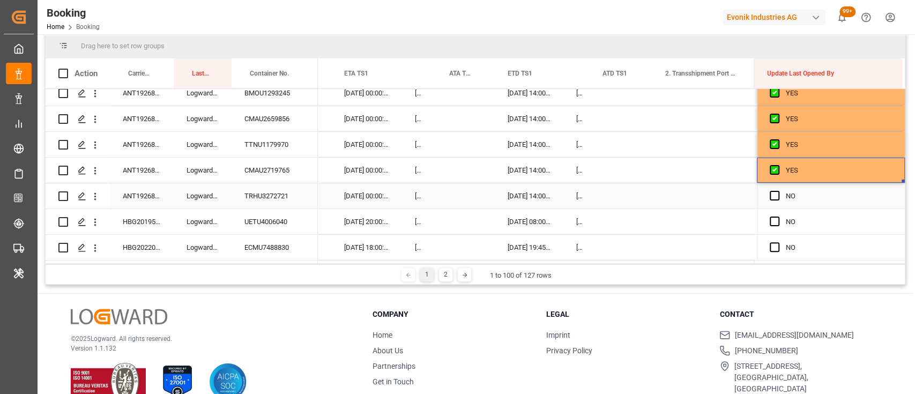
scroll to position [140, 0]
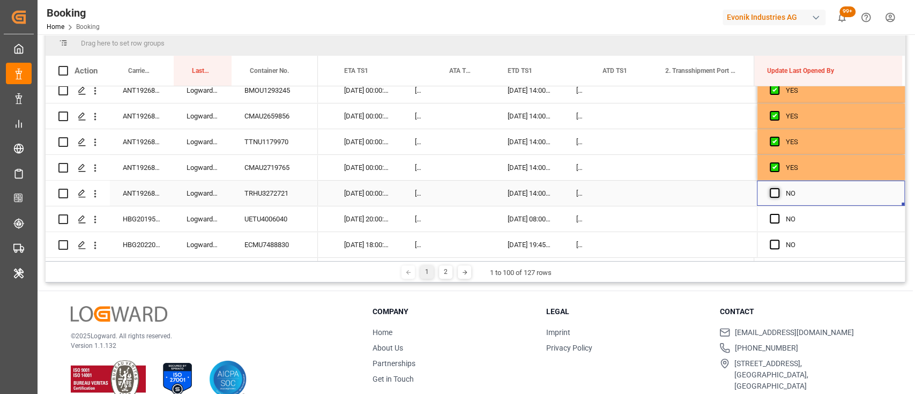
click at [773, 188] on span "Press SPACE to select this row." at bounding box center [775, 193] width 10 height 10
click at [778, 188] on input "Press SPACE to select this row." at bounding box center [778, 188] width 0 height 0
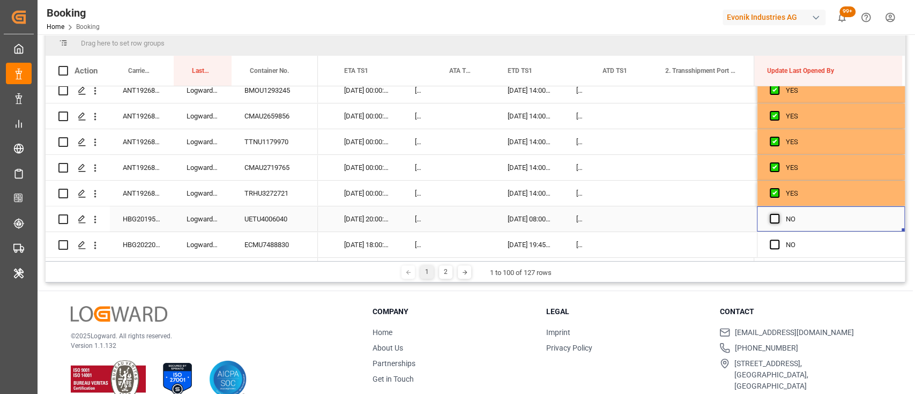
click at [772, 214] on span "Press SPACE to select this row." at bounding box center [775, 219] width 10 height 10
click at [778, 214] on input "Press SPACE to select this row." at bounding box center [778, 214] width 0 height 0
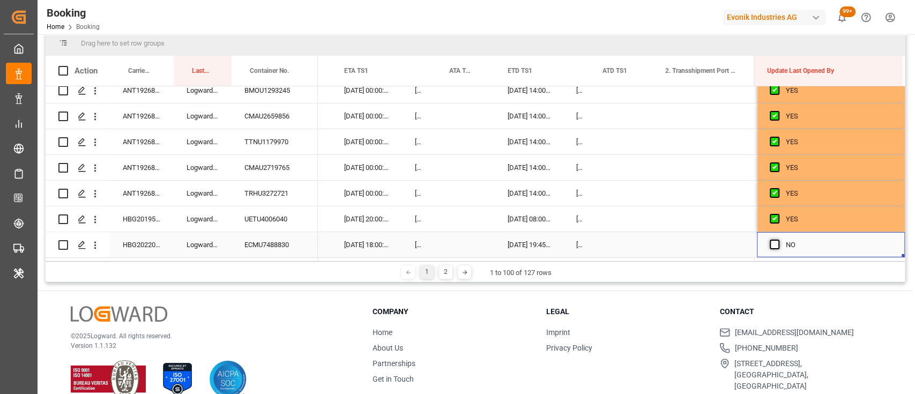
click at [770, 242] on span "Press SPACE to select this row." at bounding box center [775, 245] width 10 height 10
click at [778, 240] on input "Press SPACE to select this row." at bounding box center [778, 240] width 0 height 0
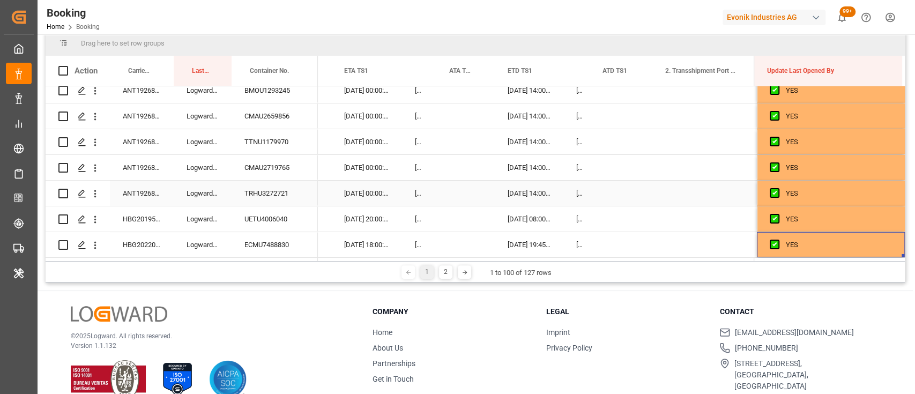
scroll to position [159, 0]
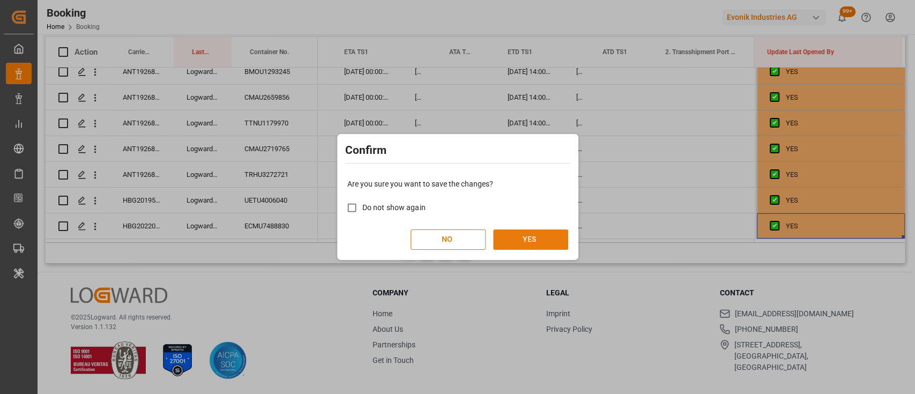
click at [534, 241] on button "YES" at bounding box center [530, 239] width 75 height 20
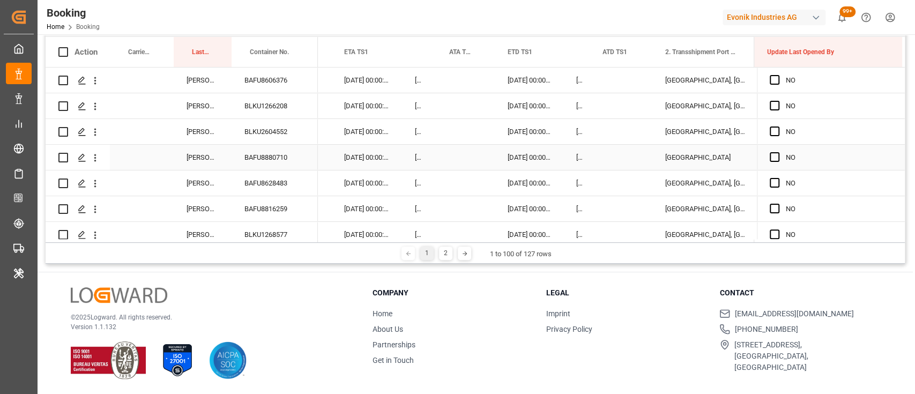
scroll to position [0, 0]
click at [448, 251] on div "2" at bounding box center [445, 253] width 13 height 13
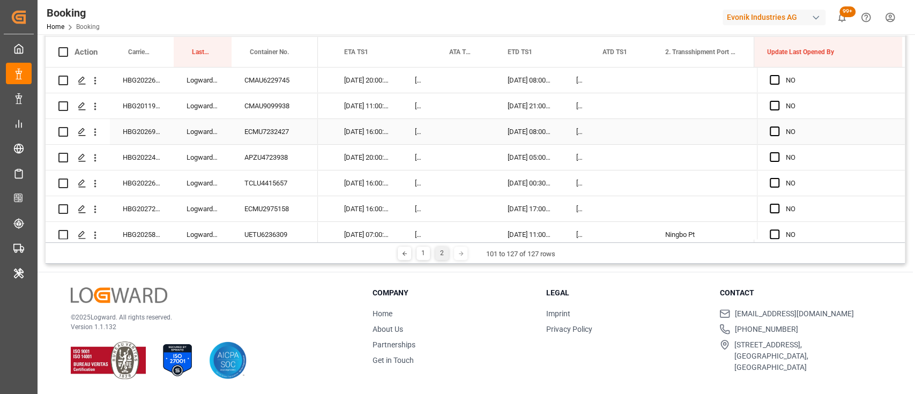
scroll to position [138, 0]
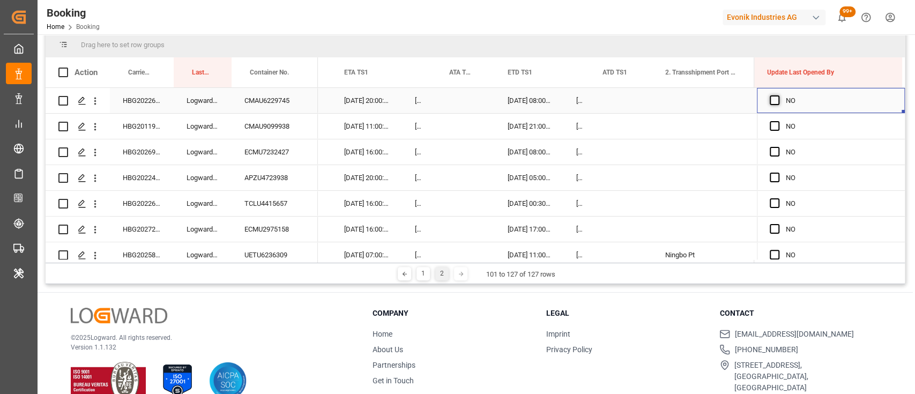
click at [772, 101] on span "Press SPACE to select this row." at bounding box center [775, 100] width 10 height 10
click at [778, 95] on input "Press SPACE to select this row." at bounding box center [778, 95] width 0 height 0
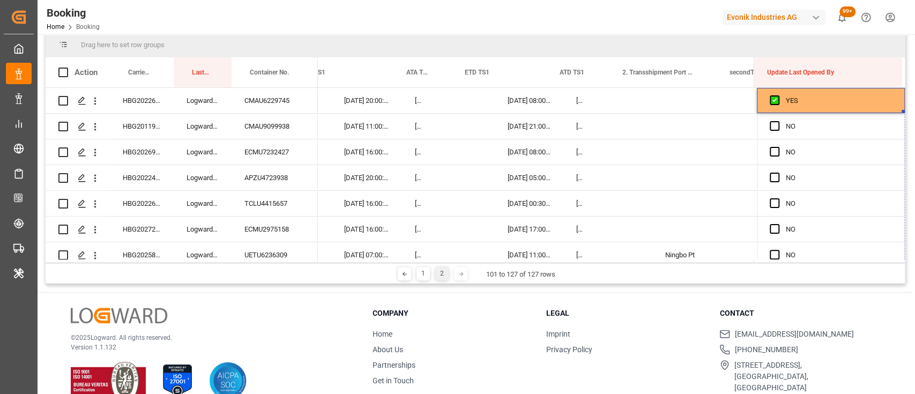
scroll to position [0, 10834]
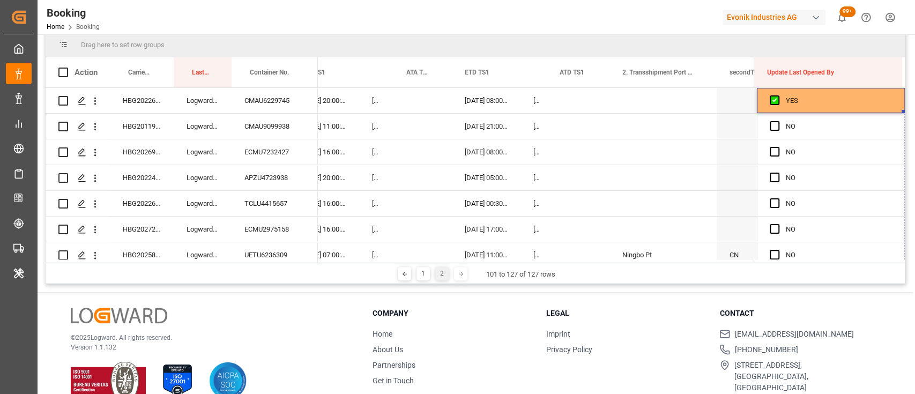
drag, startPoint x: 900, startPoint y: 111, endPoint x: 900, endPoint y: 266, distance: 155.5
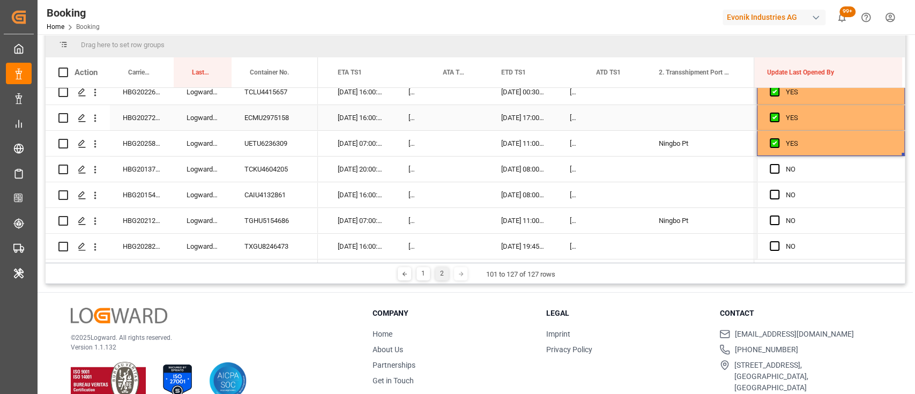
scroll to position [112, 0]
click at [770, 167] on span "Press SPACE to select this row." at bounding box center [775, 169] width 10 height 10
click at [778, 164] on input "Press SPACE to select this row." at bounding box center [778, 164] width 0 height 0
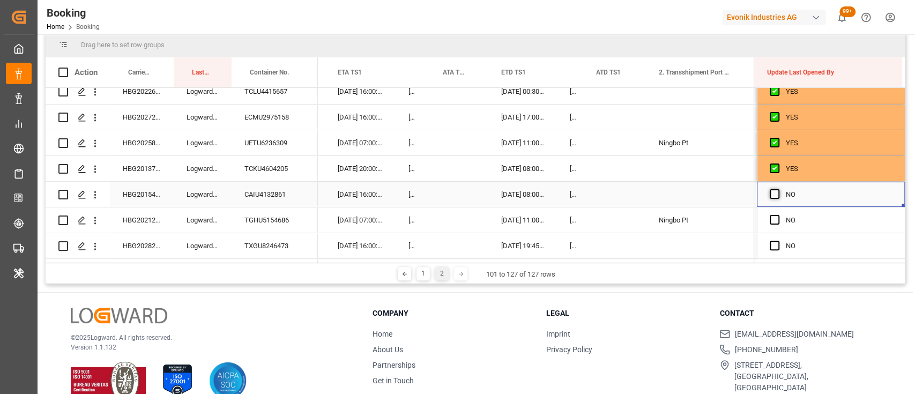
click at [772, 192] on span "Press SPACE to select this row." at bounding box center [775, 194] width 10 height 10
click at [778, 189] on input "Press SPACE to select this row." at bounding box center [778, 189] width 0 height 0
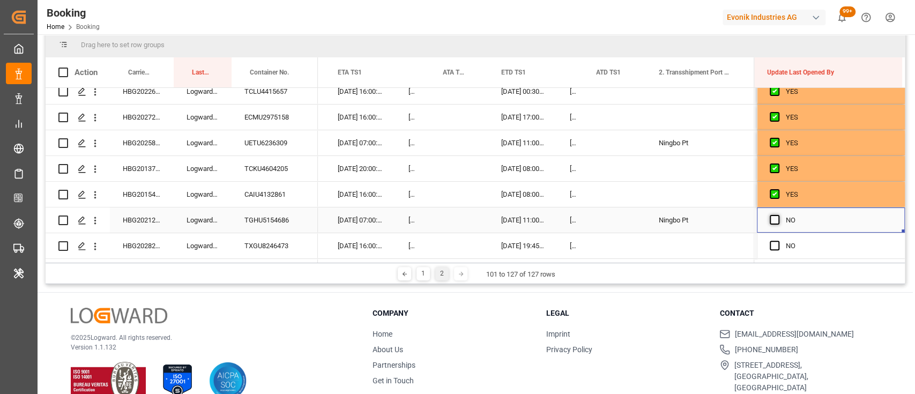
click at [774, 220] on span "Press SPACE to select this row." at bounding box center [775, 220] width 10 height 10
click at [778, 215] on input "Press SPACE to select this row." at bounding box center [778, 215] width 0 height 0
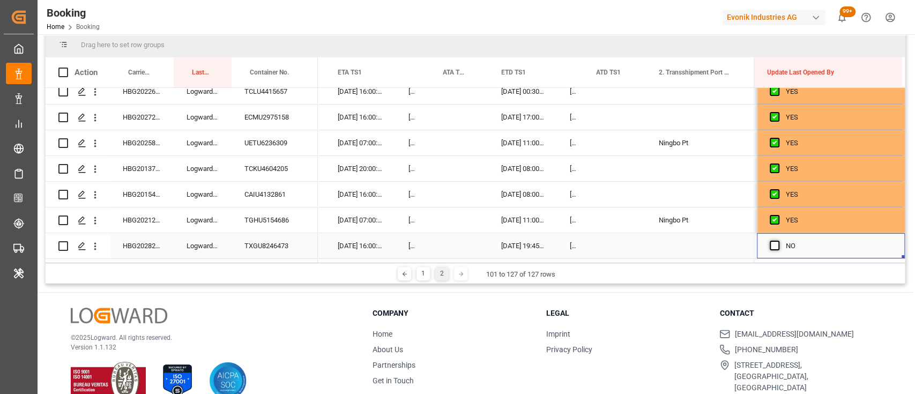
click at [772, 243] on span "Press SPACE to select this row." at bounding box center [775, 246] width 10 height 10
click at [778, 241] on input "Press SPACE to select this row." at bounding box center [778, 241] width 0 height 0
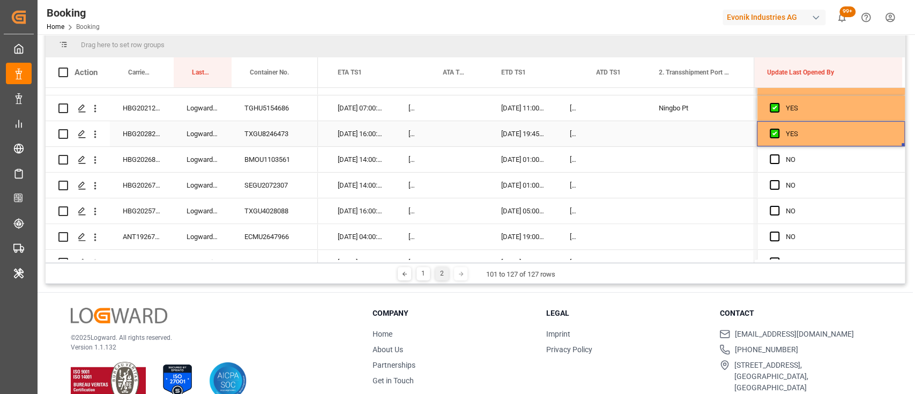
scroll to position [0, 10840]
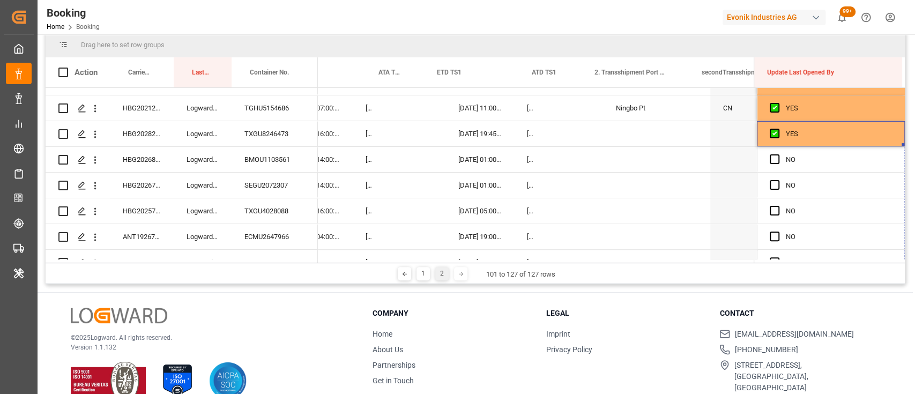
drag, startPoint x: 900, startPoint y: 143, endPoint x: 894, endPoint y: 279, distance: 136.3
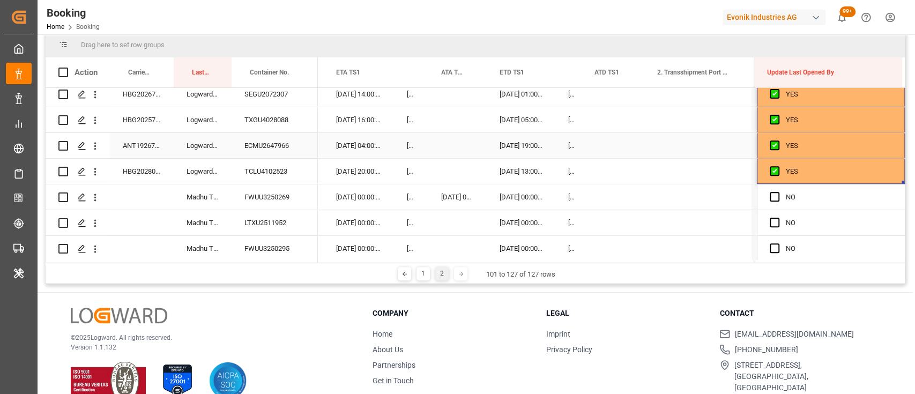
scroll to position [316, 0]
click at [287, 142] on div "ECMU2647966" at bounding box center [275, 144] width 86 height 25
click at [770, 198] on span "Press SPACE to select this row." at bounding box center [775, 196] width 10 height 10
click at [778, 191] on input "Press SPACE to select this row." at bounding box center [778, 191] width 0 height 0
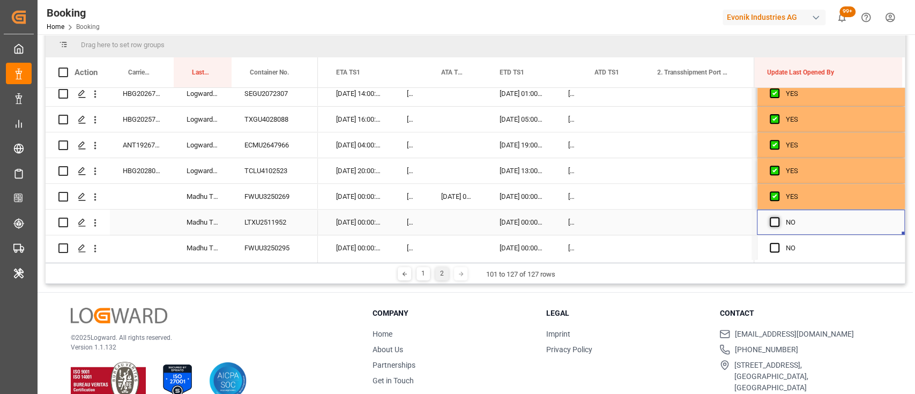
click at [774, 224] on span "Press SPACE to select this row." at bounding box center [775, 222] width 10 height 10
click at [778, 217] on input "Press SPACE to select this row." at bounding box center [778, 217] width 0 height 0
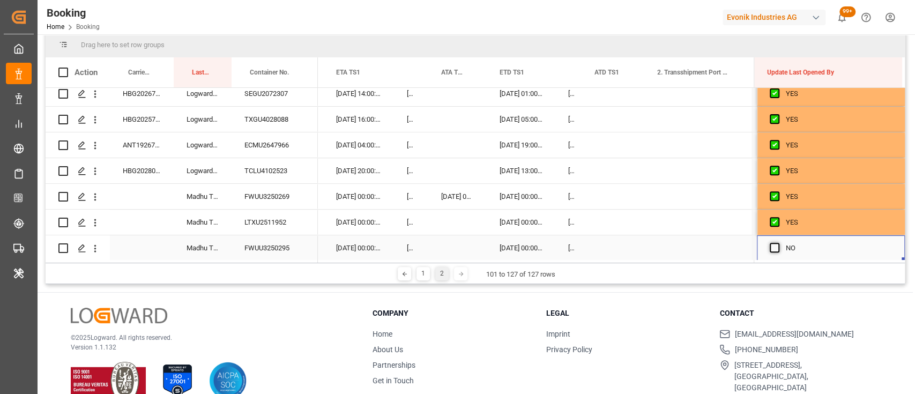
click at [770, 250] on span "Press SPACE to select this row." at bounding box center [775, 248] width 10 height 10
click at [778, 243] on input "Press SPACE to select this row." at bounding box center [778, 243] width 0 height 0
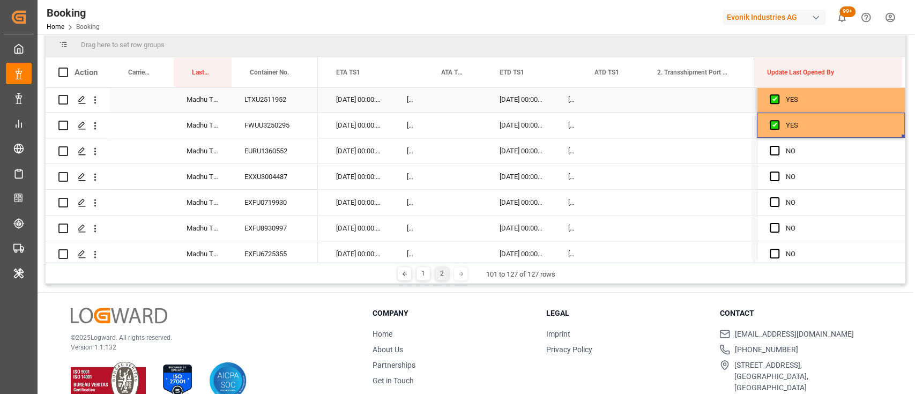
scroll to position [440, 0]
click at [770, 150] on span "Press SPACE to select this row." at bounding box center [775, 150] width 10 height 10
click at [778, 145] on input "Press SPACE to select this row." at bounding box center [778, 145] width 0 height 0
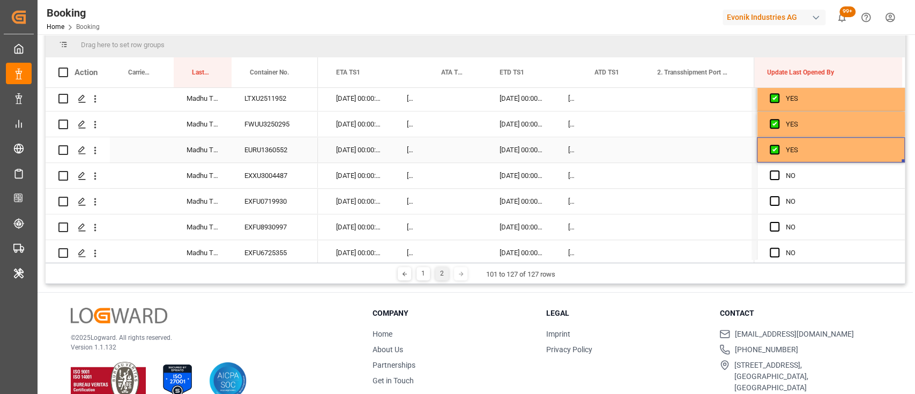
scroll to position [0, 10842]
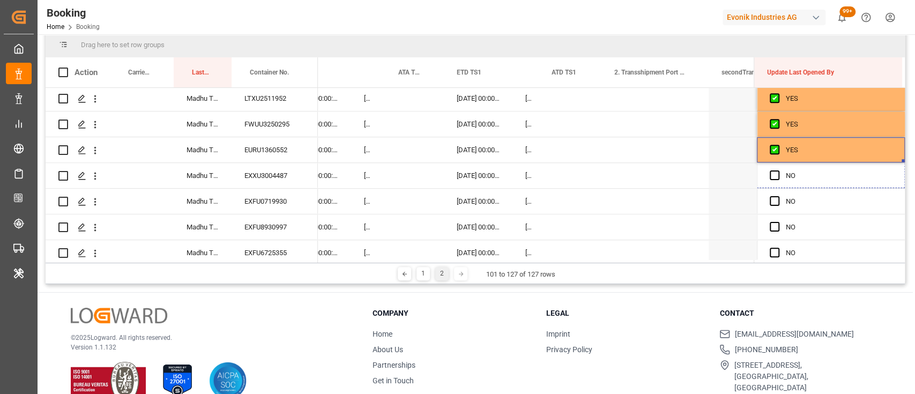
drag, startPoint x: 899, startPoint y: 159, endPoint x: 900, endPoint y: 264, distance: 105.1
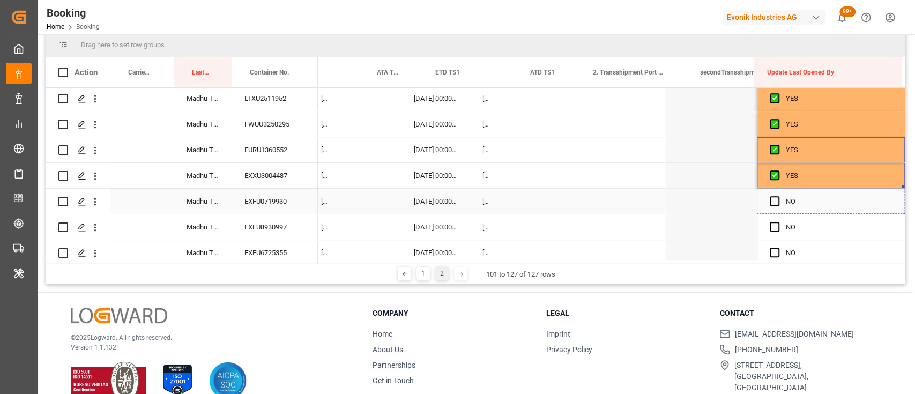
scroll to position [0, 10906]
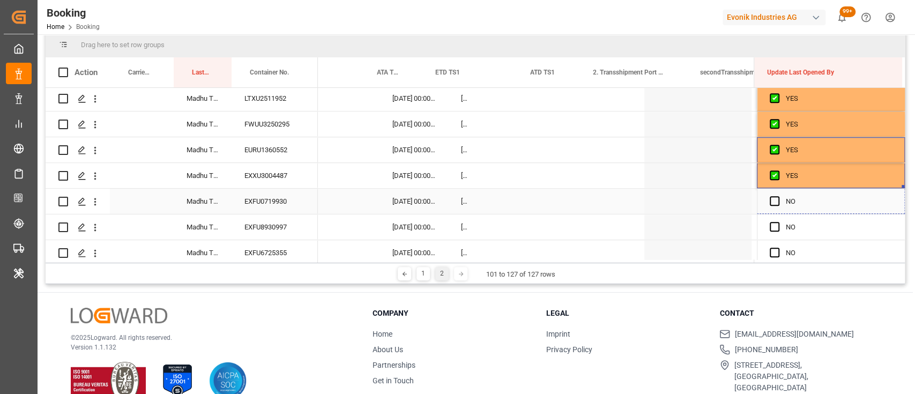
drag, startPoint x: 900, startPoint y: 184, endPoint x: 896, endPoint y: 255, distance: 70.3
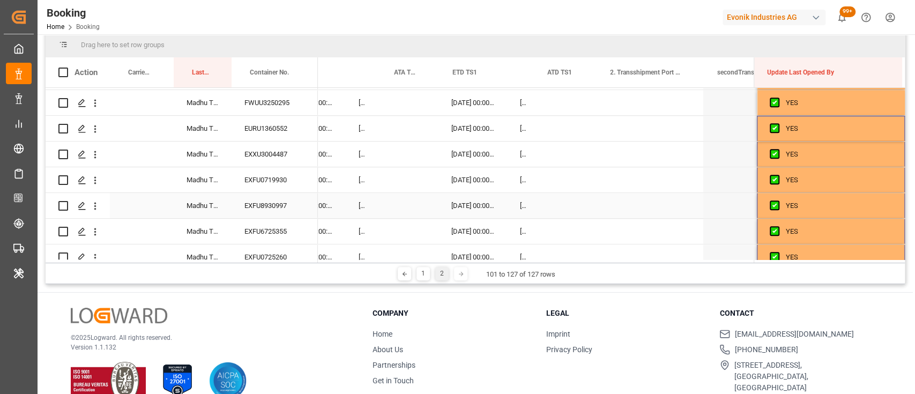
scroll to position [0, 0]
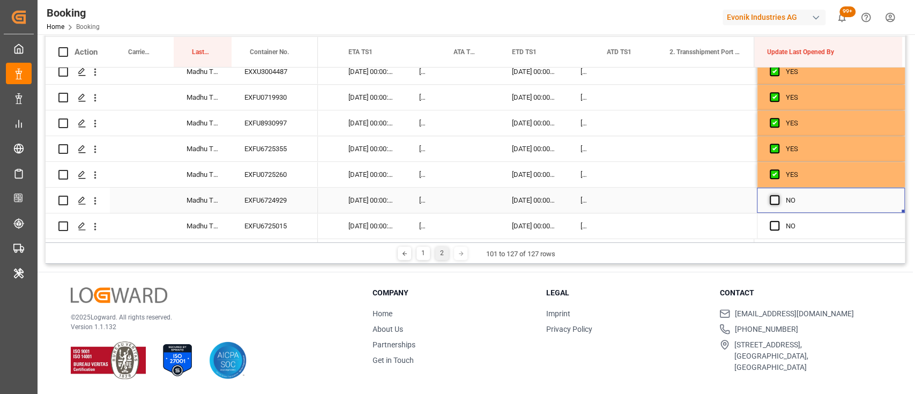
click at [770, 196] on span "Press SPACE to select this row." at bounding box center [775, 200] width 10 height 10
click at [778, 195] on input "Press SPACE to select this row." at bounding box center [778, 195] width 0 height 0
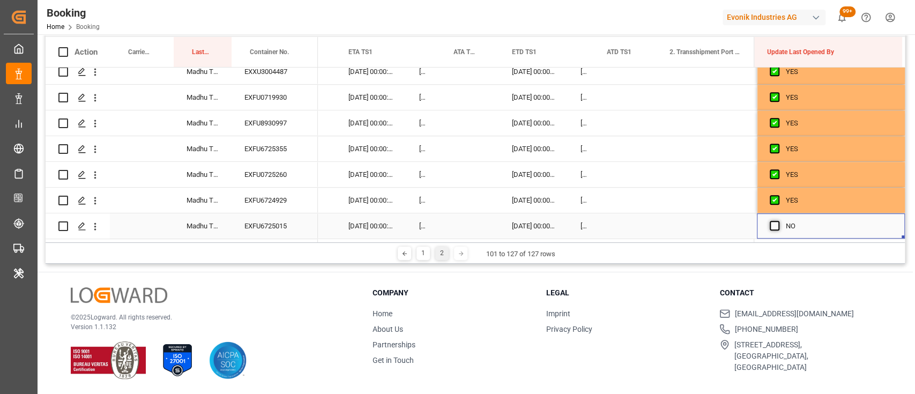
click at [770, 225] on span "Press SPACE to select this row." at bounding box center [775, 226] width 10 height 10
click at [778, 221] on input "Press SPACE to select this row." at bounding box center [778, 221] width 0 height 0
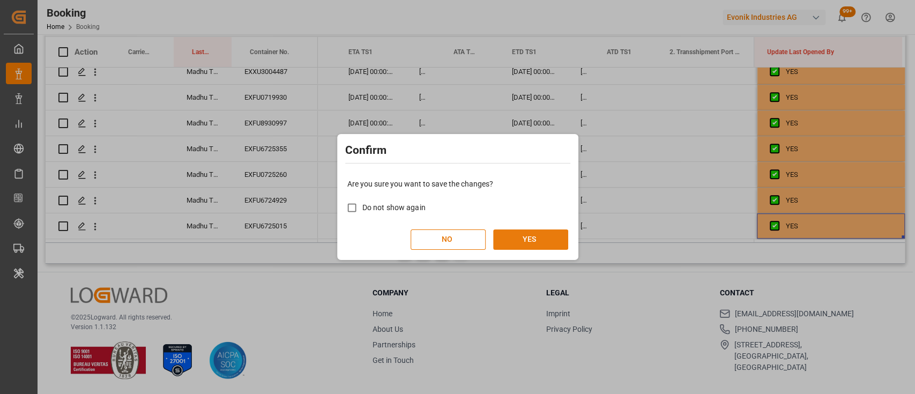
click at [531, 244] on button "YES" at bounding box center [530, 239] width 75 height 20
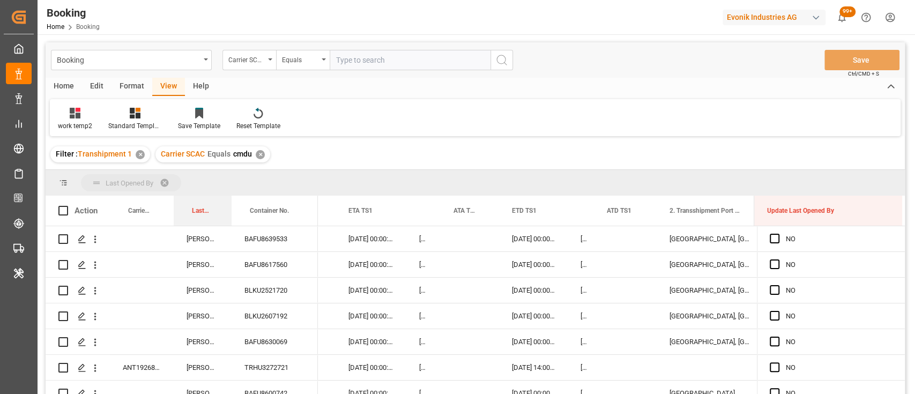
drag, startPoint x: 191, startPoint y: 200, endPoint x: 185, endPoint y: 187, distance: 13.9
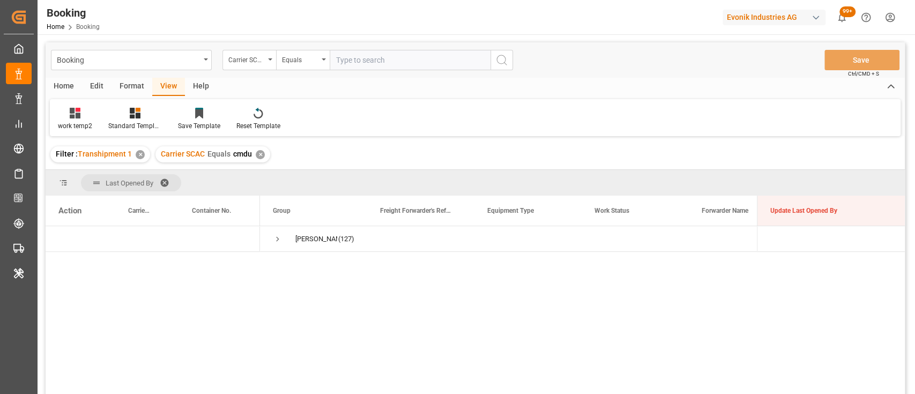
click at [378, 68] on input "text" at bounding box center [410, 60] width 161 height 20
type input "cosu"
click at [256, 158] on div "✕" at bounding box center [260, 154] width 9 height 9
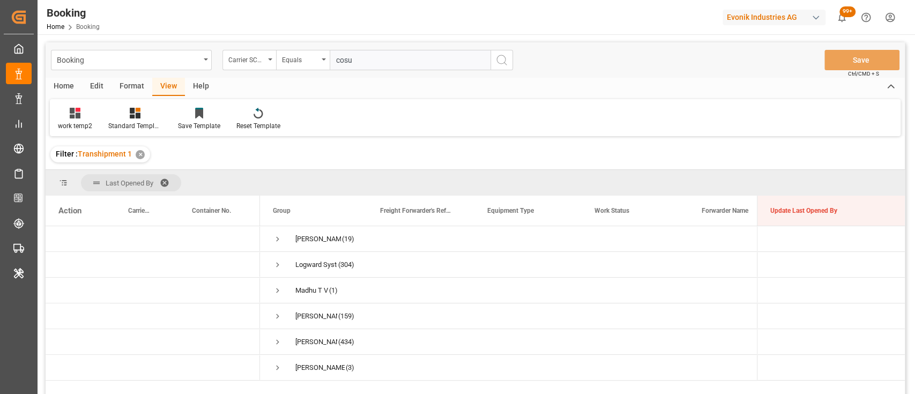
click at [503, 66] on button "search button" at bounding box center [502, 60] width 23 height 20
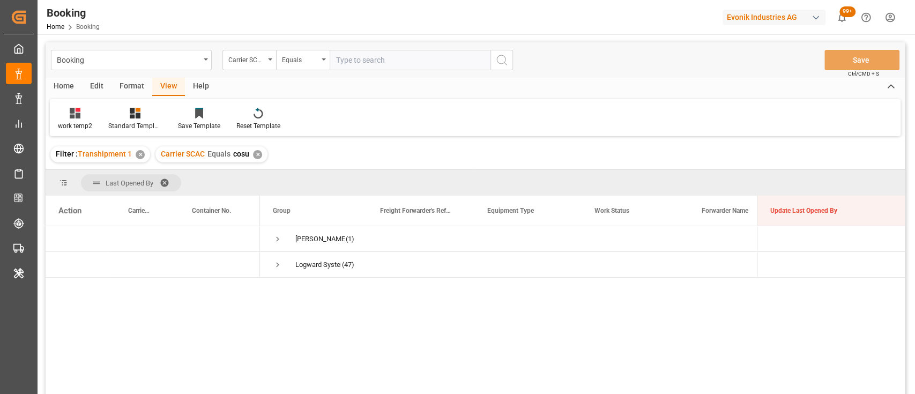
click at [164, 183] on span at bounding box center [168, 183] width 17 height 10
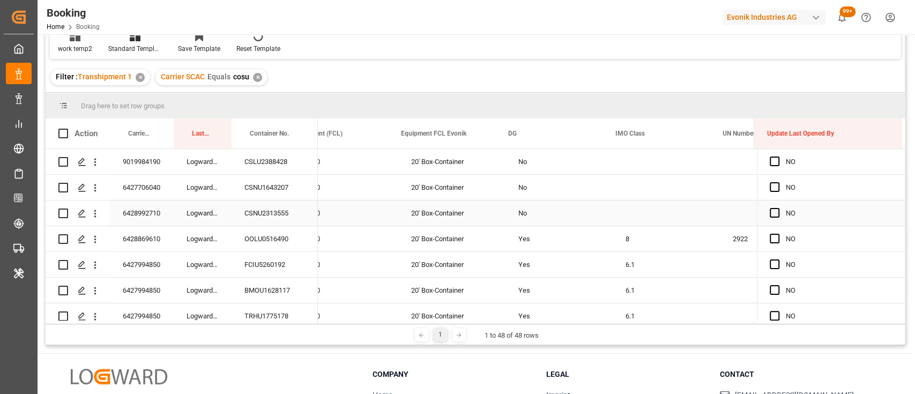
scroll to position [0, 2197]
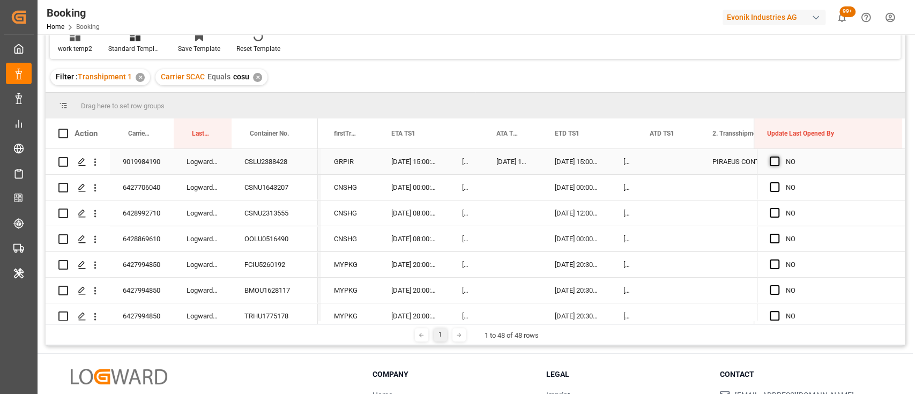
click at [770, 163] on span "Press SPACE to select this row." at bounding box center [775, 162] width 10 height 10
click at [778, 157] on input "Press SPACE to select this row." at bounding box center [778, 157] width 0 height 0
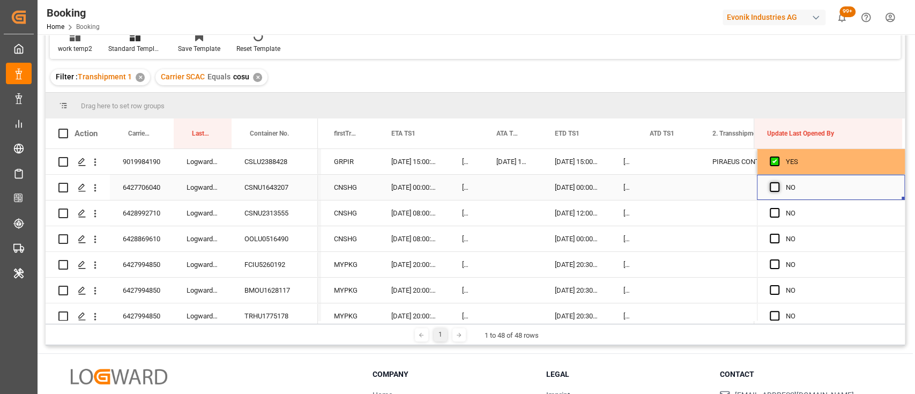
click at [775, 188] on span "Press SPACE to select this row." at bounding box center [775, 187] width 10 height 10
click at [778, 182] on input "Press SPACE to select this row." at bounding box center [778, 182] width 0 height 0
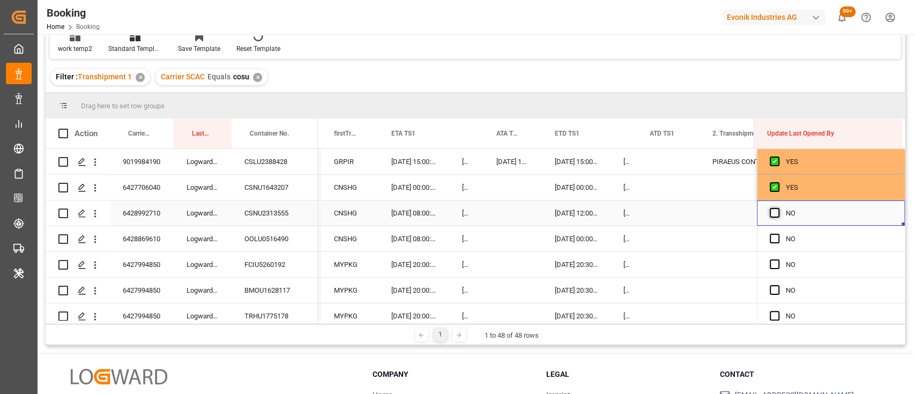
click at [770, 217] on span "Press SPACE to select this row." at bounding box center [775, 213] width 10 height 10
click at [778, 208] on input "Press SPACE to select this row." at bounding box center [778, 208] width 0 height 0
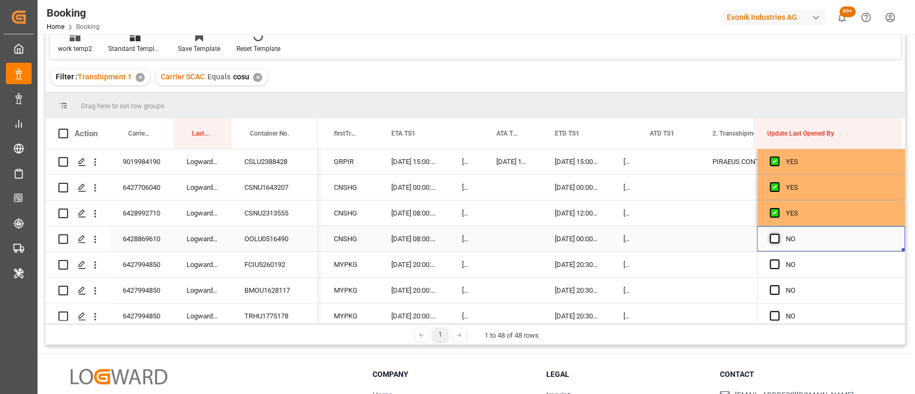
click at [771, 241] on span "Press SPACE to select this row." at bounding box center [775, 239] width 10 height 10
click at [778, 234] on input "Press SPACE to select this row." at bounding box center [778, 234] width 0 height 0
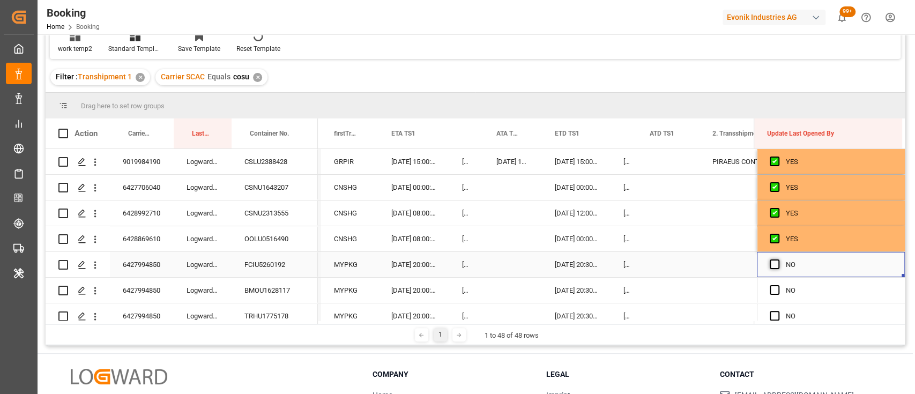
click at [771, 269] on span "Press SPACE to select this row." at bounding box center [775, 264] width 10 height 10
click at [778, 259] on input "Press SPACE to select this row." at bounding box center [778, 259] width 0 height 0
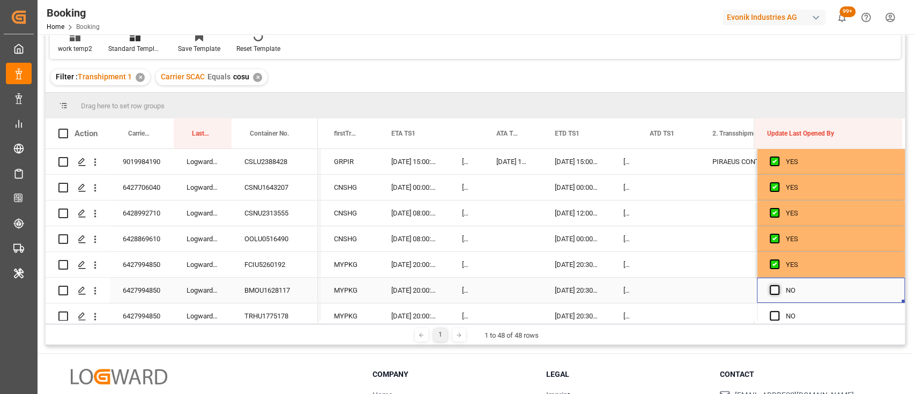
click at [774, 292] on span "Press SPACE to select this row." at bounding box center [775, 290] width 10 height 10
click at [778, 285] on input "Press SPACE to select this row." at bounding box center [778, 285] width 0 height 0
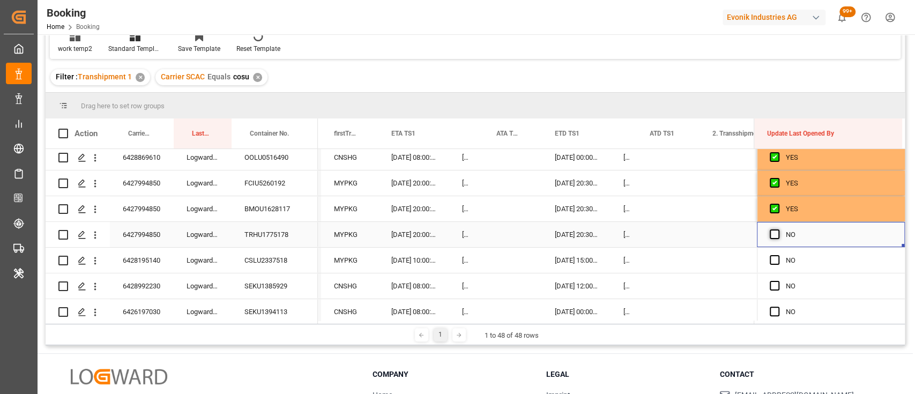
click at [772, 234] on span "Press SPACE to select this row." at bounding box center [775, 234] width 10 height 10
click at [778, 229] on input "Press SPACE to select this row." at bounding box center [778, 229] width 0 height 0
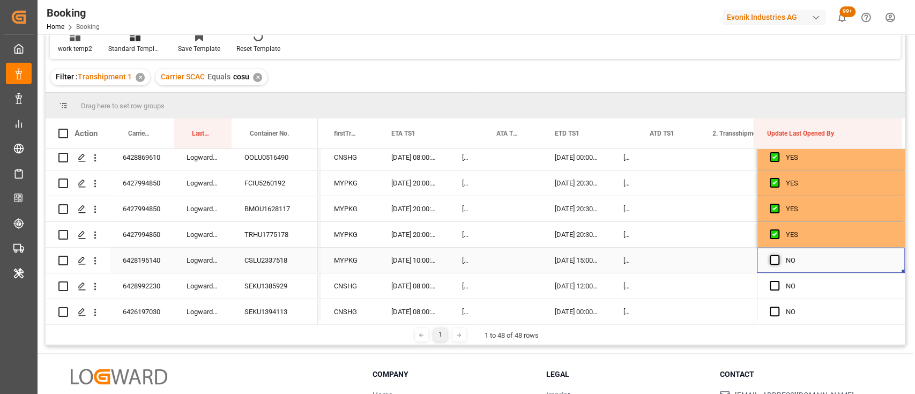
click at [770, 259] on span "Press SPACE to select this row." at bounding box center [775, 260] width 10 height 10
click at [778, 255] on input "Press SPACE to select this row." at bounding box center [778, 255] width 0 height 0
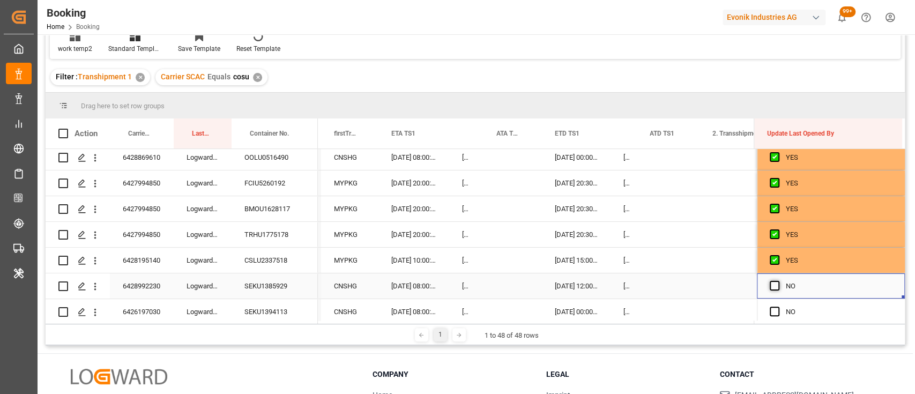
click at [772, 287] on span "Press SPACE to select this row." at bounding box center [775, 286] width 10 height 10
click at [778, 281] on input "Press SPACE to select this row." at bounding box center [778, 281] width 0 height 0
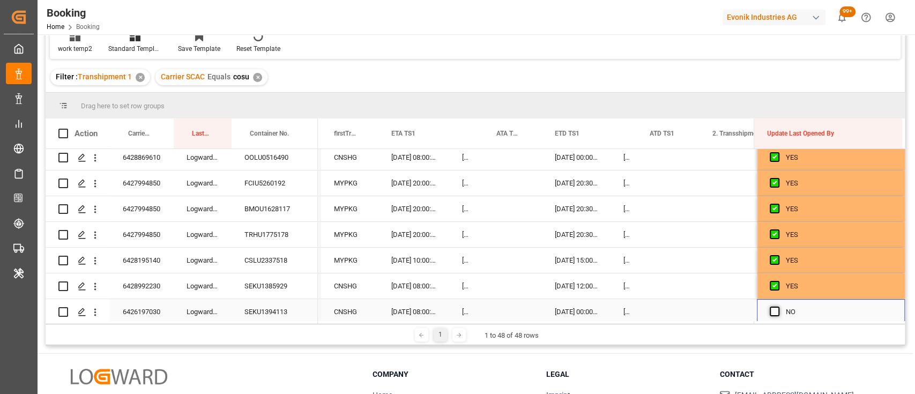
click at [771, 313] on span "Press SPACE to select this row." at bounding box center [775, 312] width 10 height 10
click at [778, 307] on input "Press SPACE to select this row." at bounding box center [778, 307] width 0 height 0
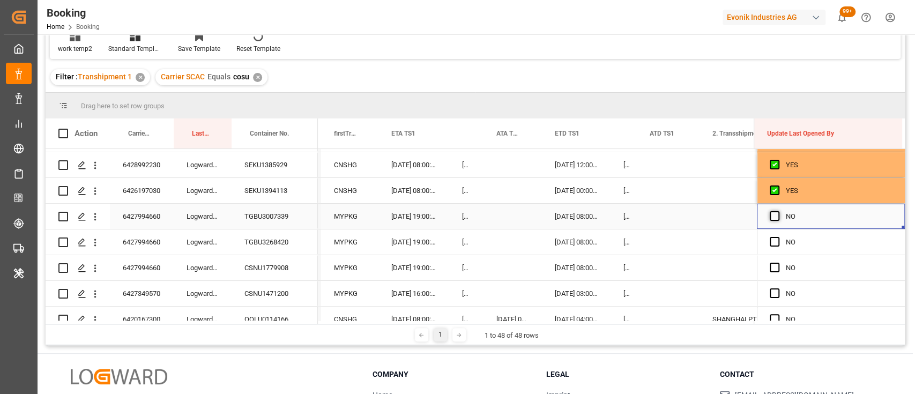
click at [770, 215] on span "Press SPACE to select this row." at bounding box center [775, 216] width 10 height 10
click at [778, 211] on input "Press SPACE to select this row." at bounding box center [778, 211] width 0 height 0
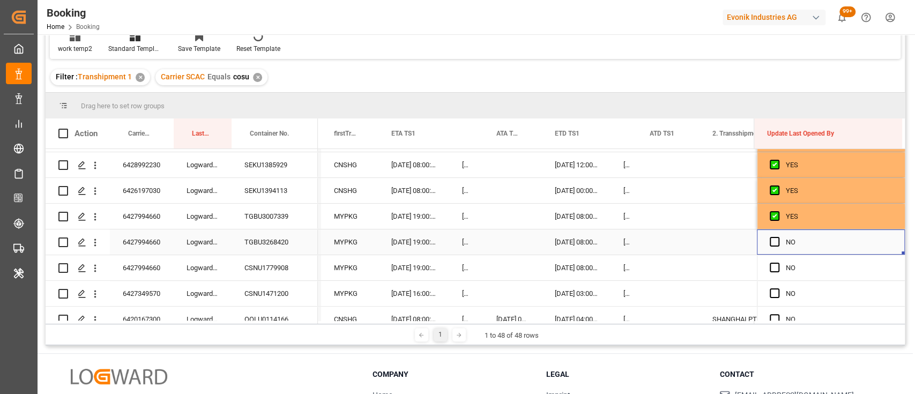
click at [772, 247] on div "Press SPACE to select this row." at bounding box center [778, 242] width 16 height 25
click at [772, 244] on span "Press SPACE to select this row." at bounding box center [775, 242] width 10 height 10
click at [778, 237] on input "Press SPACE to select this row." at bounding box center [778, 237] width 0 height 0
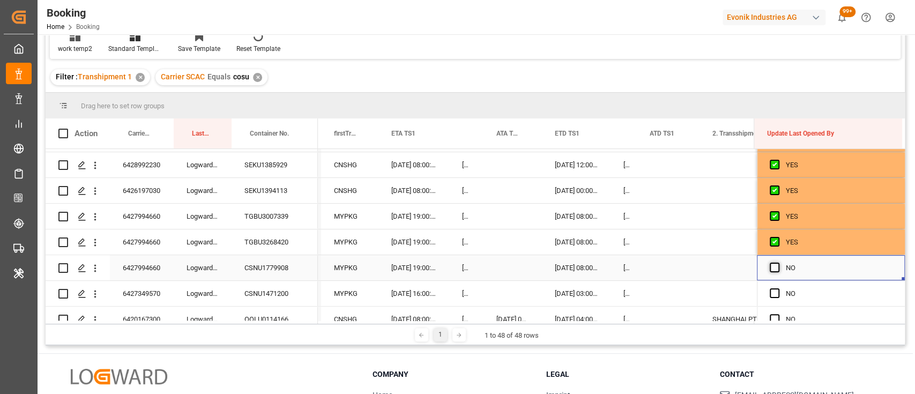
click at [770, 266] on span "Press SPACE to select this row." at bounding box center [775, 268] width 10 height 10
click at [778, 263] on input "Press SPACE to select this row." at bounding box center [778, 263] width 0 height 0
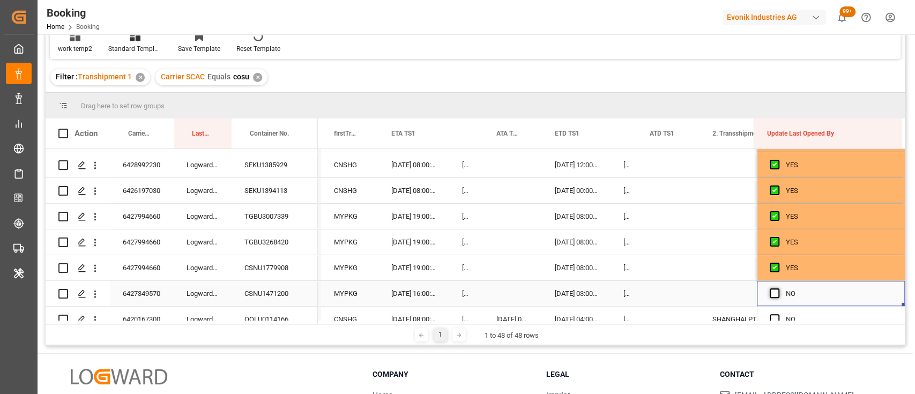
click at [772, 293] on span "Press SPACE to select this row." at bounding box center [775, 293] width 10 height 10
click at [778, 288] on input "Press SPACE to select this row." at bounding box center [778, 288] width 0 height 0
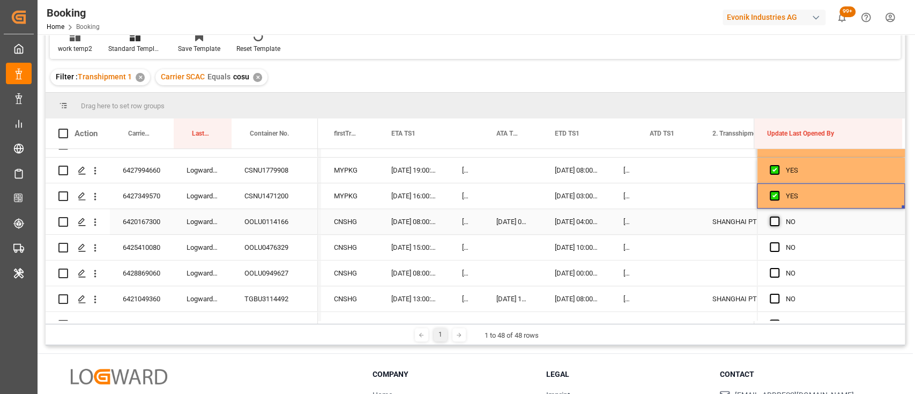
click at [770, 223] on span "Press SPACE to select this row." at bounding box center [775, 222] width 10 height 10
click at [778, 217] on input "Press SPACE to select this row." at bounding box center [778, 217] width 0 height 0
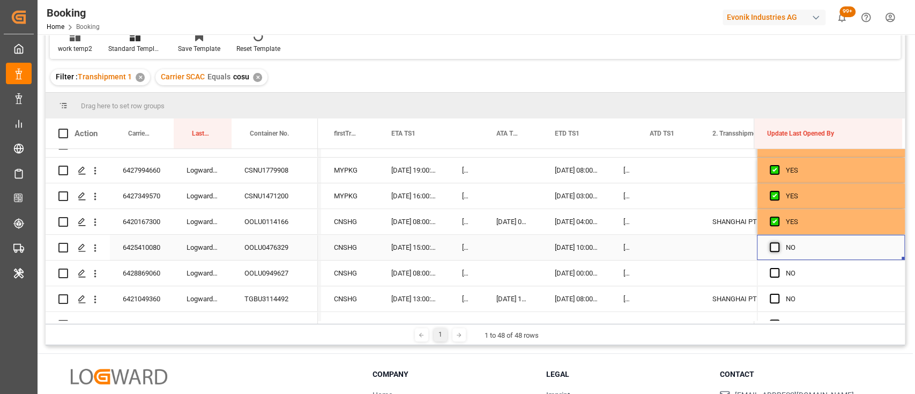
click at [773, 247] on span "Press SPACE to select this row." at bounding box center [775, 247] width 10 height 10
click at [778, 242] on input "Press SPACE to select this row." at bounding box center [778, 242] width 0 height 0
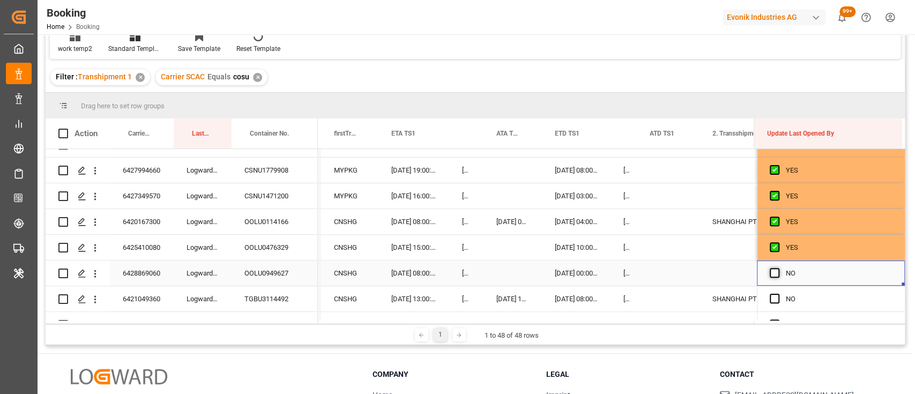
click at [774, 273] on span "Press SPACE to select this row." at bounding box center [775, 273] width 10 height 10
click at [778, 268] on input "Press SPACE to select this row." at bounding box center [778, 268] width 0 height 0
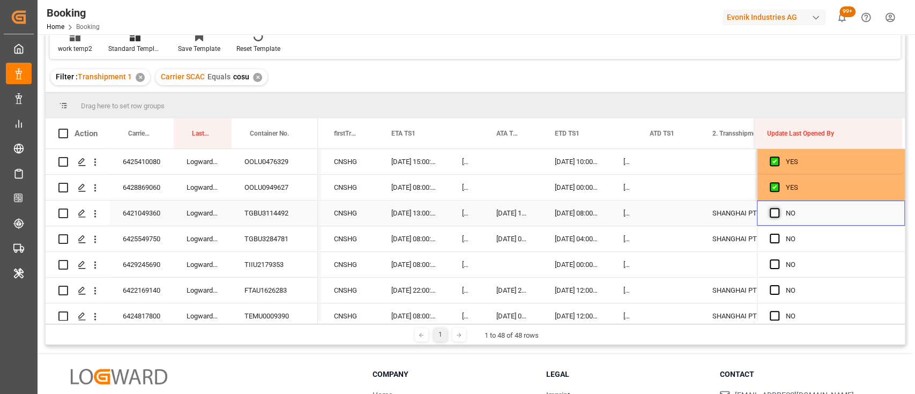
click at [770, 214] on span "Press SPACE to select this row." at bounding box center [775, 213] width 10 height 10
click at [778, 208] on input "Press SPACE to select this row." at bounding box center [778, 208] width 0 height 0
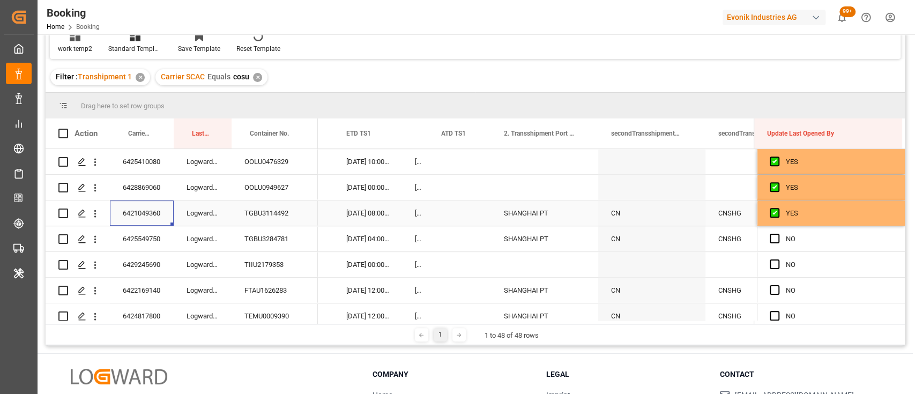
click at [142, 216] on div "6421049360" at bounding box center [142, 213] width 64 height 25
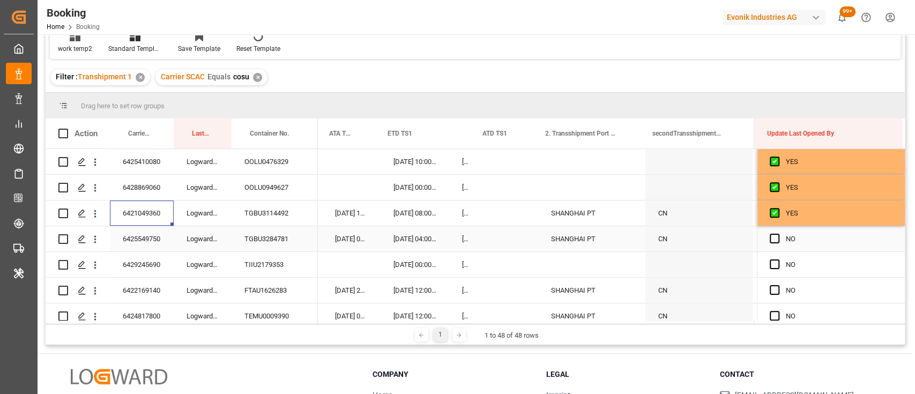
scroll to position [0, 10905]
click at [99, 212] on icon "open menu" at bounding box center [95, 213] width 11 height 11
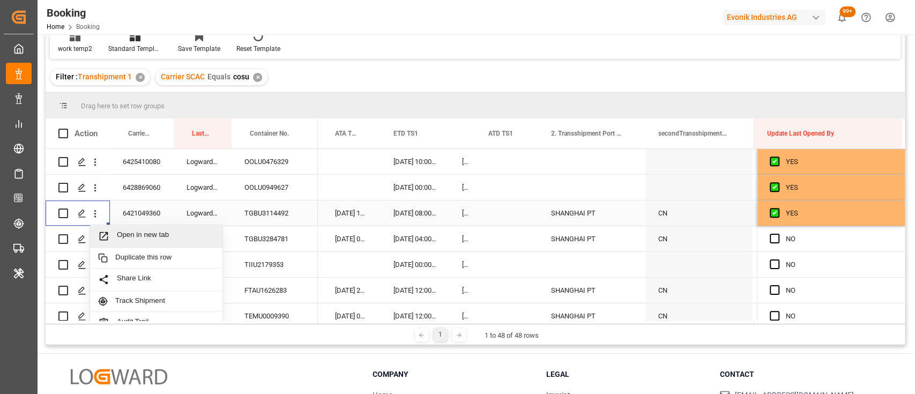
click at [128, 227] on div "Open in new tab" at bounding box center [156, 236] width 132 height 23
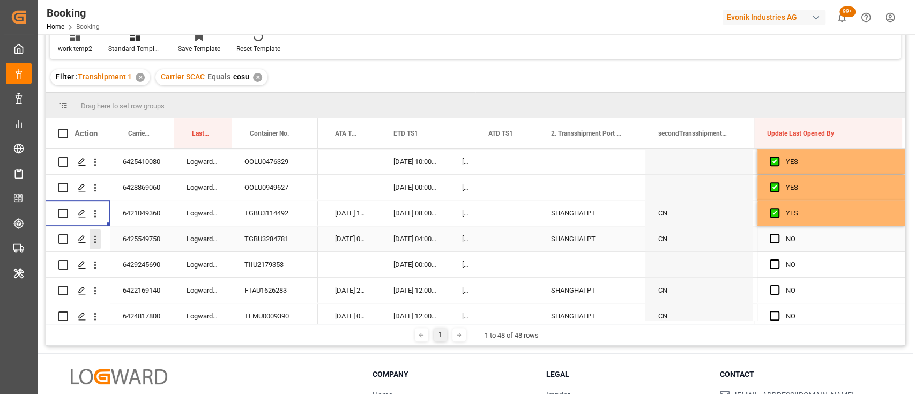
click at [95, 238] on icon "open menu" at bounding box center [95, 239] width 11 height 11
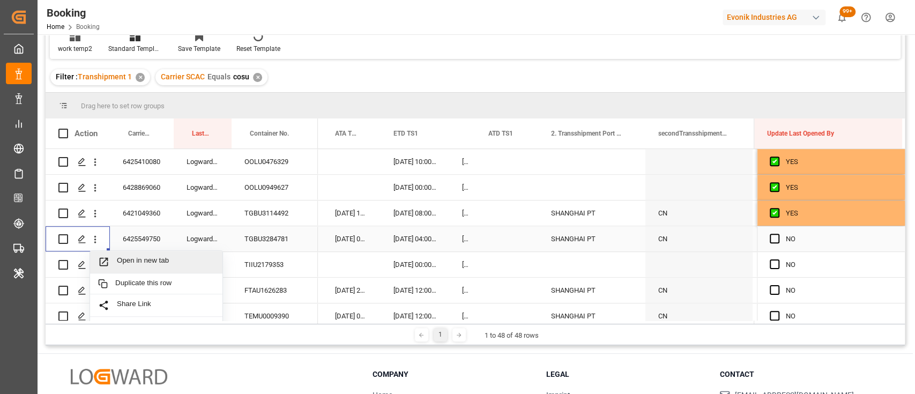
click at [125, 252] on div "Open in new tab" at bounding box center [156, 262] width 132 height 23
click at [774, 243] on span "Press SPACE to select this row." at bounding box center [775, 239] width 10 height 10
click at [778, 234] on input "Press SPACE to select this row." at bounding box center [778, 234] width 0 height 0
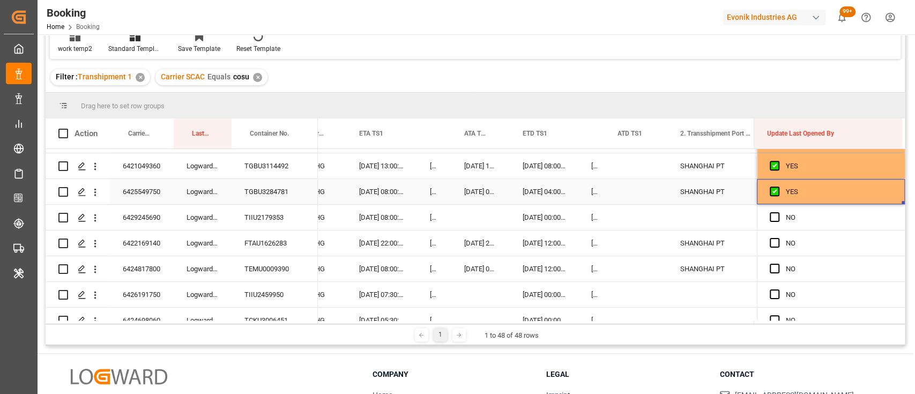
scroll to position [437, 0]
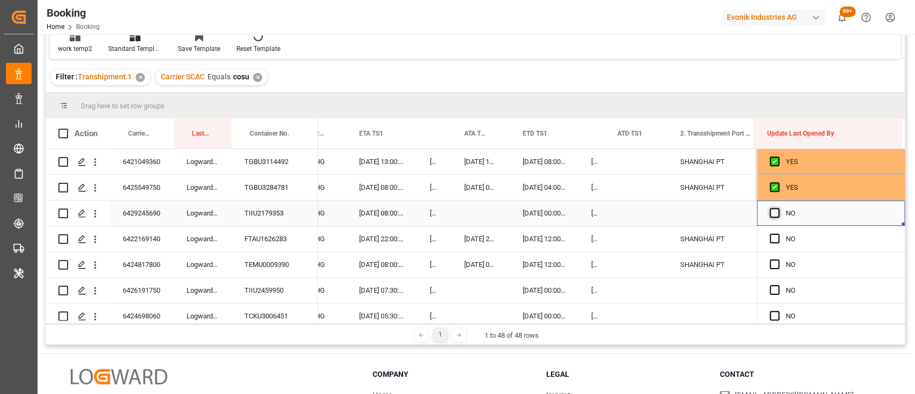
click at [771, 210] on span "Press SPACE to select this row." at bounding box center [775, 213] width 10 height 10
click at [778, 208] on input "Press SPACE to select this row." at bounding box center [778, 208] width 0 height 0
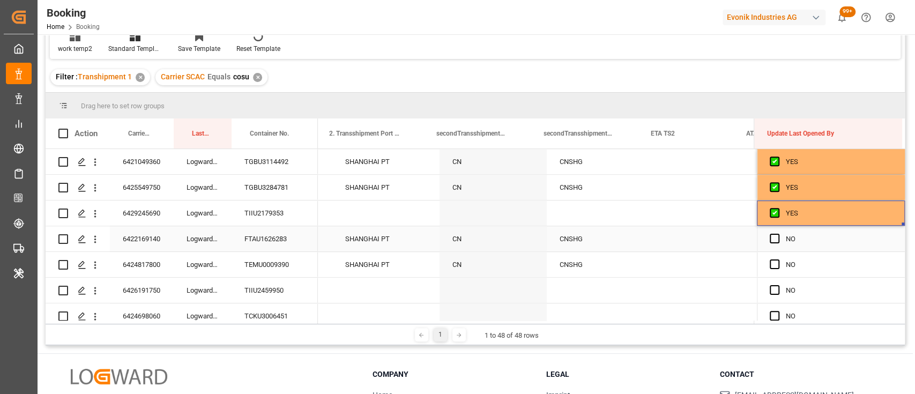
scroll to position [0, 11130]
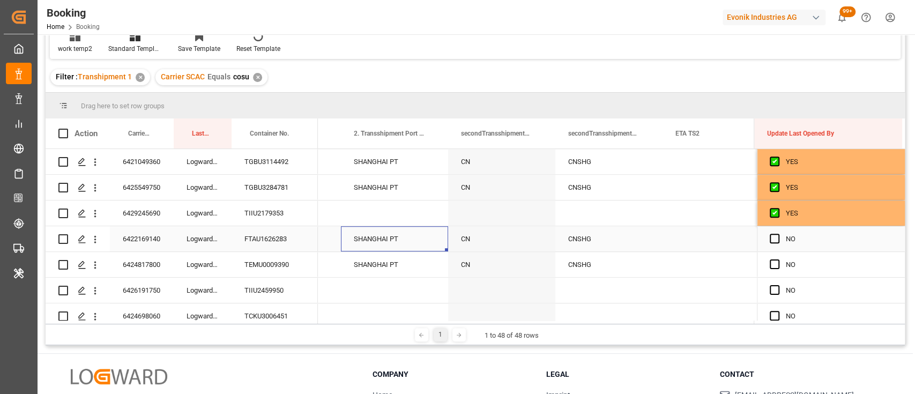
click at [376, 244] on div "SHANGHAI PT" at bounding box center [394, 238] width 107 height 25
click at [419, 244] on div "SHANGHAI PT" at bounding box center [395, 245] width 90 height 20
click at [417, 245] on icon "Press SPACE to select this row." at bounding box center [418, 244] width 6 height 6
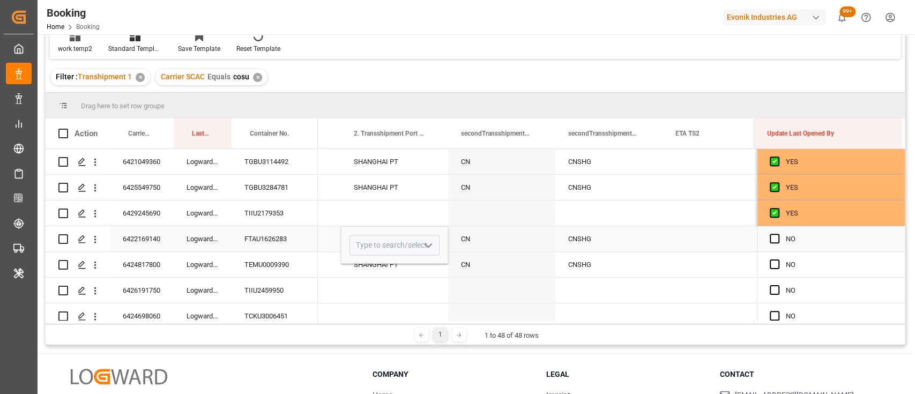
click at [571, 241] on div "CNSHG" at bounding box center [608, 238] width 107 height 25
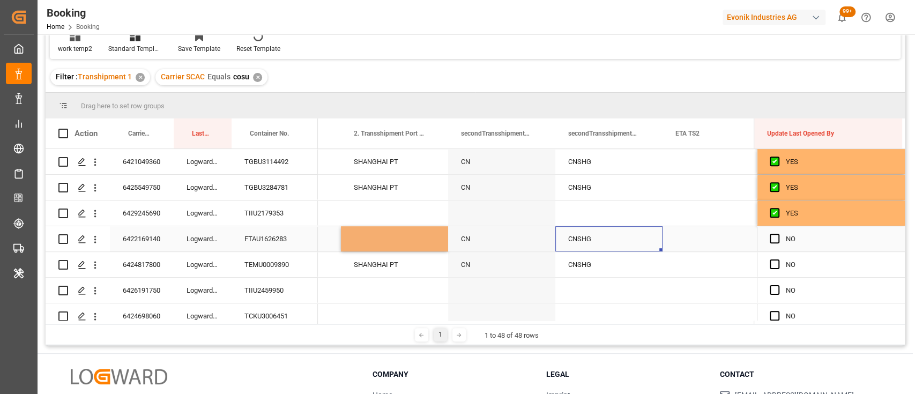
click at [571, 241] on div "CNSHG" at bounding box center [608, 238] width 107 height 25
click at [638, 238] on div "CNSHG" at bounding box center [608, 238] width 107 height 25
click at [634, 242] on button "open menu" at bounding box center [642, 245] width 16 height 17
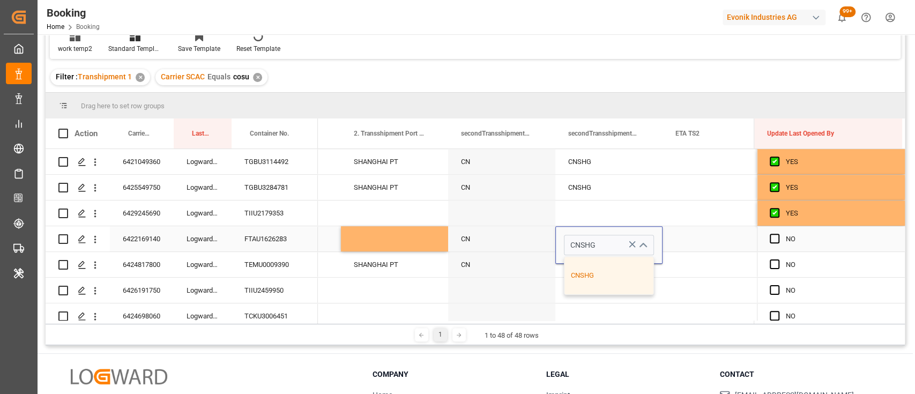
click at [632, 243] on icon "Press SPACE to select this row." at bounding box center [632, 244] width 6 height 6
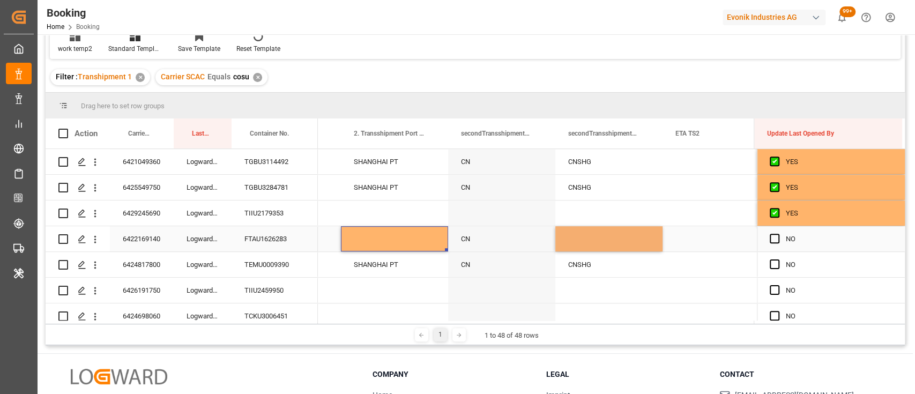
click at [384, 244] on div "Press SPACE to select this row." at bounding box center [394, 238] width 107 height 25
click at [408, 270] on div "SHANGHAI PT" at bounding box center [394, 264] width 107 height 25
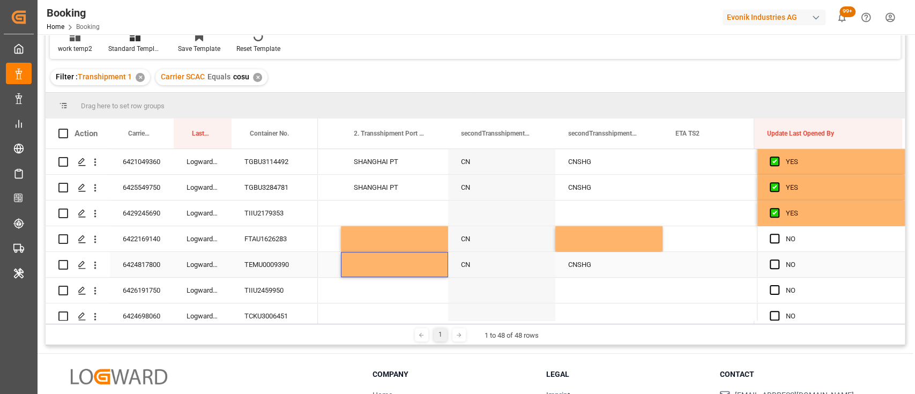
click at [585, 265] on div "CNSHG" at bounding box center [608, 264] width 107 height 25
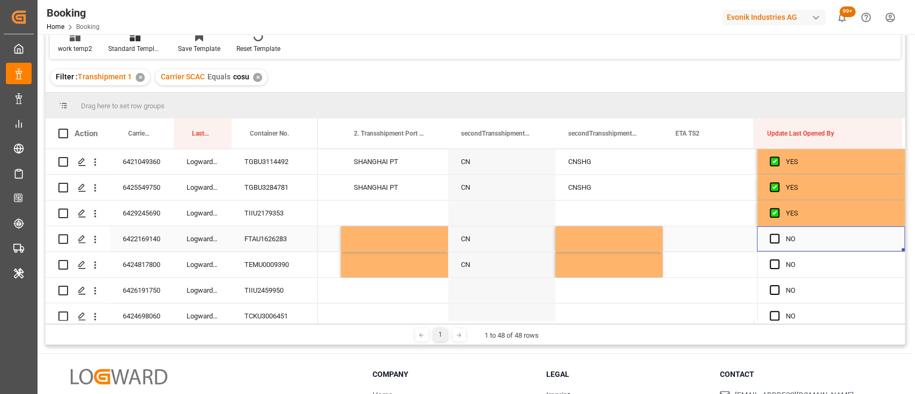
click at [778, 236] on div "Press SPACE to select this row." at bounding box center [778, 239] width 16 height 25
click at [773, 238] on span "Press SPACE to select this row." at bounding box center [775, 239] width 10 height 10
click at [778, 234] on input "Press SPACE to select this row." at bounding box center [778, 234] width 0 height 0
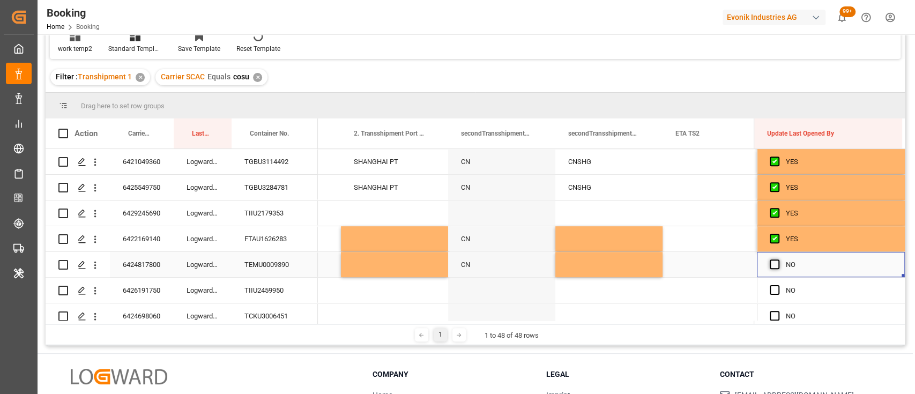
click at [771, 269] on span "Press SPACE to select this row." at bounding box center [775, 264] width 10 height 10
click at [778, 259] on input "Press SPACE to select this row." at bounding box center [778, 259] width 0 height 0
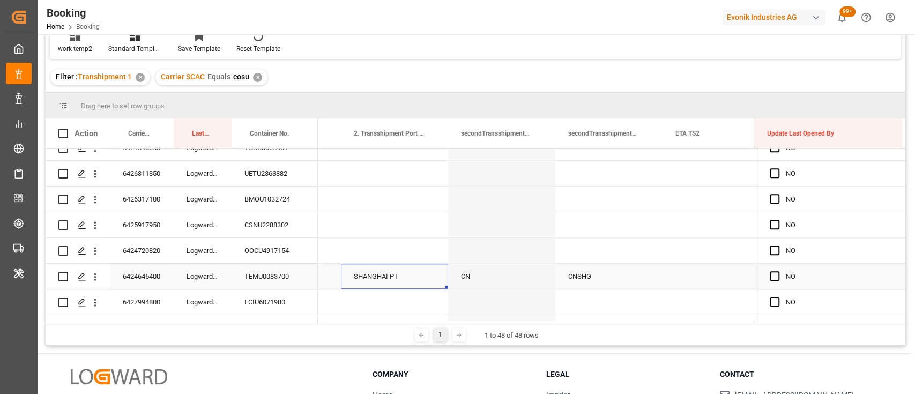
click at [437, 269] on div "SHANGHAI PT" at bounding box center [394, 276] width 107 height 25
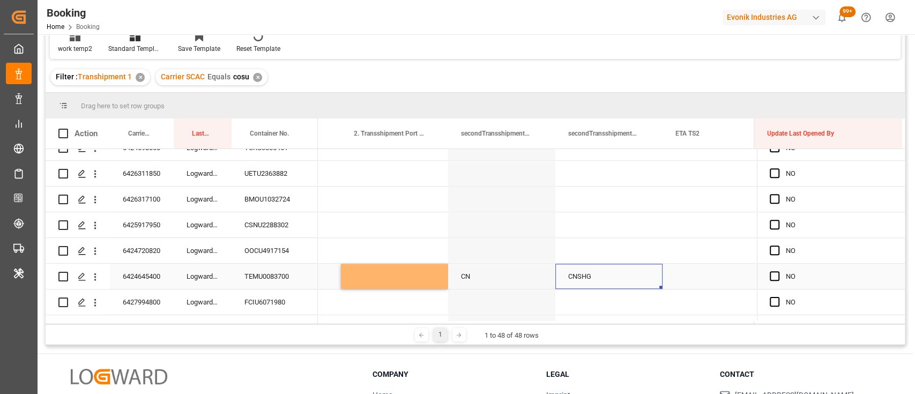
click at [569, 282] on div "CNSHG" at bounding box center [608, 276] width 107 height 25
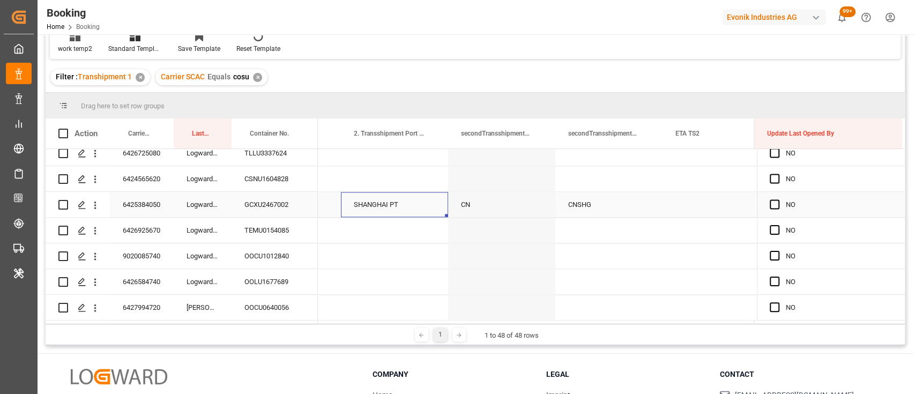
click at [394, 205] on div "SHANGHAI PT" at bounding box center [394, 204] width 107 height 25
click at [567, 209] on div "CNSHG" at bounding box center [608, 204] width 107 height 25
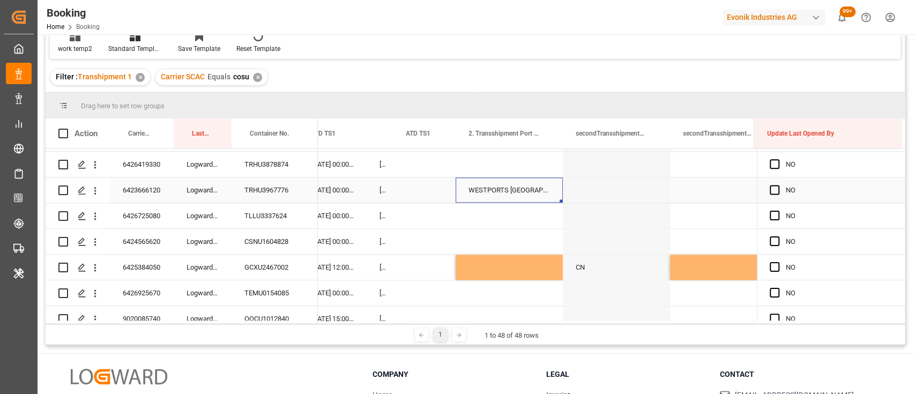
click at [494, 188] on div "WESTPORTS MALAYSIA" at bounding box center [509, 189] width 107 height 25
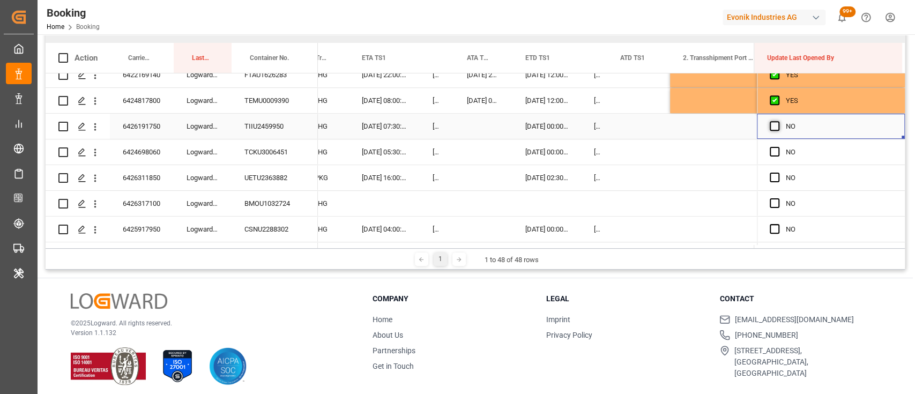
click at [771, 129] on span "Press SPACE to select this row." at bounding box center [775, 126] width 10 height 10
click at [778, 121] on input "Press SPACE to select this row." at bounding box center [778, 121] width 0 height 0
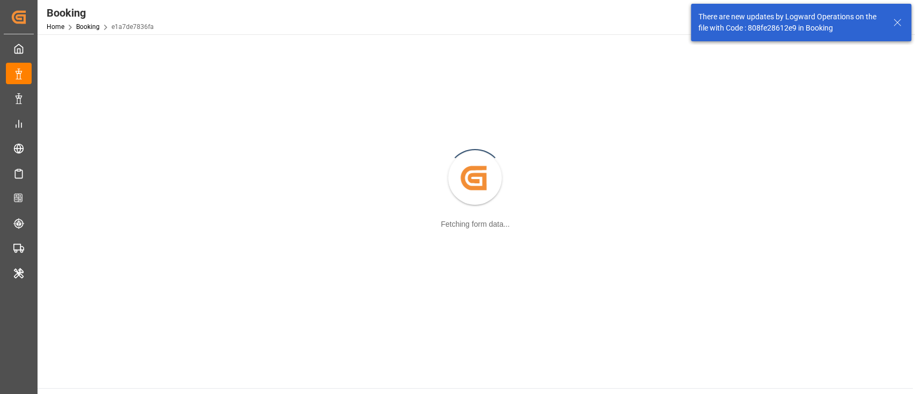
scroll to position [116, 0]
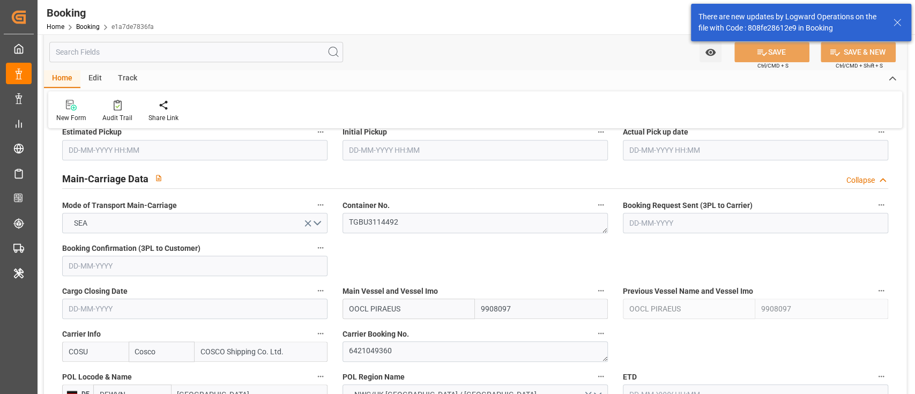
type input "4006627572"
type input "9908097"
type input "Cosco"
type input "COSCO Shipping Co. Ltd."
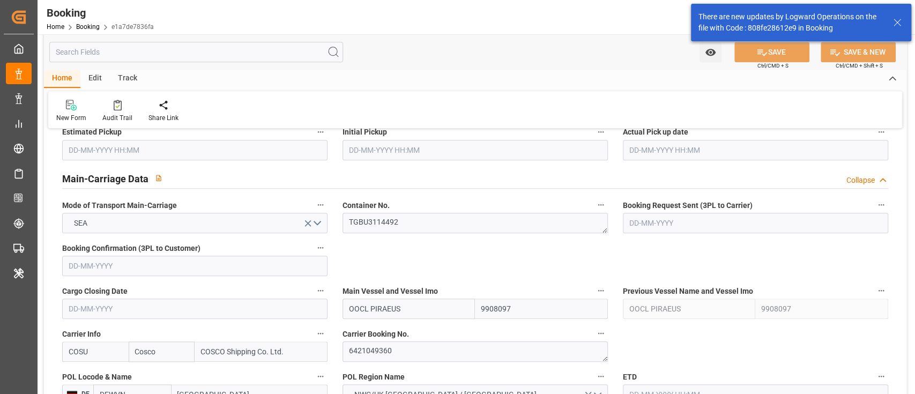
type input "DEWVN"
type input "JPYOK"
type input "CNSHG"
type input "0"
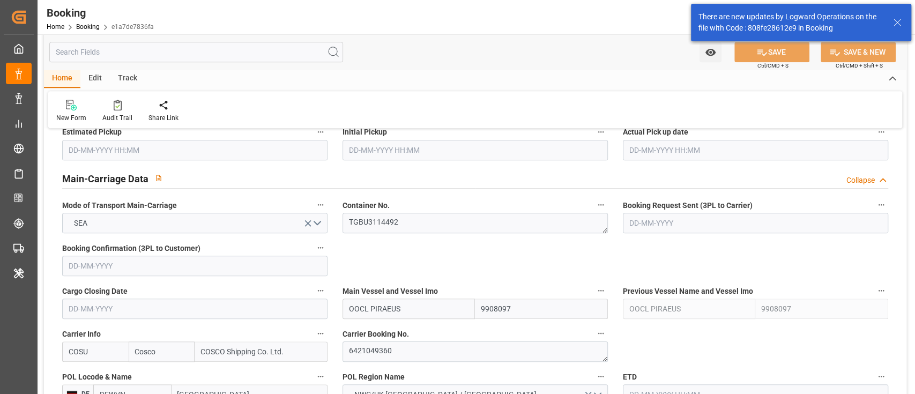
type input "DEWVN"
type input "JPYOK"
type input "9392901"
type input "[DATE] 14:14"
type input "[DATE]"
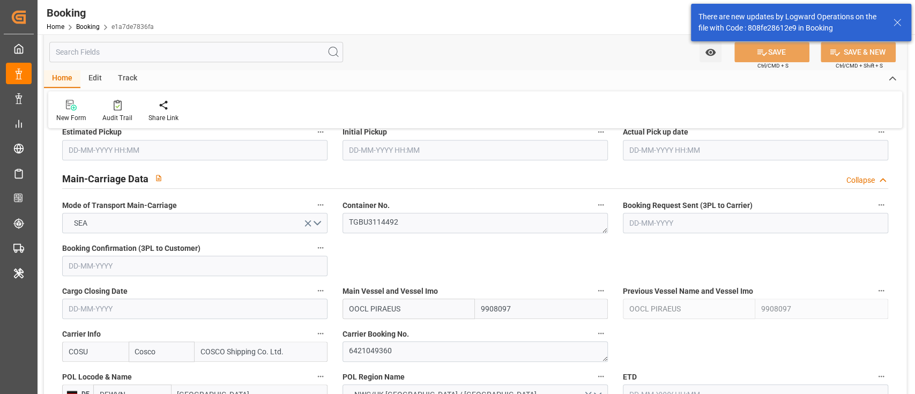
type input "[DATE]"
type input "[DATE] 08:00"
type input "[DATE] 00:00"
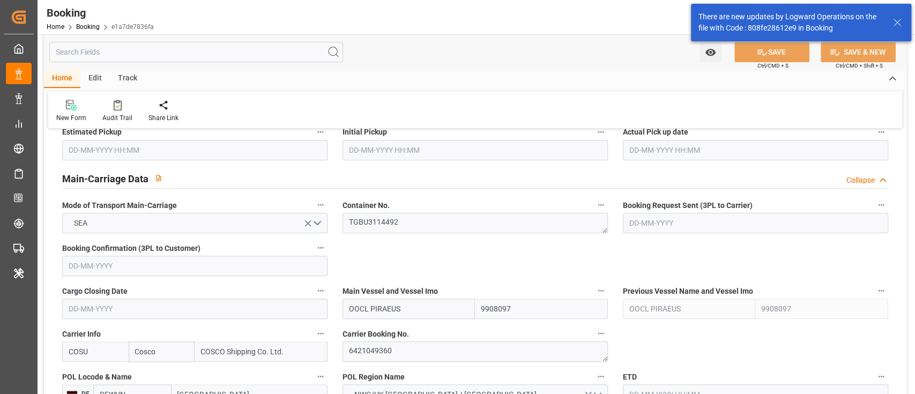
type input "[DATE] 08:52"
type input "[DATE] 07:13"
type input "[DATE] 01:00"
type input "[DATE] 00:00"
type input "[DATE] 13:00"
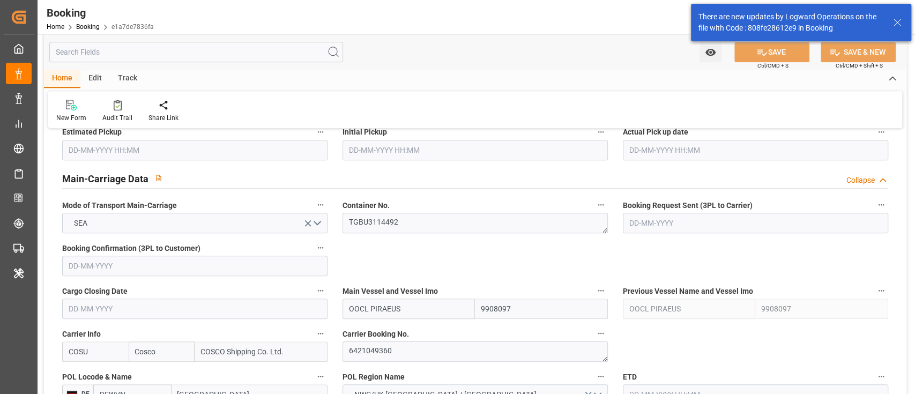
type input "[DATE] 00:00"
type input "[DATE] 13:59"
type input "[DATE] 08:00"
type input "[DATE] 00:00"
type input "[DATE]"
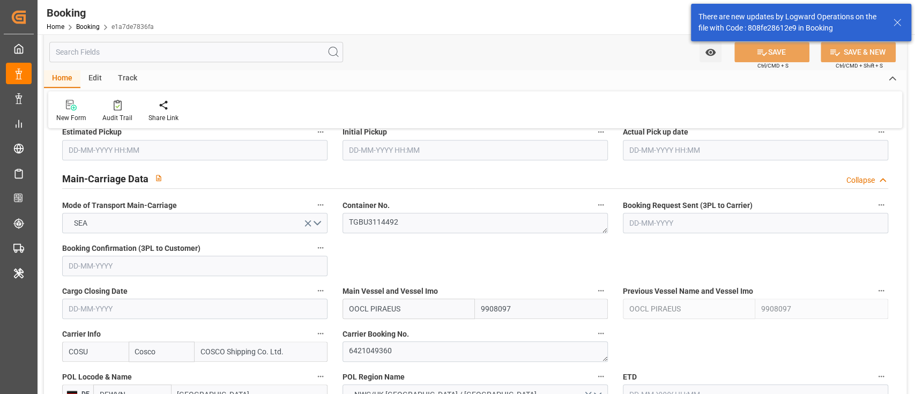
type input "[DATE] 04:25"
type input "[DATE]"
type input "[DATE] 13:32"
type input "[DATE] 17:33"
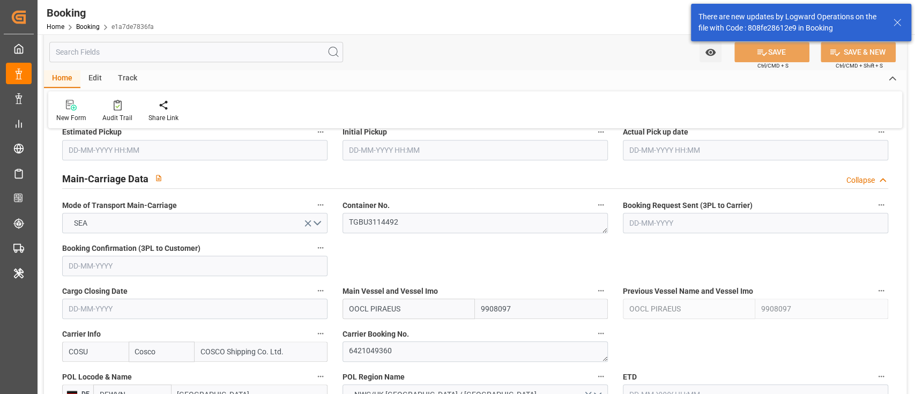
type input "[DATE] 05:00"
type input "[DATE] 09:23"
type input "[DATE] 13:00"
type input "[DATE] 22:43"
type input "[DATE] 13:59"
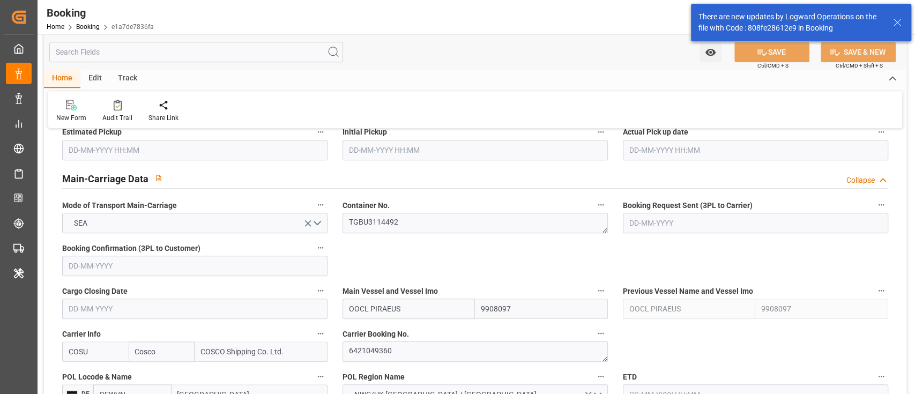
type input "[DATE] 08:00"
type input "[DATE] 19:37"
type input "[DATE] 01:00"
type input "[DATE] 01:43"
type input "[DATE] 09:00"
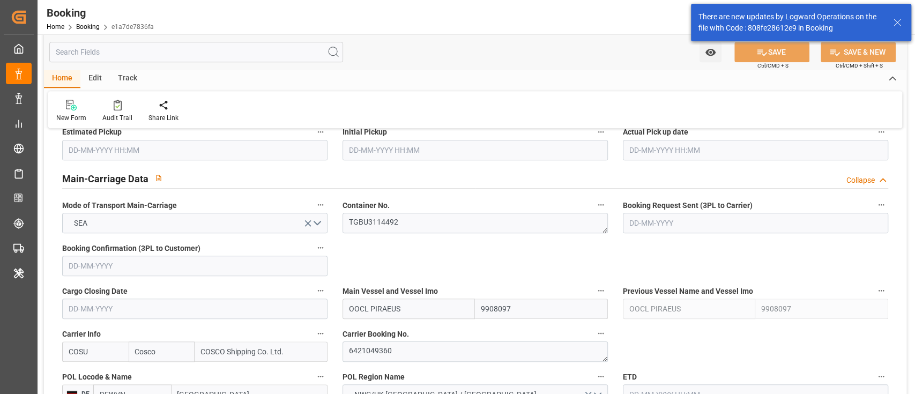
type input "[DATE] 09:00"
type input "[DATE] 01:43"
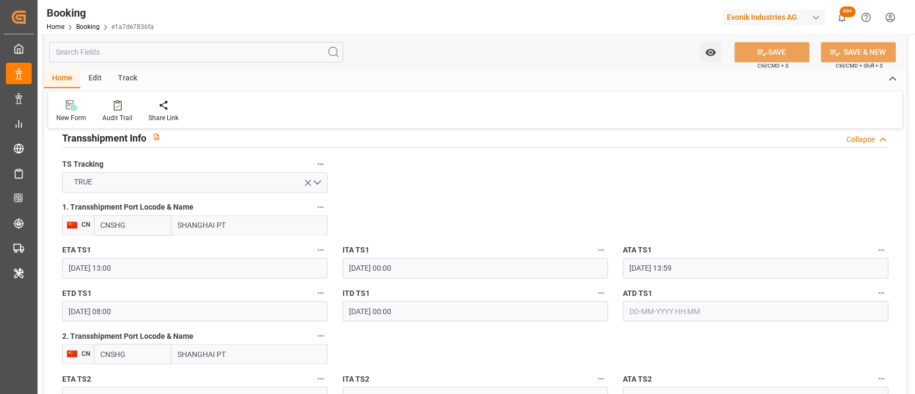
scroll to position [1128, 0]
click at [122, 217] on input "CNSHG" at bounding box center [133, 225] width 78 height 20
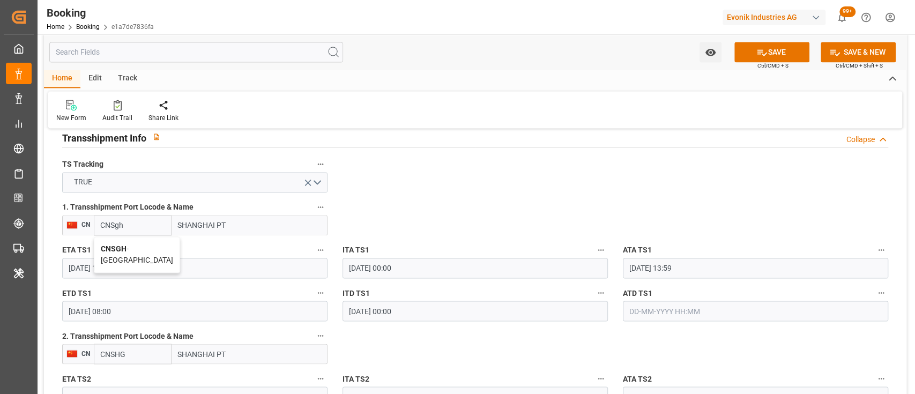
click at [117, 242] on div "CNSGH - [GEOGRAPHIC_DATA]" at bounding box center [136, 254] width 85 height 35
type input "CNSGH"
type input "[GEOGRAPHIC_DATA]"
type input "CNSGH"
click at [314, 205] on button "1. Transshipment Port Locode & Name" at bounding box center [321, 207] width 14 height 14
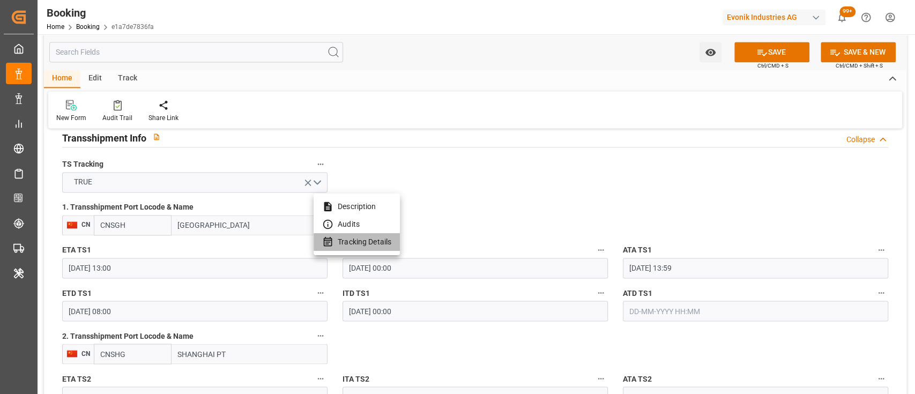
click at [373, 248] on li "Tracking Details" at bounding box center [357, 242] width 86 height 18
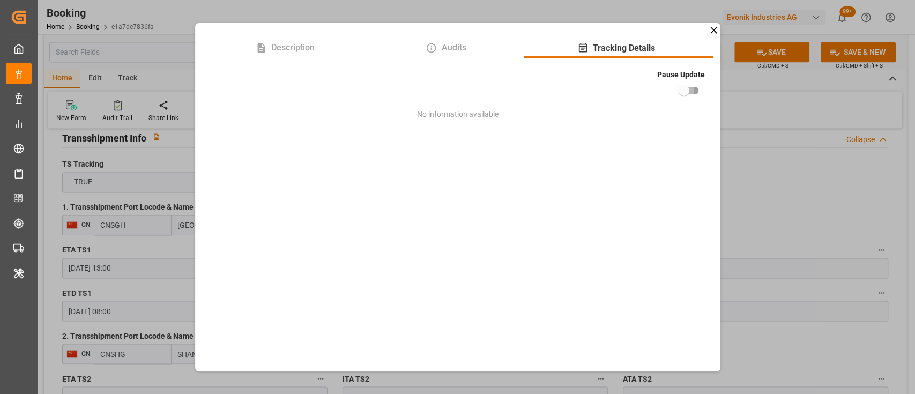
click at [693, 88] on input "checkbox" at bounding box center [684, 90] width 61 height 20
checkbox input "true"
click at [747, 166] on div "Description Audits Tracking Details Pause Update No information available" at bounding box center [457, 197] width 915 height 394
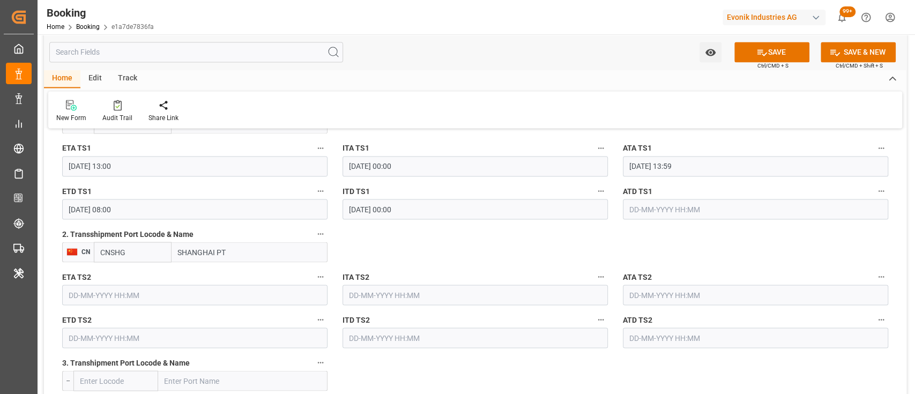
scroll to position [1231, 0]
click at [317, 234] on icon "button" at bounding box center [320, 232] width 9 height 9
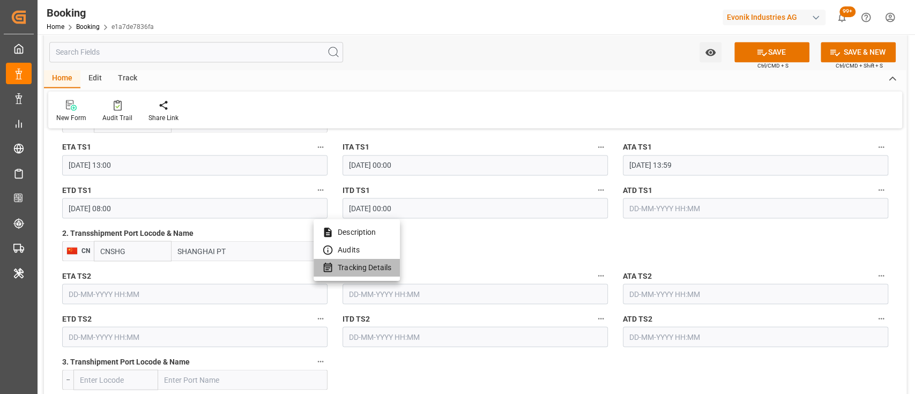
click at [352, 266] on li "Tracking Details" at bounding box center [357, 268] width 86 height 18
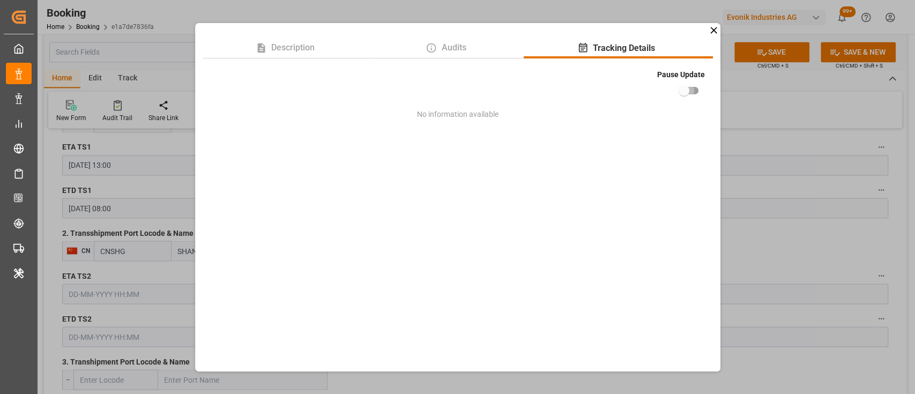
click at [685, 92] on input "checkbox" at bounding box center [684, 90] width 61 height 20
checkbox input "true"
click at [753, 255] on div "Description Audits Tracking Details Pause Update No information available" at bounding box center [457, 197] width 915 height 394
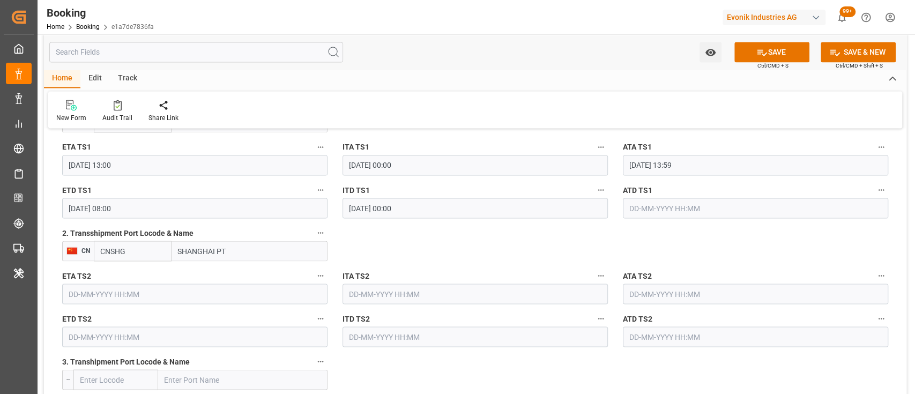
drag, startPoint x: 237, startPoint y: 246, endPoint x: 156, endPoint y: 254, distance: 81.4
click at [156, 254] on div "CNSHG SHANGHAI PT" at bounding box center [211, 251] width 234 height 20
click at [109, 254] on input "CNSHG" at bounding box center [133, 251] width 78 height 20
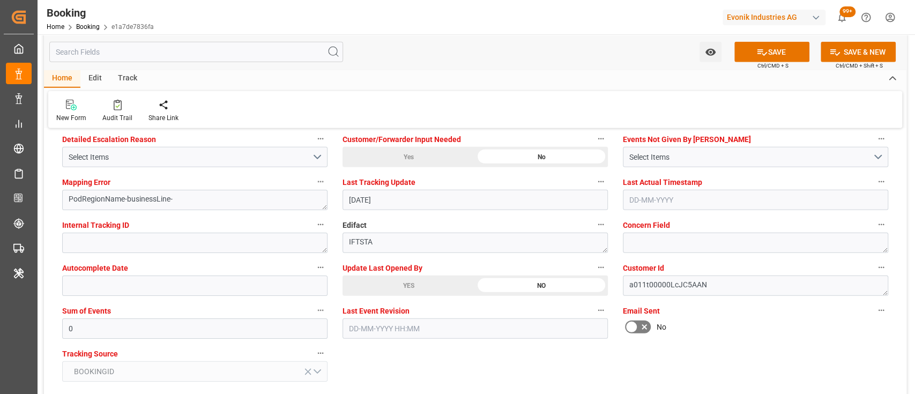
scroll to position [2059, 0]
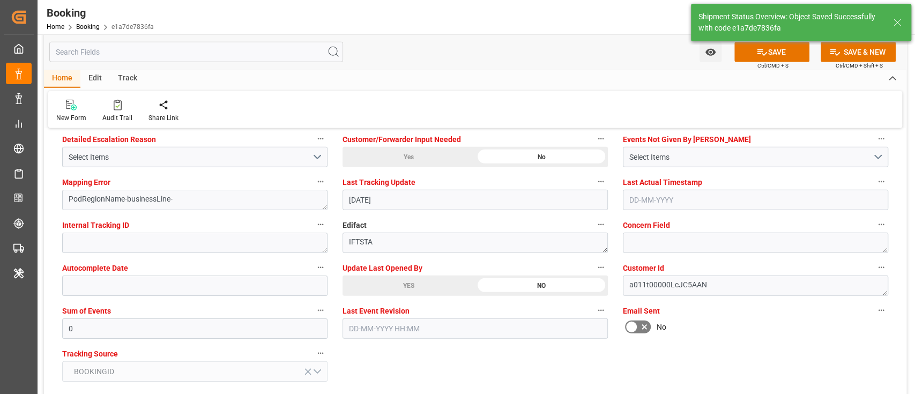
type textarea "[PERSON_NAME]"
type input "[DATE] 09:31"
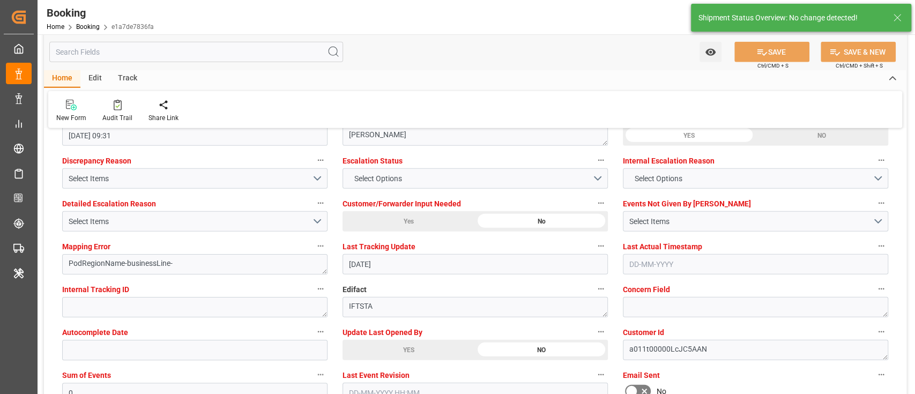
scroll to position [1992, 0]
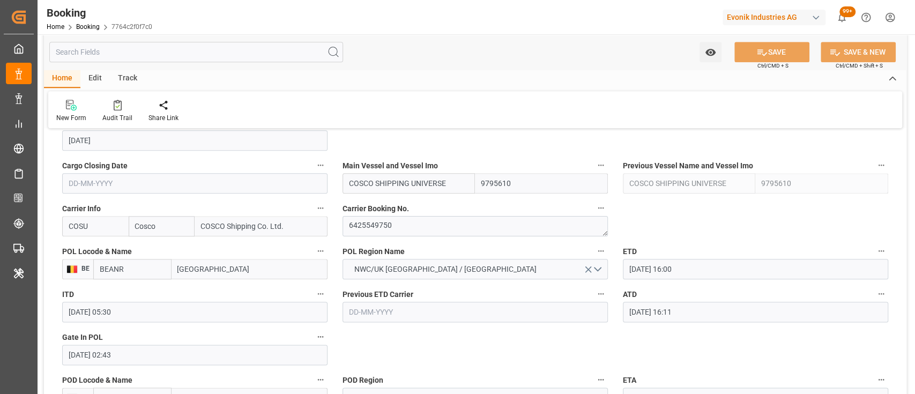
scroll to position [753, 0]
click at [372, 224] on textarea "6425549750" at bounding box center [475, 226] width 265 height 20
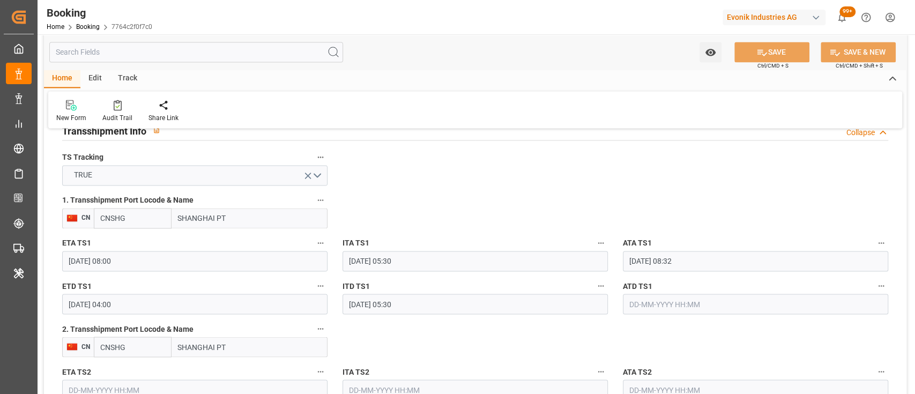
scroll to position [1134, 0]
click at [146, 219] on input "CNSHG" at bounding box center [133, 219] width 78 height 20
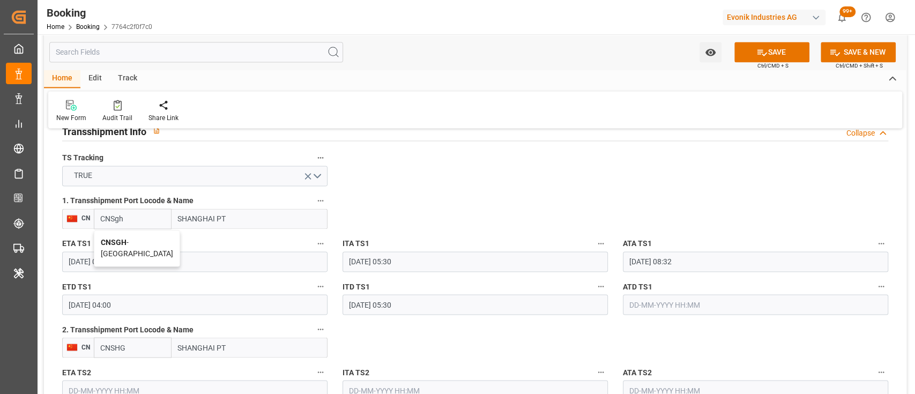
click at [98, 237] on div "CNSGH - Shanghai" at bounding box center [136, 248] width 85 height 35
type input "CNSGH"
type input "[GEOGRAPHIC_DATA]"
type input "CNSGH"
click at [318, 200] on icon "button" at bounding box center [321, 200] width 6 height 2
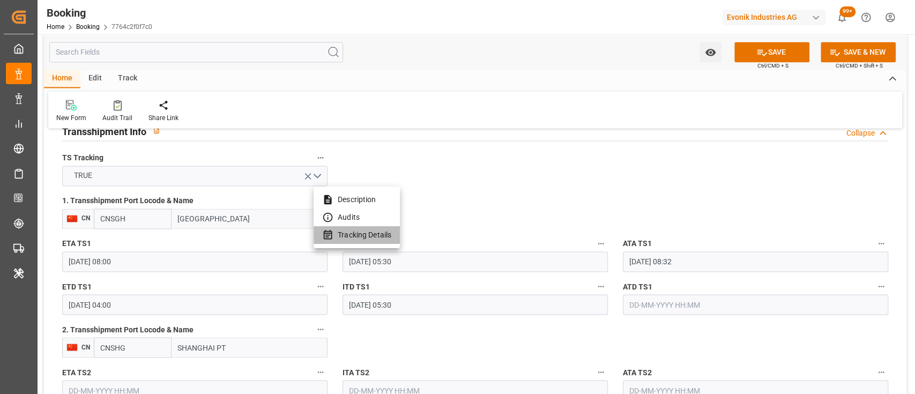
click at [352, 238] on li "Tracking Details" at bounding box center [357, 235] width 86 height 18
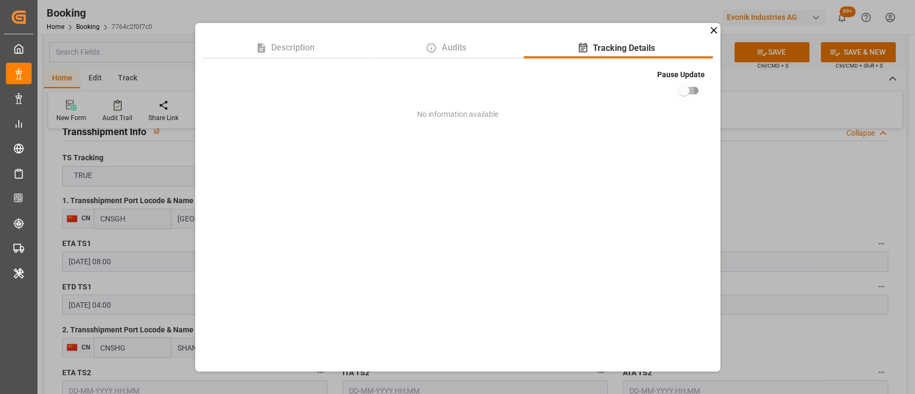
click at [691, 89] on input "checkbox" at bounding box center [684, 90] width 61 height 20
checkbox input "true"
click at [755, 169] on div "Description Audits Tracking Details Pause Update No information available" at bounding box center [457, 197] width 915 height 394
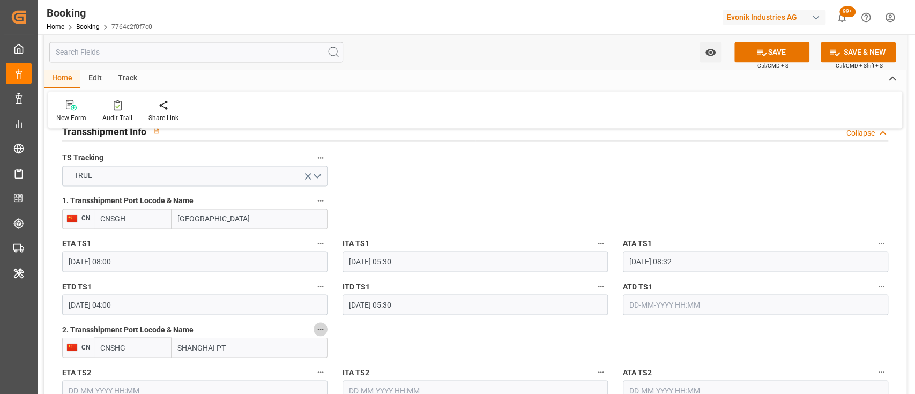
click at [326, 328] on button "2. Transshipment Port Locode & Name" at bounding box center [321, 329] width 14 height 14
click at [380, 361] on li "Tracking Details" at bounding box center [357, 364] width 86 height 18
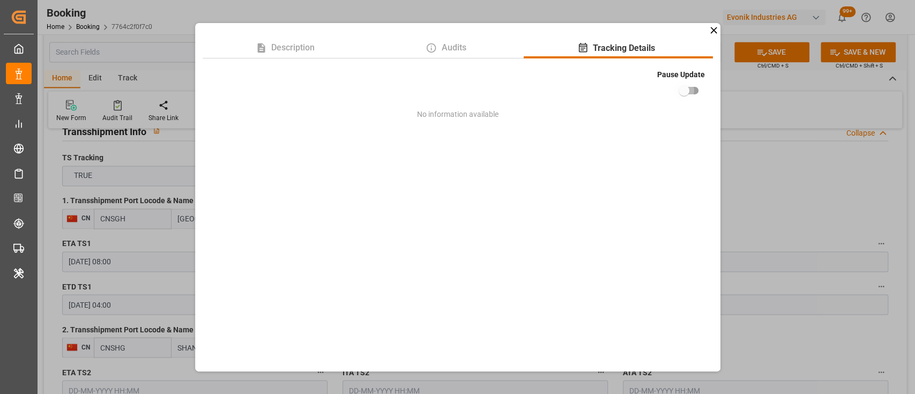
click at [694, 82] on input "checkbox" at bounding box center [684, 90] width 61 height 20
checkbox input "true"
click at [738, 157] on div "Description Audits Tracking Details Pause Update No information available" at bounding box center [457, 197] width 915 height 394
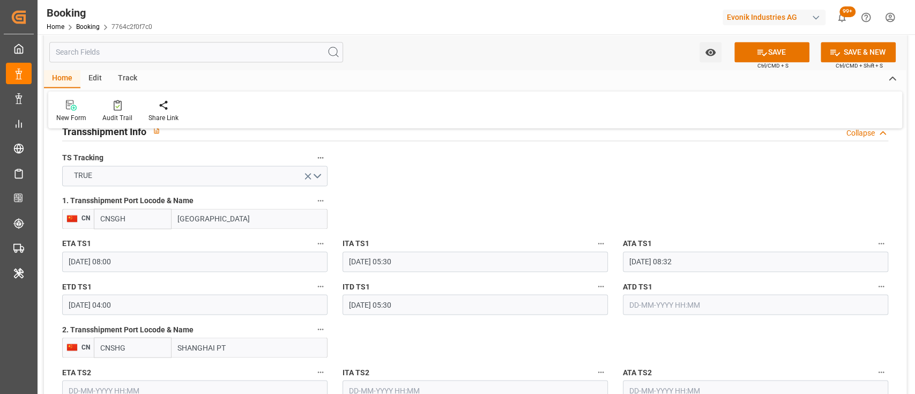
scroll to position [1267, 0]
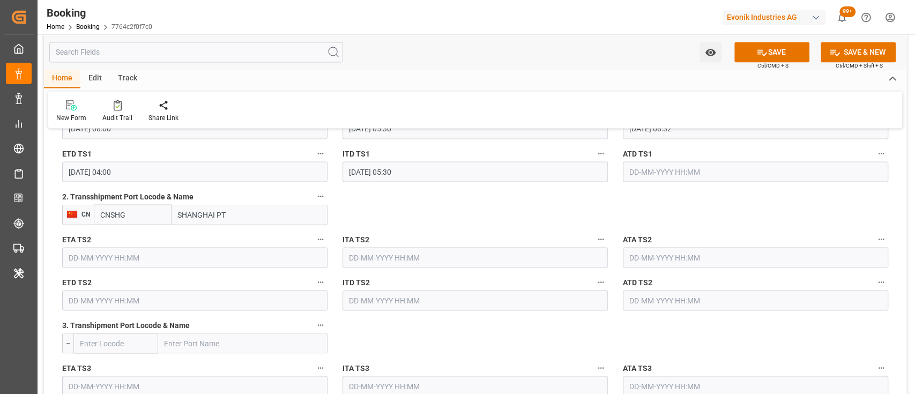
drag, startPoint x: 178, startPoint y: 212, endPoint x: 272, endPoint y: 221, distance: 94.2
click at [272, 221] on input "SHANGHAI PT" at bounding box center [250, 214] width 156 height 20
click at [125, 207] on input "CNSHG" at bounding box center [133, 214] width 78 height 20
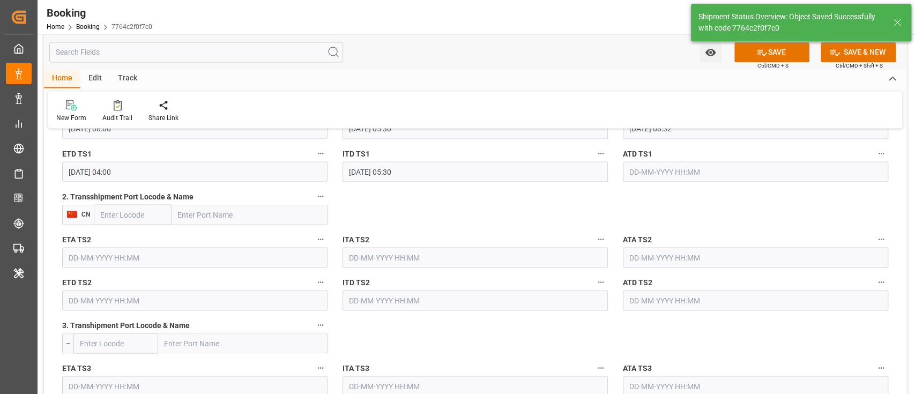
type textarea "[PERSON_NAME]"
type input "25-09-2025 09:33"
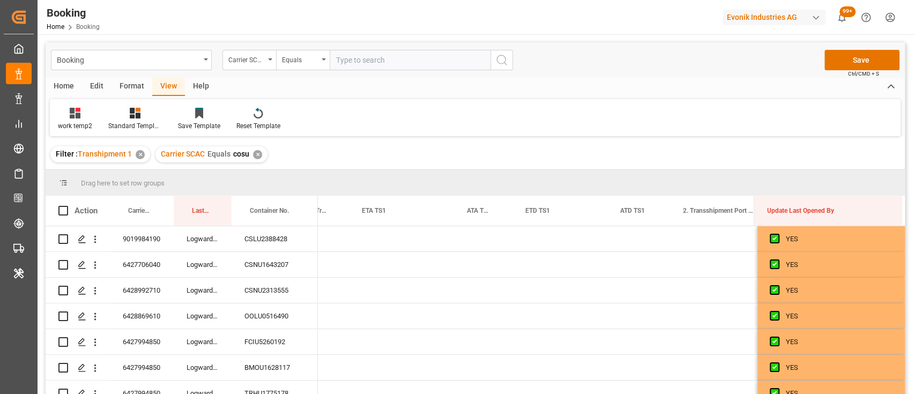
scroll to position [0, 10773]
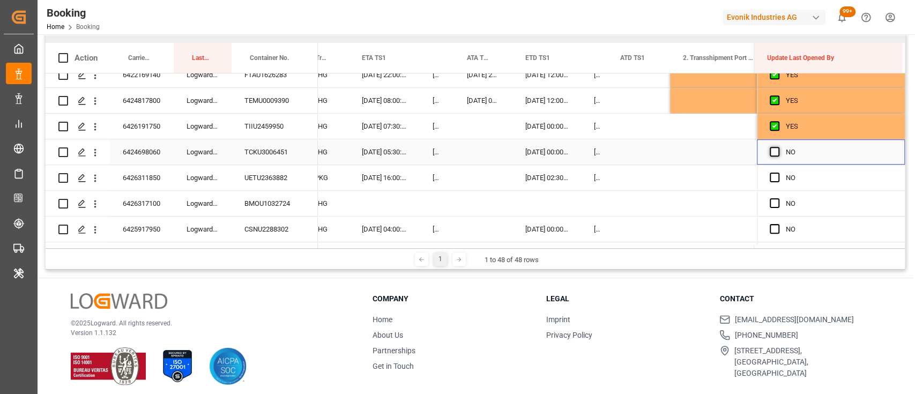
click at [771, 151] on span "Press SPACE to select this row." at bounding box center [775, 152] width 10 height 10
click at [778, 147] on input "Press SPACE to select this row." at bounding box center [778, 147] width 0 height 0
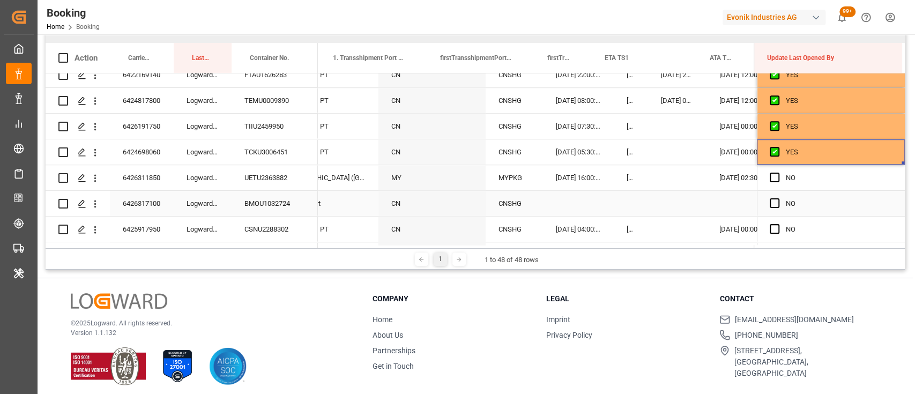
scroll to position [0, 10522]
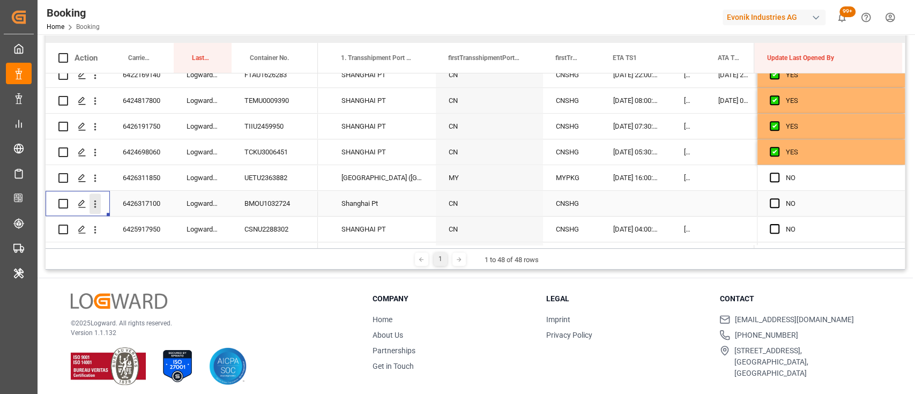
click at [94, 205] on icon "open menu" at bounding box center [95, 203] width 11 height 11
click at [141, 217] on div "Open in new tab" at bounding box center [156, 227] width 132 height 23
click at [766, 175] on div "NO" at bounding box center [831, 177] width 148 height 25
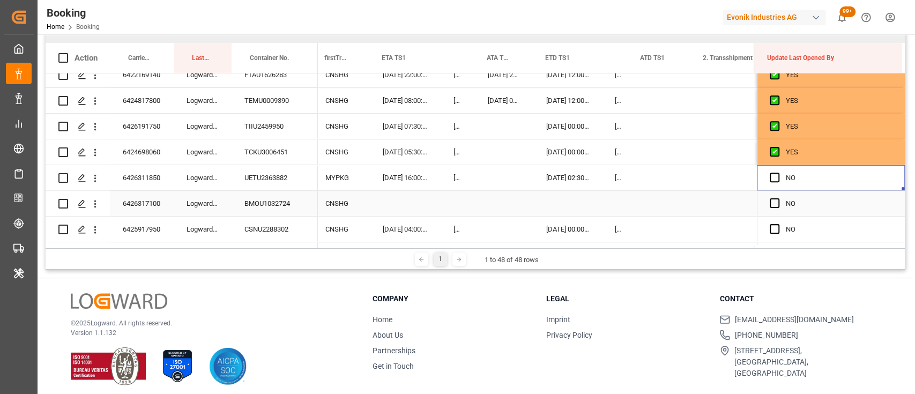
scroll to position [0, 10753]
click at [770, 174] on span "Press SPACE to select this row." at bounding box center [775, 178] width 10 height 10
click at [778, 173] on input "Press SPACE to select this row." at bounding box center [778, 173] width 0 height 0
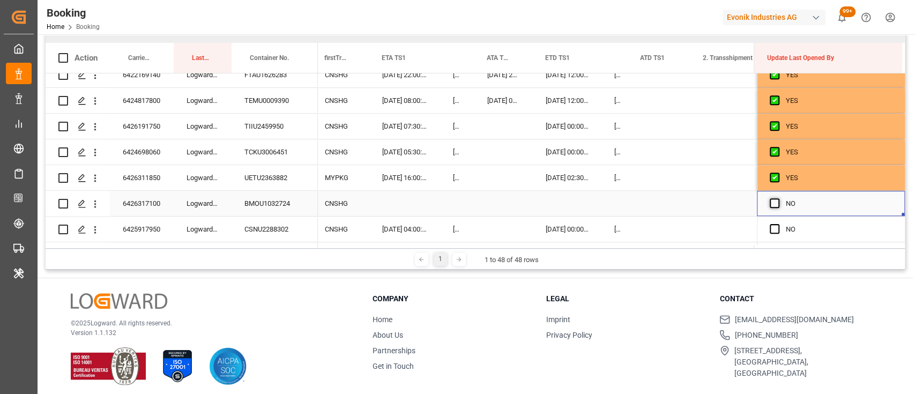
click at [772, 199] on span "Press SPACE to select this row." at bounding box center [775, 203] width 10 height 10
click at [778, 198] on input "Press SPACE to select this row." at bounding box center [778, 198] width 0 height 0
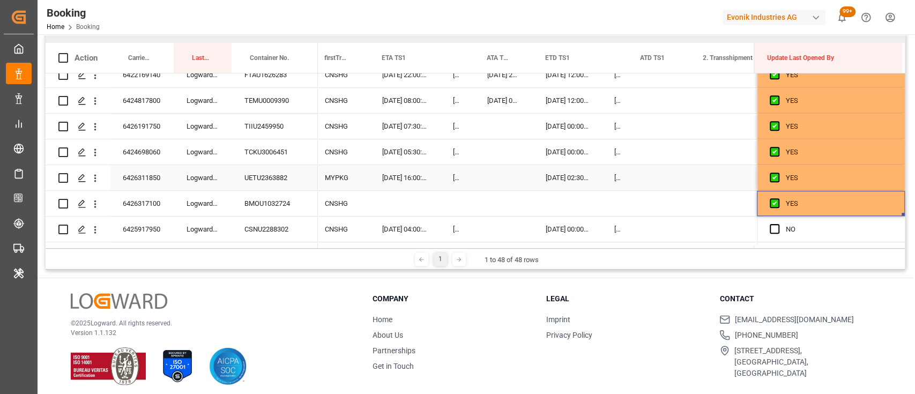
scroll to position [605, 0]
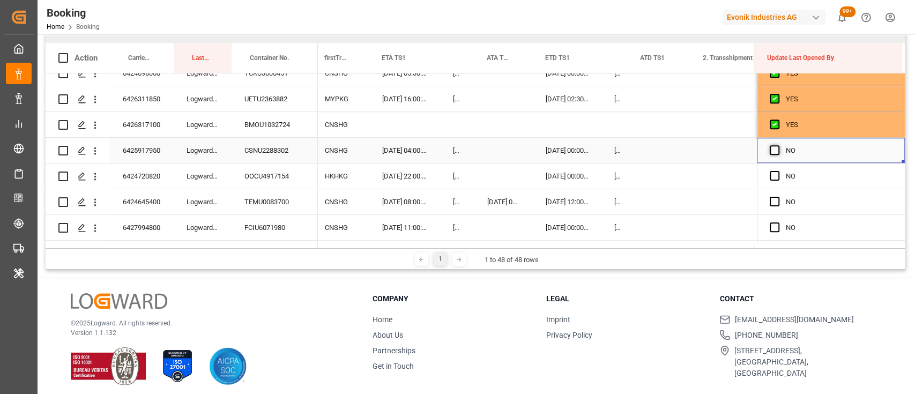
click at [770, 150] on span "Press SPACE to select this row." at bounding box center [775, 150] width 10 height 10
click at [778, 145] on input "Press SPACE to select this row." at bounding box center [778, 145] width 0 height 0
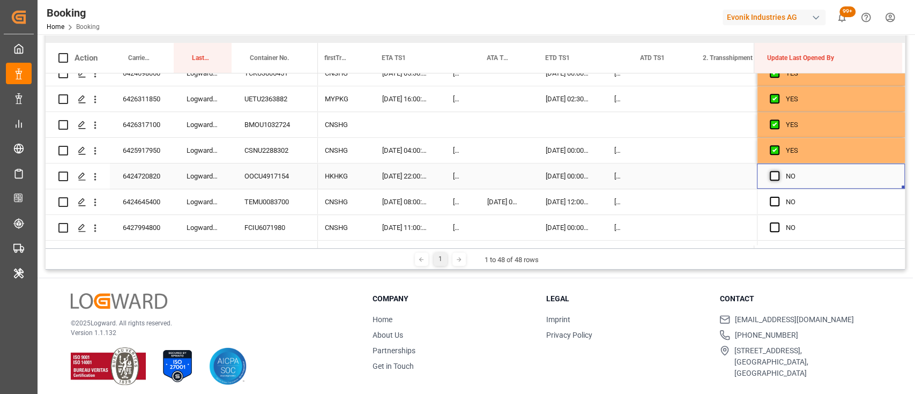
click at [772, 174] on span "Press SPACE to select this row." at bounding box center [775, 176] width 10 height 10
click at [778, 171] on input "Press SPACE to select this row." at bounding box center [778, 171] width 0 height 0
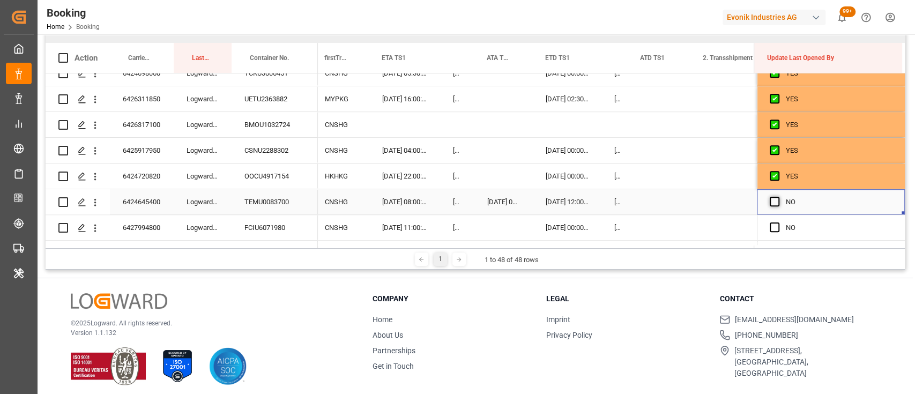
click at [772, 204] on span "Press SPACE to select this row." at bounding box center [775, 202] width 10 height 10
click at [778, 197] on input "Press SPACE to select this row." at bounding box center [778, 197] width 0 height 0
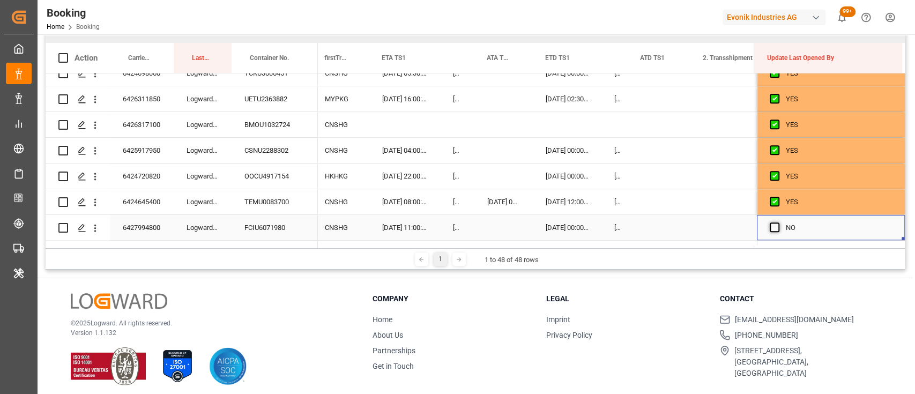
click at [771, 225] on span "Press SPACE to select this row." at bounding box center [775, 227] width 10 height 10
click at [778, 222] on input "Press SPACE to select this row." at bounding box center [778, 222] width 0 height 0
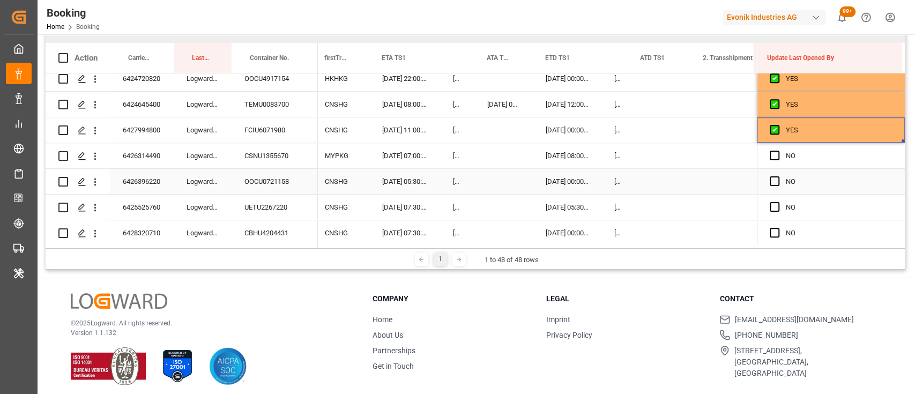
scroll to position [703, 0]
click at [772, 154] on span "Press SPACE to select this row." at bounding box center [775, 155] width 10 height 10
click at [778, 150] on input "Press SPACE to select this row." at bounding box center [778, 150] width 0 height 0
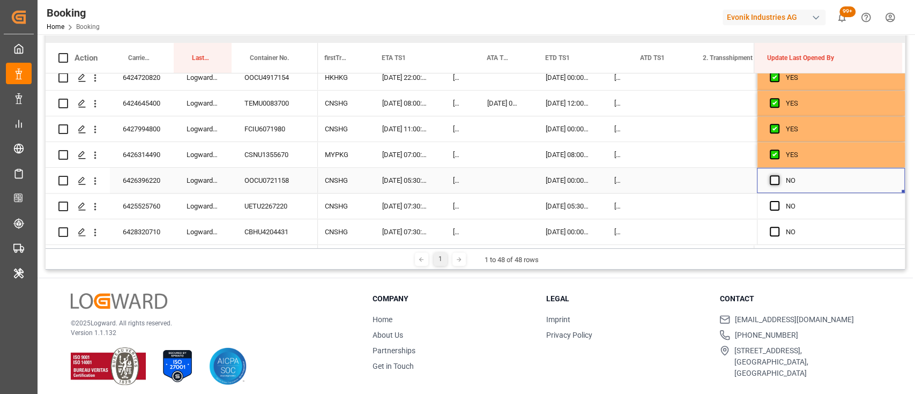
click at [772, 181] on span "Press SPACE to select this row." at bounding box center [775, 180] width 10 height 10
click at [778, 175] on input "Press SPACE to select this row." at bounding box center [778, 175] width 0 height 0
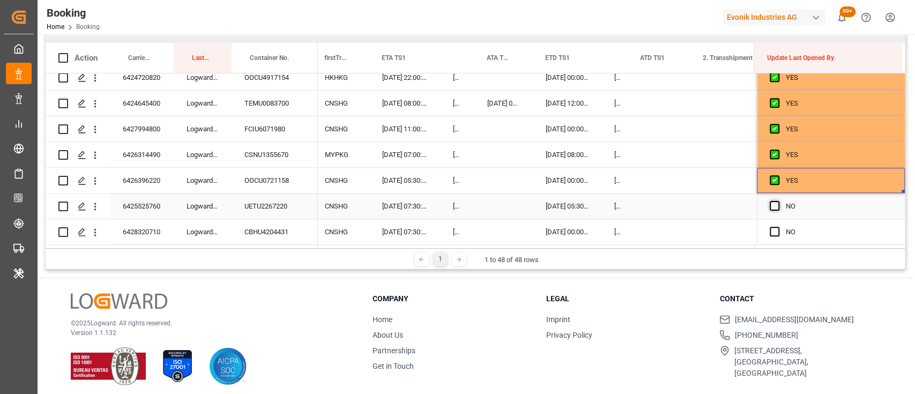
click at [770, 204] on span "Press SPACE to select this row." at bounding box center [775, 206] width 10 height 10
click at [778, 201] on input "Press SPACE to select this row." at bounding box center [778, 201] width 0 height 0
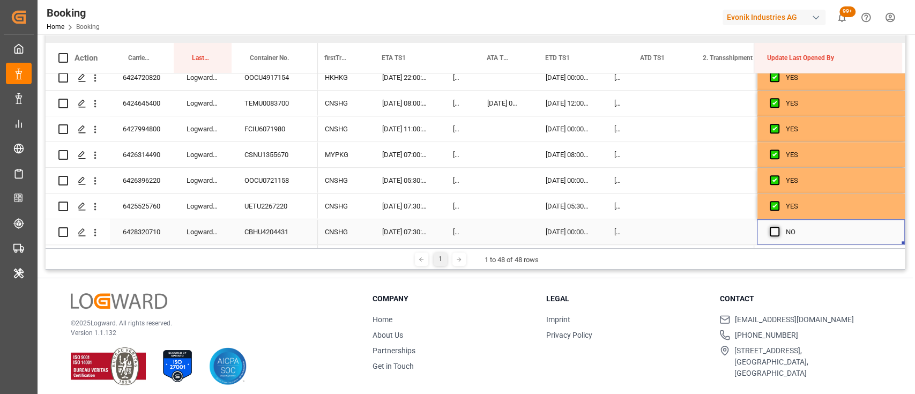
click at [770, 228] on span "Press SPACE to select this row." at bounding box center [775, 232] width 10 height 10
click at [778, 227] on input "Press SPACE to select this row." at bounding box center [778, 227] width 0 height 0
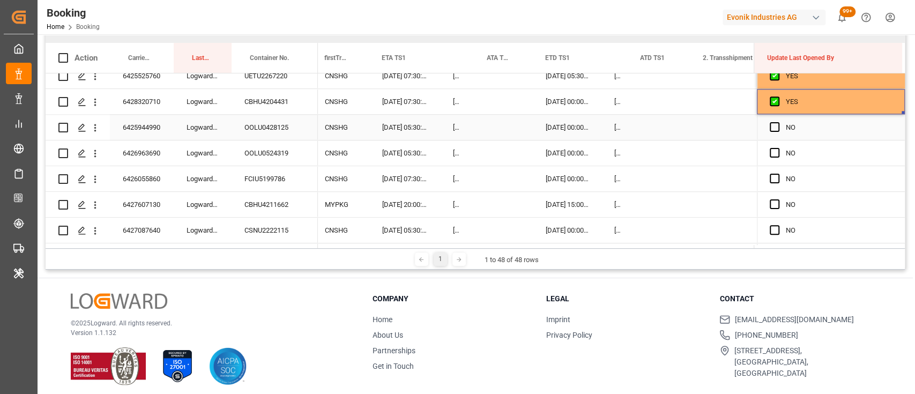
scroll to position [836, 0]
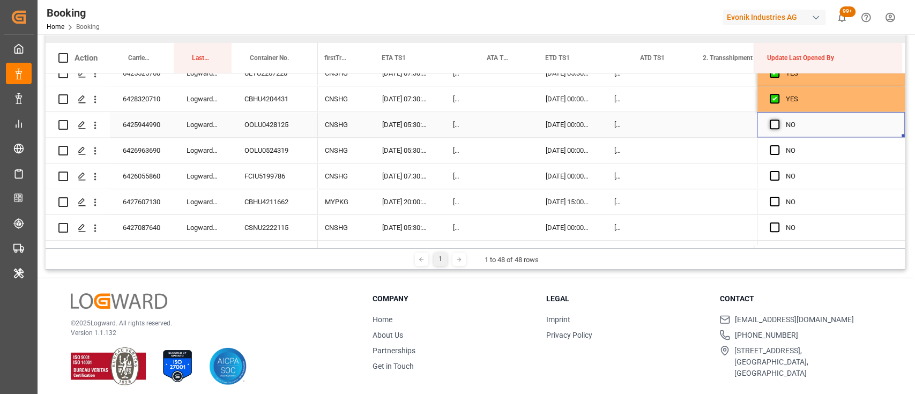
click at [770, 123] on span "Press SPACE to select this row." at bounding box center [775, 125] width 10 height 10
click at [778, 120] on input "Press SPACE to select this row." at bounding box center [778, 120] width 0 height 0
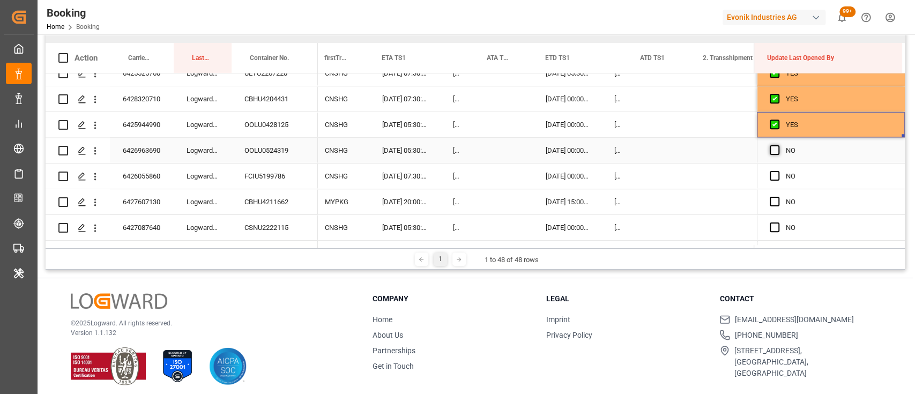
click at [772, 146] on span "Press SPACE to select this row." at bounding box center [775, 150] width 10 height 10
click at [778, 145] on input "Press SPACE to select this row." at bounding box center [778, 145] width 0 height 0
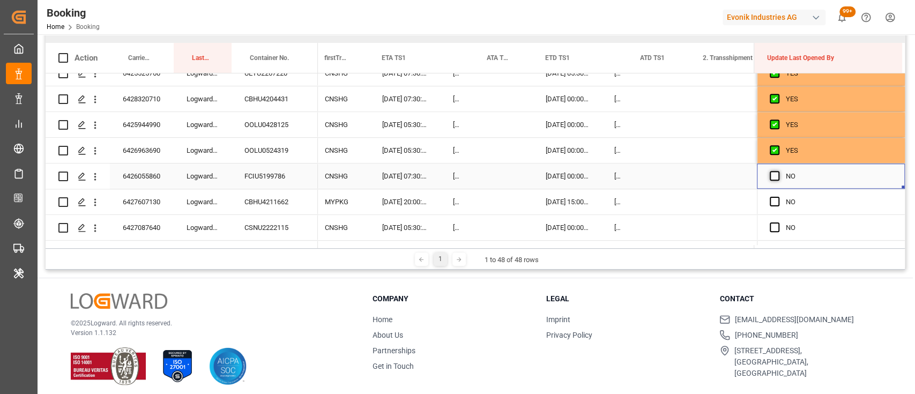
click at [770, 176] on span "Press SPACE to select this row." at bounding box center [775, 176] width 10 height 10
click at [778, 171] on input "Press SPACE to select this row." at bounding box center [778, 171] width 0 height 0
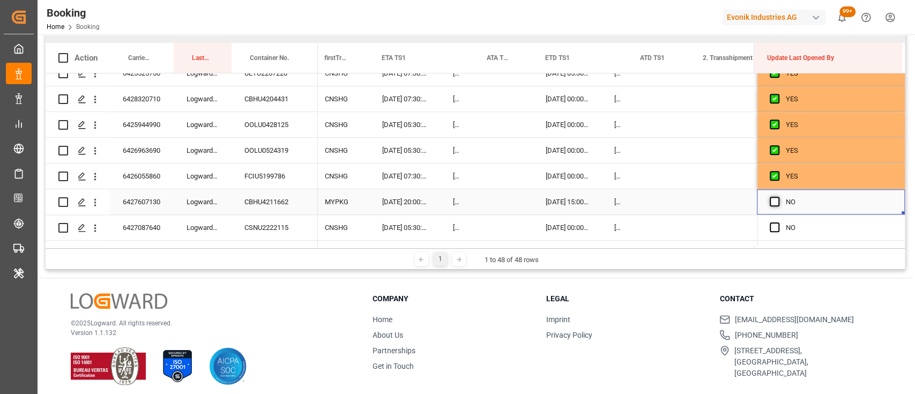
click at [771, 204] on span "Press SPACE to select this row." at bounding box center [775, 202] width 10 height 10
click at [778, 197] on input "Press SPACE to select this row." at bounding box center [778, 197] width 0 height 0
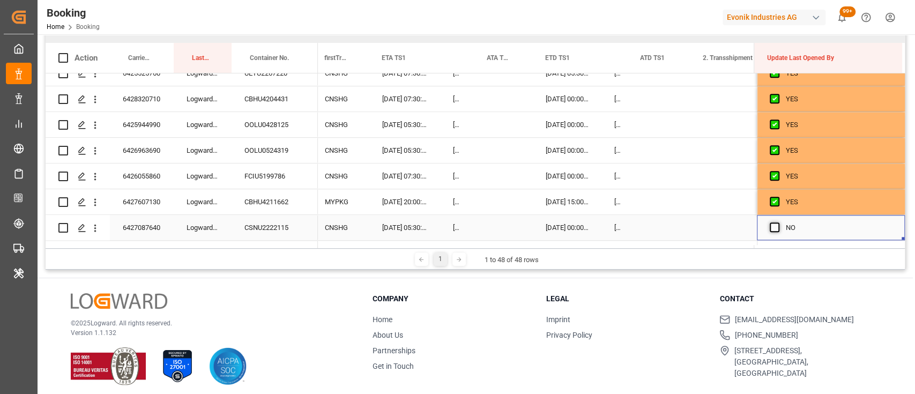
click at [772, 227] on span "Press SPACE to select this row." at bounding box center [775, 227] width 10 height 10
click at [778, 222] on input "Press SPACE to select this row." at bounding box center [778, 222] width 0 height 0
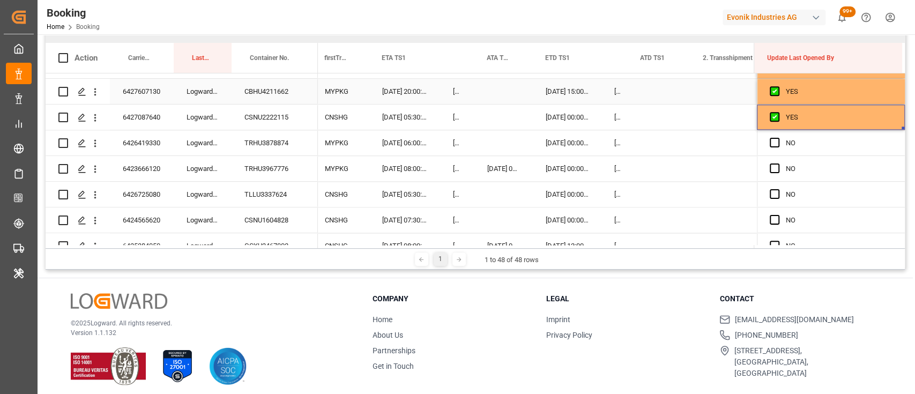
scroll to position [949, 0]
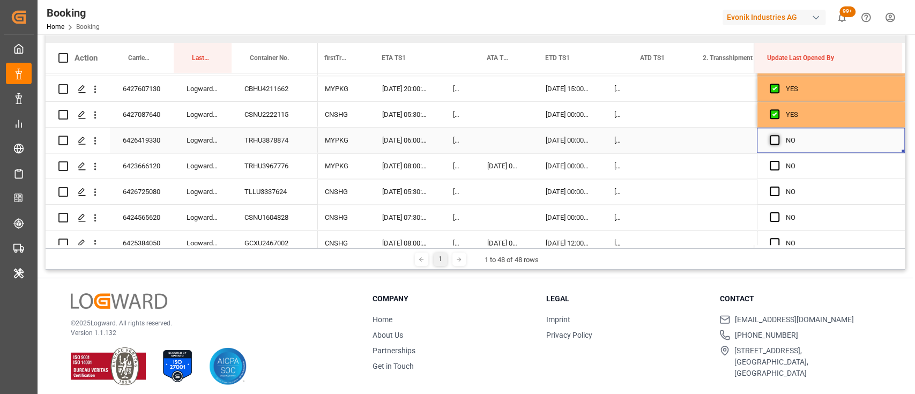
click at [771, 139] on span "Press SPACE to select this row." at bounding box center [775, 140] width 10 height 10
click at [778, 135] on input "Press SPACE to select this row." at bounding box center [778, 135] width 0 height 0
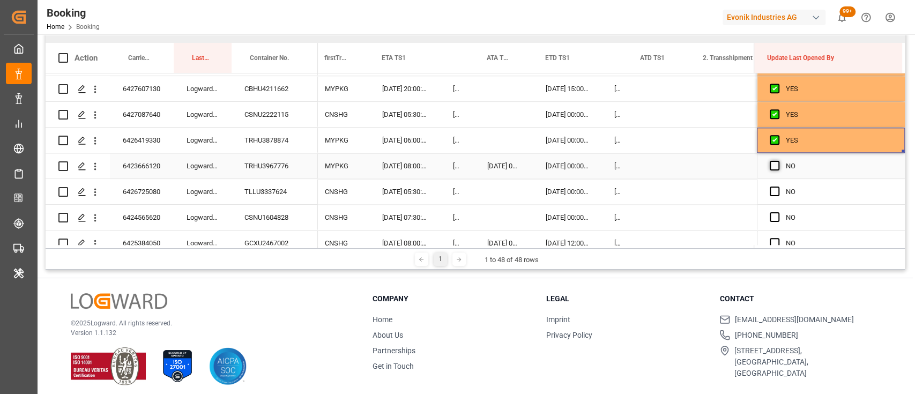
click at [770, 162] on span "Press SPACE to select this row." at bounding box center [775, 166] width 10 height 10
click at [778, 161] on input "Press SPACE to select this row." at bounding box center [778, 161] width 0 height 0
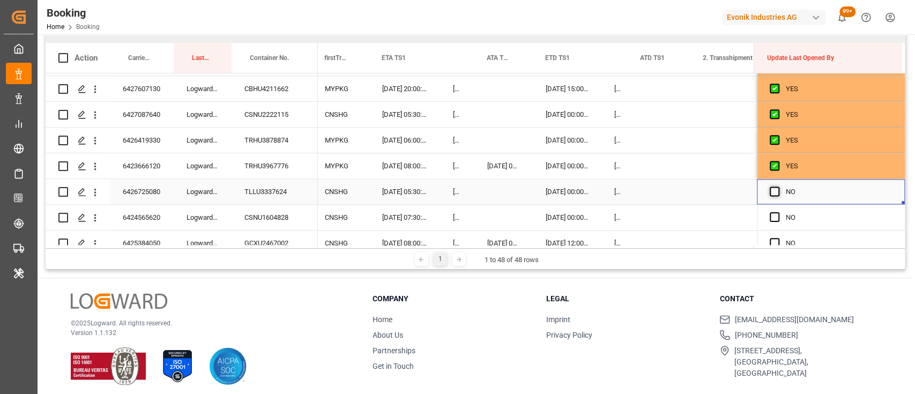
click at [770, 188] on span "Press SPACE to select this row." at bounding box center [775, 192] width 10 height 10
click at [778, 187] on input "Press SPACE to select this row." at bounding box center [778, 187] width 0 height 0
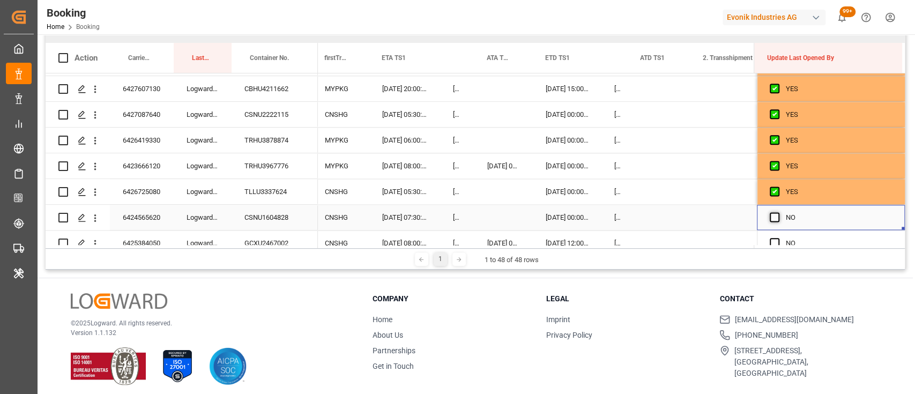
click at [771, 218] on span "Press SPACE to select this row." at bounding box center [775, 217] width 10 height 10
click at [778, 212] on input "Press SPACE to select this row." at bounding box center [778, 212] width 0 height 0
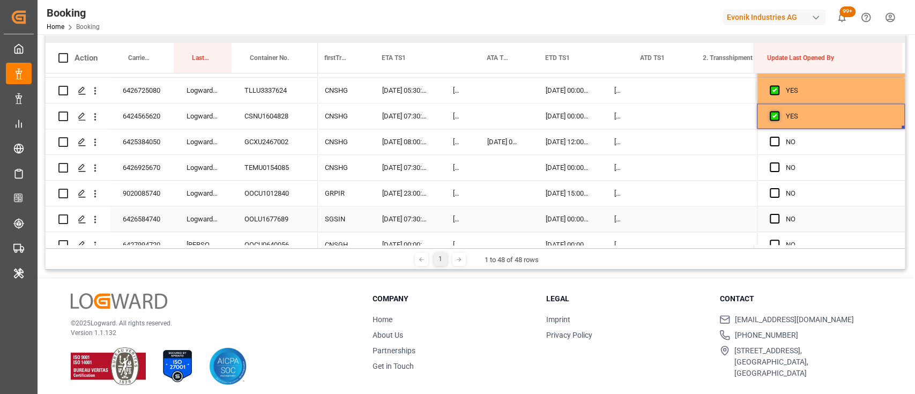
scroll to position [1051, 0]
click at [770, 144] on span "Press SPACE to select this row." at bounding box center [775, 142] width 10 height 10
click at [778, 137] on input "Press SPACE to select this row." at bounding box center [778, 137] width 0 height 0
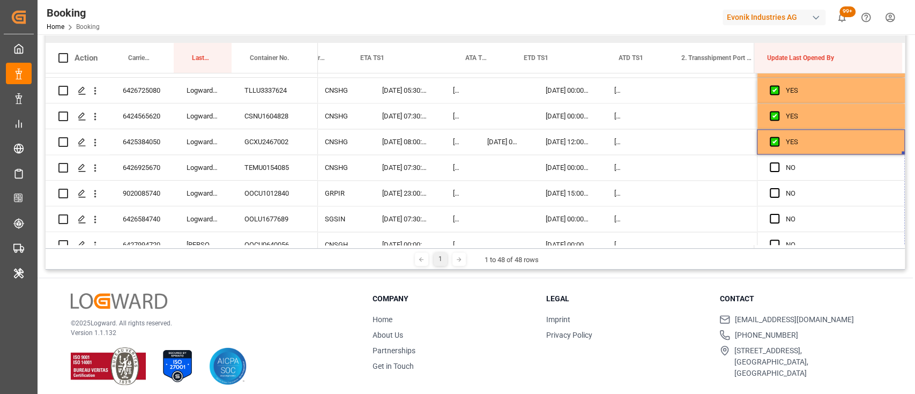
drag, startPoint x: 900, startPoint y: 151, endPoint x: 898, endPoint y: 249, distance: 98.1
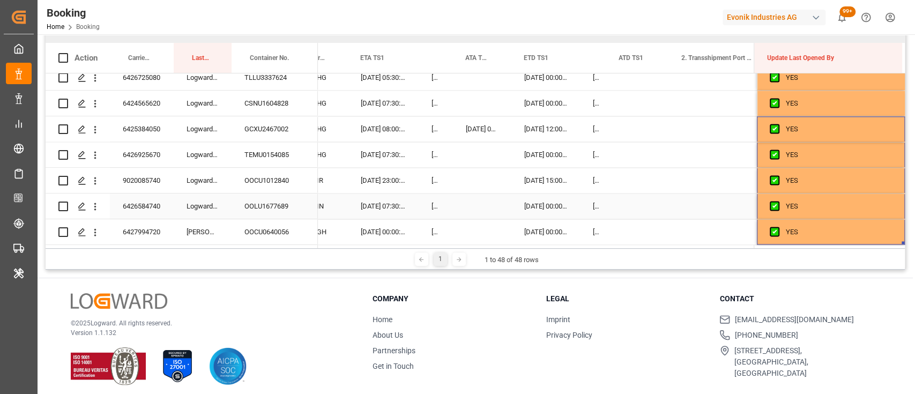
scroll to position [159, 0]
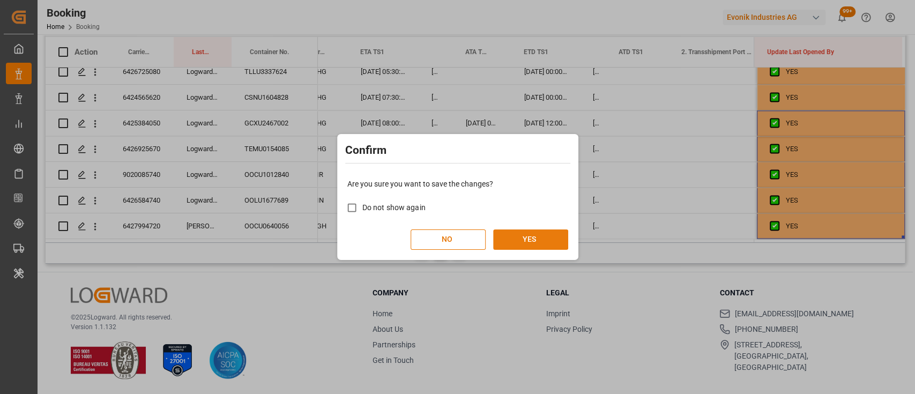
click at [536, 236] on button "YES" at bounding box center [530, 239] width 75 height 20
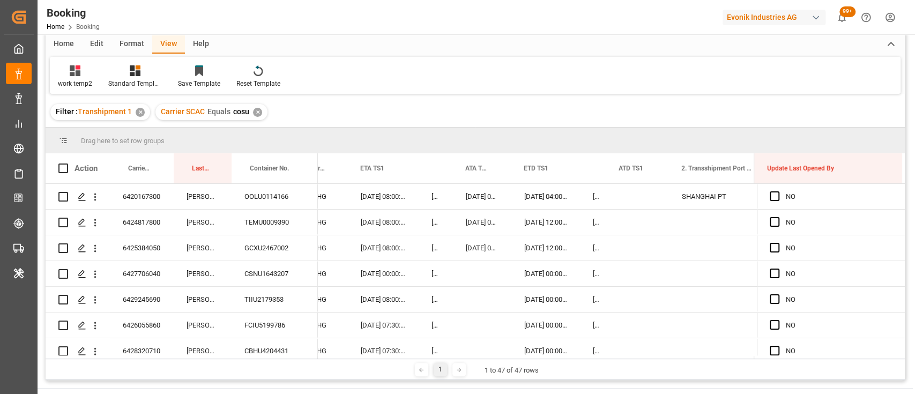
scroll to position [0, 0]
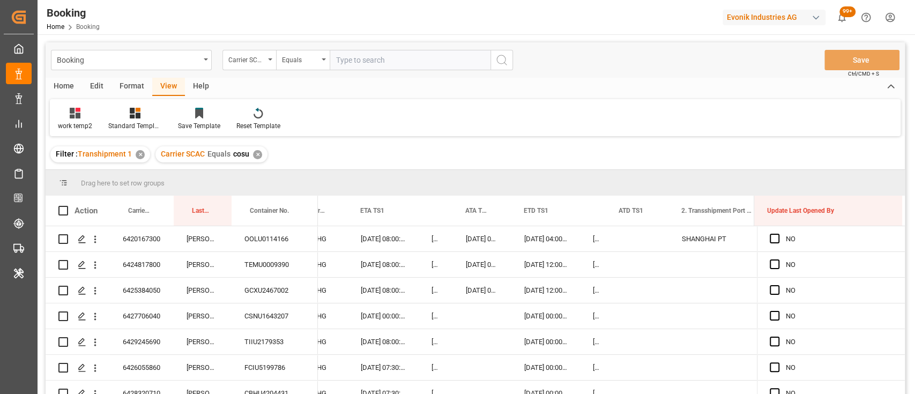
click at [359, 56] on input "text" at bounding box center [410, 60] width 161 height 20
type input "oney"
click at [257, 152] on div "✕" at bounding box center [257, 154] width 9 height 9
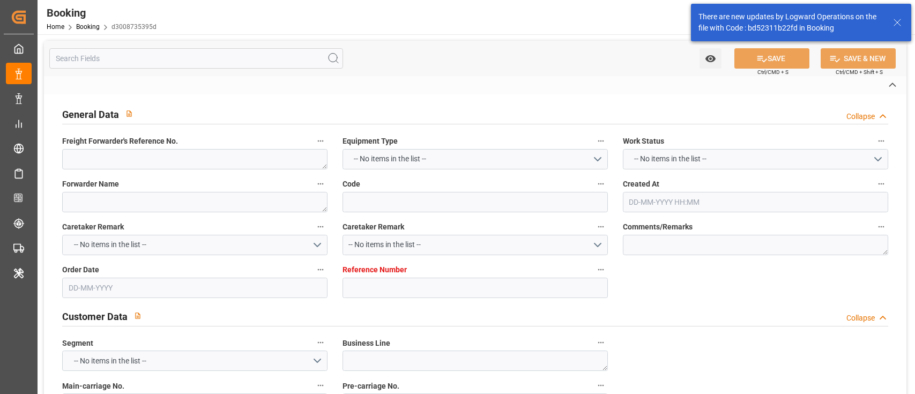
type textarea "0"
type textarea "Evonik Antwerp"
type input "d3008735395d"
type input "0"
type textarea "AT-AN"
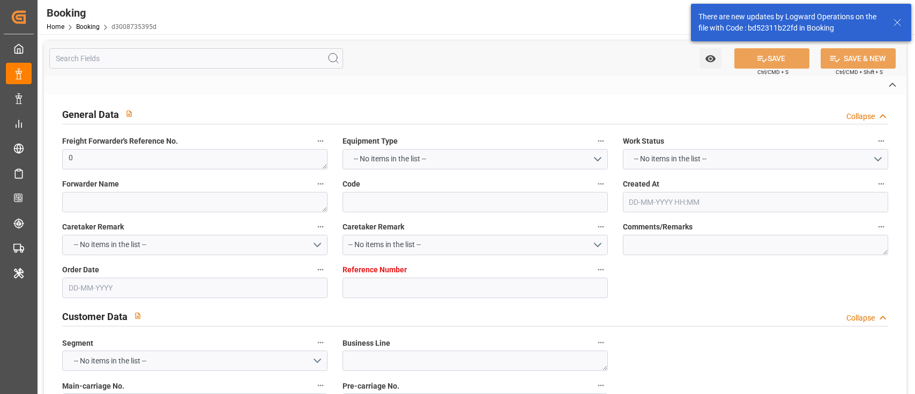
type input "4006664389"
type textarea "[EMAIL_ADDRESS][DOMAIN_NAME]"
type textarea "CIF"
type textarea "[GEOGRAPHIC_DATA]"
type textarea "Evonik Plant 0000501025"
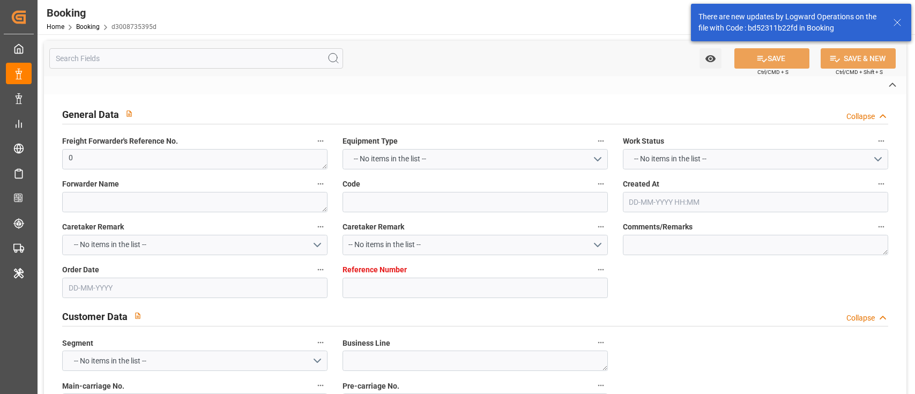
type textarea "[GEOGRAPHIC_DATA]"
type textarea "BMOU1032724"
type input "OOCL TURKIYE"
type input "COSCO ASIA"
type input "COSU"
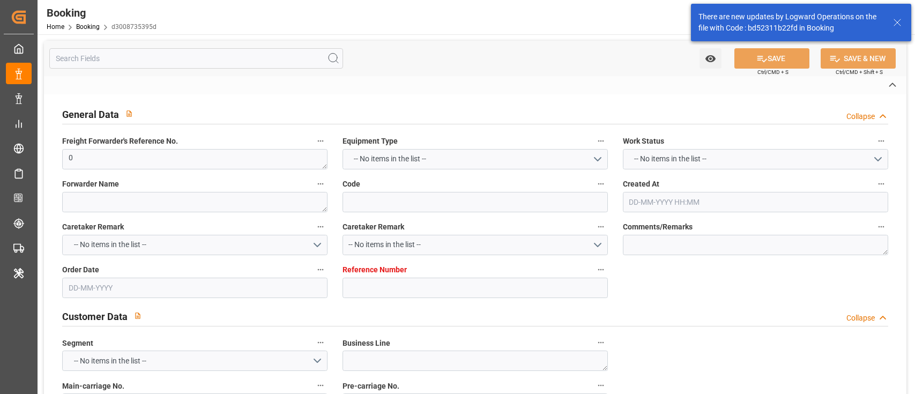
type textarea "6426317100"
type input "Zeebrugge"
type input "[GEOGRAPHIC_DATA]"
type input "Shanghai Pt"
type textarea "INPUT_Evonik_Seeburger_LoadTenderOcean_1003112515_20250903173250779.xml"
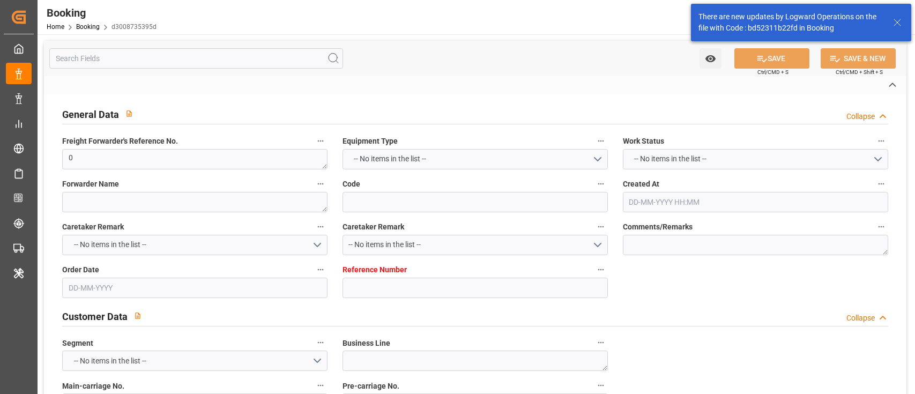
type textarea "NWC/[GEOGRAPHIC_DATA] [GEOGRAPHIC_DATA] Continent / [GEOGRAPHIC_DATA]-AN"
type textarea "INPUT_Evonik_Seeburger_LoadTenderOcean_1003008964_20250731143342367.xml,INPUT_E…"
type textarea "1003112515"
type textarea "Logward System"
type textarea "Pol-businessDivision-businessLine-"
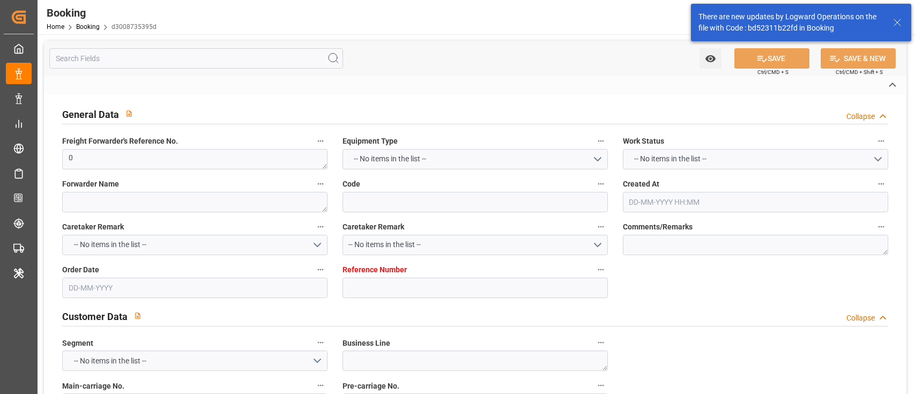
type textarea "EVONIK Load Tender XML"
type textarea "a011t00000LcJC5AAN"
type textarea "Yes"
type input "ZEEBRUGGE"
type input "[GEOGRAPHIC_DATA]"
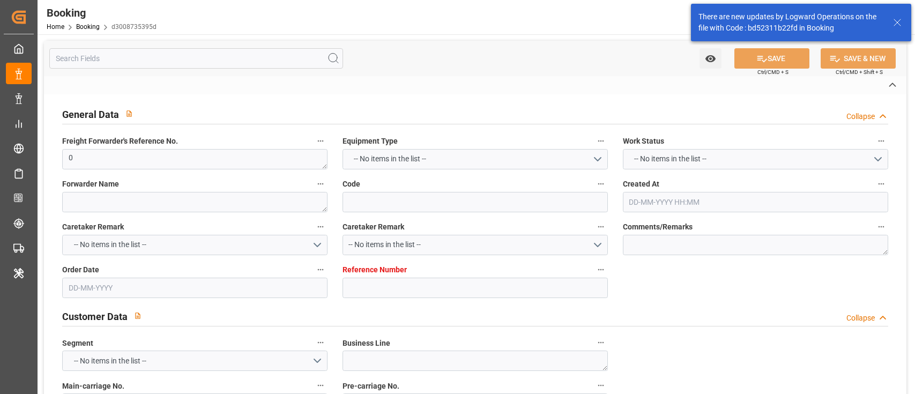
type input "AEU1"
type input "008E"
type input "VESSEL"
type input "INSIGHT"
type input "024W"
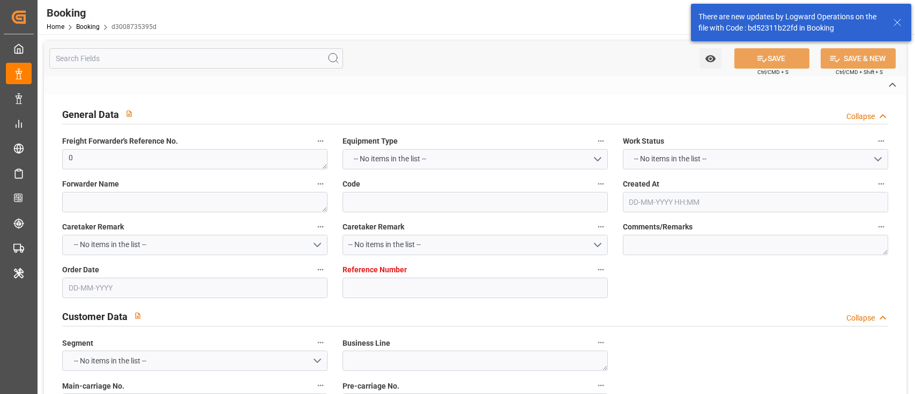
type input "VESSEL"
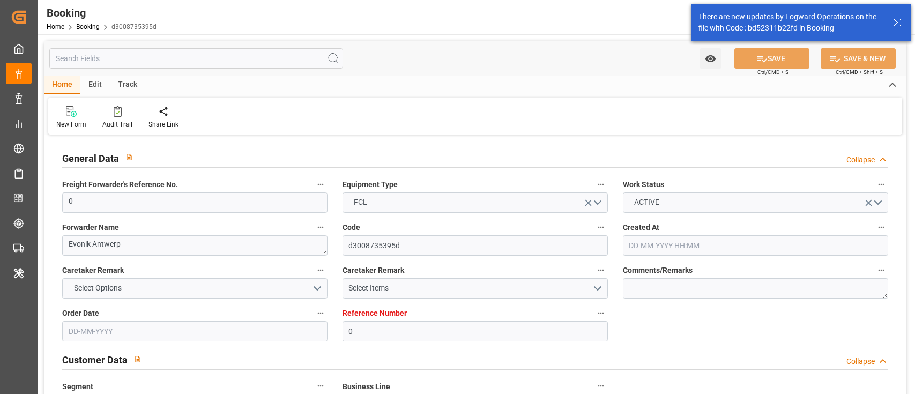
type input "0"
type input "9908138"
type input "9345403"
type input "Cosco"
type input "COSCO Shipping Co. Ltd."
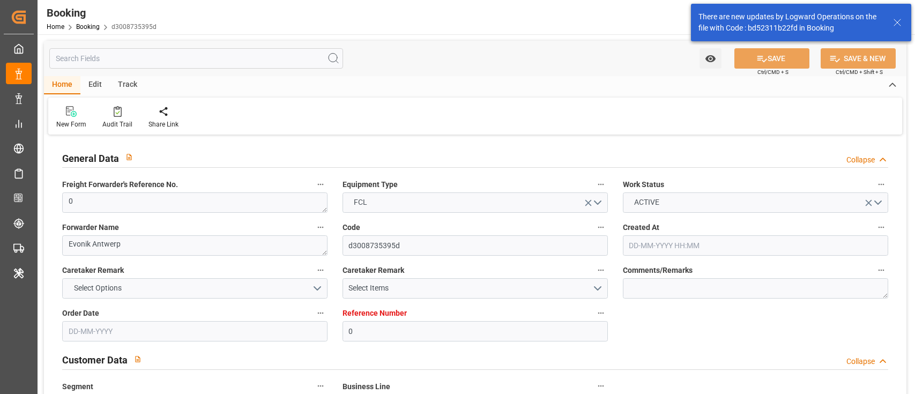
type input "BEZEE"
type input "SGSIN"
type input "CNSHG"
type input "0"
type input "BEZEE"
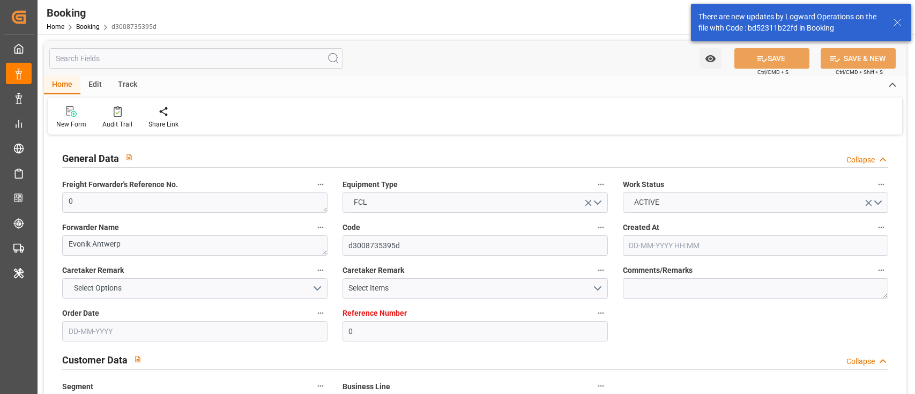
type input "SGSIN"
type input "9790907"
type input "[DATE] 12:35"
type input "[DATE]"
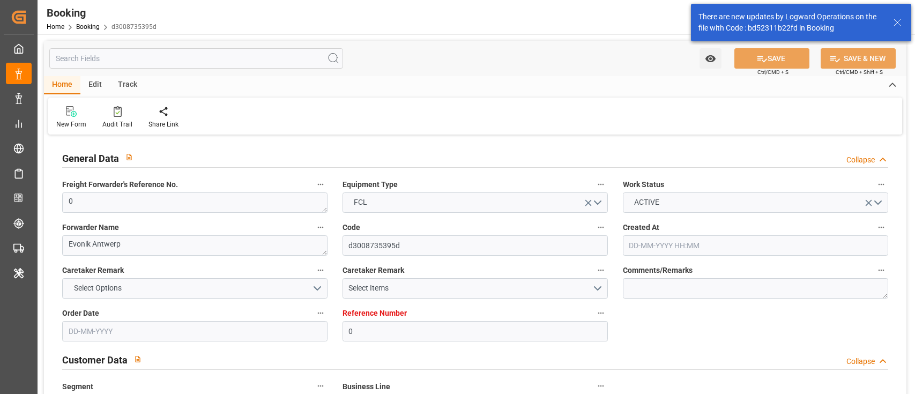
type input "[DATE]"
type input "[DATE] 21:00"
type input "[DATE] 00:00"
type input "[DATE] 21:28"
type input "[DATE] 00:00"
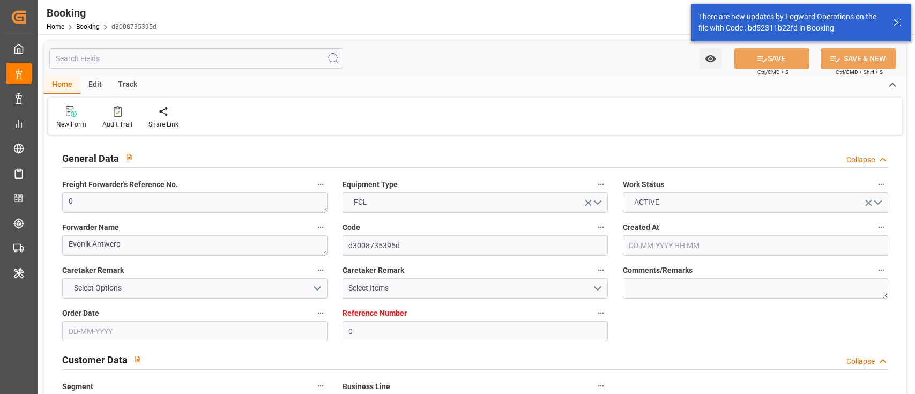
type input "[DATE] 21:00"
type input "[DATE] 00:00"
type input "[DATE] 21:03"
type input "[DATE]"
type input "[DATE] 19:27"
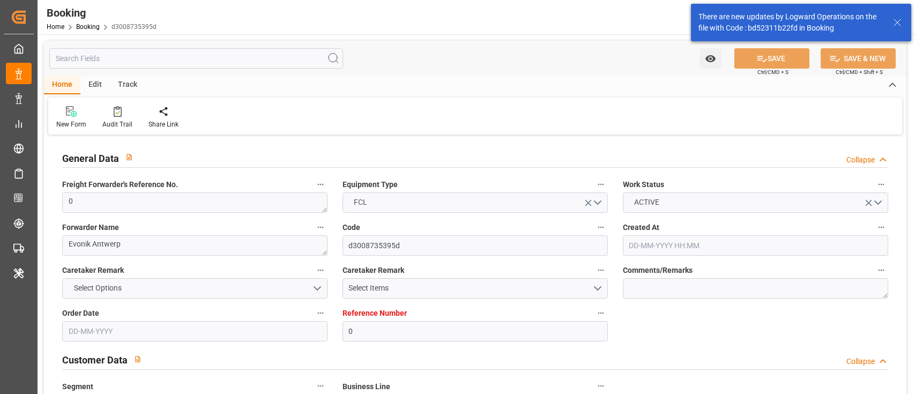
type input "[DATE] 20:00"
type input "[DATE] 21:55"
type input "[DATE] 11:30"
type input "[DATE] 13:53"
type input "[DATE] 03:11"
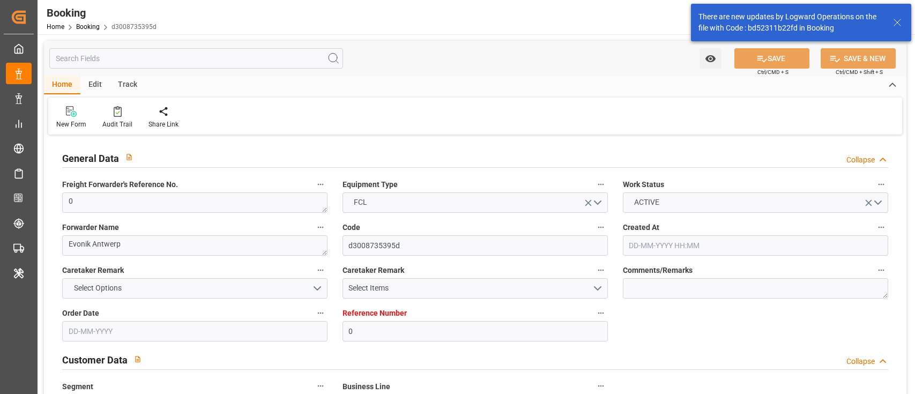
type input "[DATE] 21:00"
type input "[DATE] 09:39"
type input "[DATE] 15:00"
type input "[DATE] 09:39"
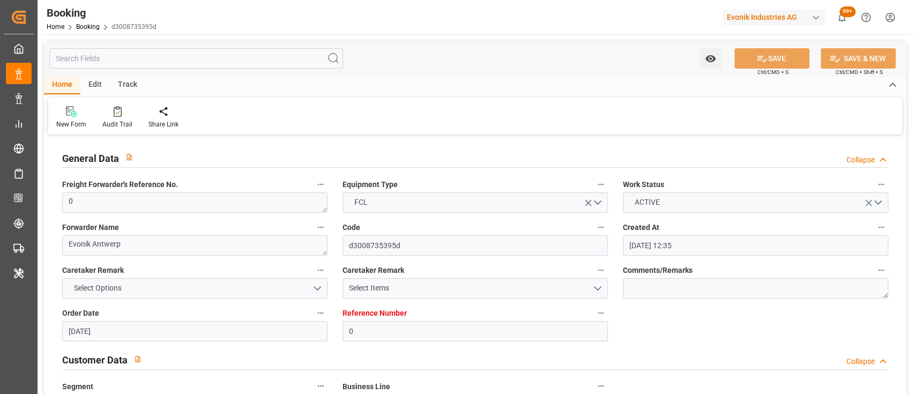
scroll to position [660, 0]
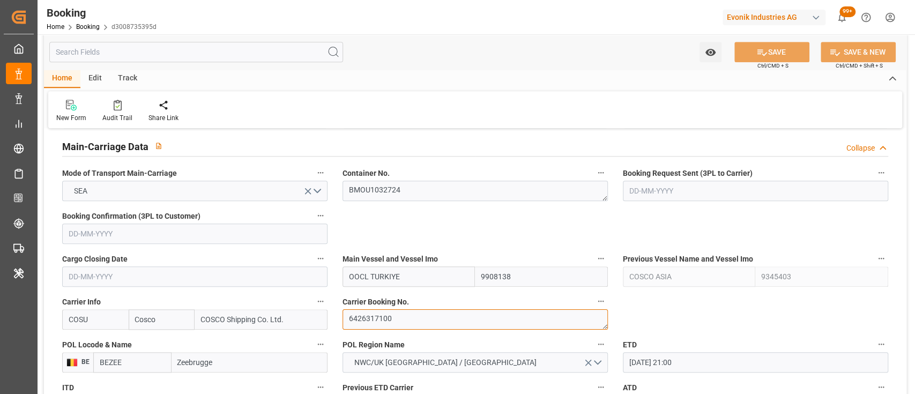
click at [390, 314] on textarea "6426317100" at bounding box center [475, 319] width 265 height 20
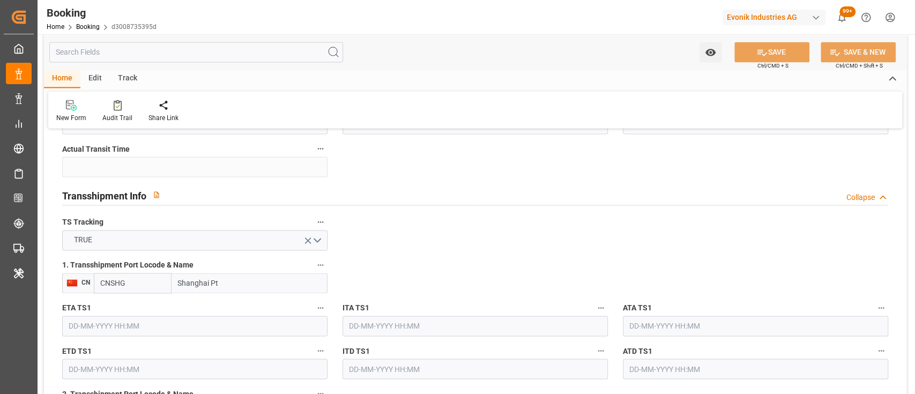
scroll to position [1089, 0]
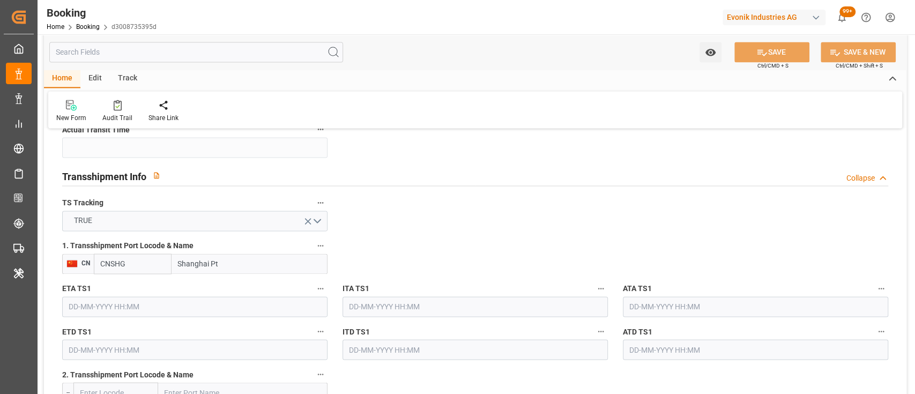
click at [302, 221] on icon "open menu" at bounding box center [307, 221] width 11 height 11
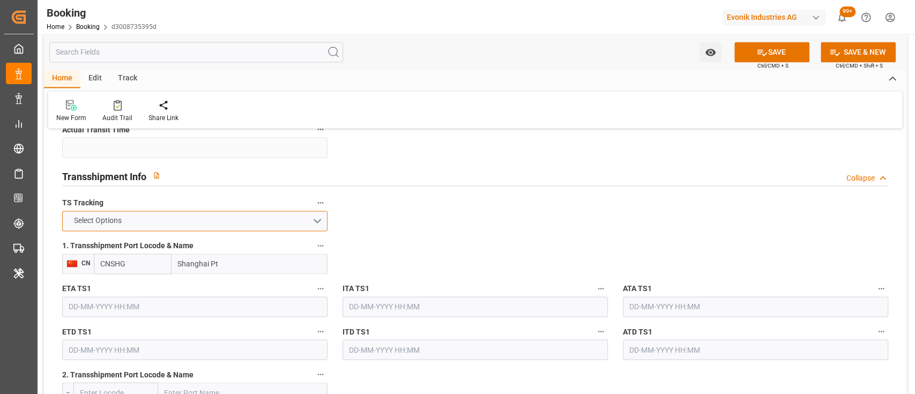
click at [214, 228] on button "Select Options" at bounding box center [194, 221] width 265 height 20
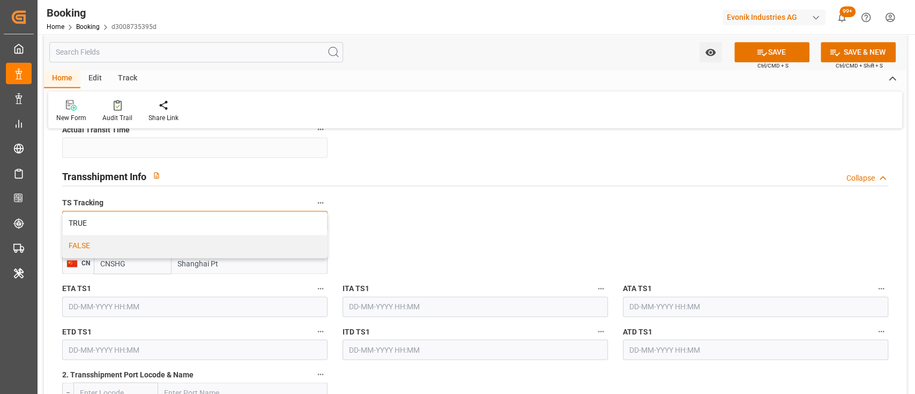
click at [92, 251] on div "FALSE" at bounding box center [195, 246] width 264 height 23
click at [317, 244] on icon "button" at bounding box center [320, 245] width 9 height 9
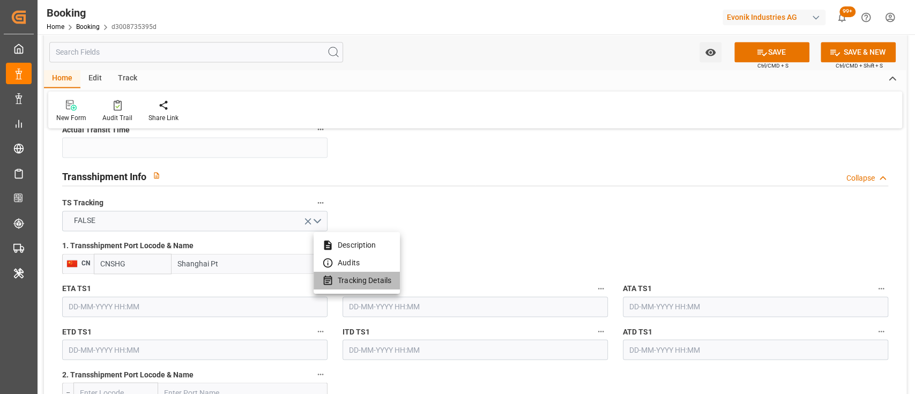
click at [352, 277] on li "Tracking Details" at bounding box center [357, 281] width 86 height 18
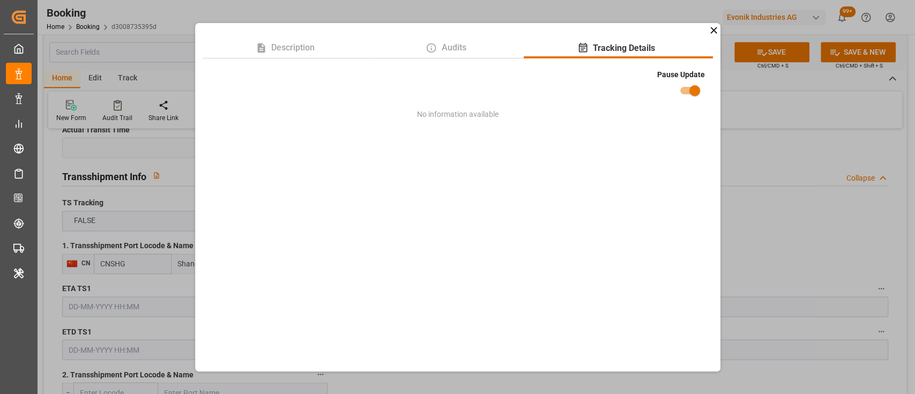
click at [806, 224] on div "Description Audits Tracking Details Pause Update No information available" at bounding box center [457, 197] width 915 height 394
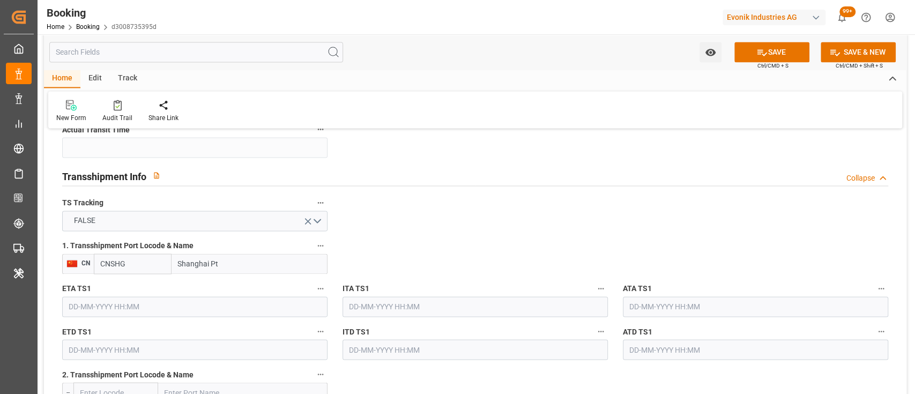
drag, startPoint x: 273, startPoint y: 255, endPoint x: 165, endPoint y: 264, distance: 108.1
click at [165, 264] on div "CNSHG Shanghai Pt" at bounding box center [211, 264] width 234 height 20
click at [135, 273] on div "1. Transshipment Port Locode & Name CN CNSHG" at bounding box center [195, 256] width 280 height 43
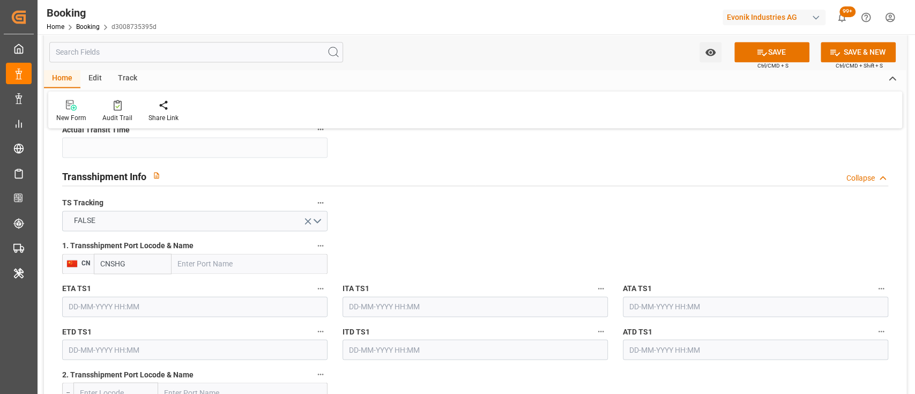
click at [161, 268] on input "CNSHG" at bounding box center [133, 264] width 78 height 20
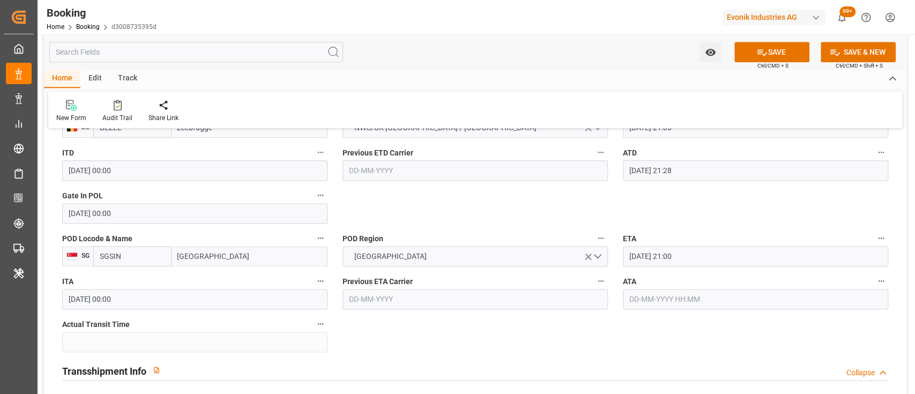
scroll to position [894, 0]
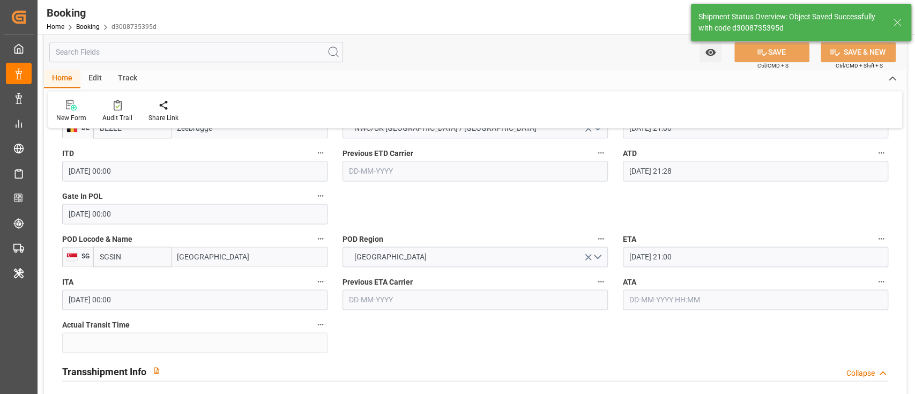
type textarea "[PERSON_NAME]"
type textarea "No"
type input "[DATE] 09:35"
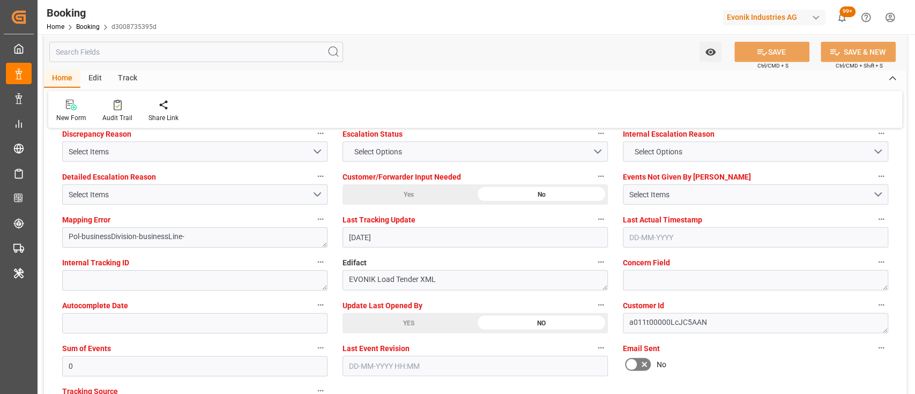
scroll to position [2022, 0]
